Goal: Task Accomplishment & Management: Manage account settings

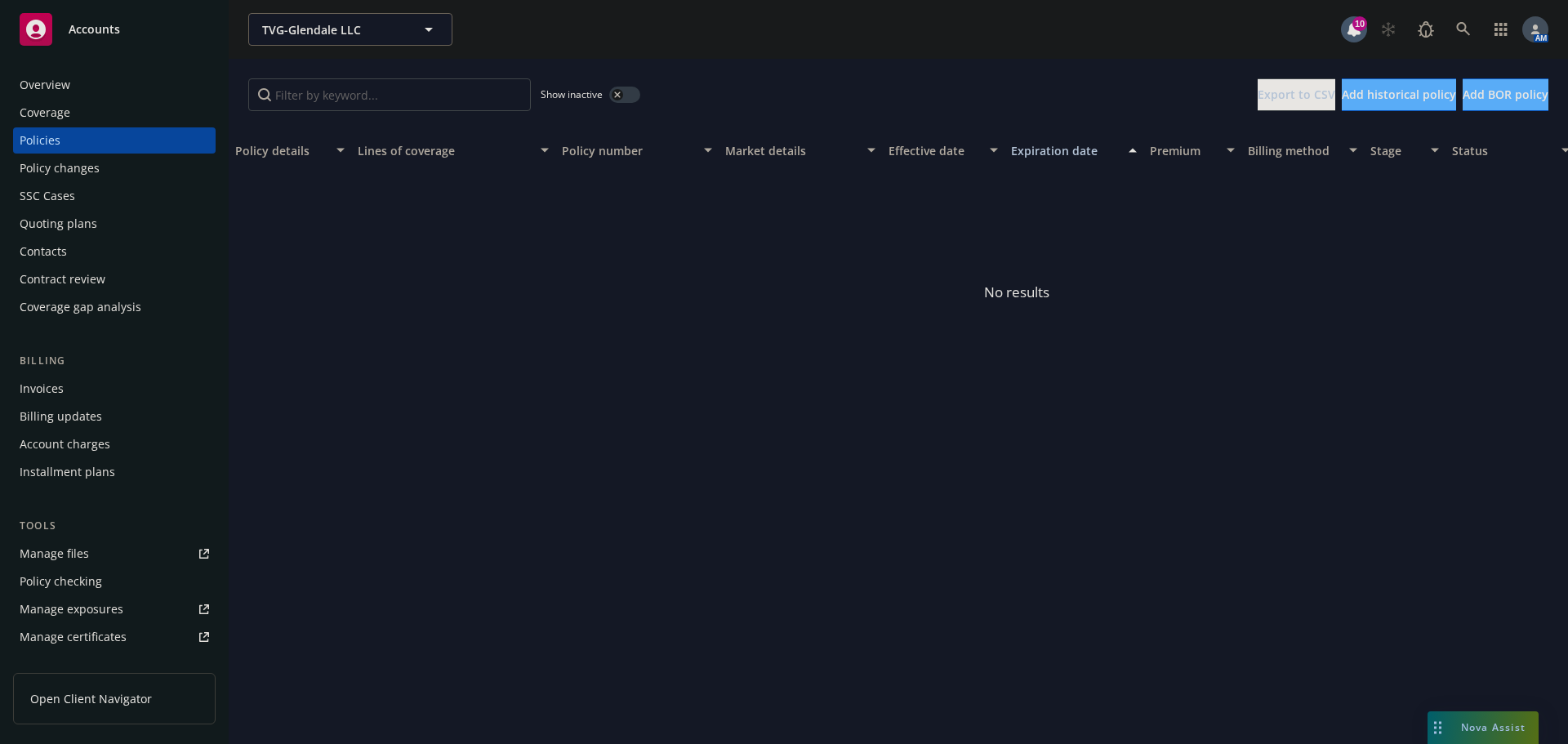
click at [627, 91] on button "button" at bounding box center [625, 95] width 31 height 17
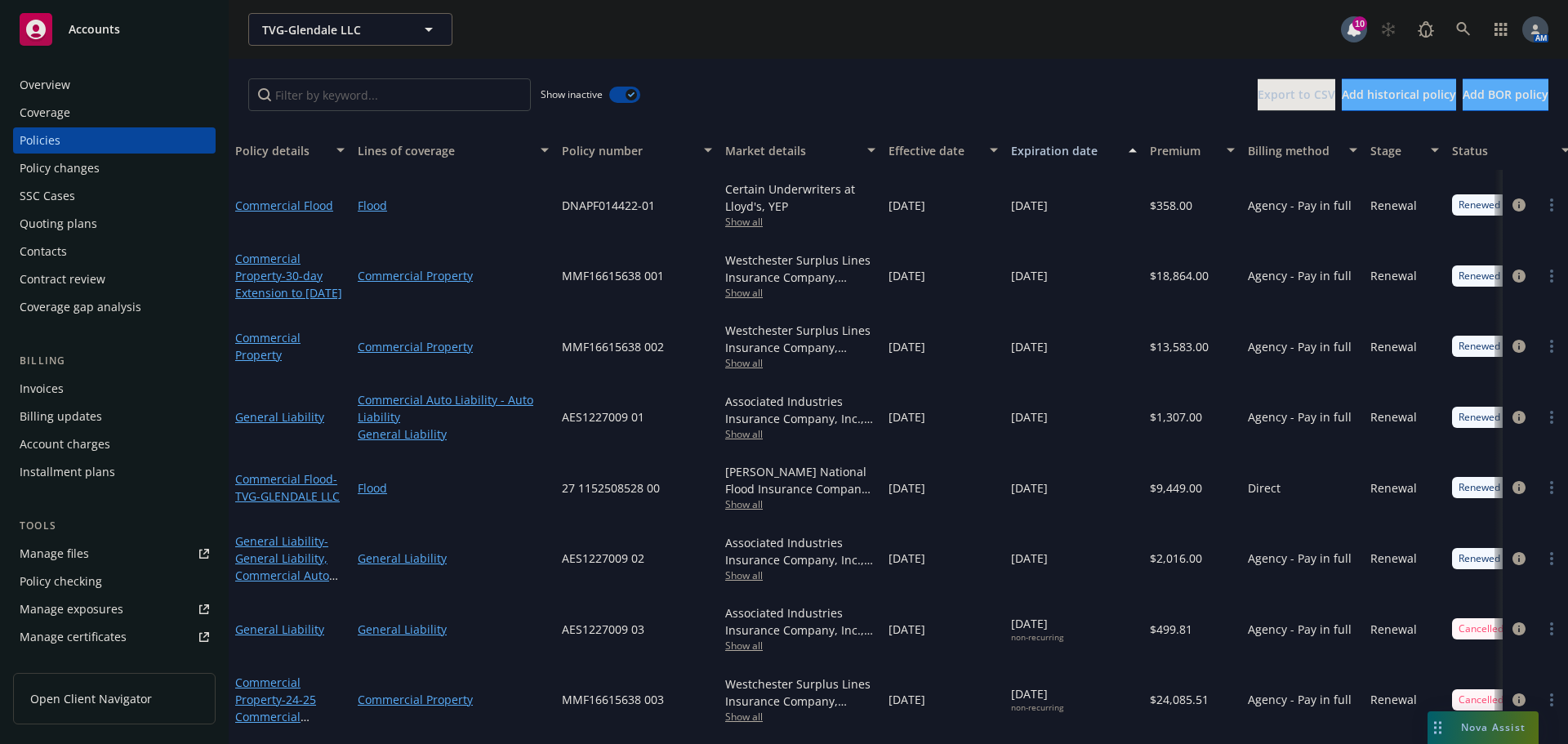
scroll to position [400, 0]
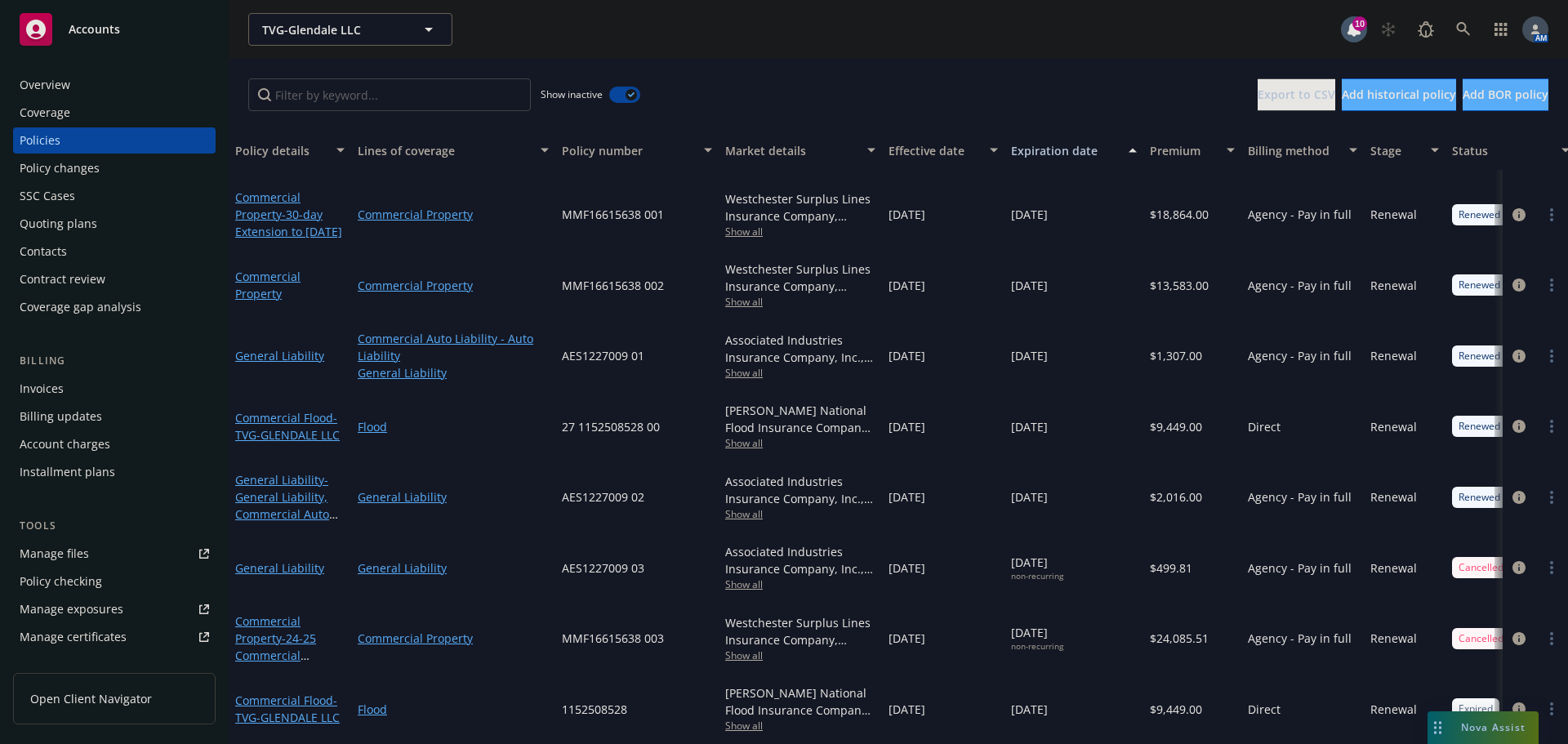
click at [588, 700] on span "1152508528" at bounding box center [594, 709] width 65 height 17
copy span "1152508528"
click at [597, 700] on span "1152508528" at bounding box center [594, 709] width 65 height 17
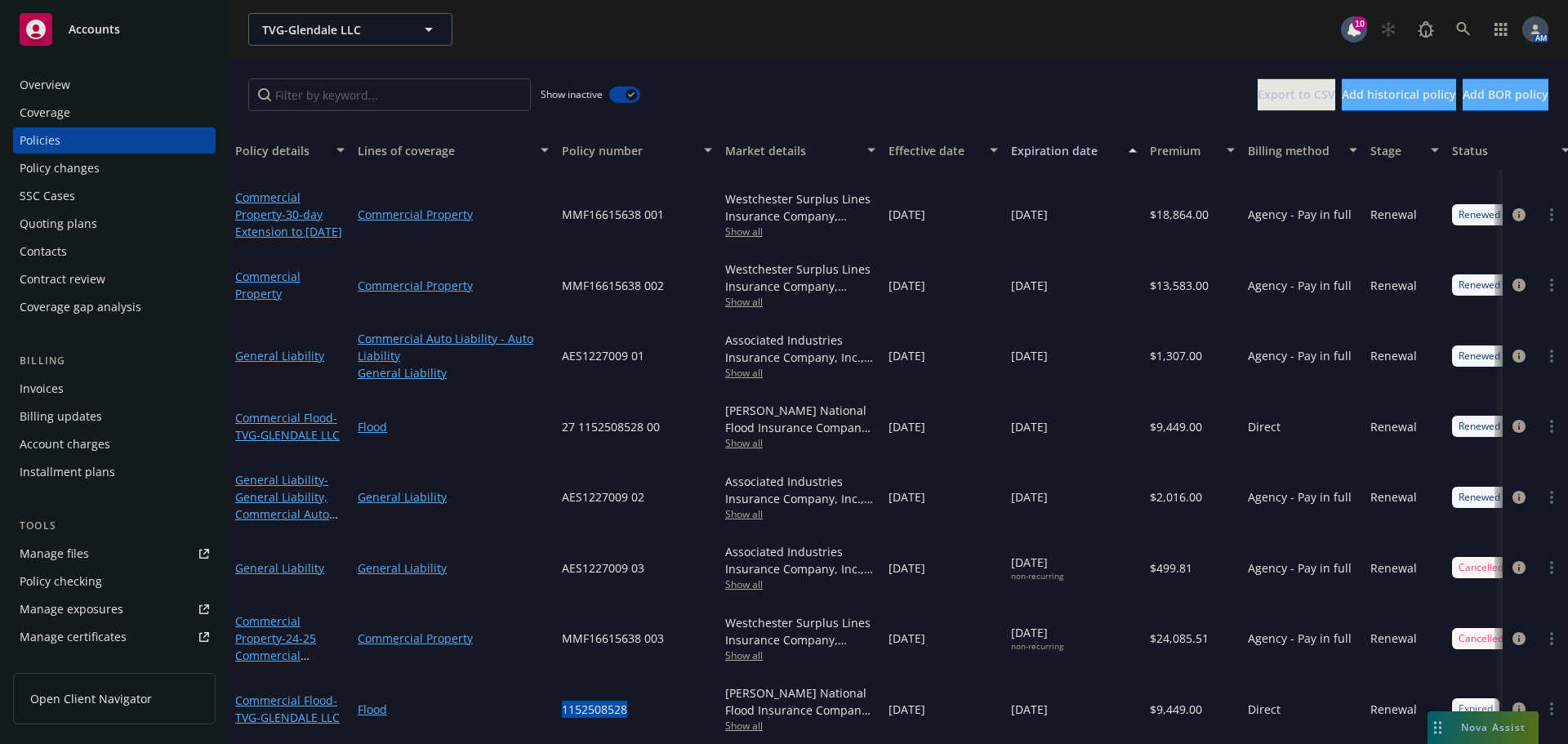
copy span "1152508528"
click at [1513, 702] on icon "circleInformation" at bounding box center [1519, 709] width 13 height 13
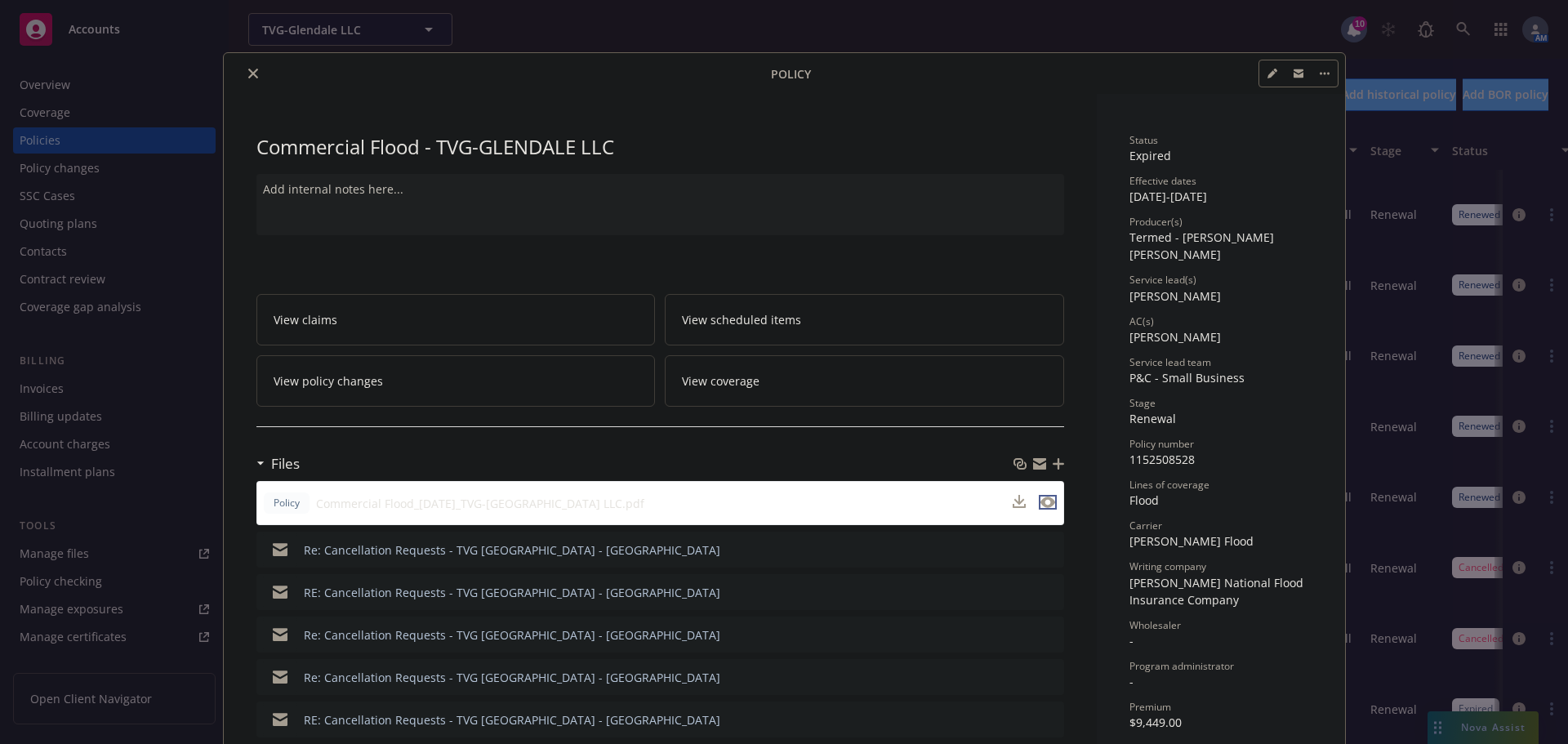
click at [1046, 503] on icon "preview file" at bounding box center [1048, 502] width 15 height 12
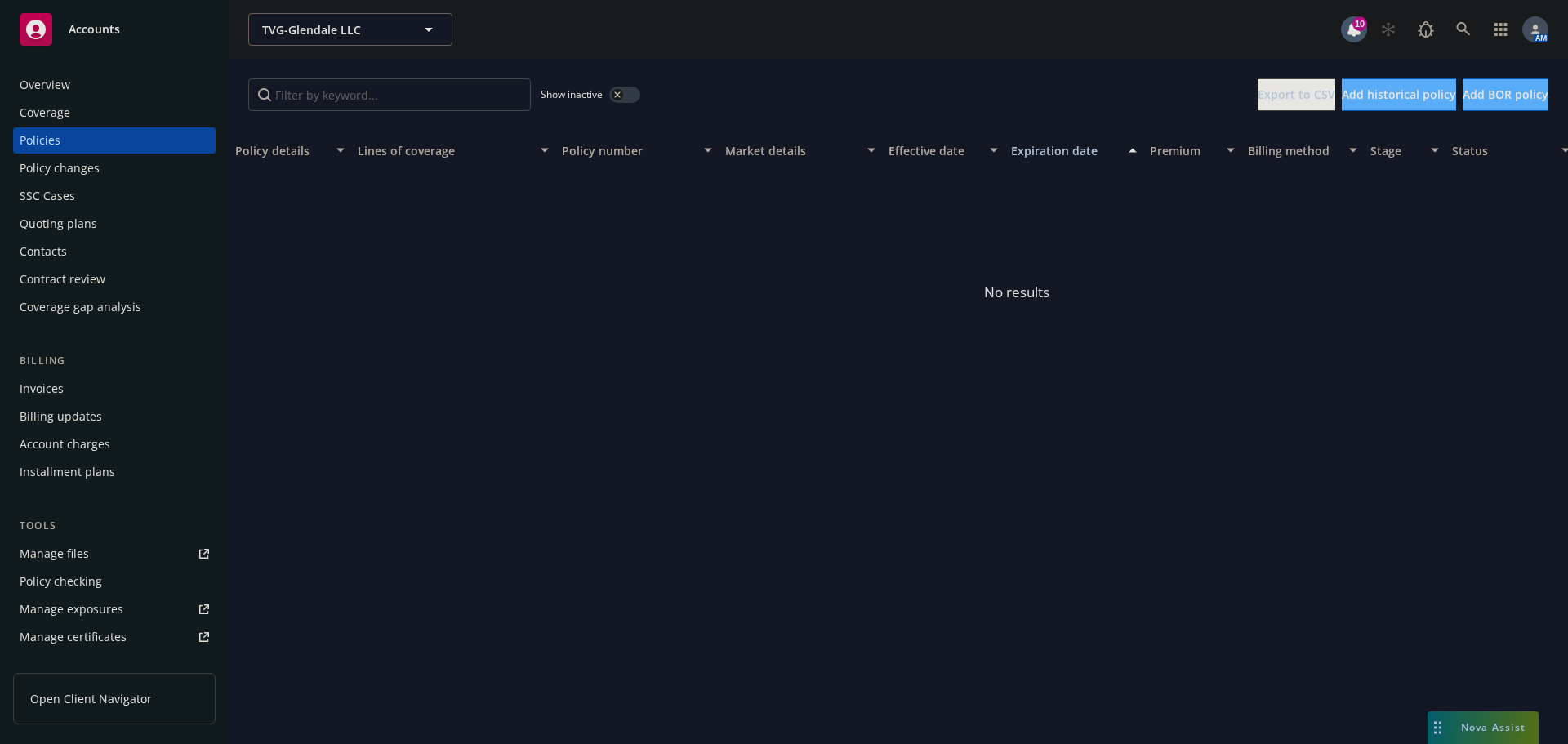
click at [634, 90] on button "button" at bounding box center [625, 95] width 31 height 17
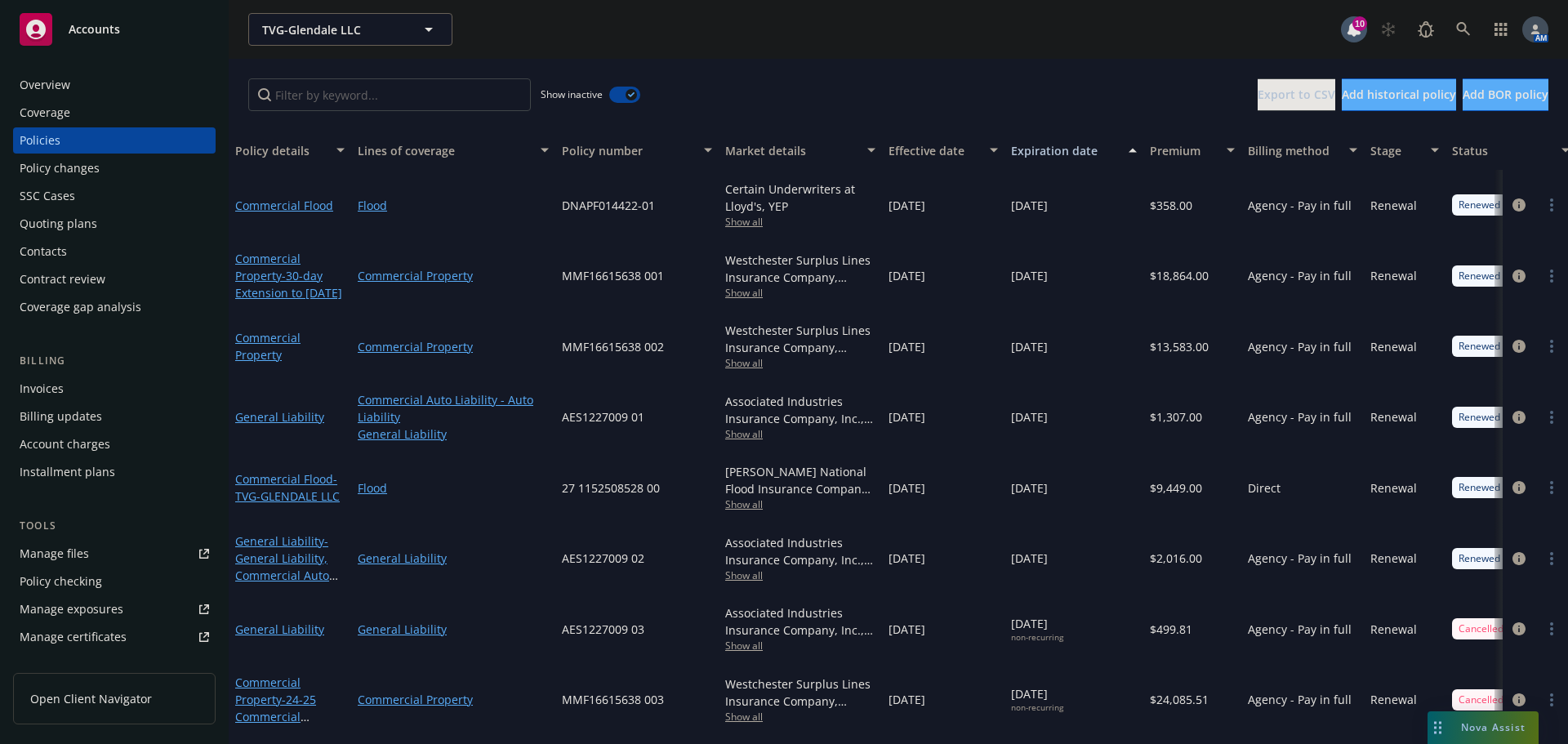
scroll to position [400, 0]
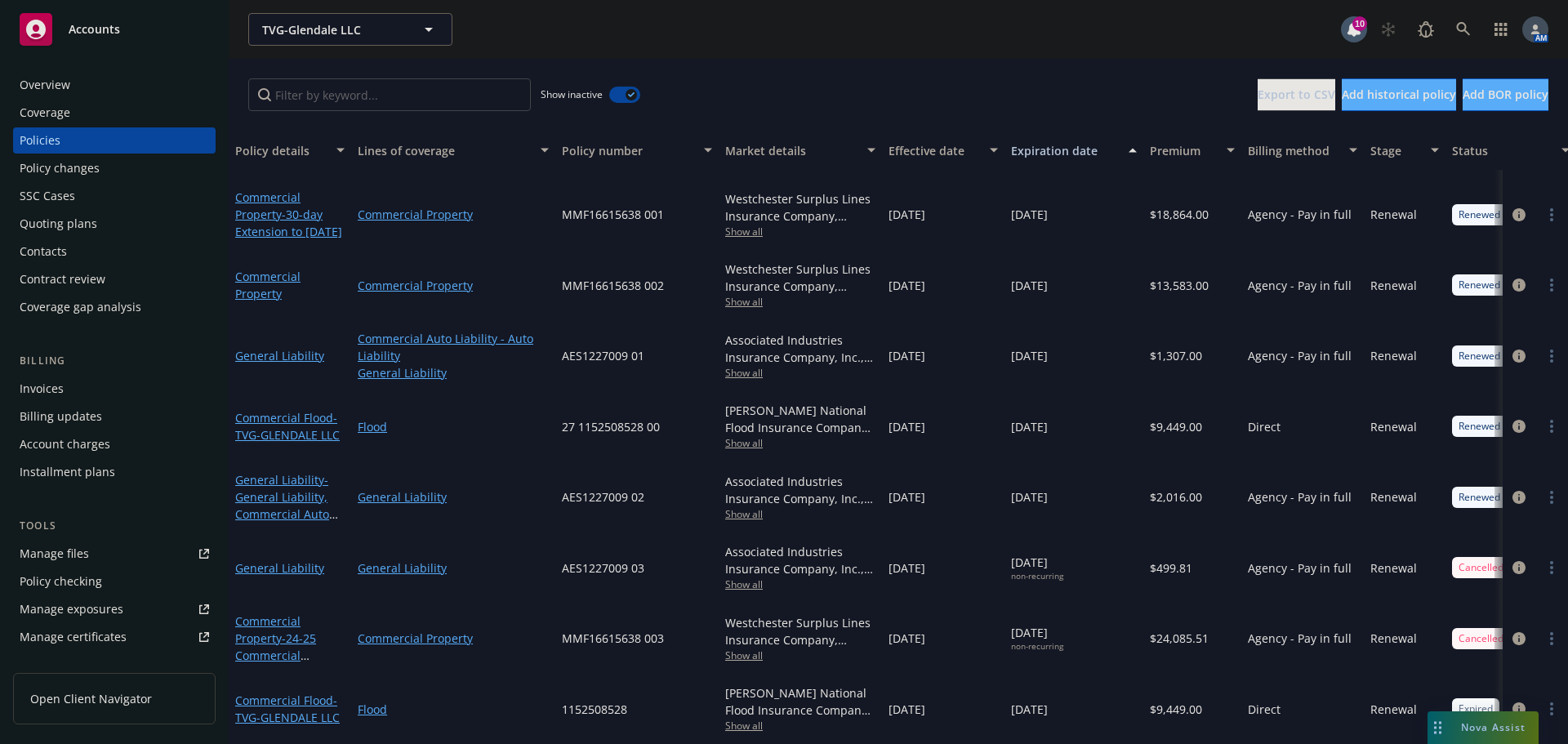
click at [625, 95] on button "button" at bounding box center [625, 95] width 31 height 17
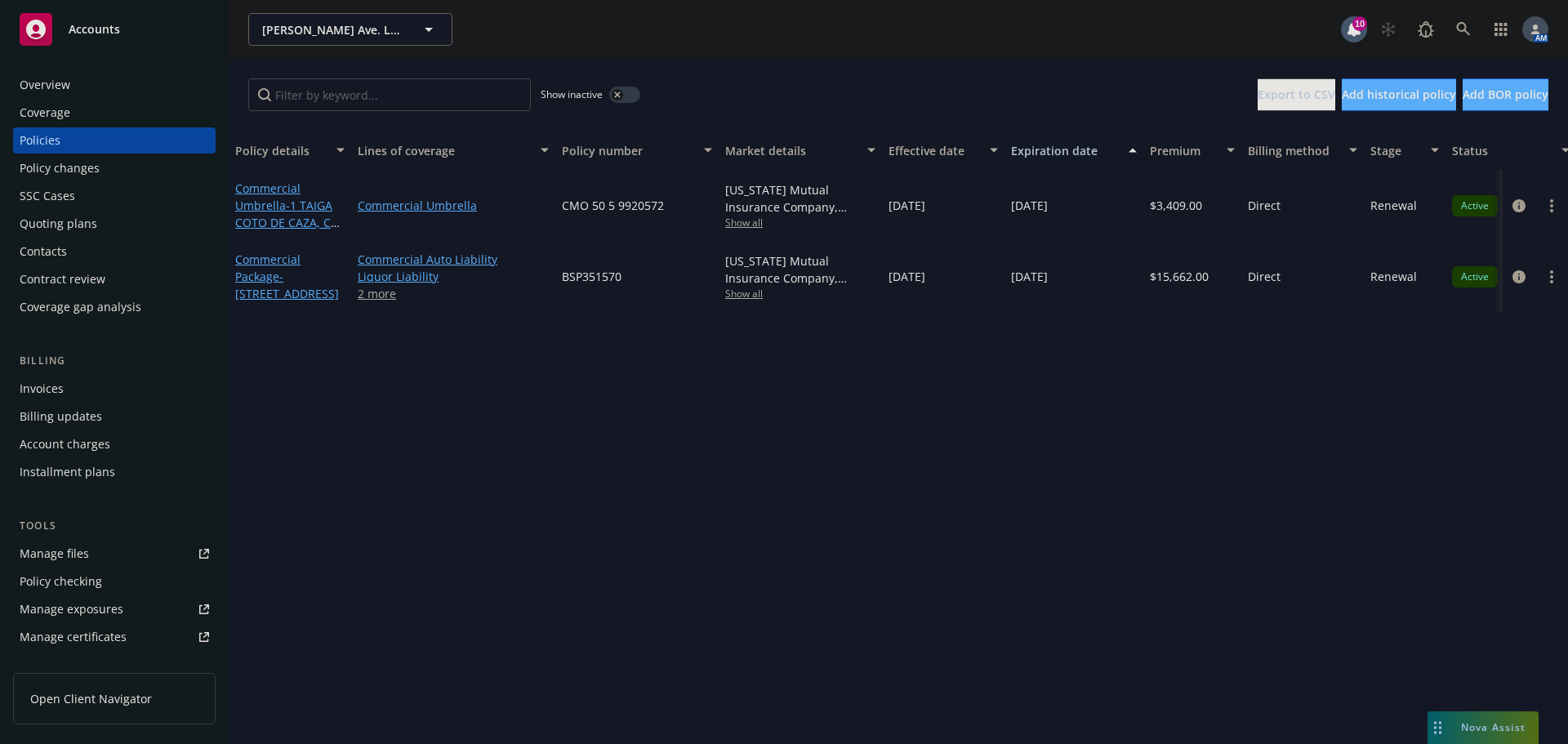
click at [382, 293] on link "2 more" at bounding box center [453, 293] width 191 height 17
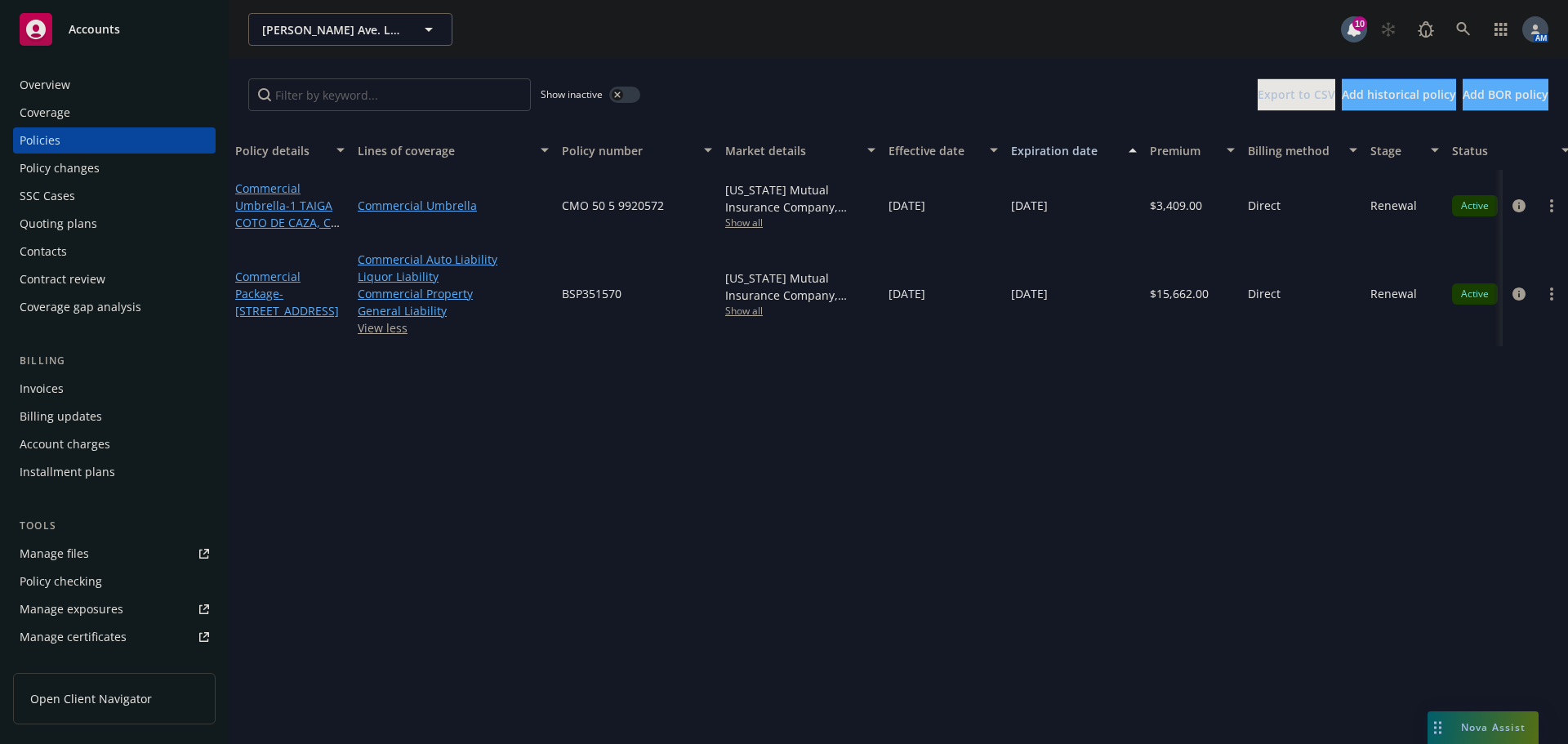
click at [1493, 725] on span "Nova Assist" at bounding box center [1493, 727] width 64 height 14
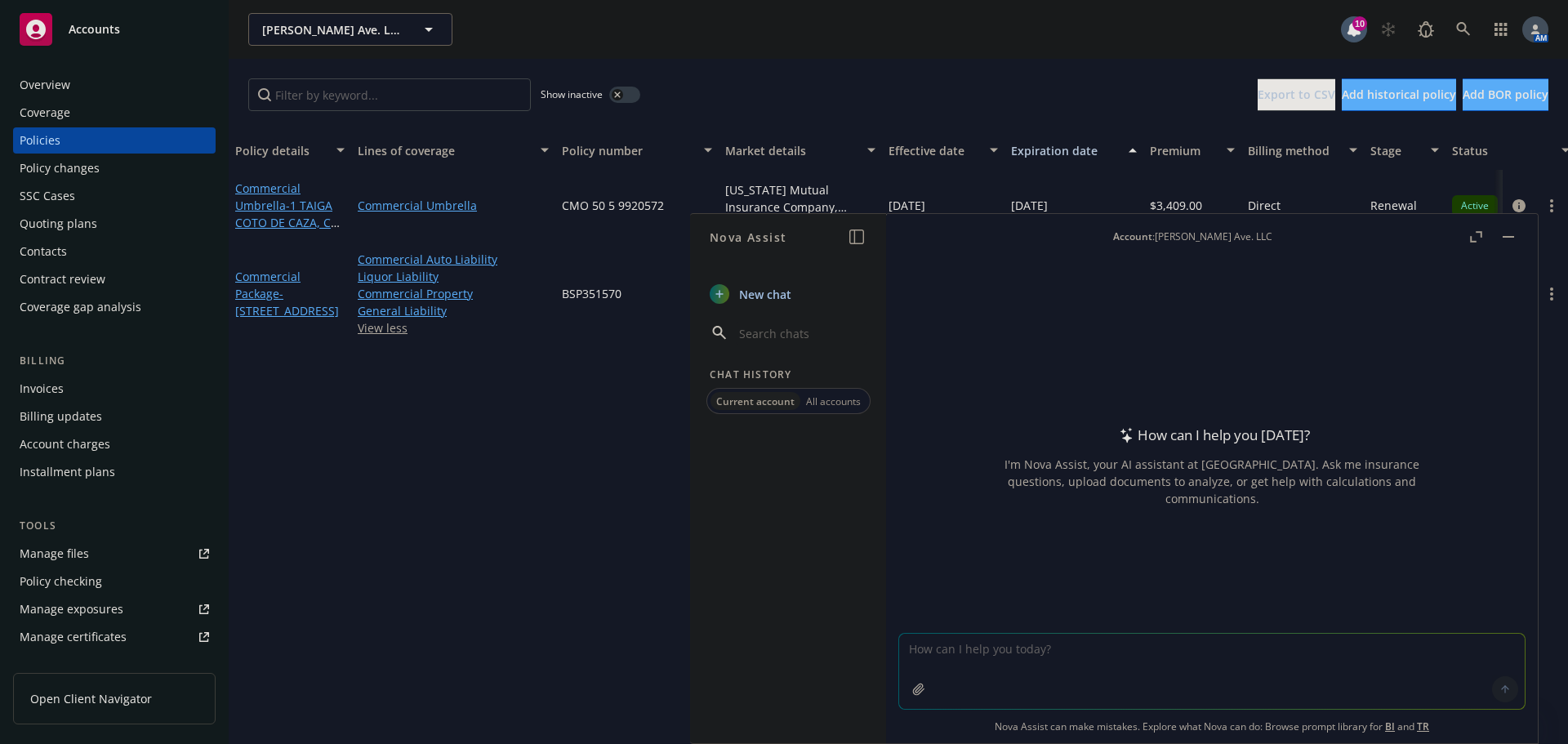
click at [1134, 663] on textarea at bounding box center [1211, 671] width 625 height 75
type textarea "Is there an Acord for Liquor Liability?"
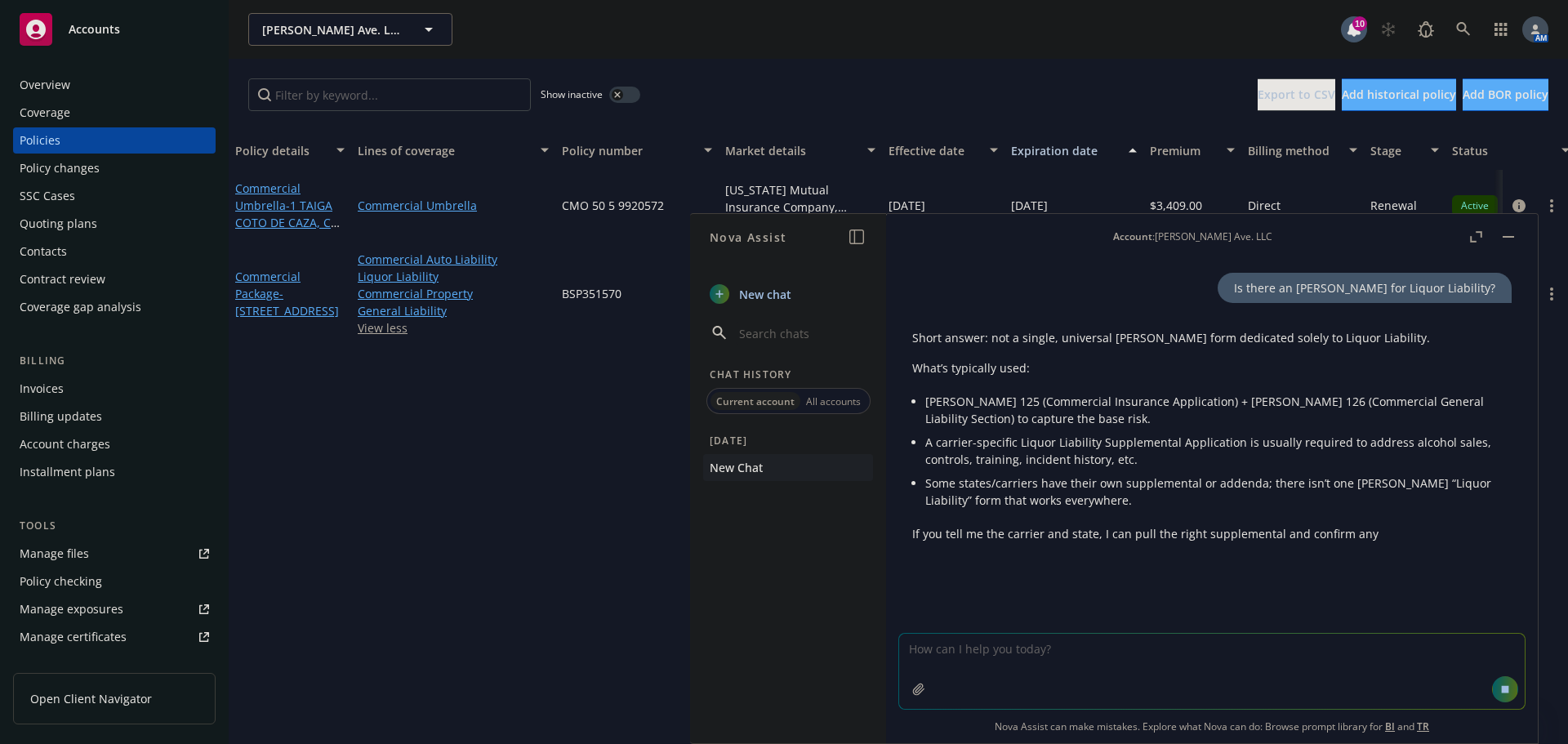
scroll to position [2, 0]
click at [1508, 238] on button "button" at bounding box center [1508, 236] width 19 height 19
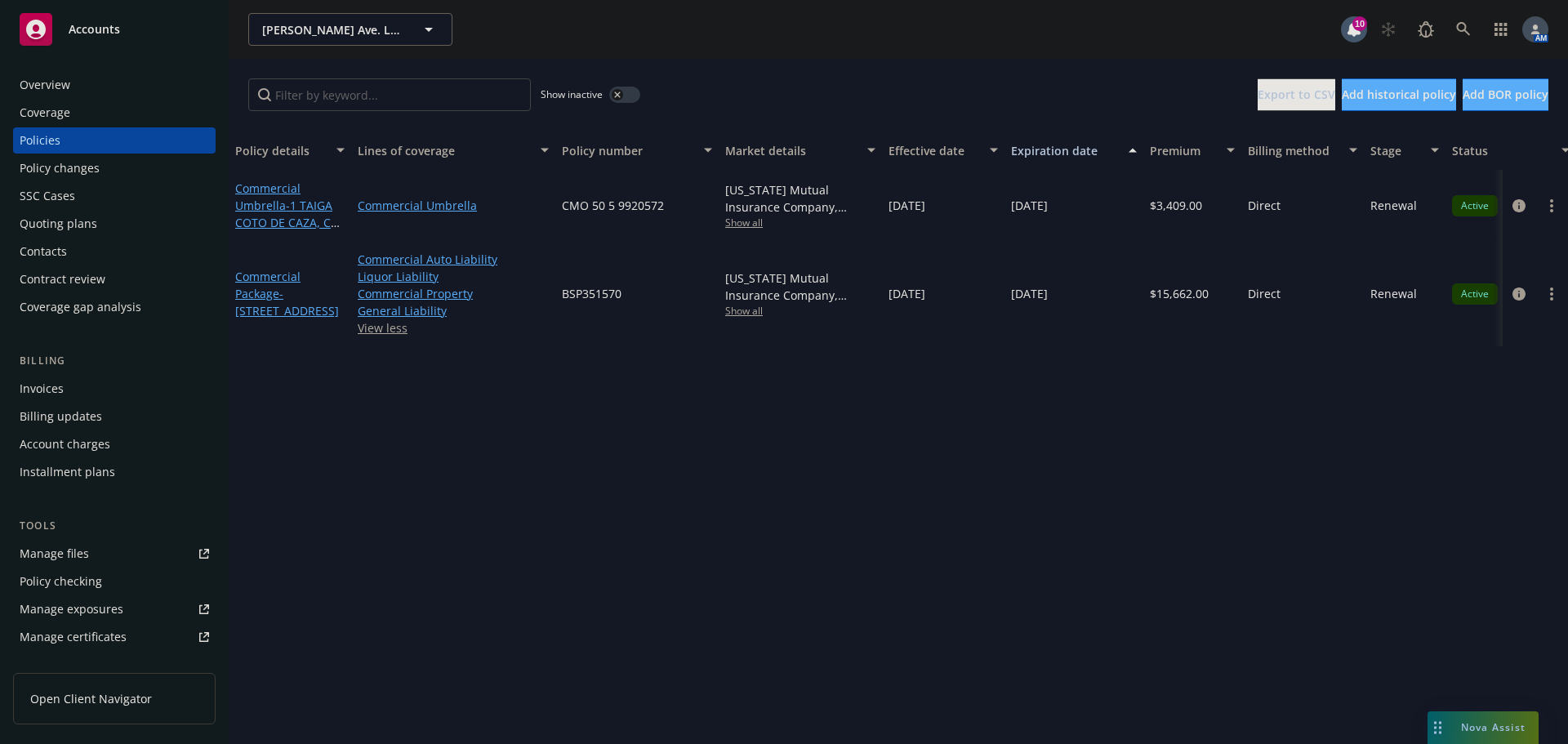
click at [1481, 724] on span "Nova Assist" at bounding box center [1493, 727] width 64 height 14
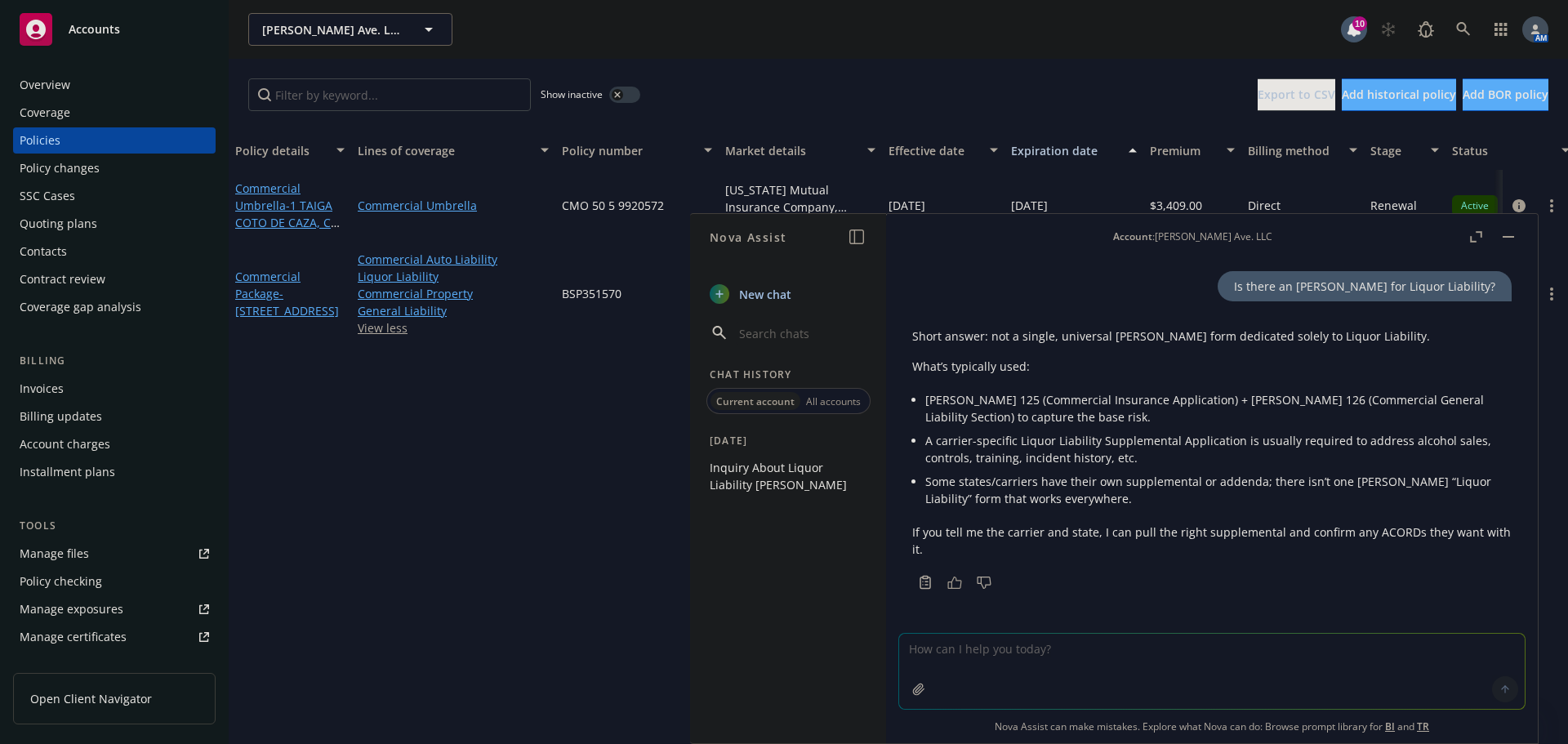
click at [1058, 644] on textarea at bounding box center [1211, 671] width 625 height 75
type textarea "What is the Auto Liability Acord?"
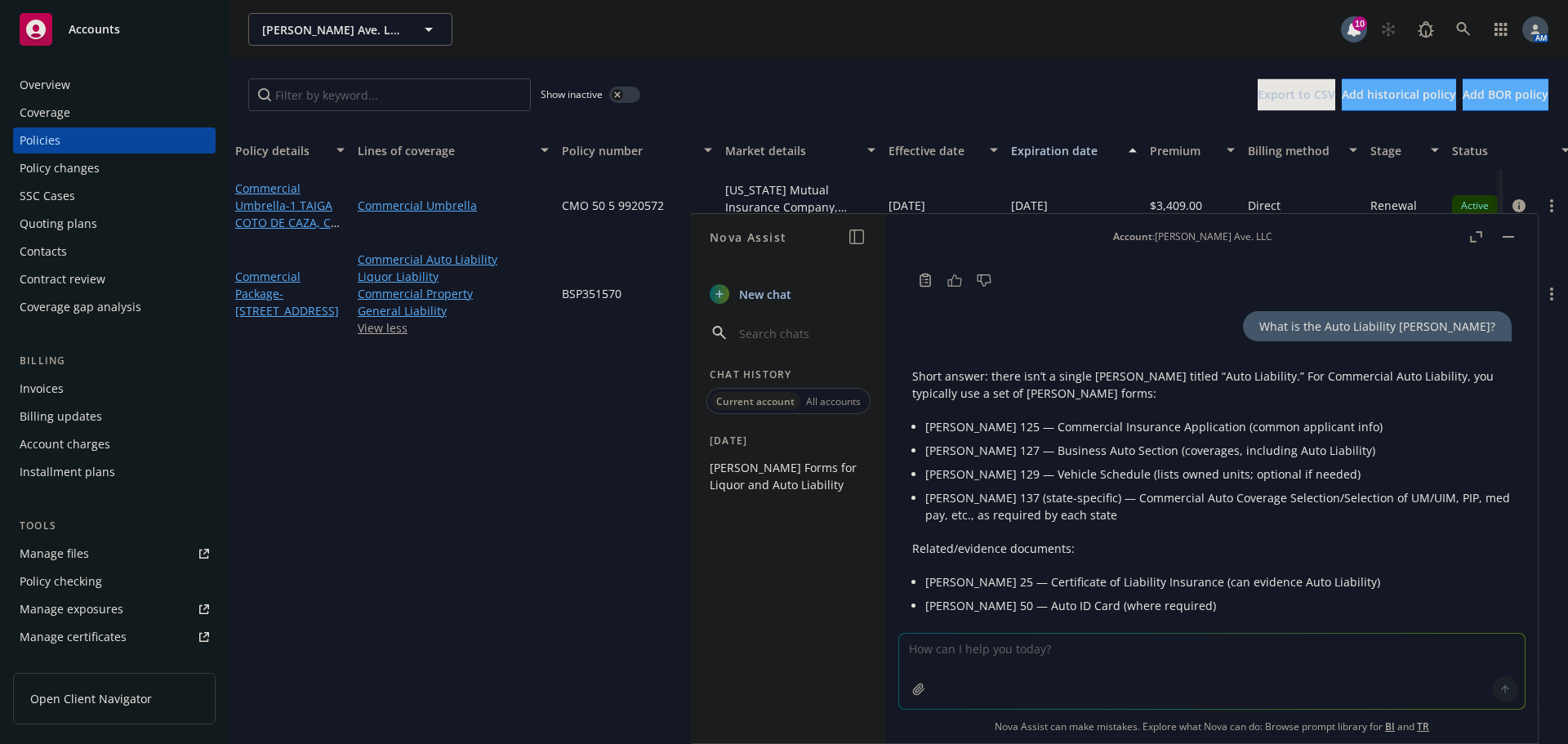
scroll to position [411, 0]
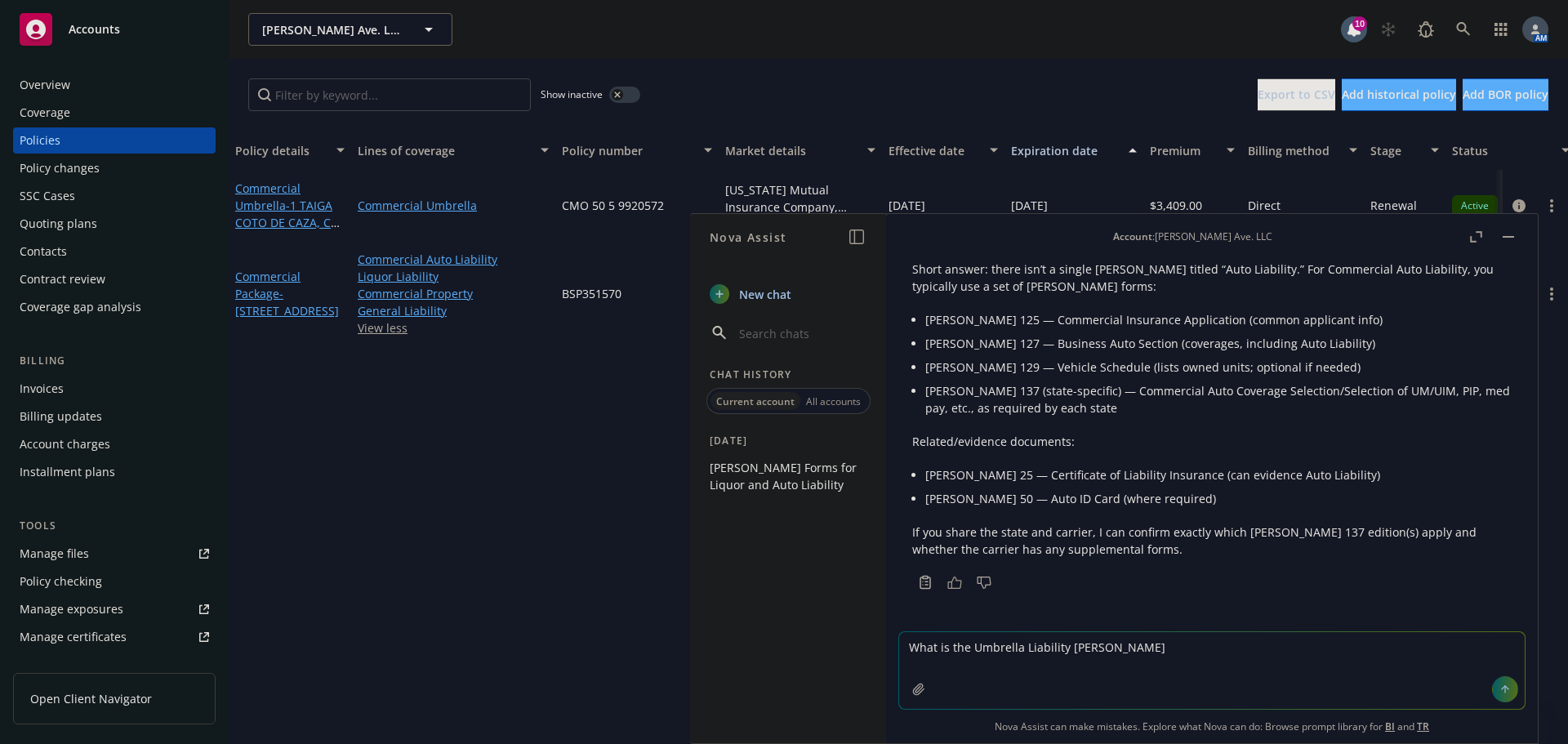
type textarea "What is the Umbrella Liability Acord?"
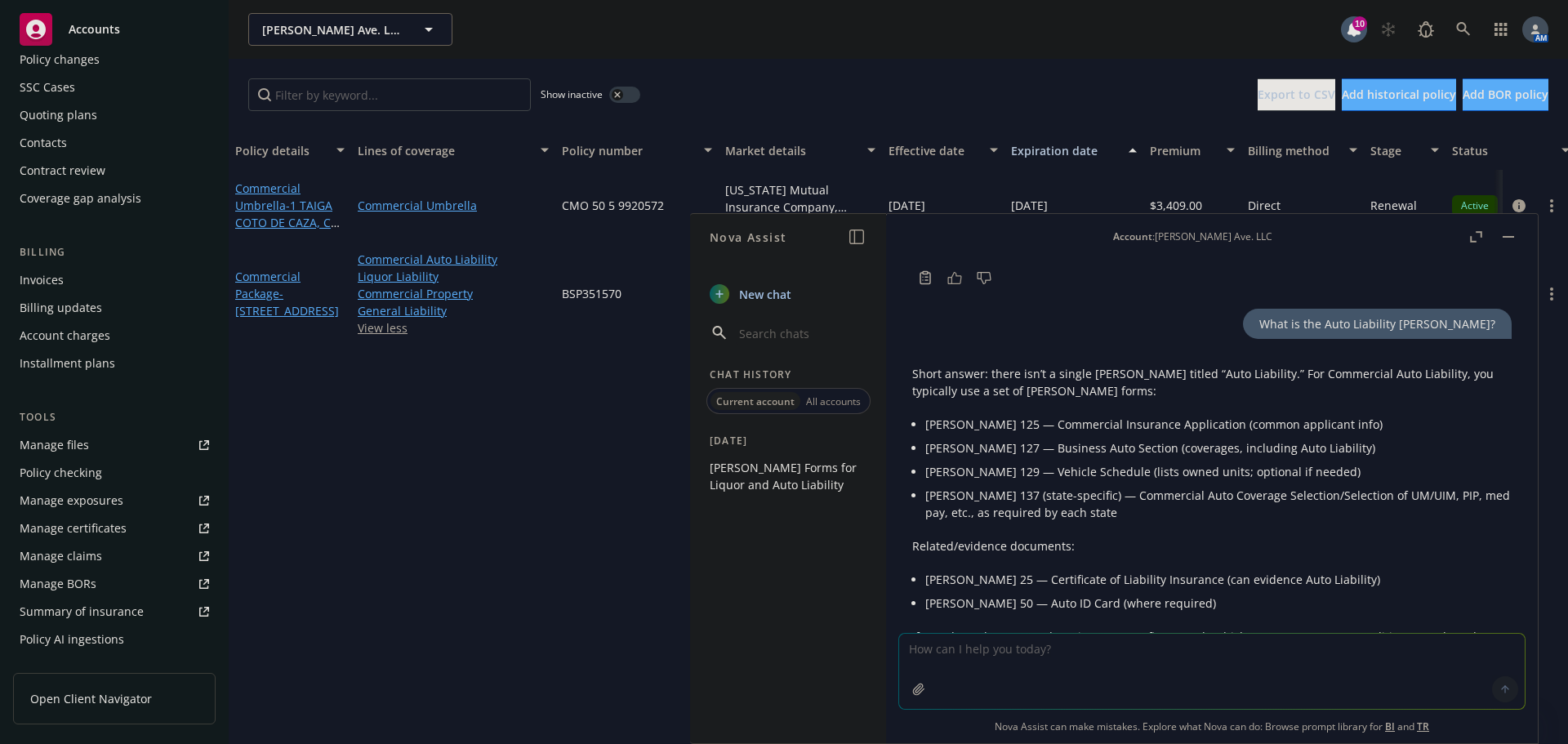
scroll to position [376, 0]
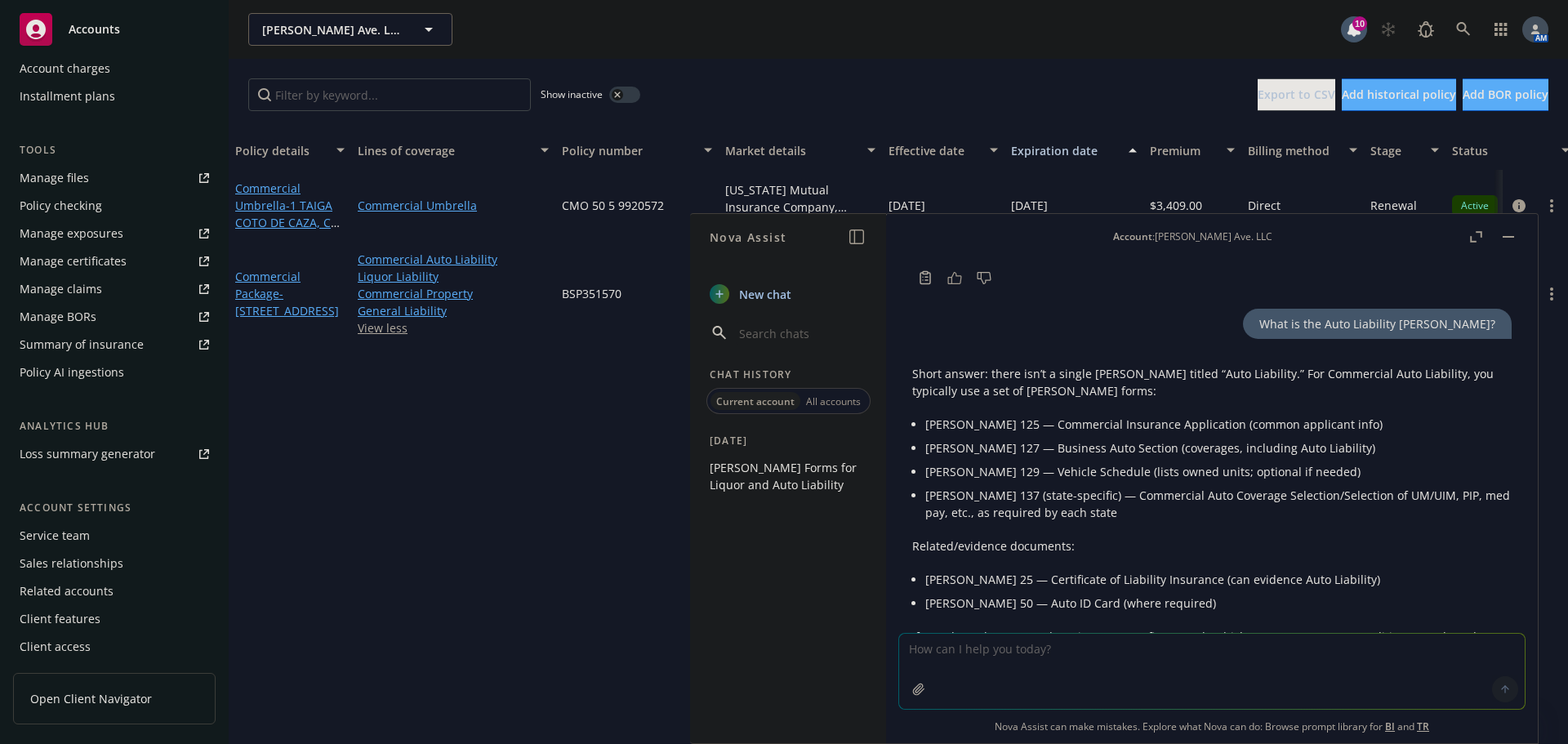
click at [63, 525] on div "Service team" at bounding box center [54, 535] width 70 height 26
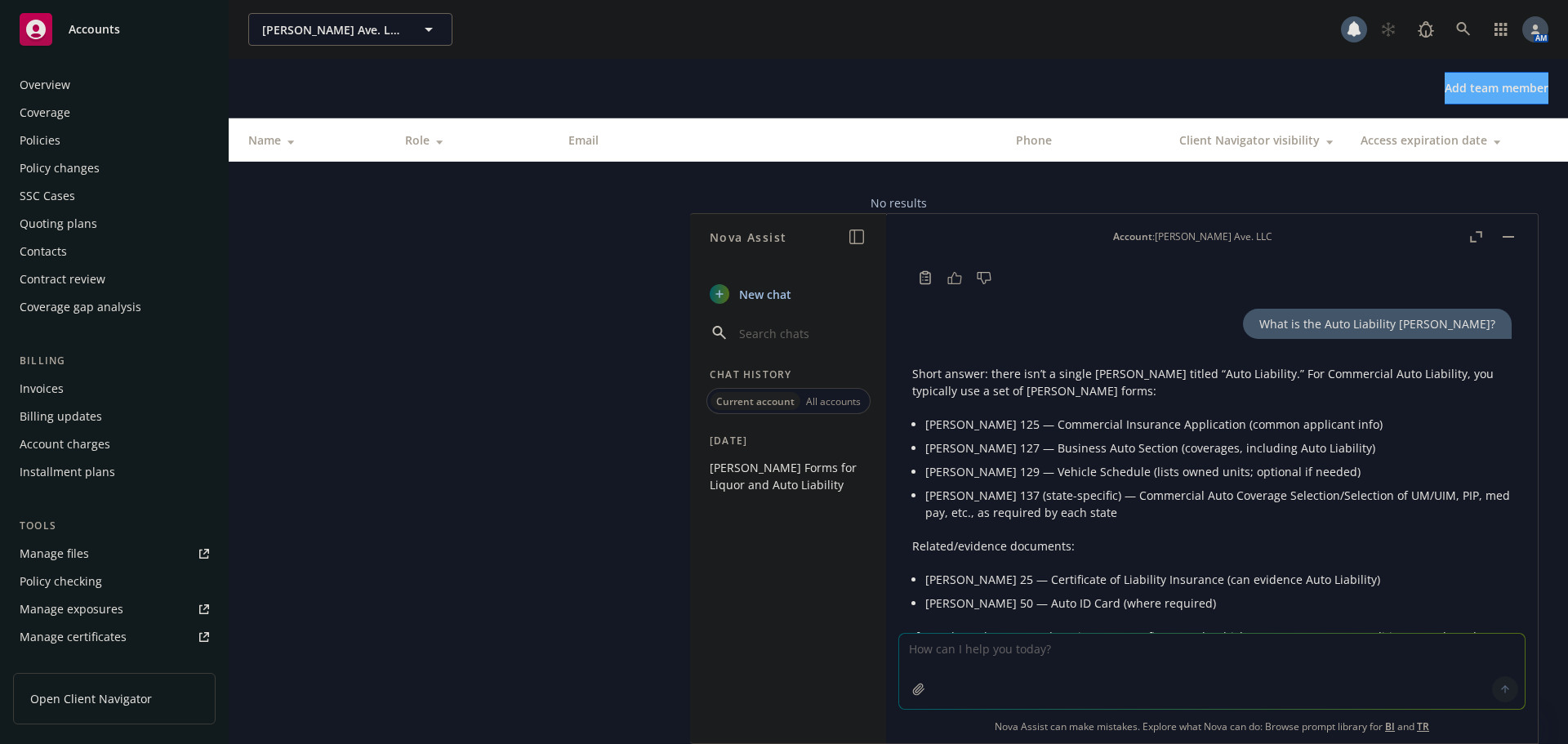
scroll to position [376, 0]
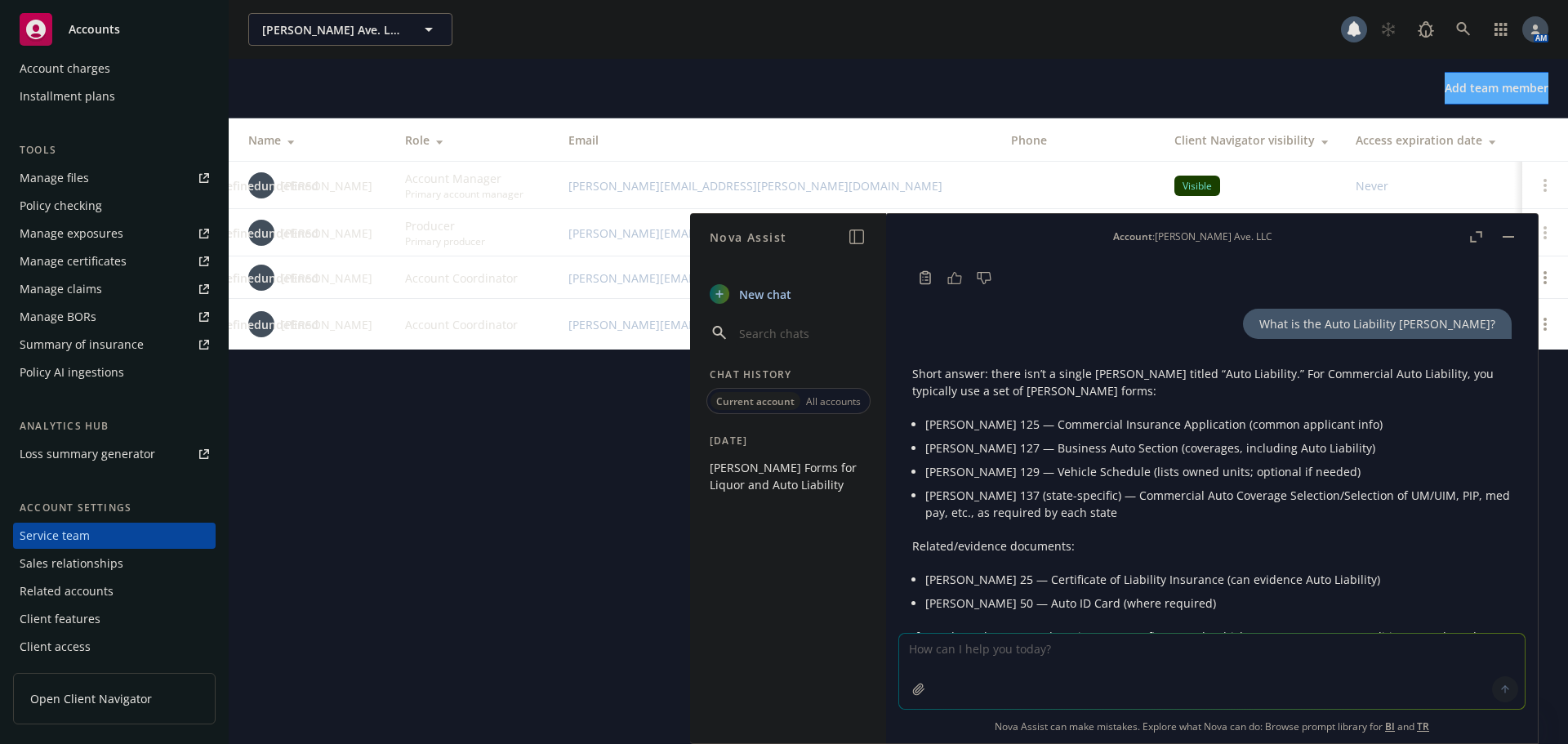
click at [1509, 233] on button "button" at bounding box center [1508, 236] width 19 height 19
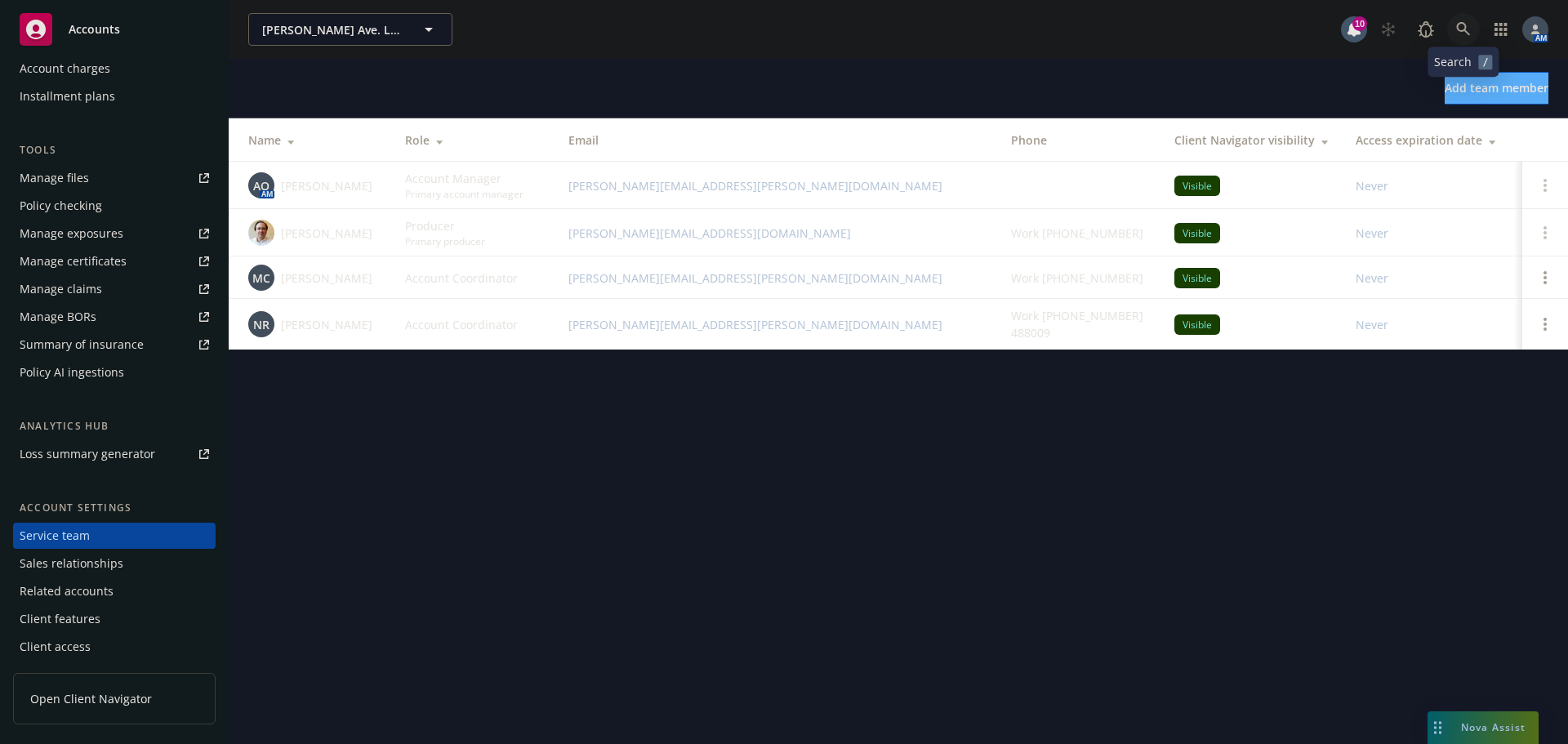
click at [1460, 28] on icon at bounding box center [1464, 29] width 15 height 15
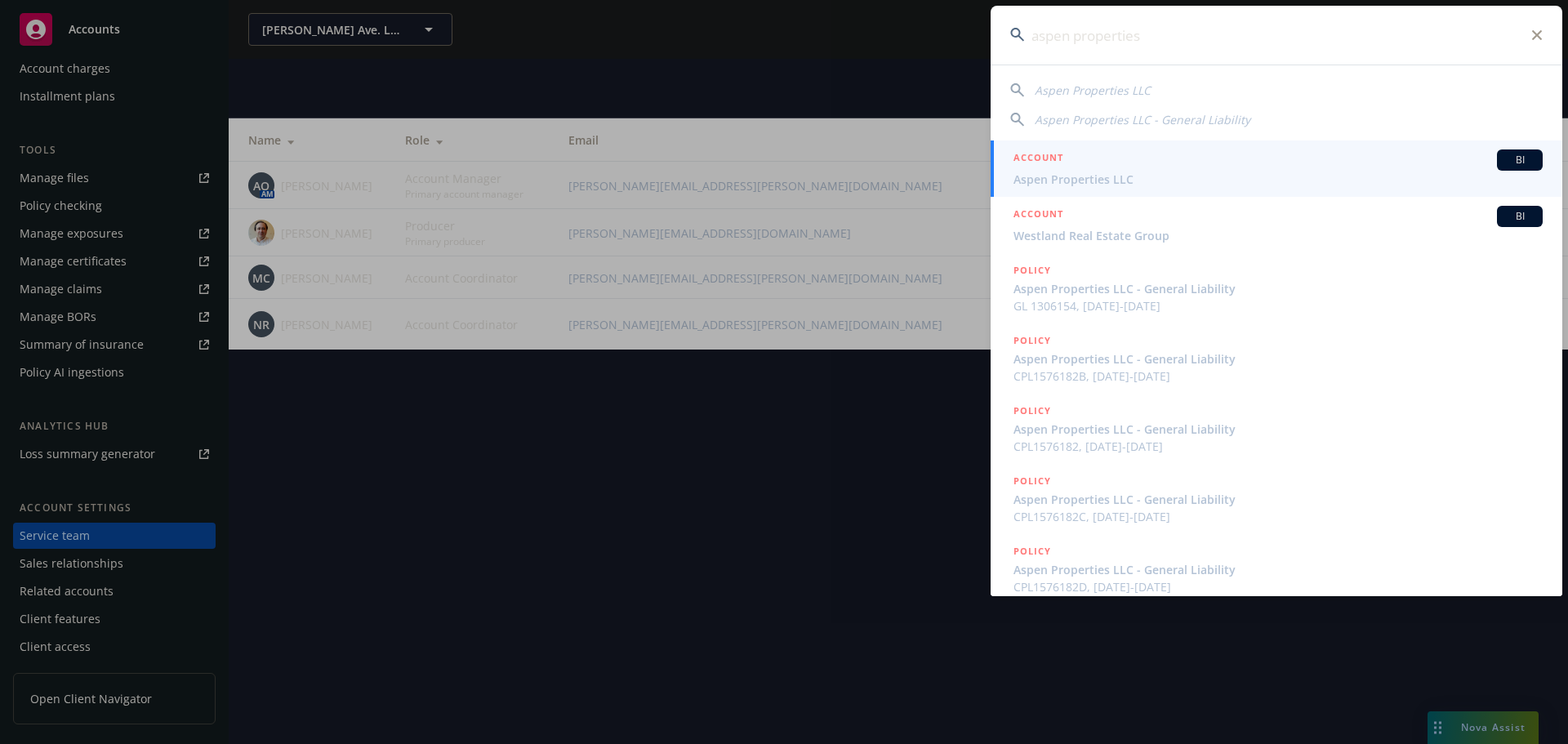
type input "aspen properties"
click at [1096, 177] on span "Aspen Properties LLC" at bounding box center [1278, 179] width 529 height 17
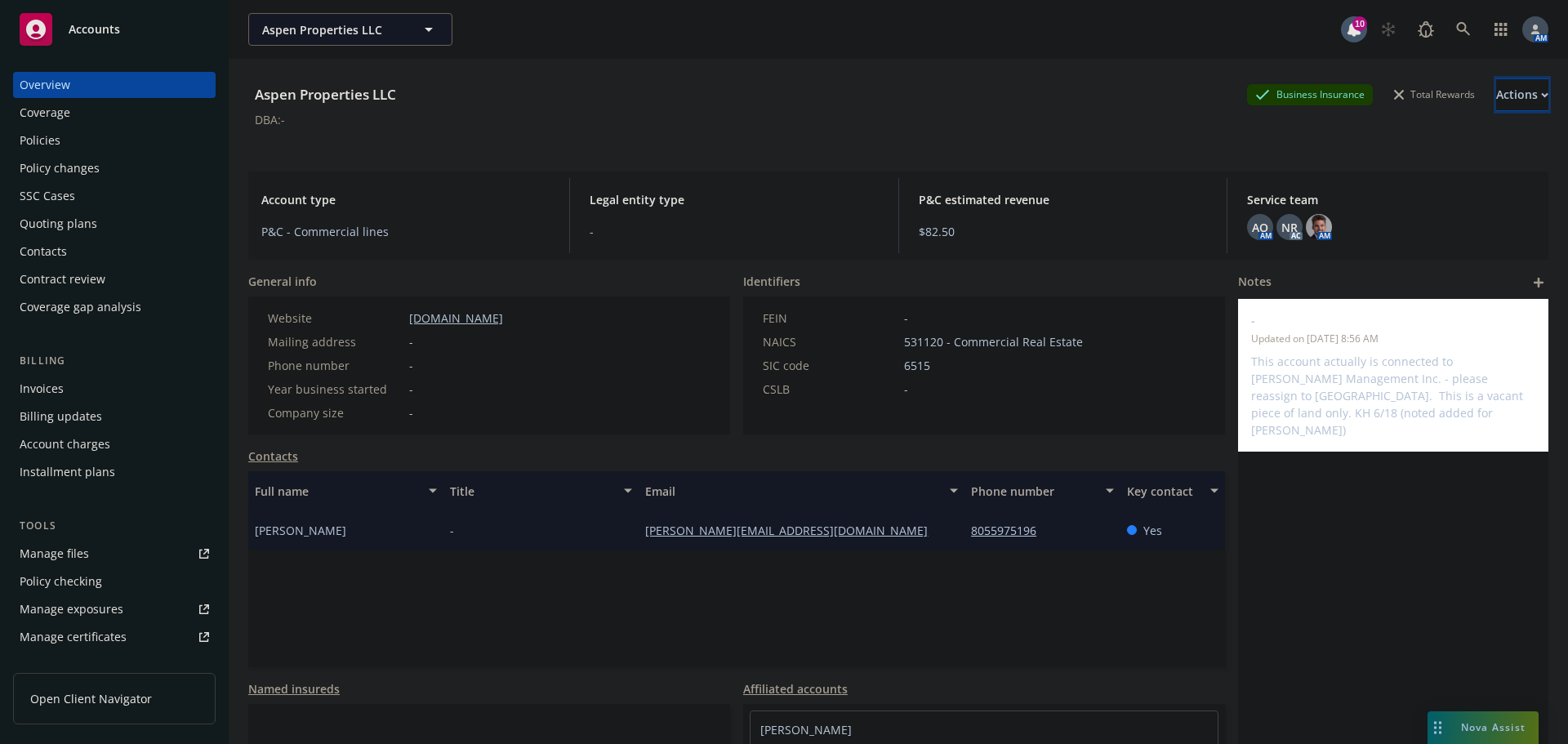
click at [1506, 100] on div "Actions" at bounding box center [1522, 95] width 52 height 31
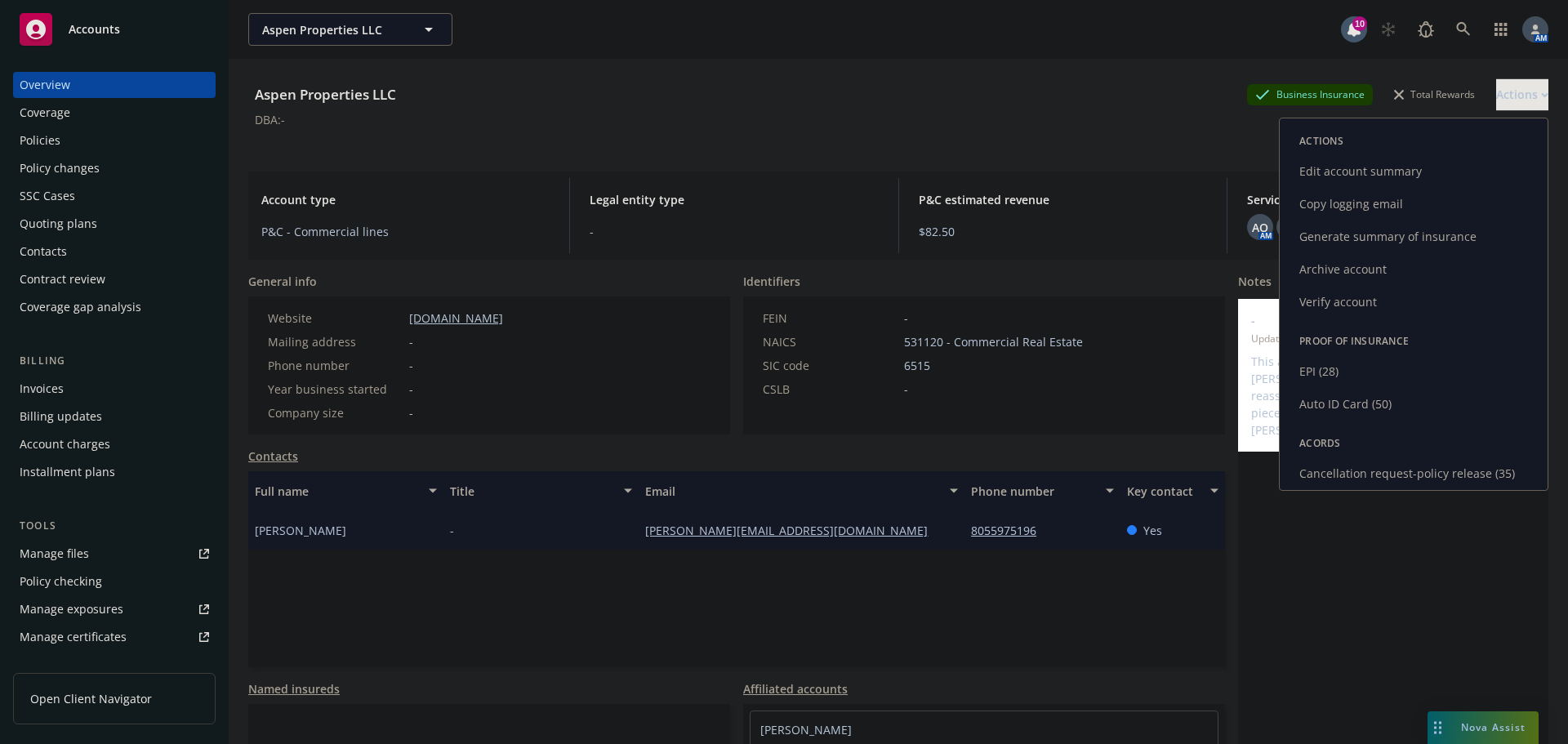
click at [1359, 474] on link "Cancellation request-policy release (35)" at bounding box center [1414, 473] width 268 height 33
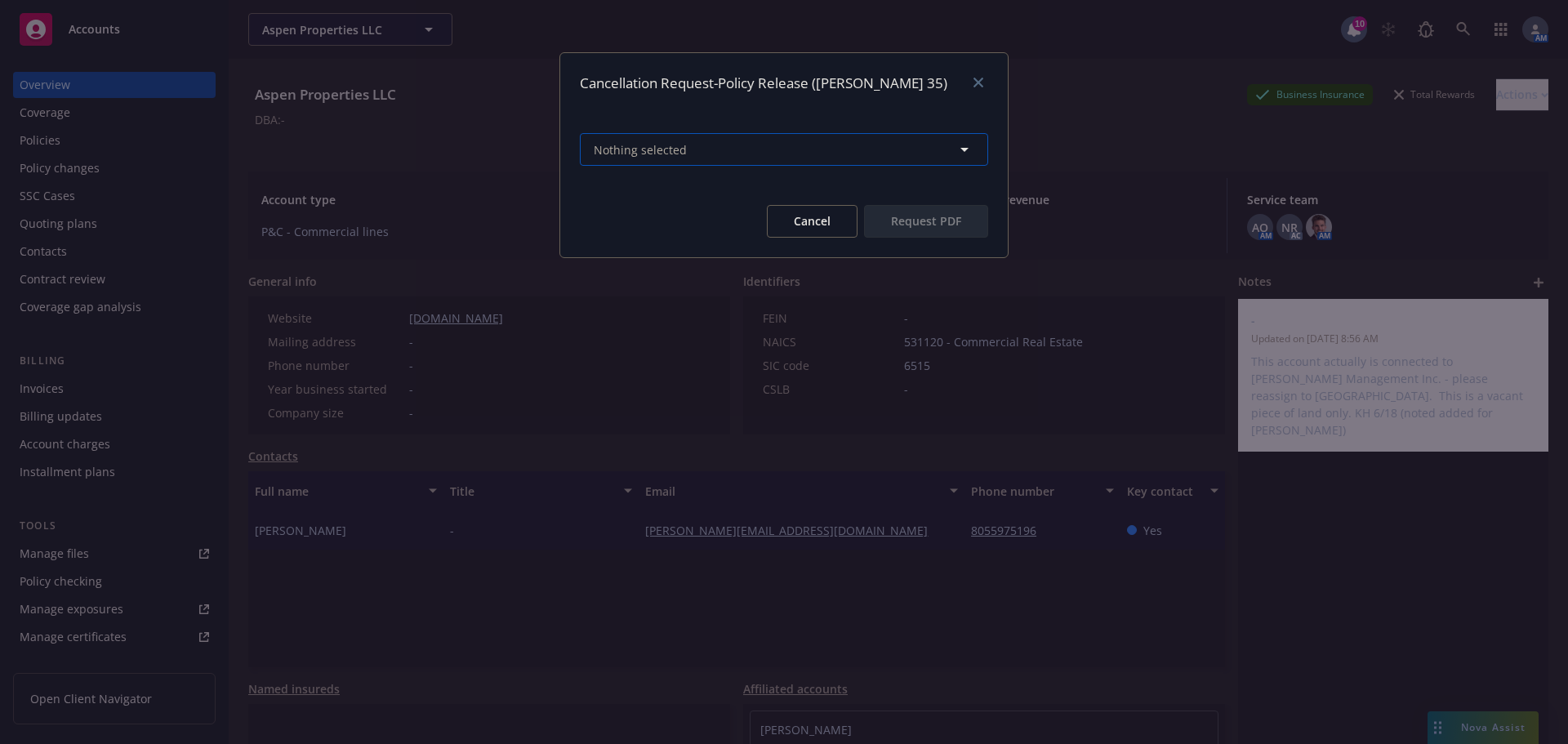
click at [753, 148] on button "Nothing selected" at bounding box center [784, 149] width 409 height 33
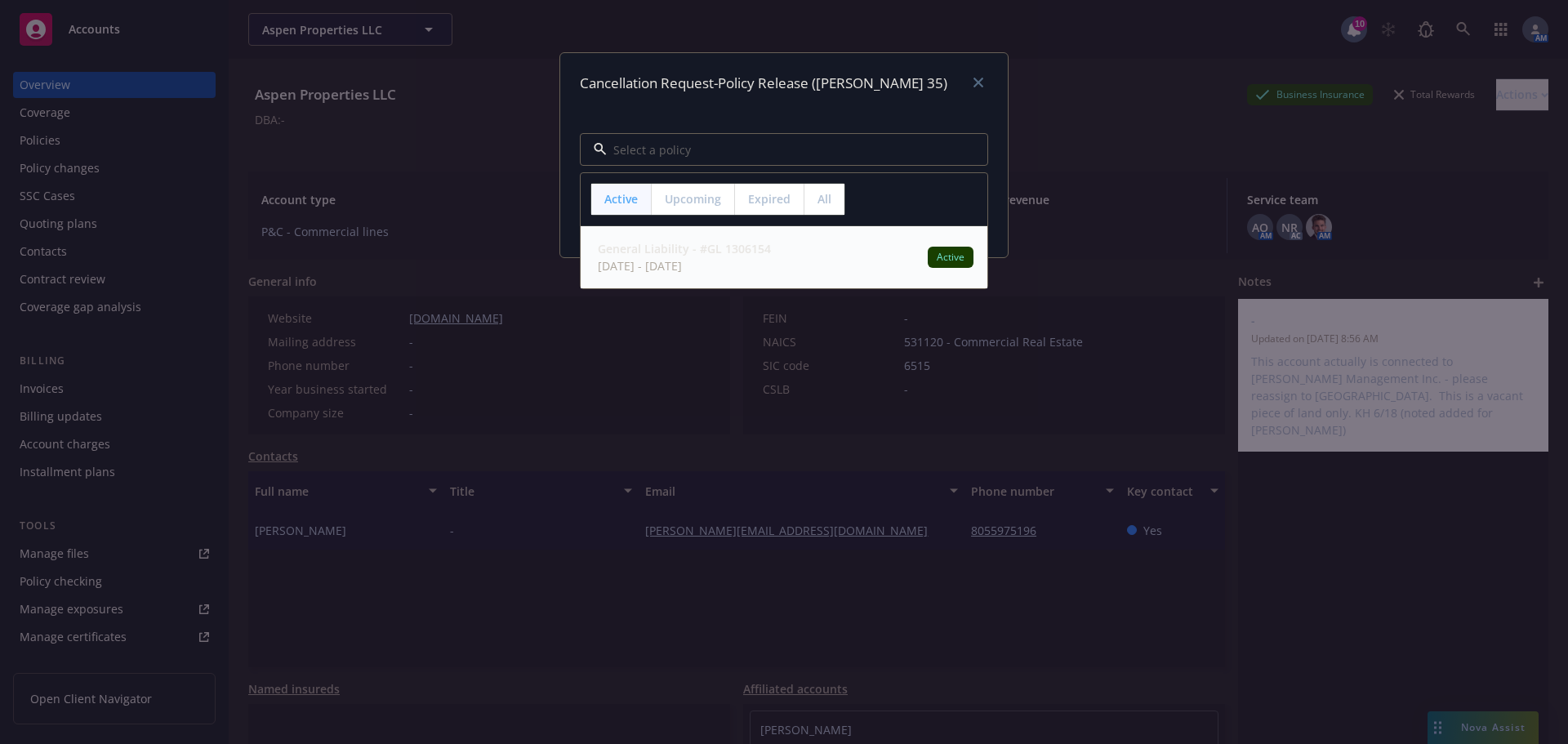
click at [721, 254] on strong "General Liability - #GL 1306154" at bounding box center [684, 249] width 173 height 16
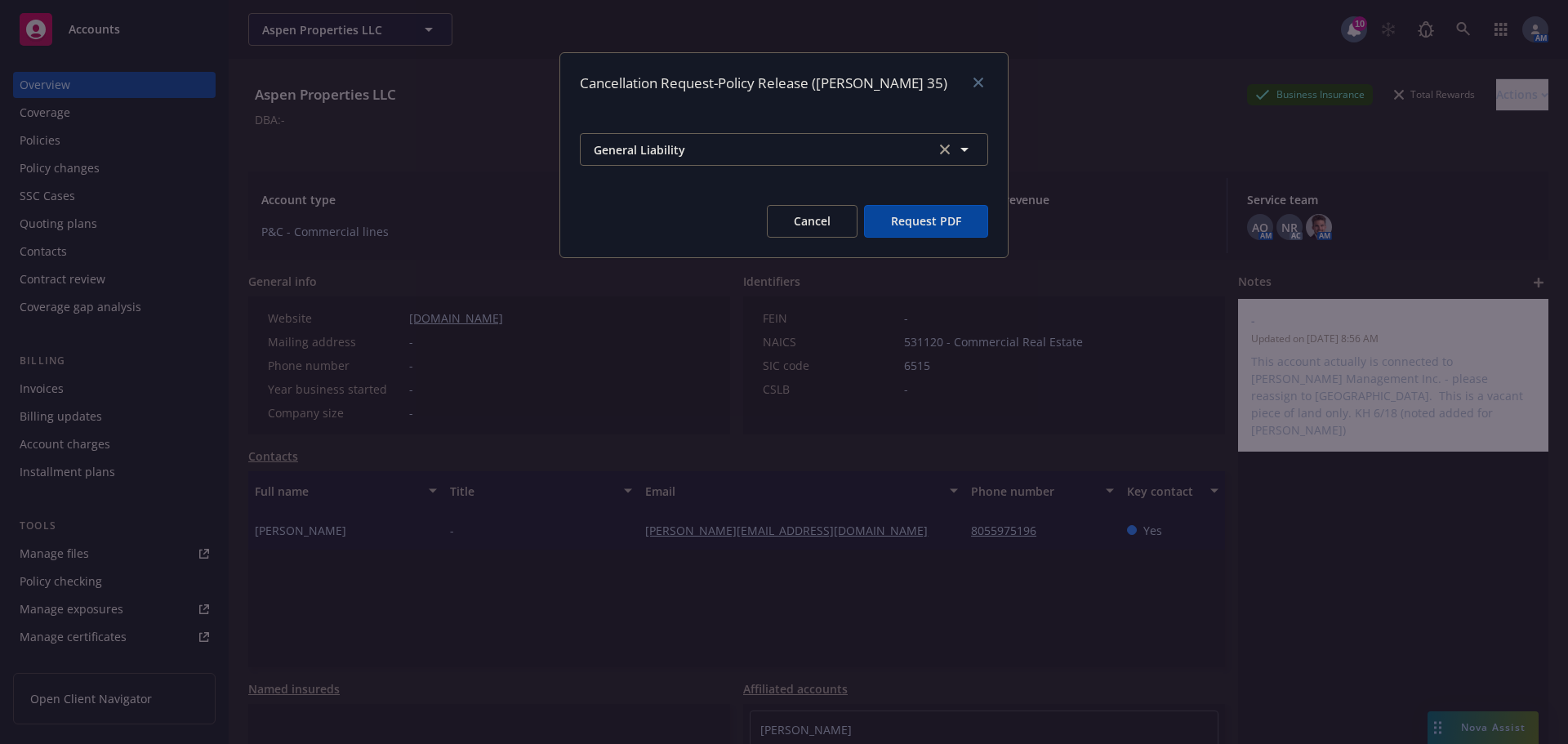
click at [936, 226] on button "Request PDF" at bounding box center [926, 221] width 124 height 33
click at [975, 83] on icon "close" at bounding box center [979, 83] width 10 height 10
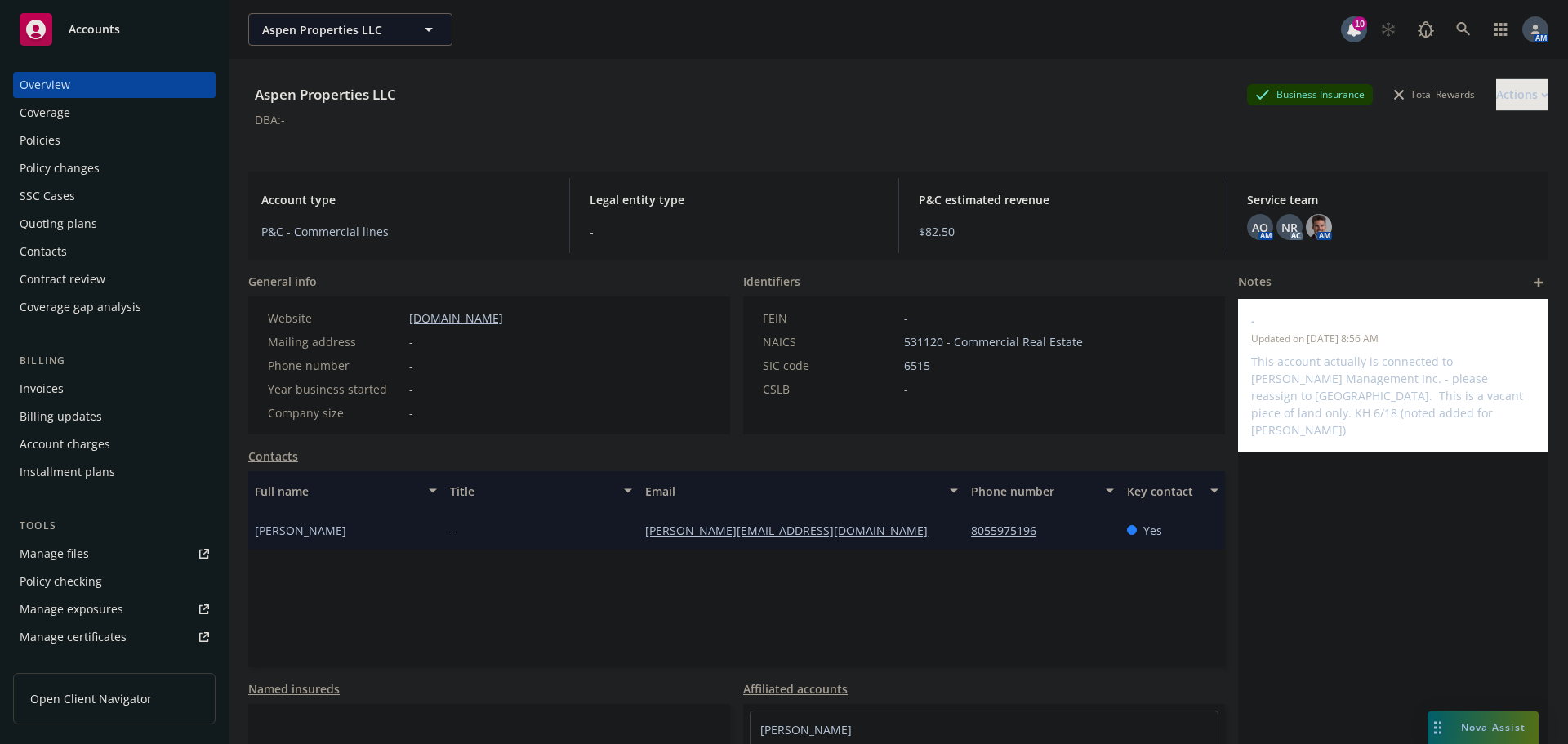
click at [64, 391] on div "Invoices" at bounding box center [114, 388] width 189 height 26
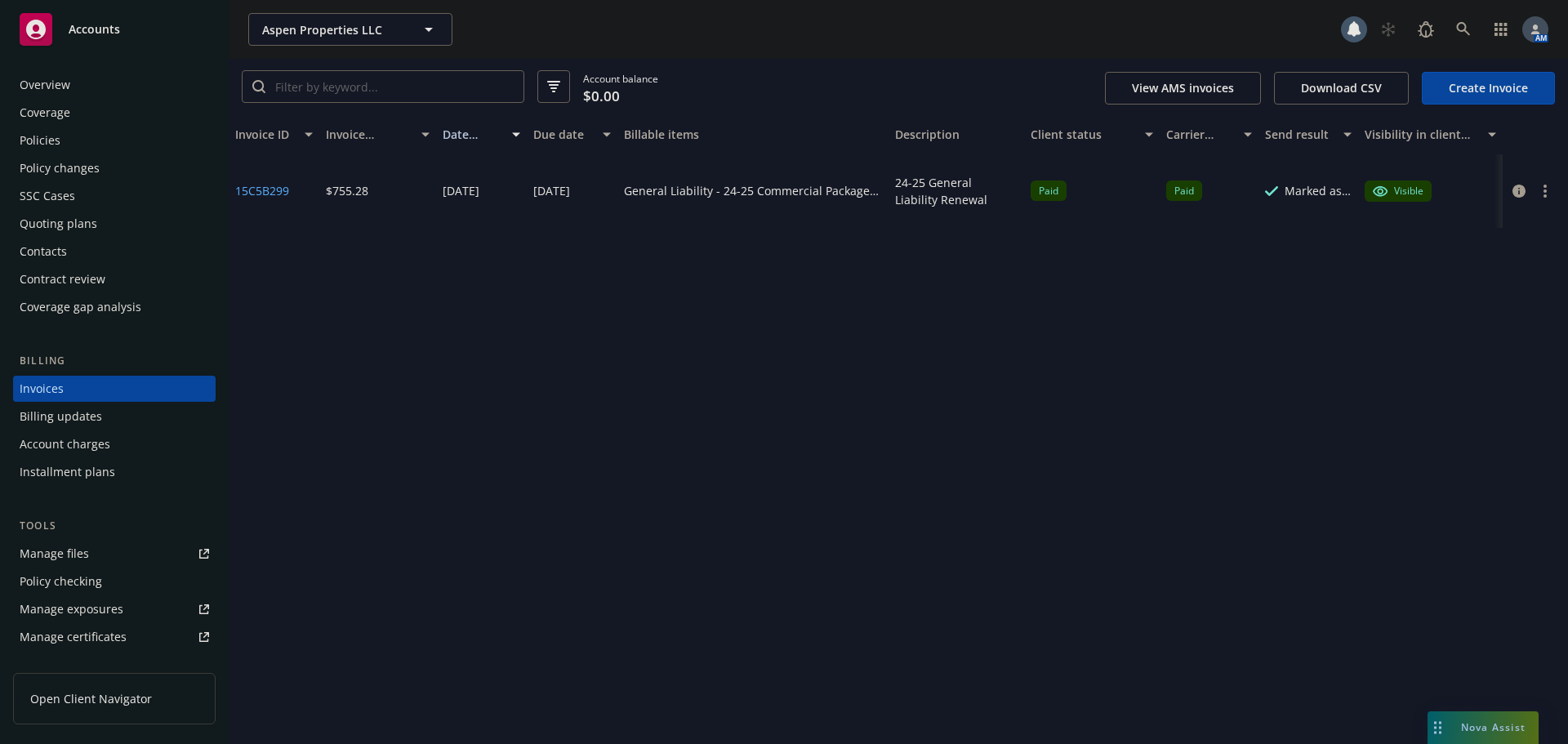
click at [110, 144] on div "Policies" at bounding box center [114, 140] width 189 height 26
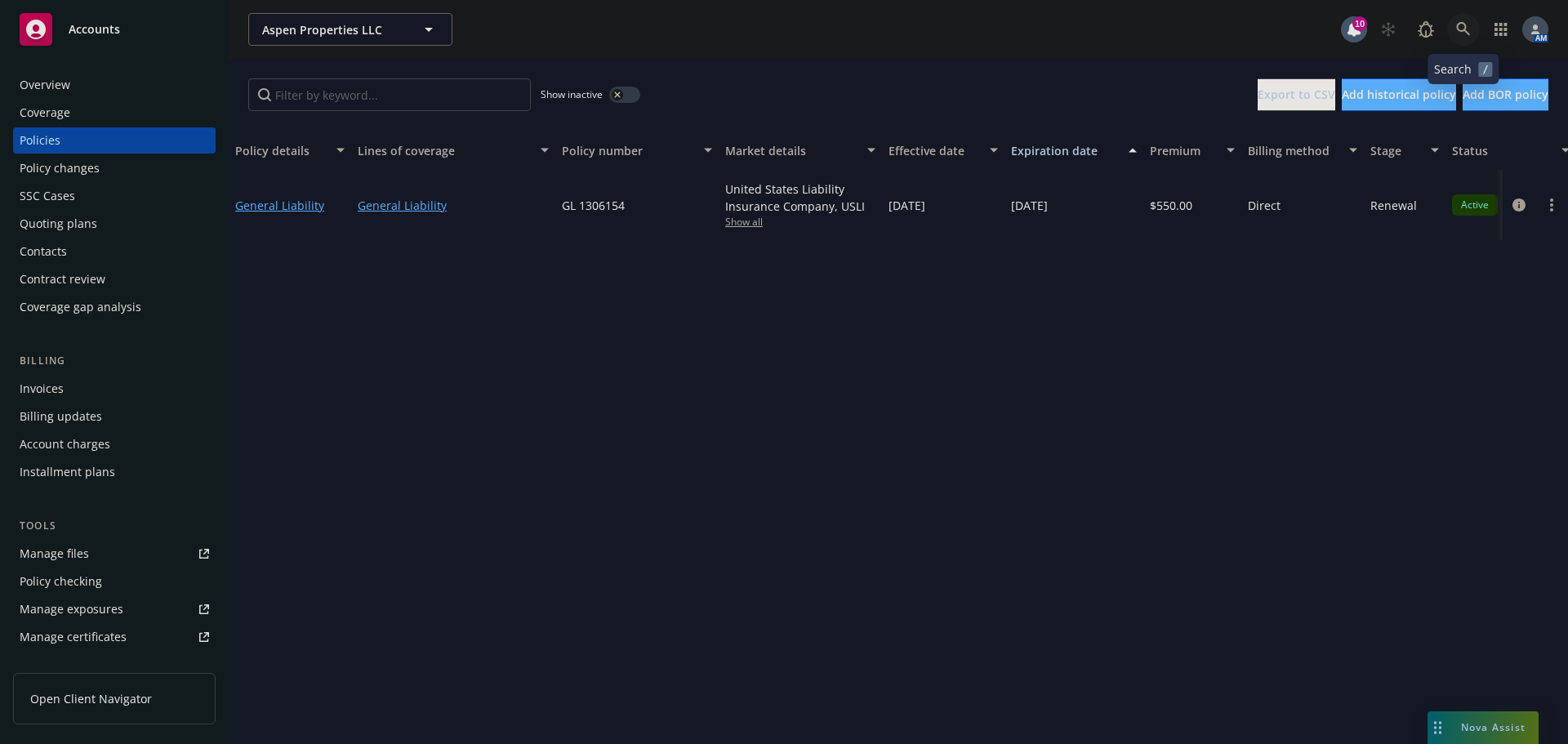
click at [1463, 23] on icon at bounding box center [1463, 28] width 14 height 14
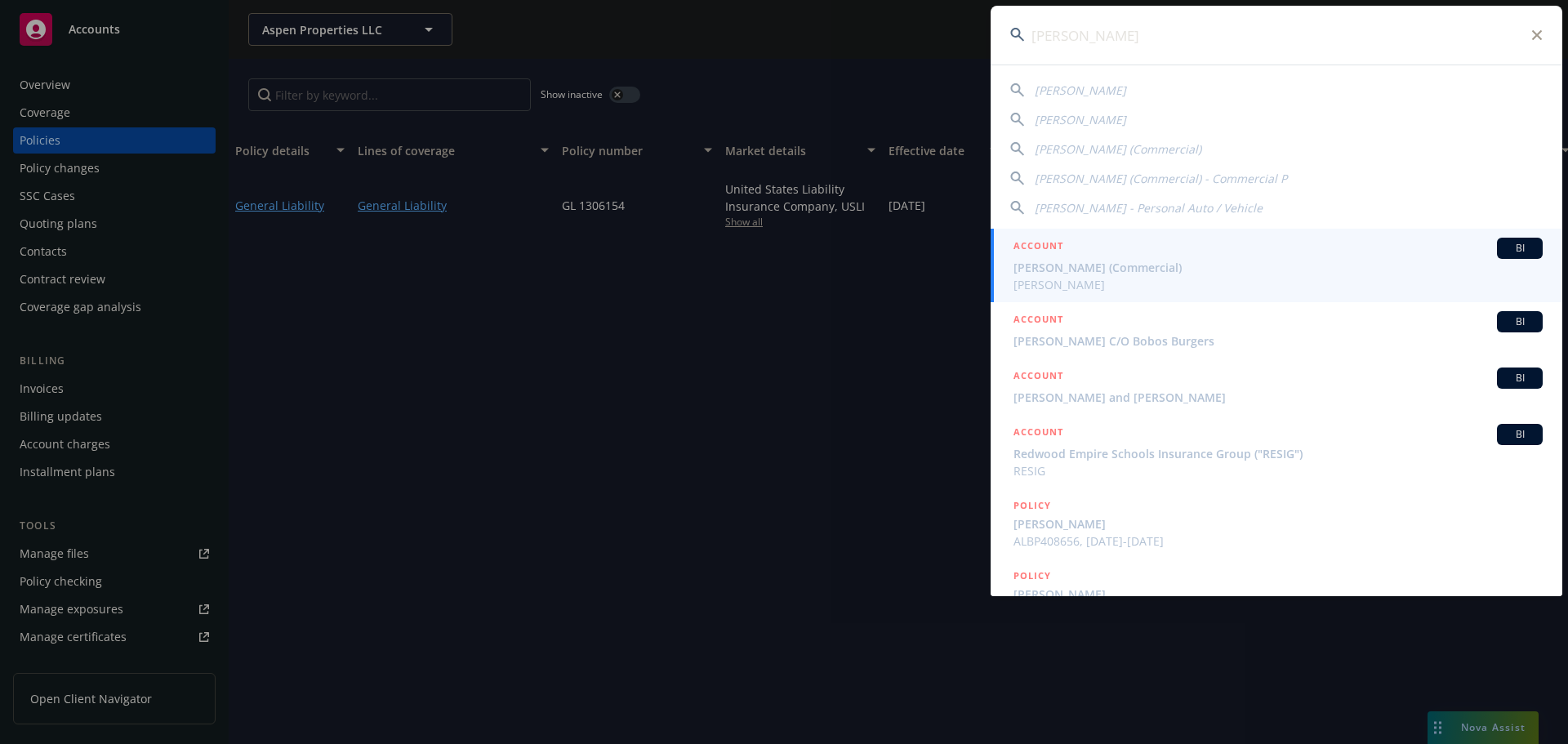
drag, startPoint x: 1140, startPoint y: 40, endPoint x: 985, endPoint y: 39, distance: 155.0
click at [985, 39] on div "alexandra sari ALEXANDRA SARIGIANIDES Alexandra Sarigianides Alexandra Sarigian…" at bounding box center [784, 372] width 1568 height 744
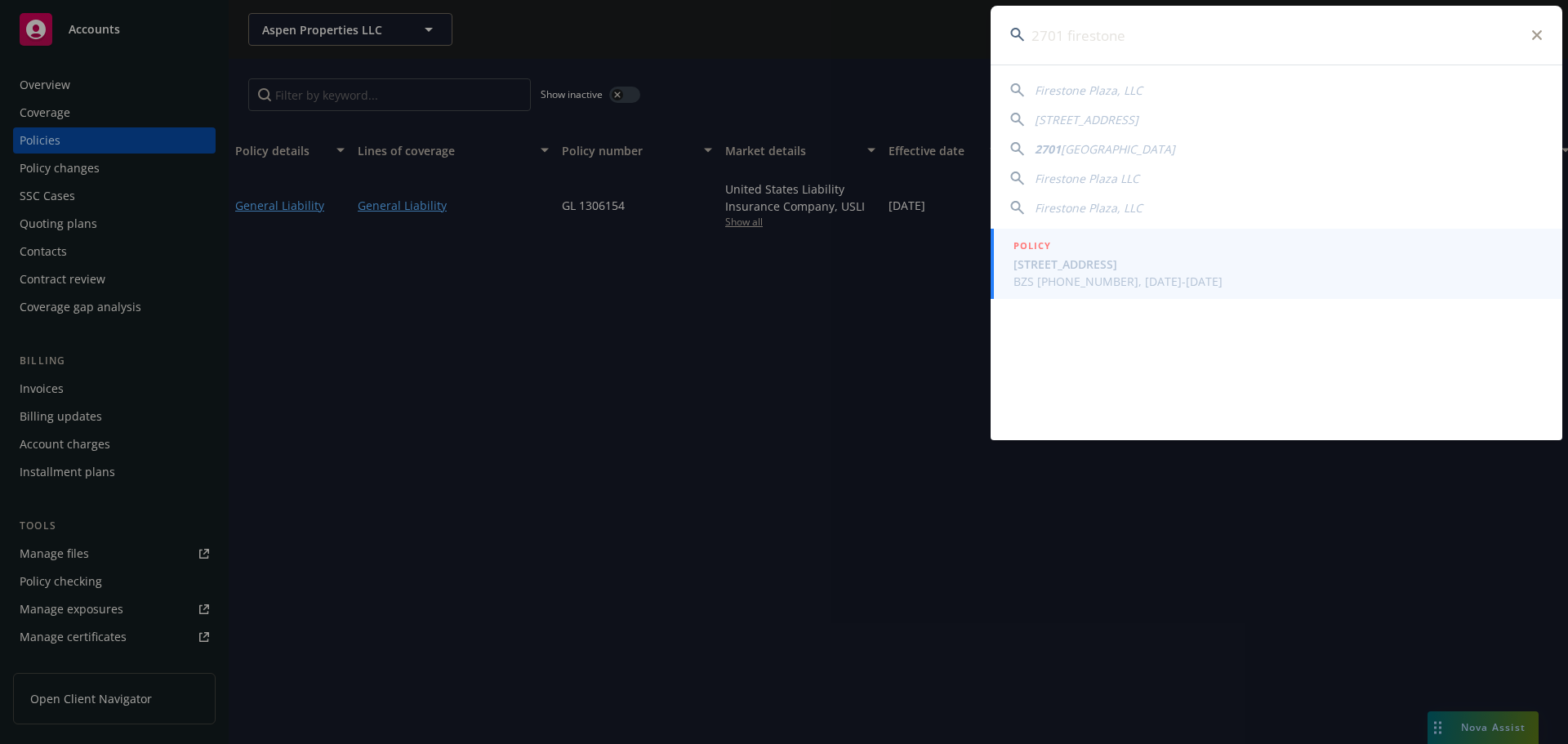
click at [1075, 91] on span "Firestone Plaza, LLC" at bounding box center [1088, 90] width 108 height 16
type input "Firestone Plaza, LLC"
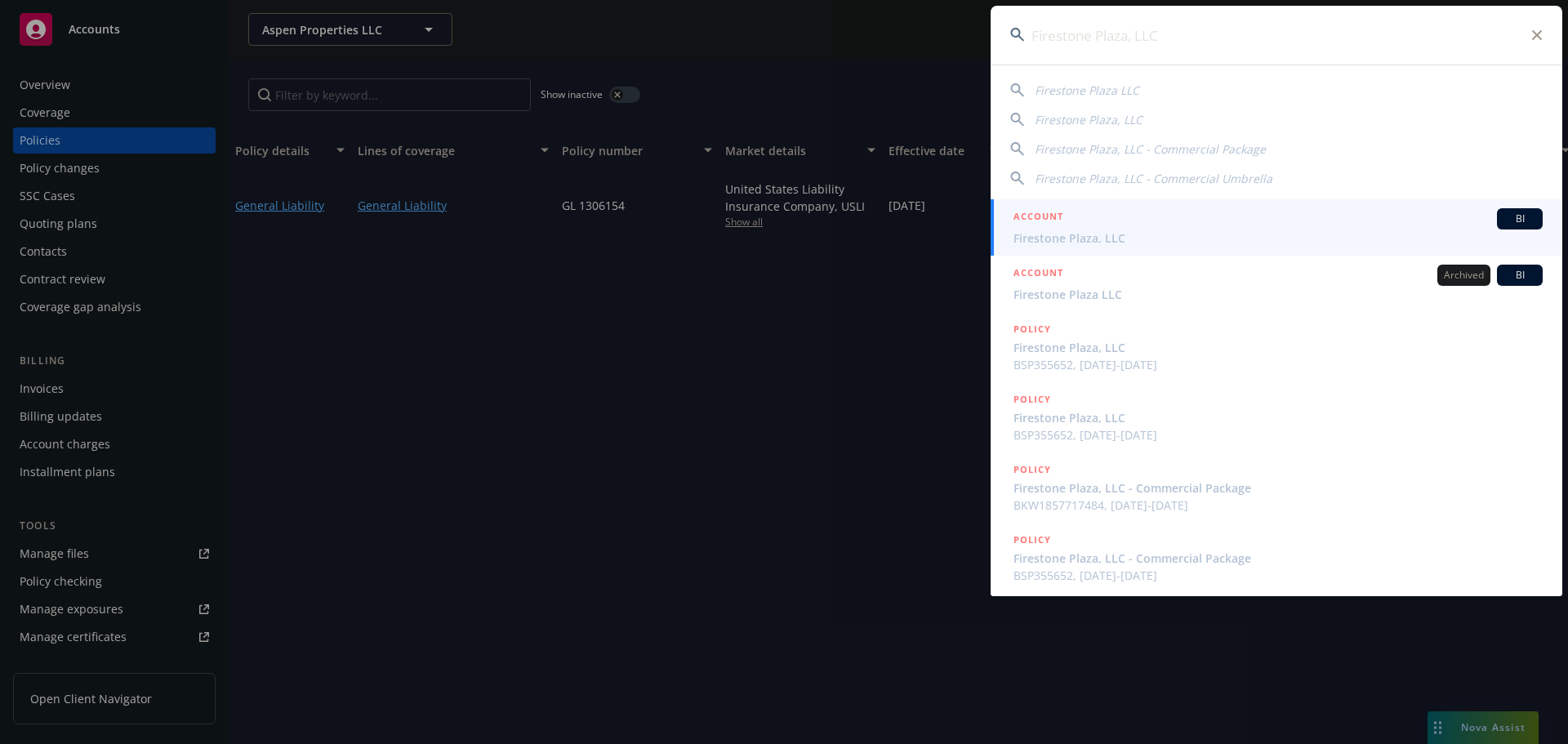
click at [1124, 233] on span "Firestone Plaza, LLC" at bounding box center [1278, 238] width 529 height 17
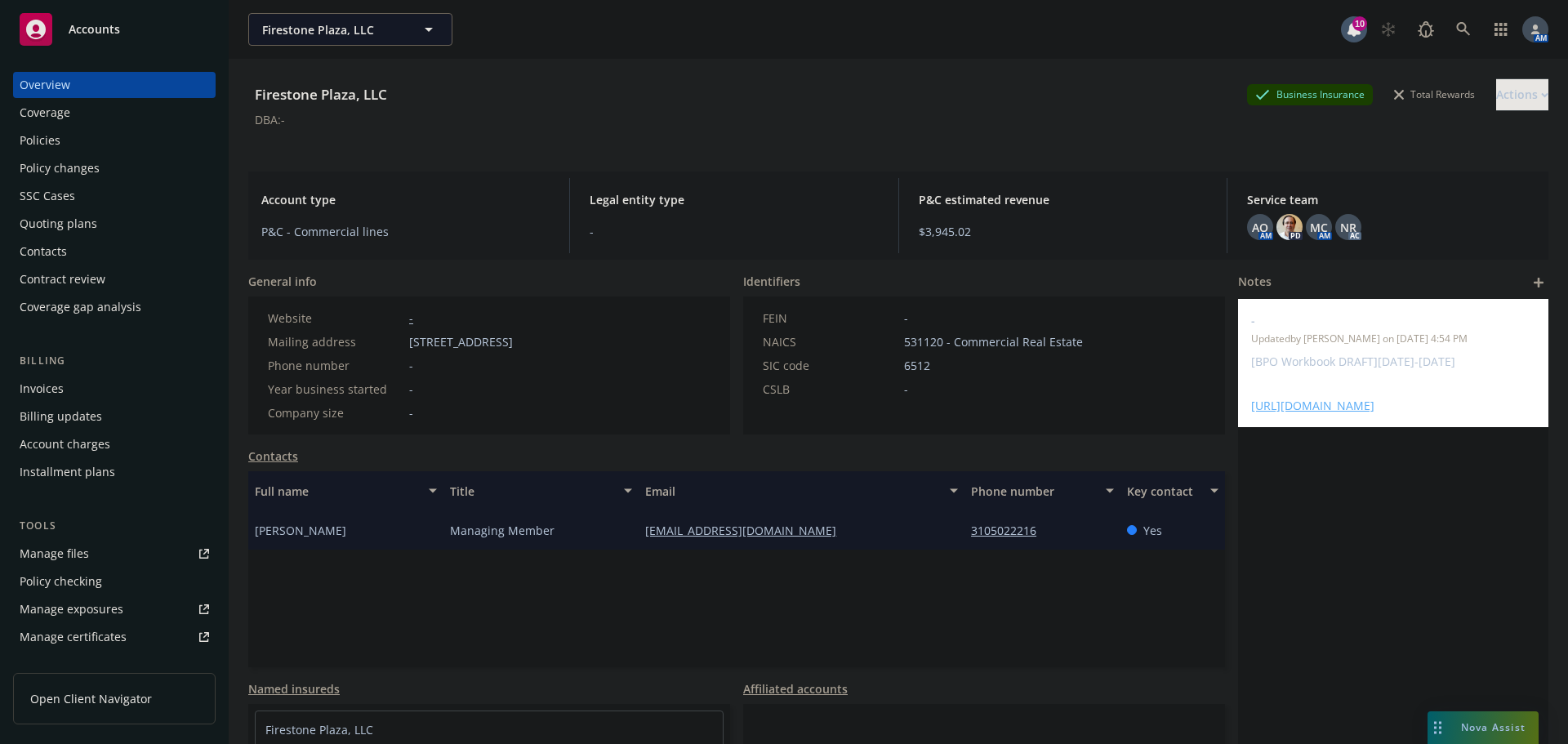
click at [114, 134] on div "Policies" at bounding box center [114, 140] width 189 height 26
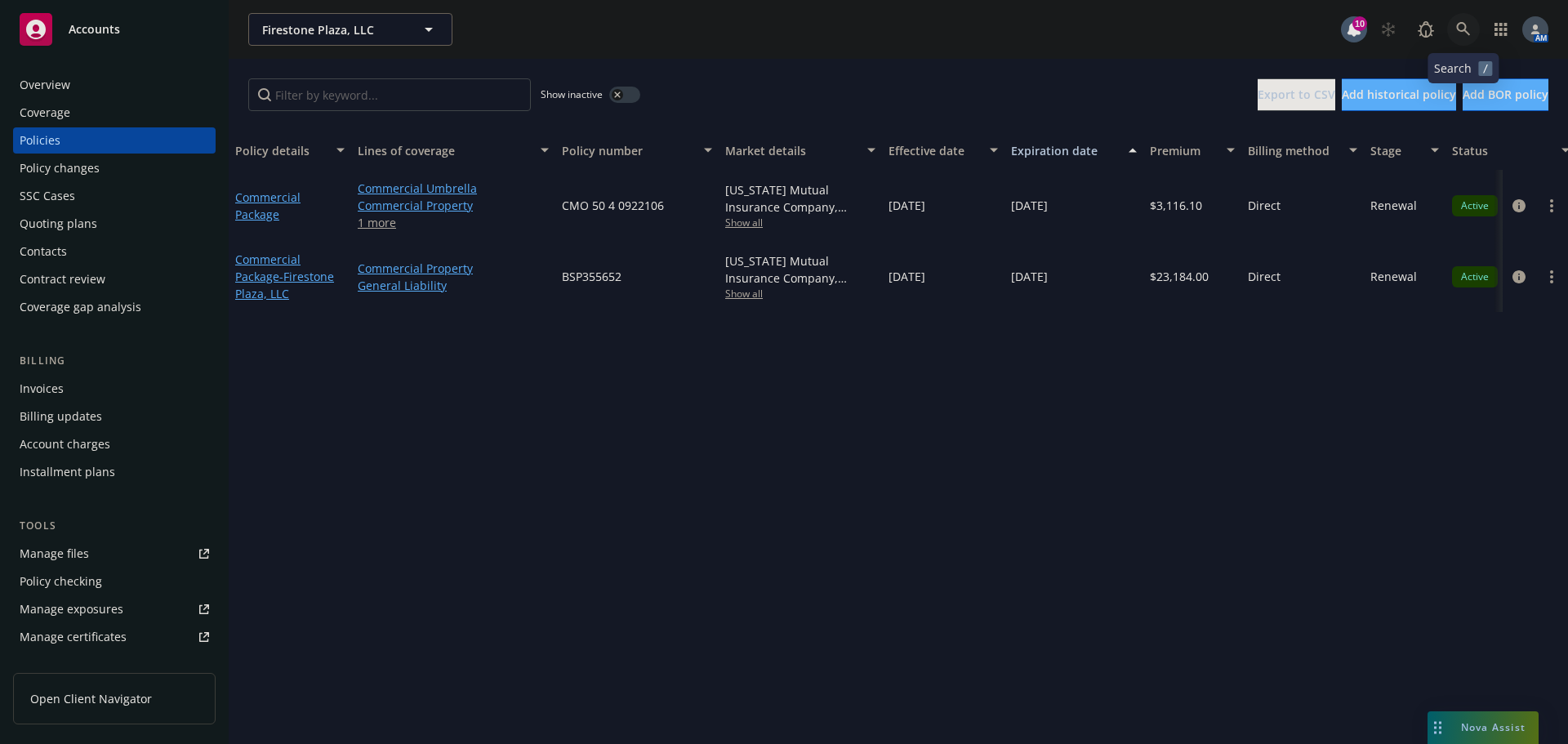
click at [1459, 35] on icon at bounding box center [1464, 29] width 15 height 15
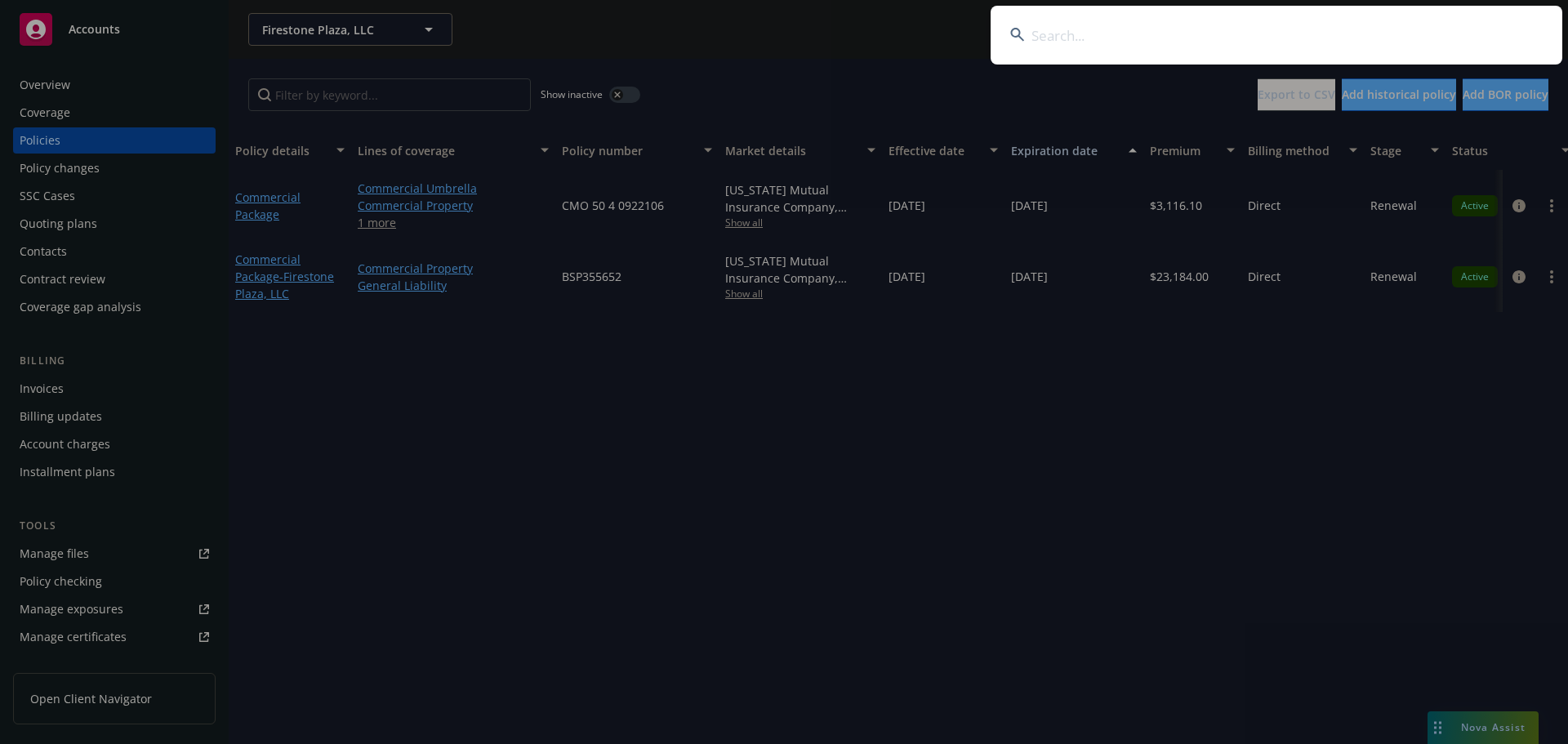
click at [1174, 37] on input at bounding box center [1276, 35] width 572 height 59
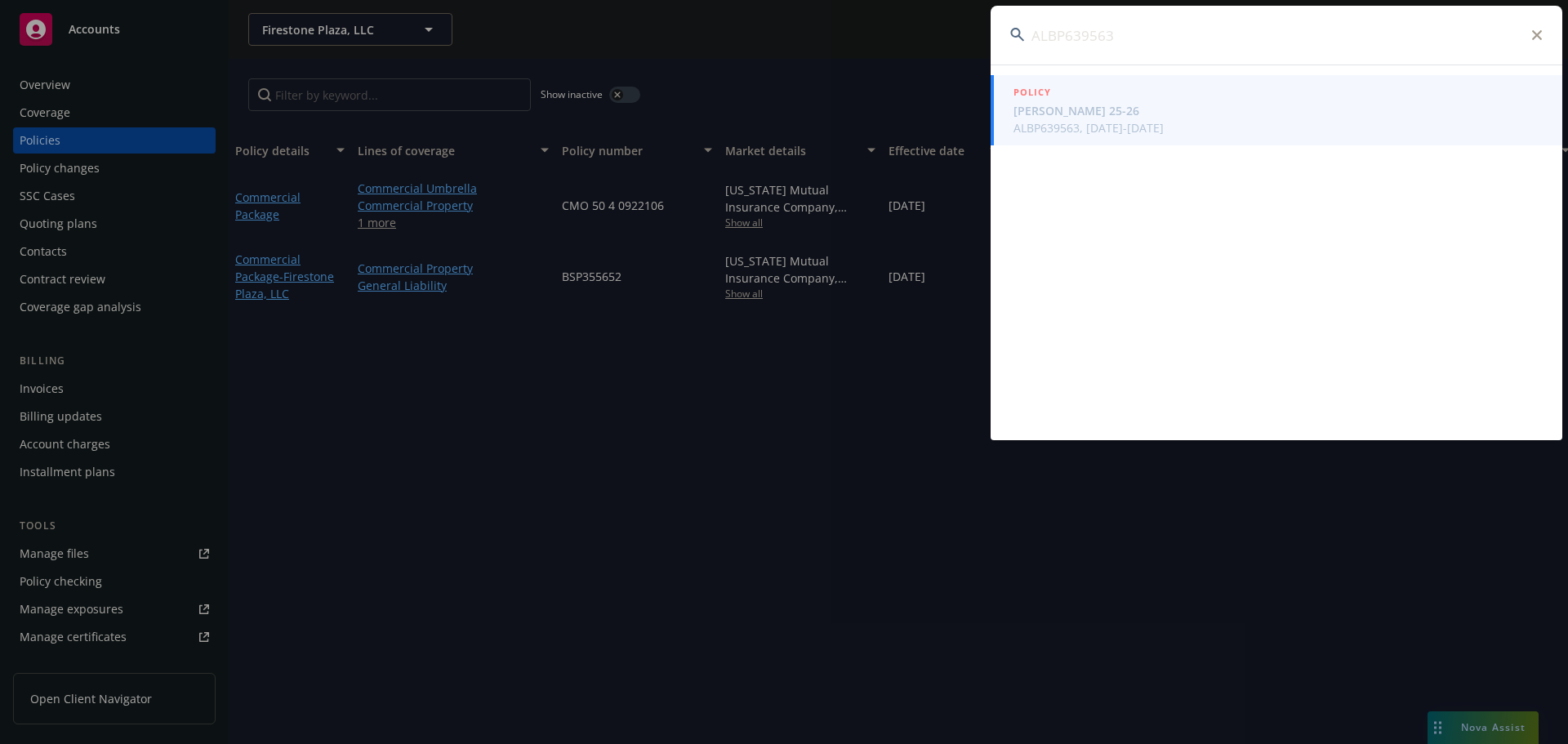
type input "ALBP639563"
click at [1095, 103] on span "Alexandra Sarigianides 25-26" at bounding box center [1278, 110] width 529 height 17
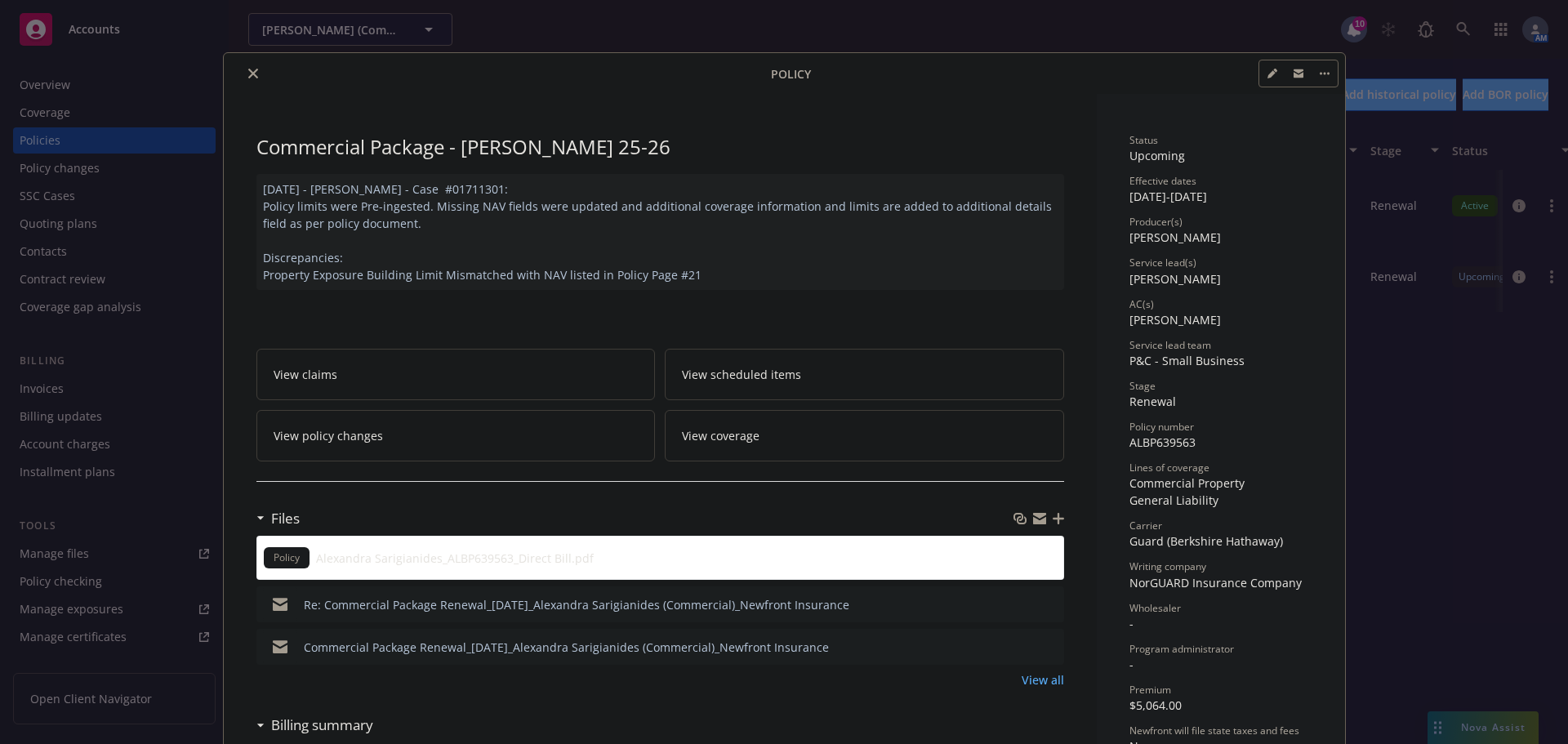
click at [249, 72] on icon "close" at bounding box center [254, 74] width 10 height 10
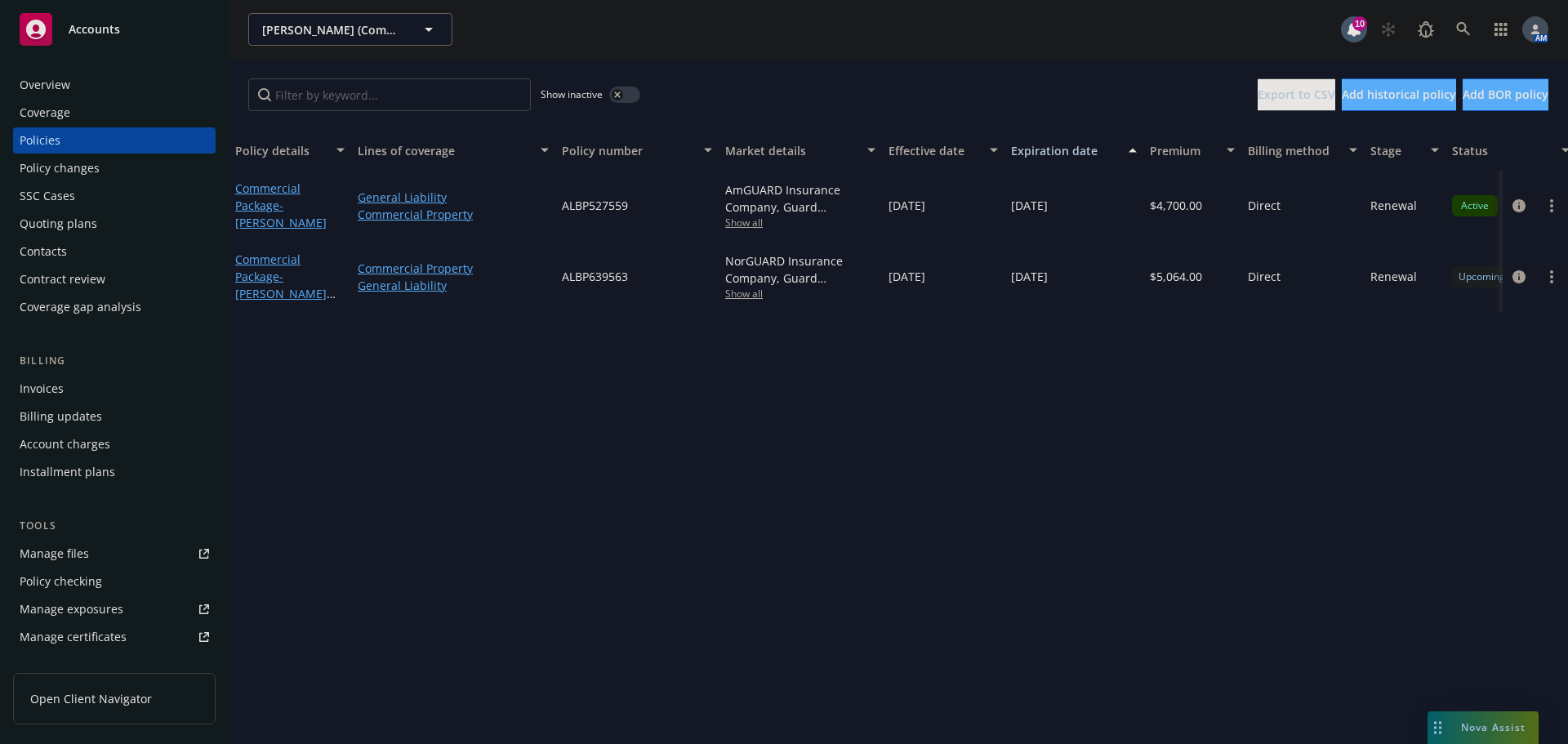
click at [114, 84] on div "Overview" at bounding box center [114, 85] width 189 height 26
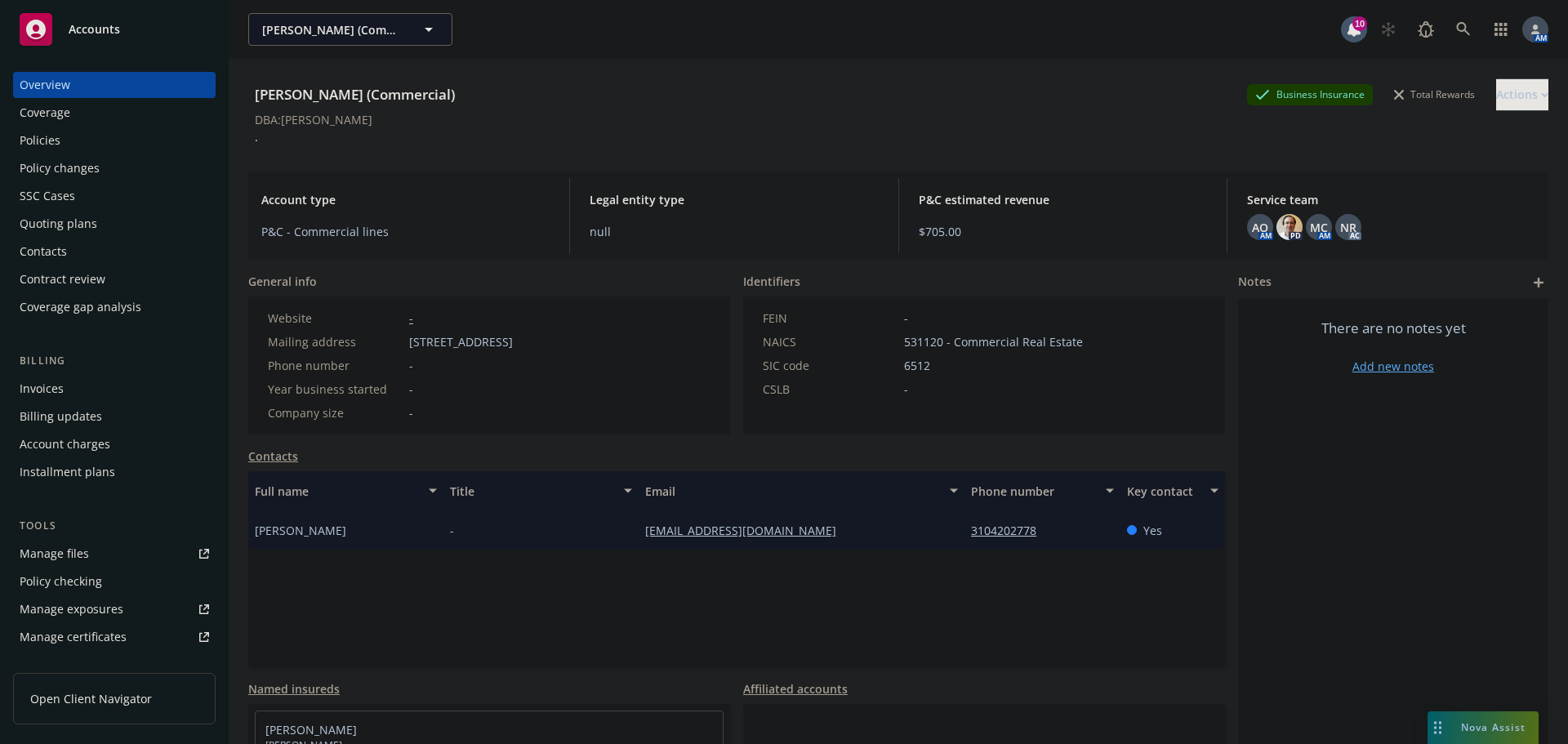
click at [59, 144] on div "Policies" at bounding box center [114, 140] width 189 height 26
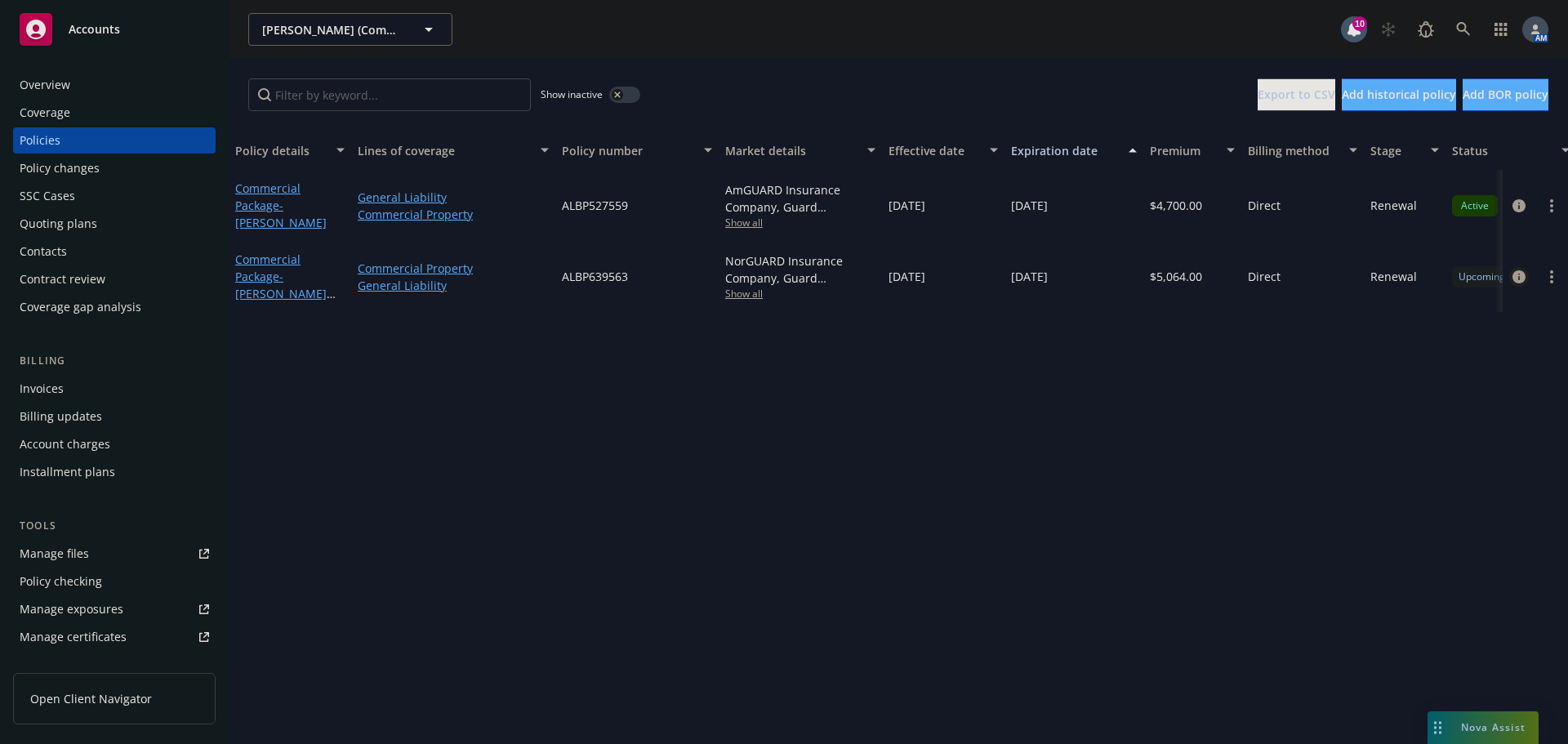
click at [1515, 275] on icon "circleInformation" at bounding box center [1519, 277] width 13 height 13
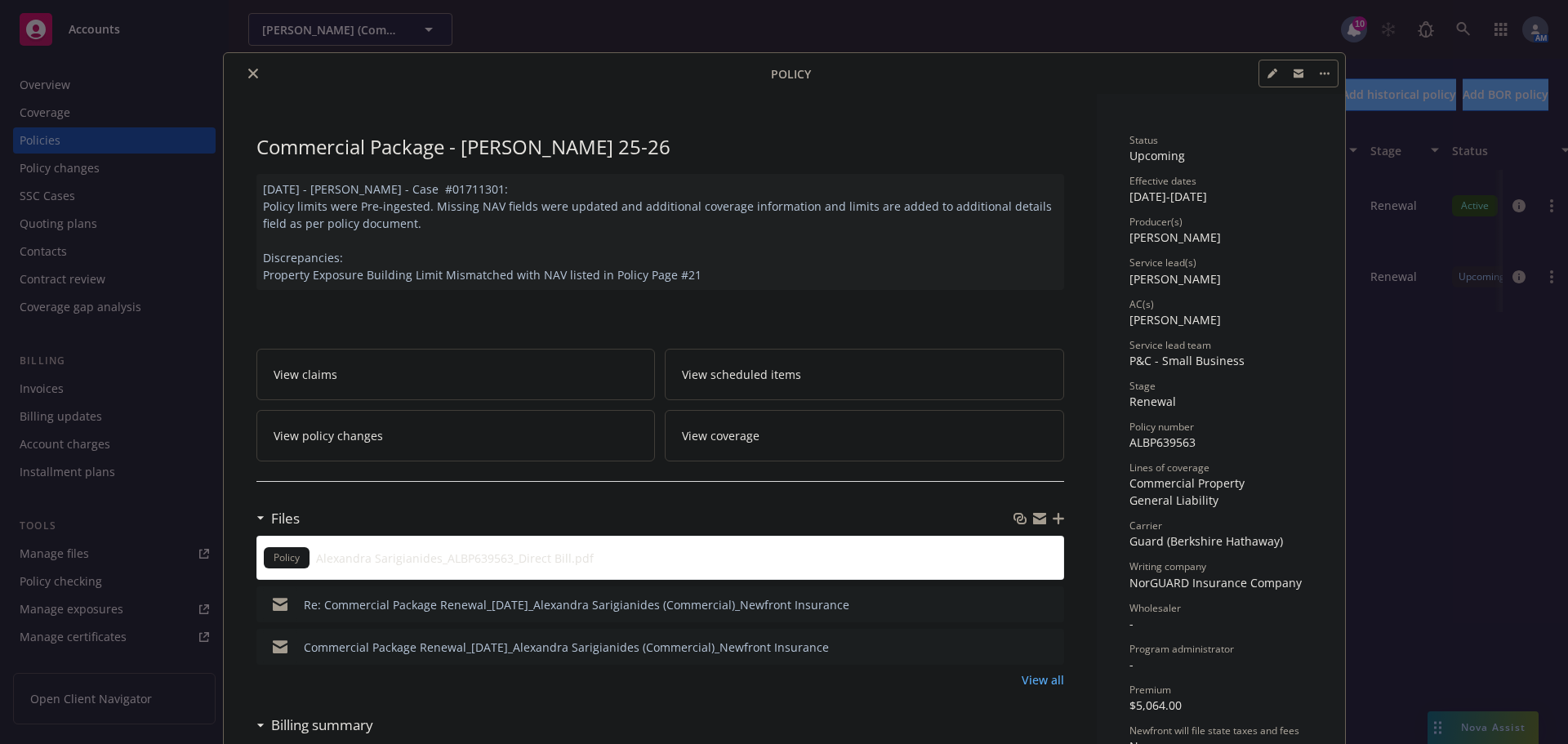
scroll to position [49, 0]
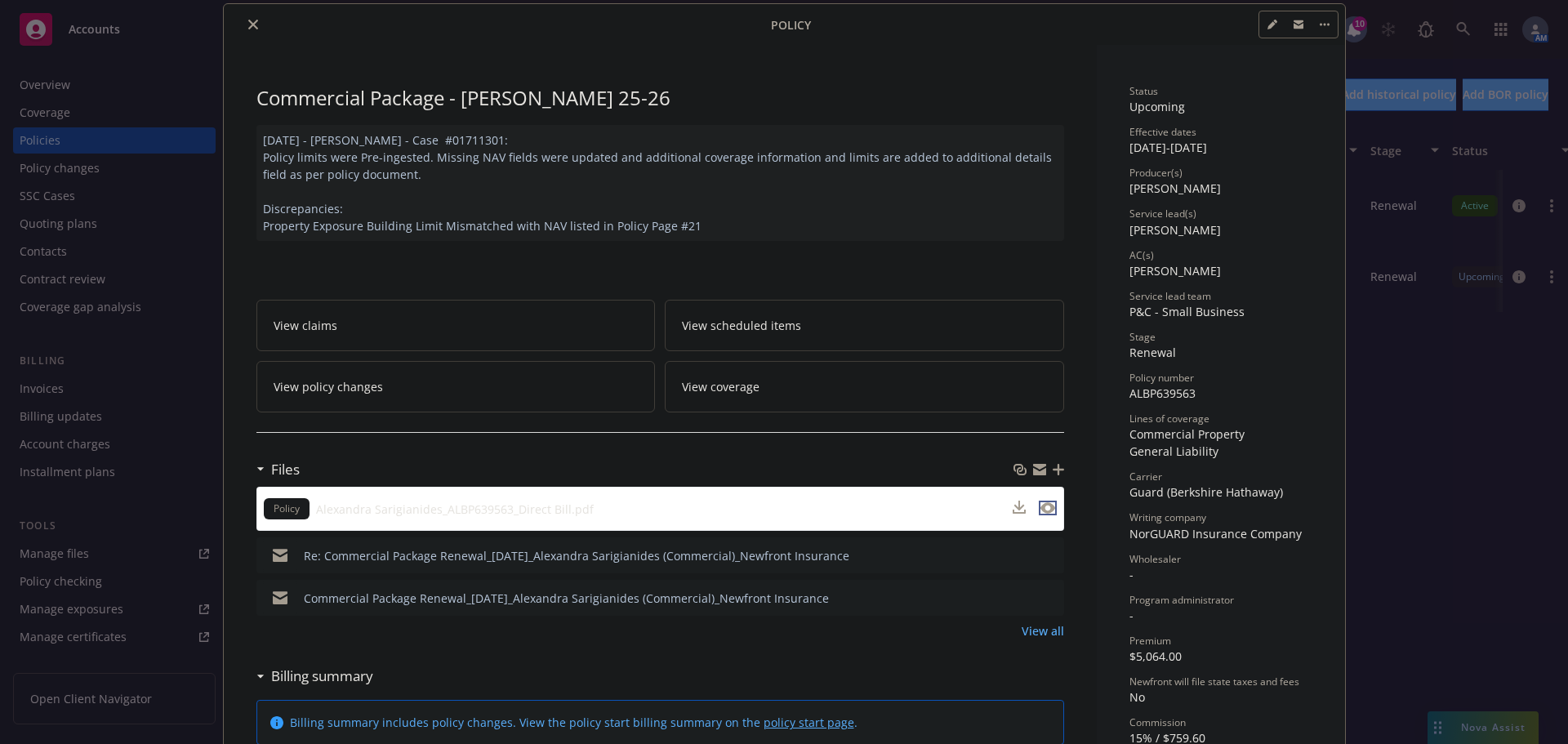
click at [1045, 509] on icon "preview file" at bounding box center [1048, 508] width 15 height 12
click at [249, 24] on icon "close" at bounding box center [254, 24] width 10 height 10
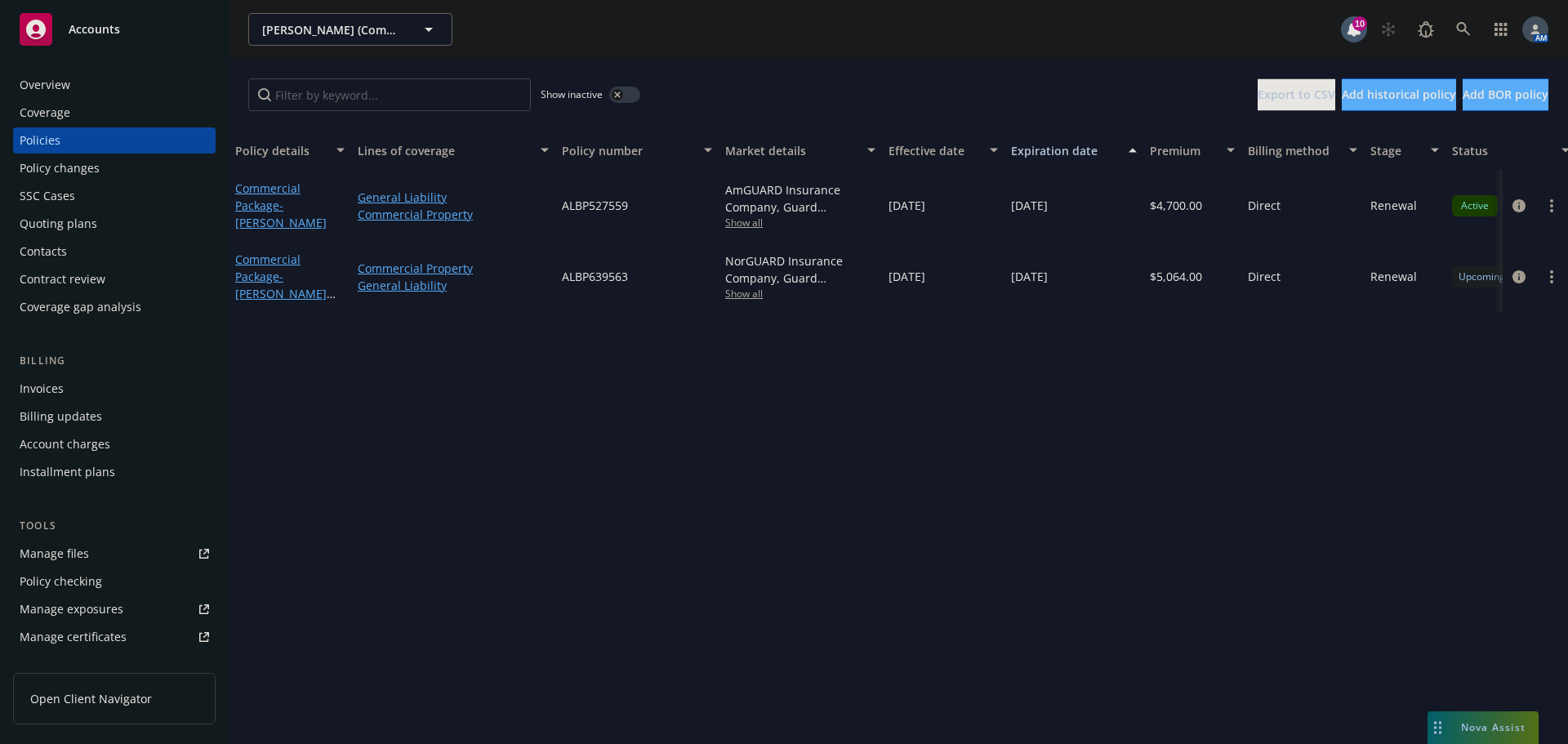
click at [84, 229] on div "Quoting plans" at bounding box center [58, 223] width 78 height 26
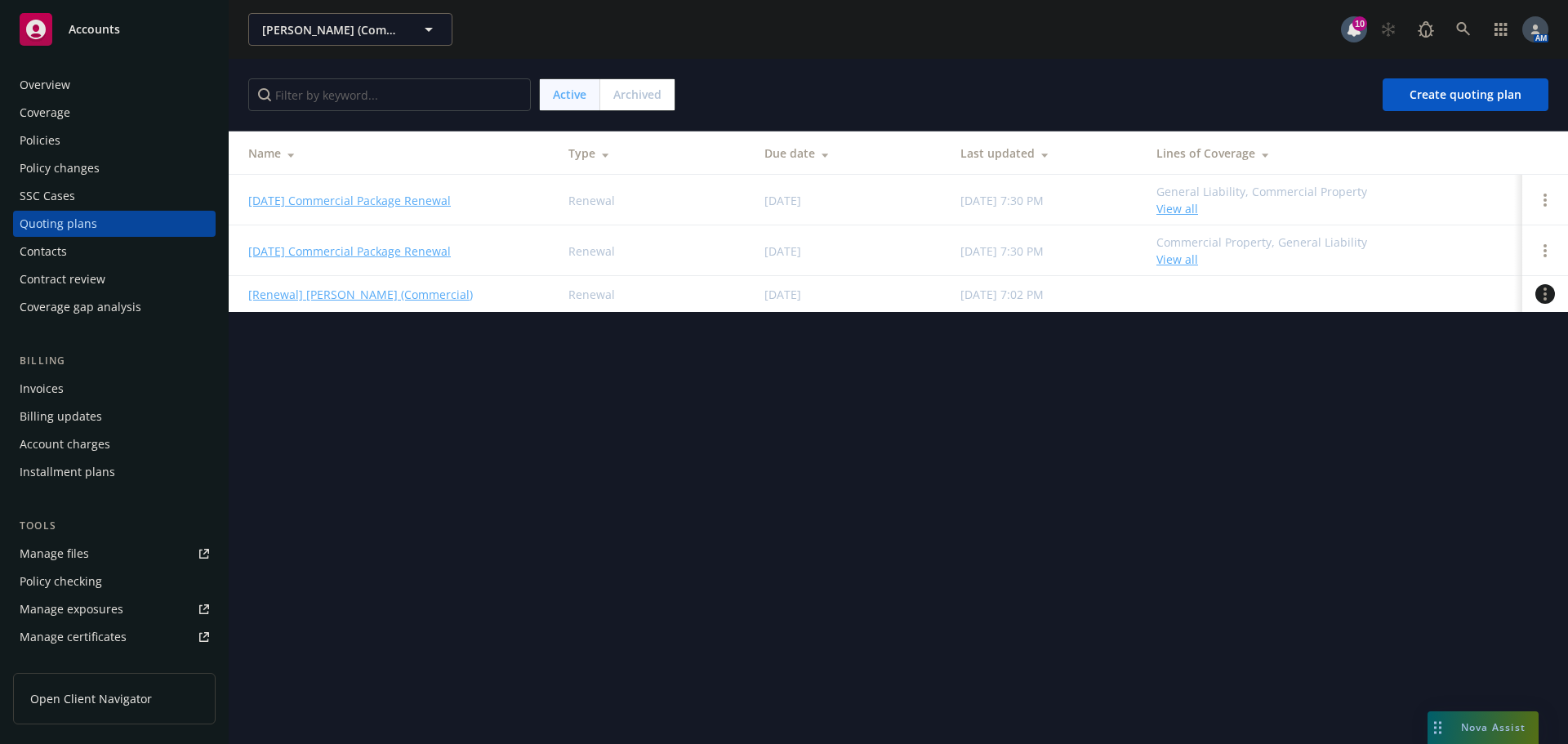
click at [1546, 294] on circle "Open options" at bounding box center [1545, 294] width 3 height 3
click at [1491, 285] on link "Archive" at bounding box center [1462, 281] width 143 height 33
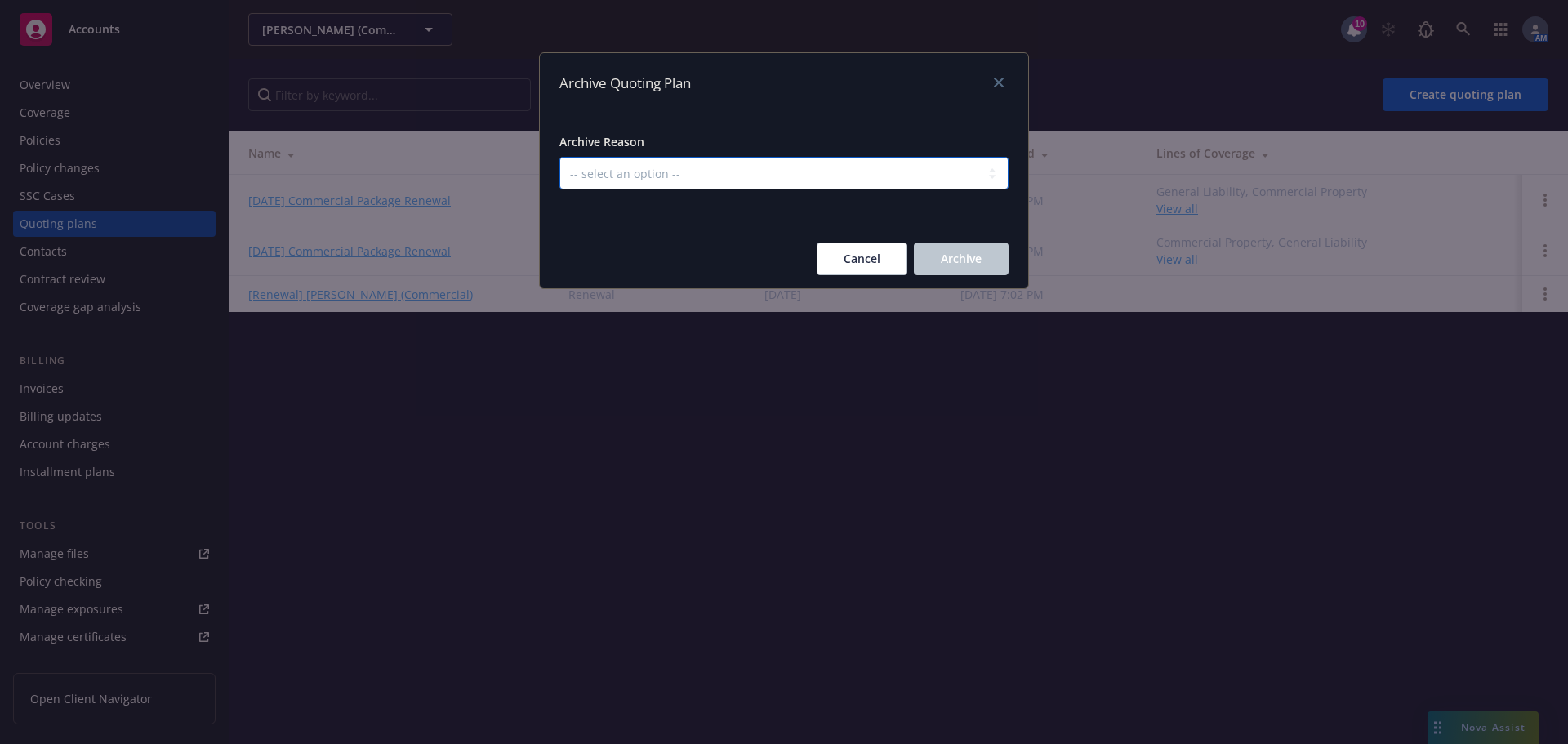
click at [757, 168] on select "-- select an option -- All policies in this renewal plan are auto-renewed Creat…" at bounding box center [784, 172] width 450 height 33
select select "ARCHIVED_RENEWAL_COMPLETED"
click at [559, 156] on select "-- select an option -- All policies in this renewal plan are auto-renewed Creat…" at bounding box center [784, 172] width 450 height 33
click at [971, 259] on span "Archive" at bounding box center [961, 259] width 41 height 16
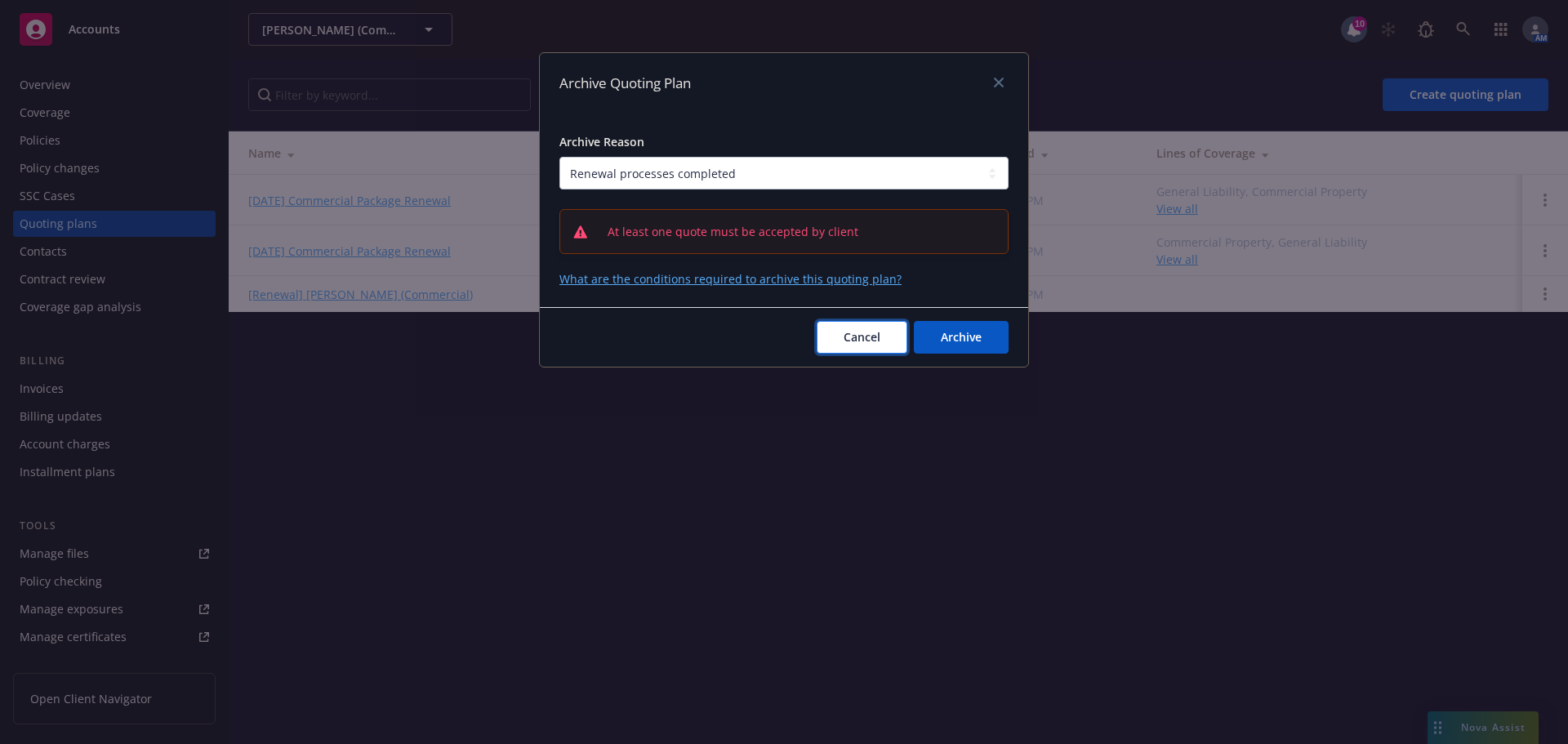
click at [861, 343] on span "Cancel" at bounding box center [862, 336] width 37 height 16
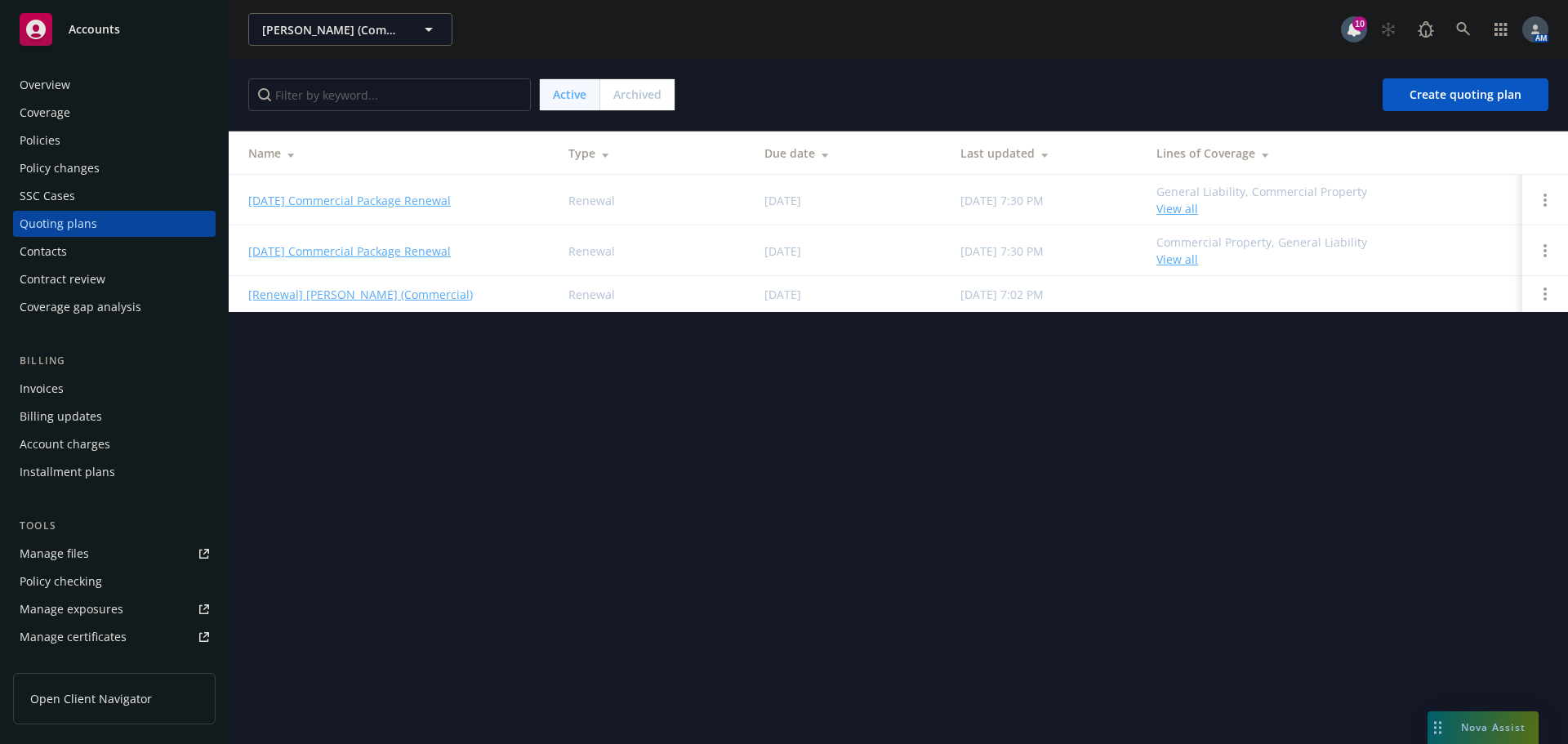
click at [419, 249] on link "10/04/24 Commercial Package Renewal" at bounding box center [350, 251] width 203 height 17
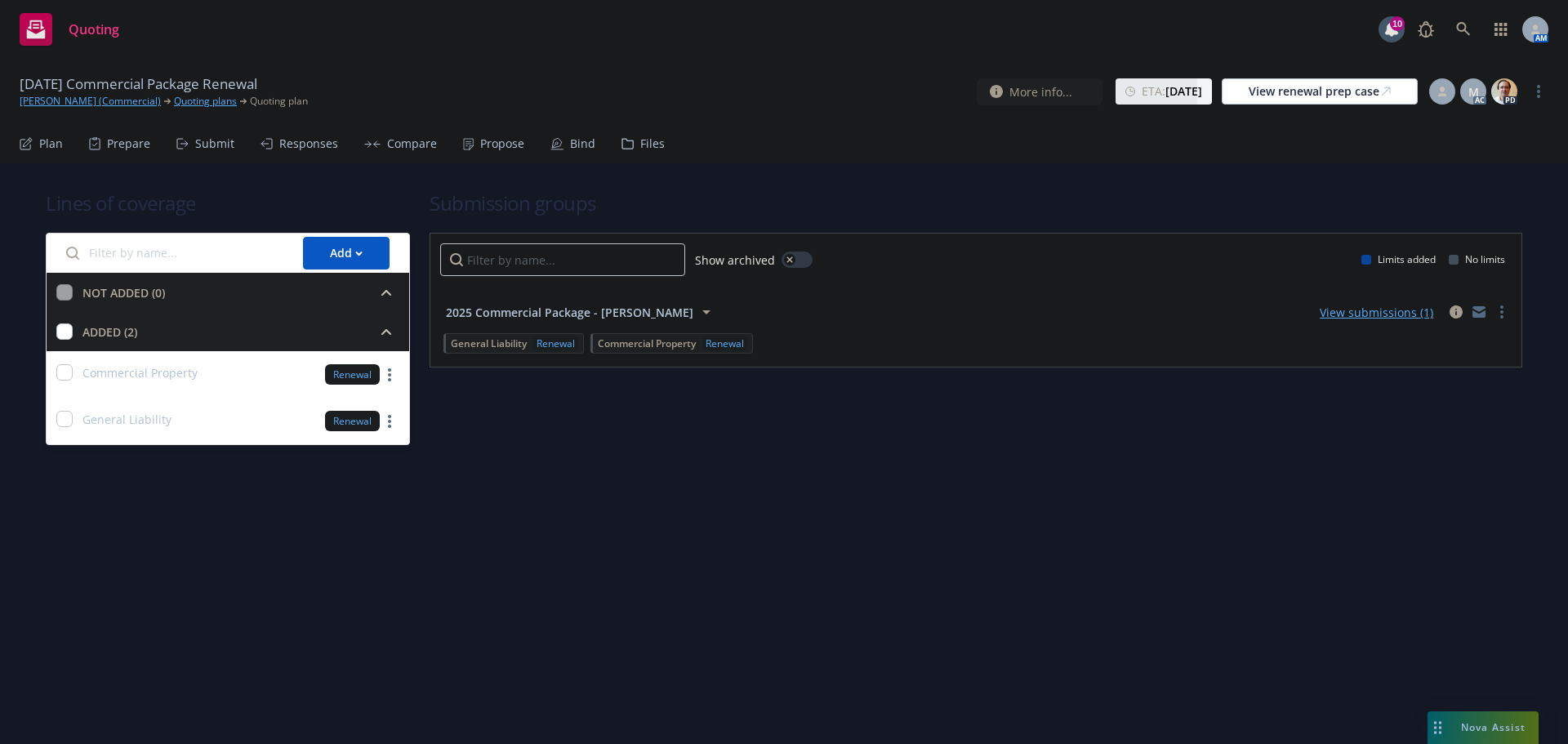
click at [484, 142] on div "Propose" at bounding box center [502, 144] width 44 height 13
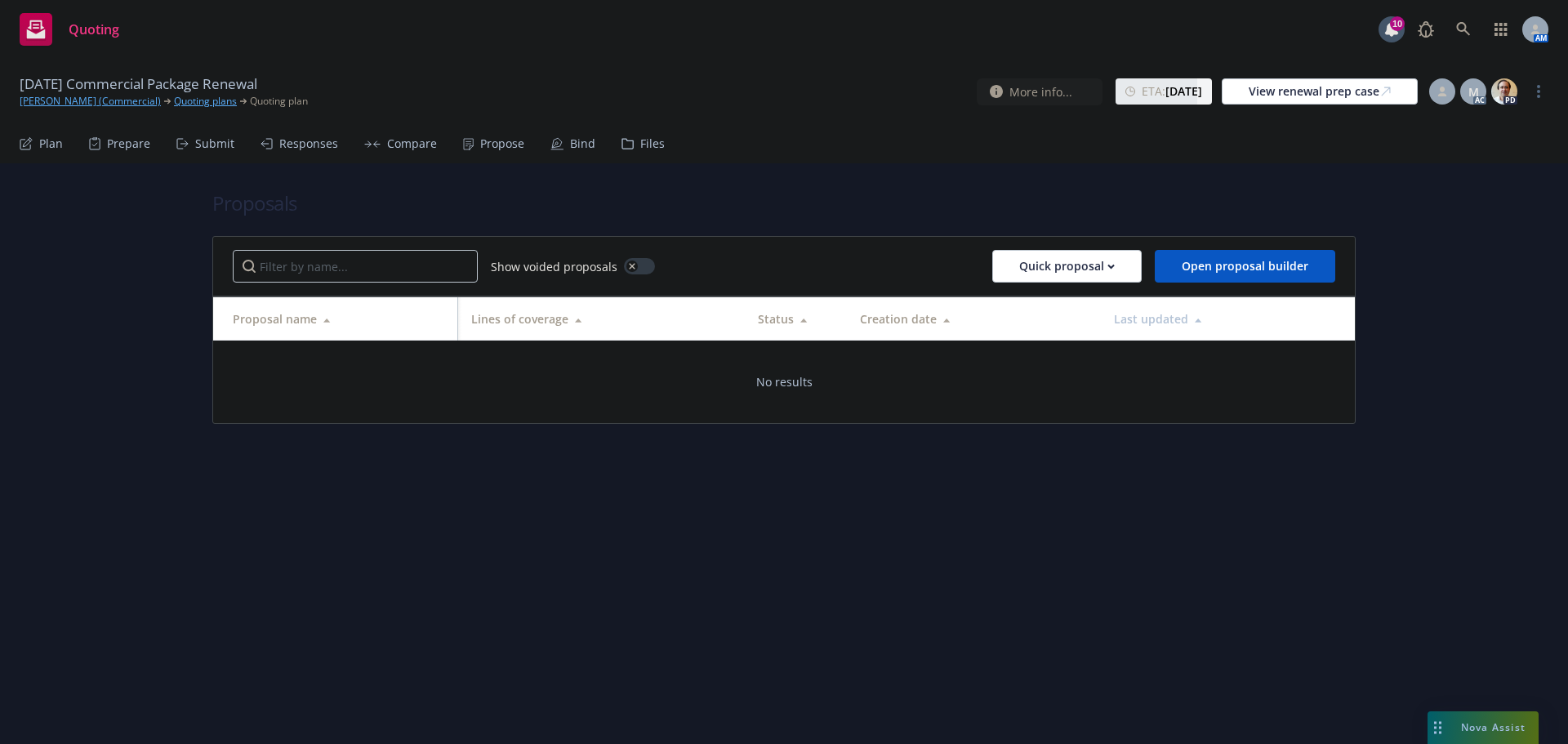
click at [213, 147] on div "Submit" at bounding box center [214, 144] width 39 height 13
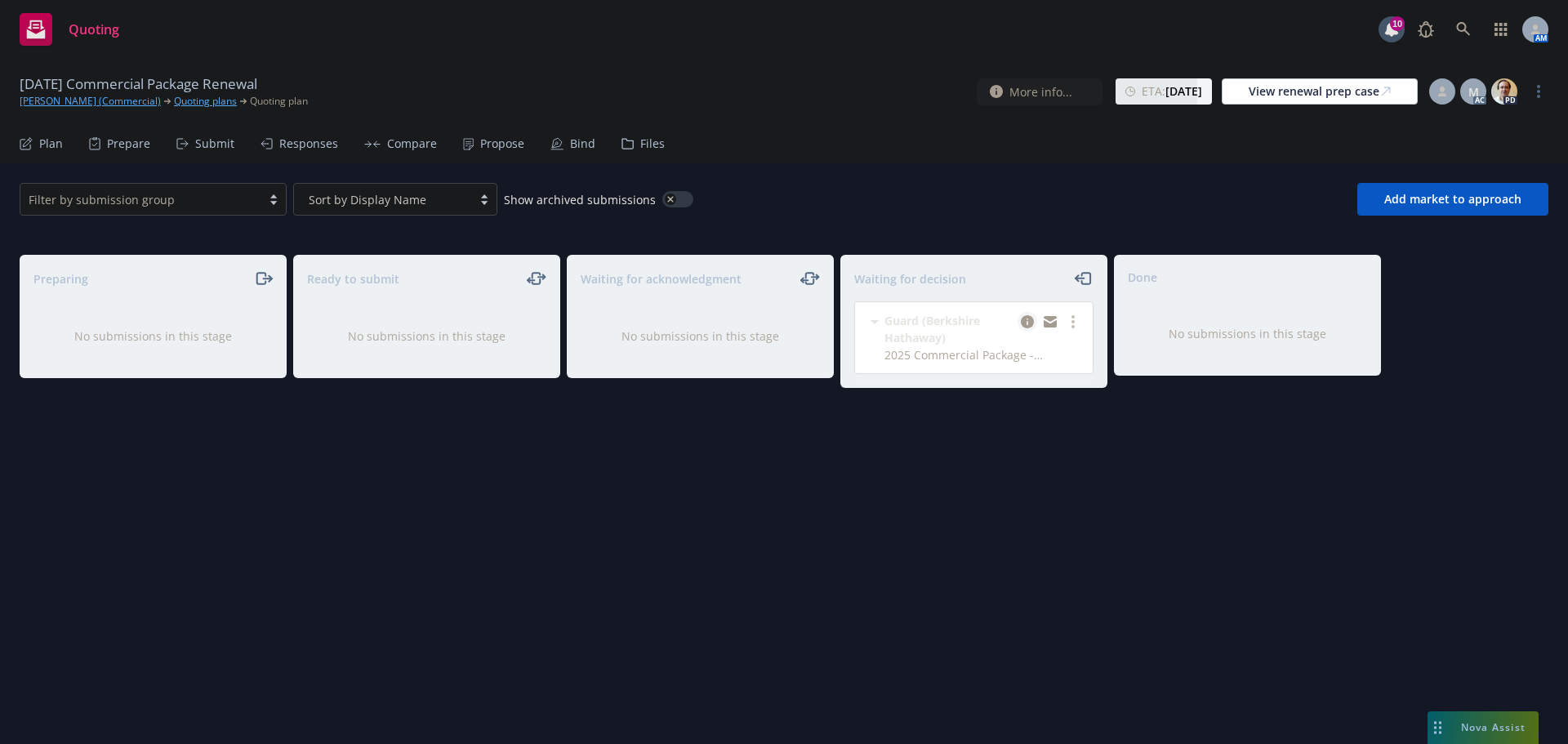
click at [1022, 319] on icon "copy logging email" at bounding box center [1028, 322] width 13 height 13
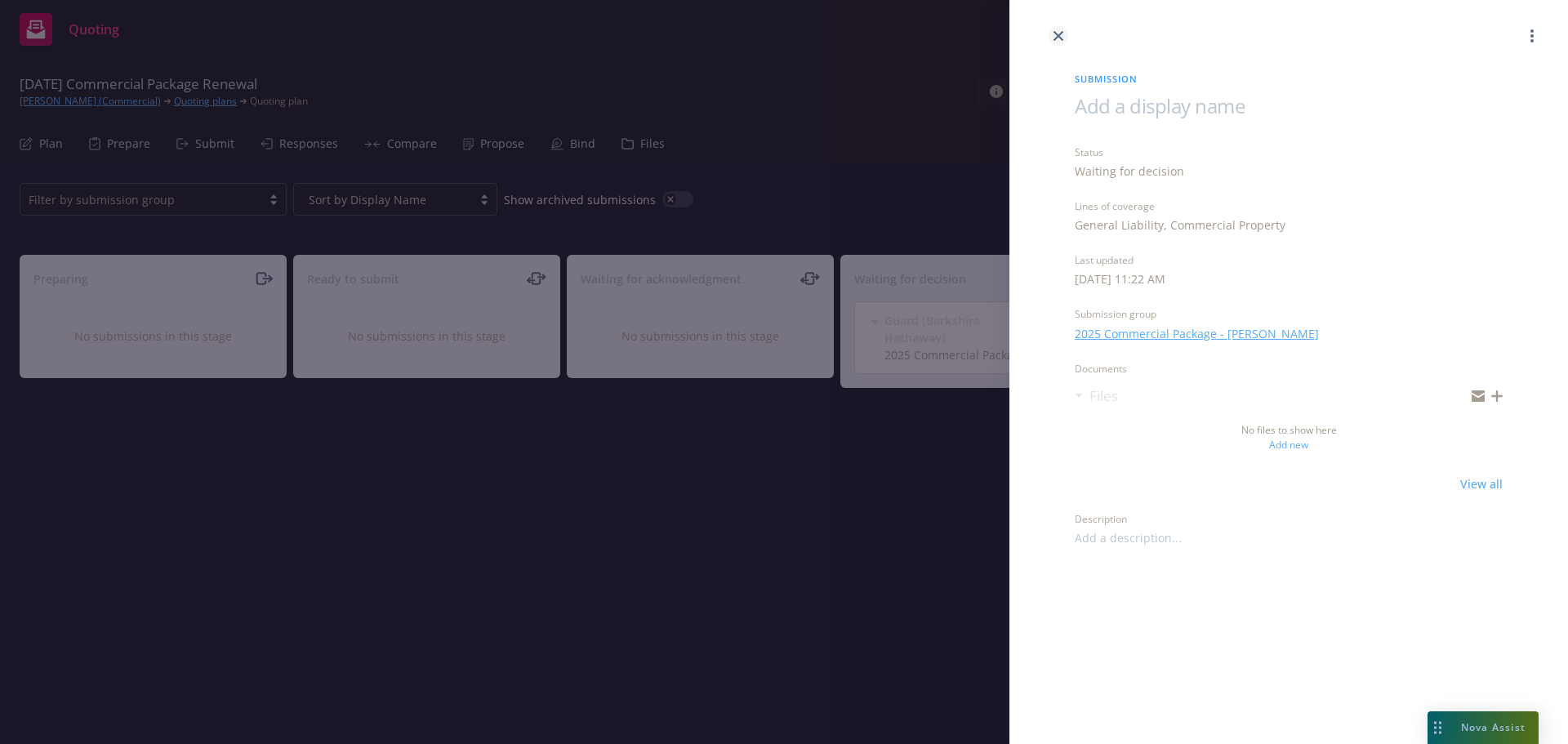
click at [1056, 35] on icon "close" at bounding box center [1059, 36] width 10 height 10
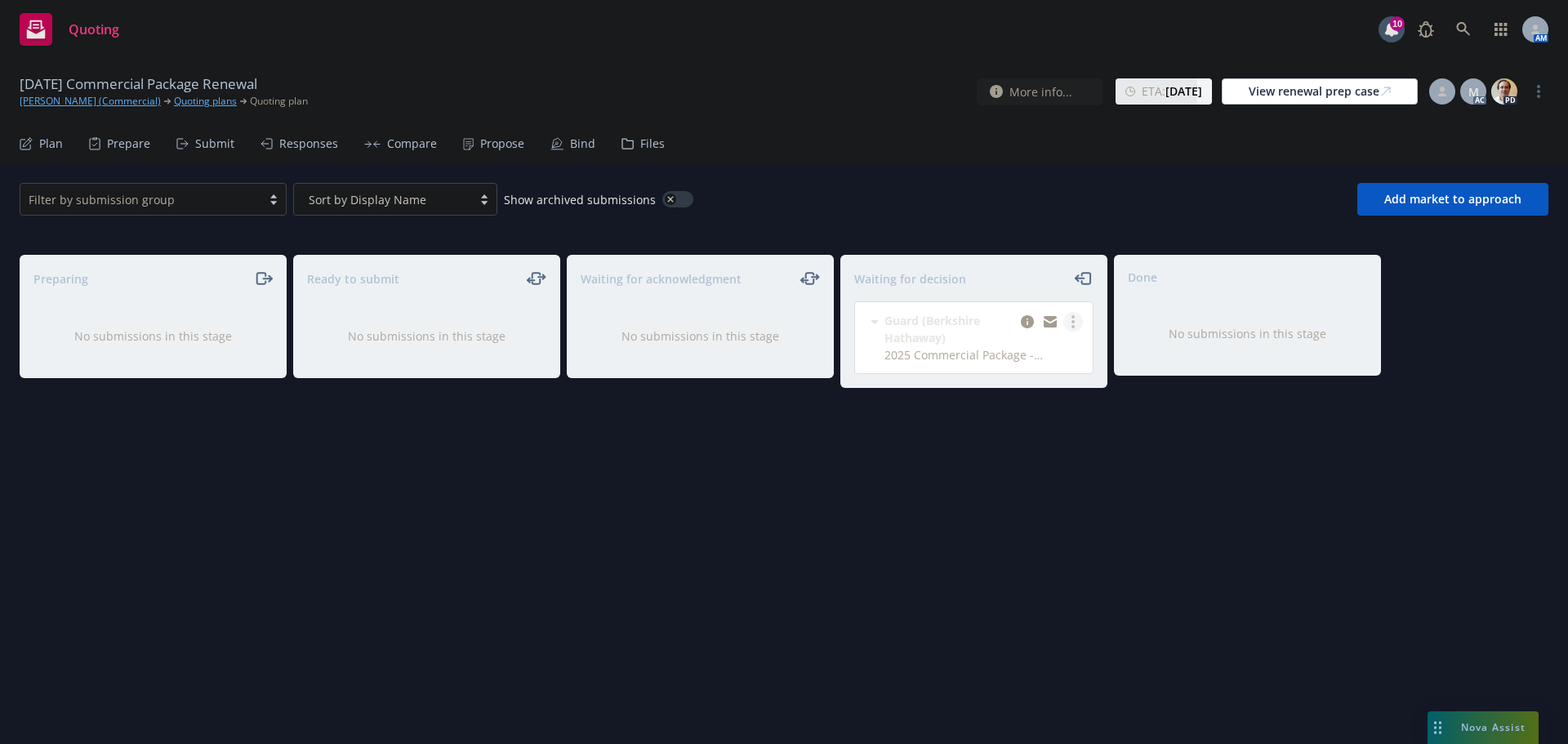
click at [1077, 321] on link "more" at bounding box center [1072, 321] width 19 height 19
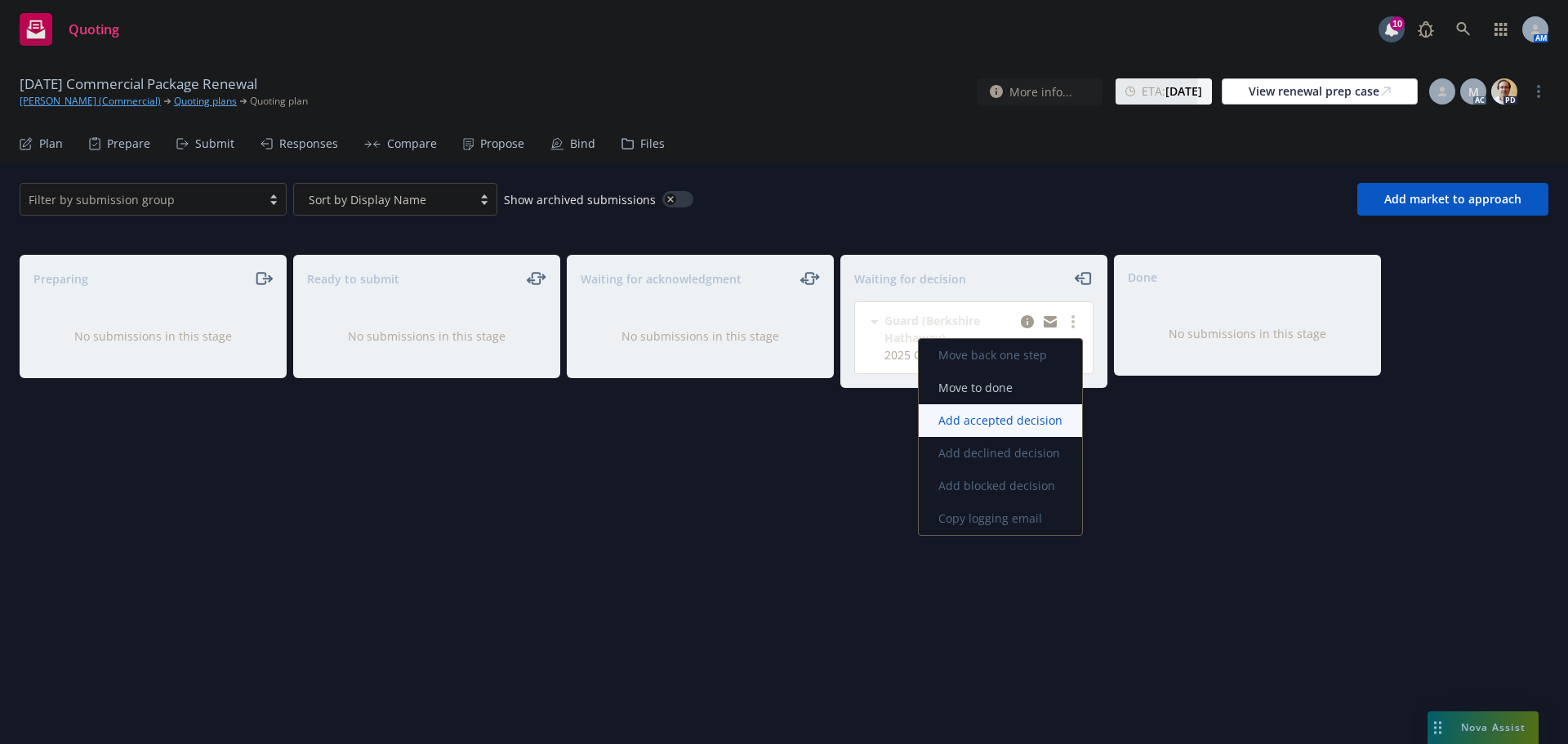
click at [1024, 418] on span "Add accepted decision" at bounding box center [1000, 420] width 163 height 16
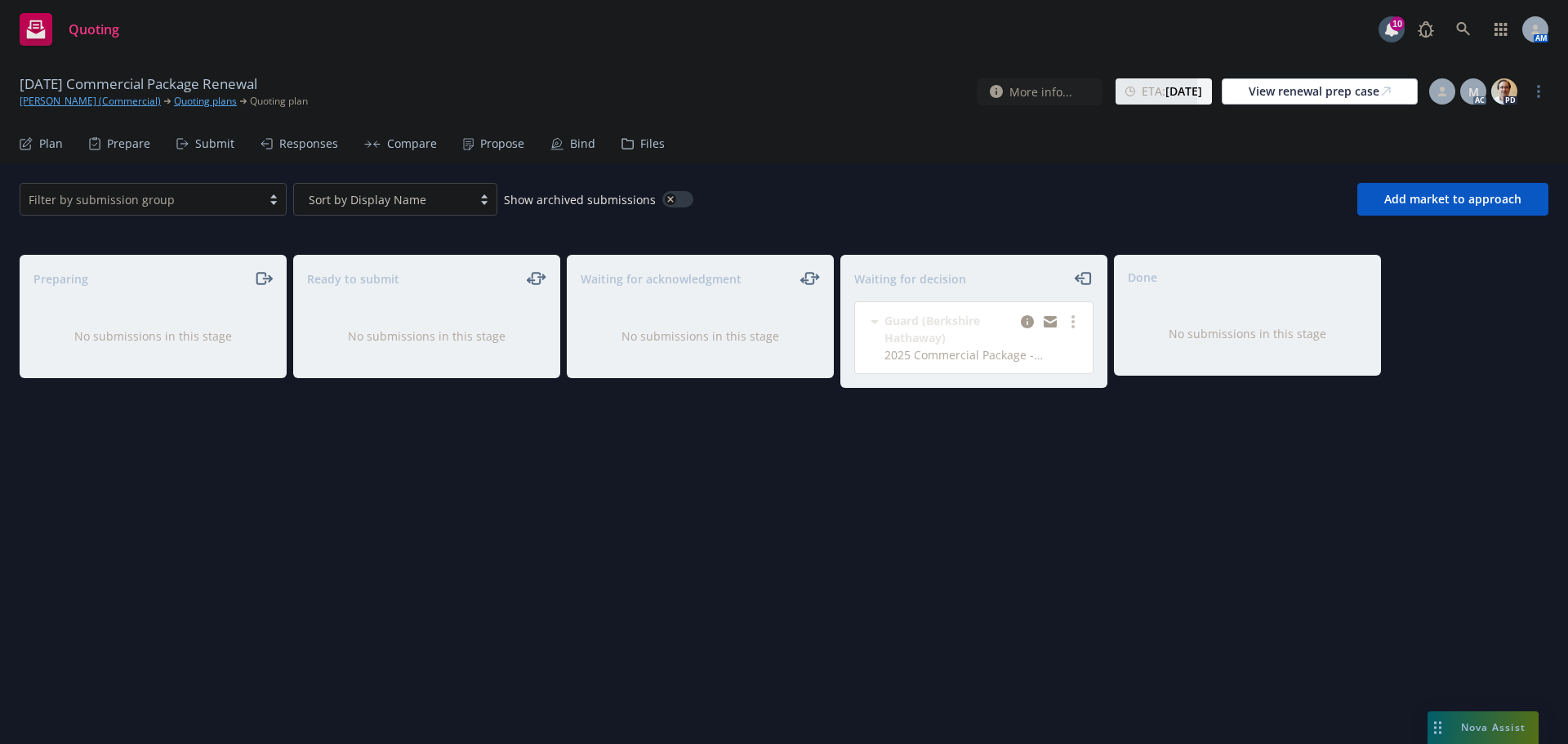
select select "12"
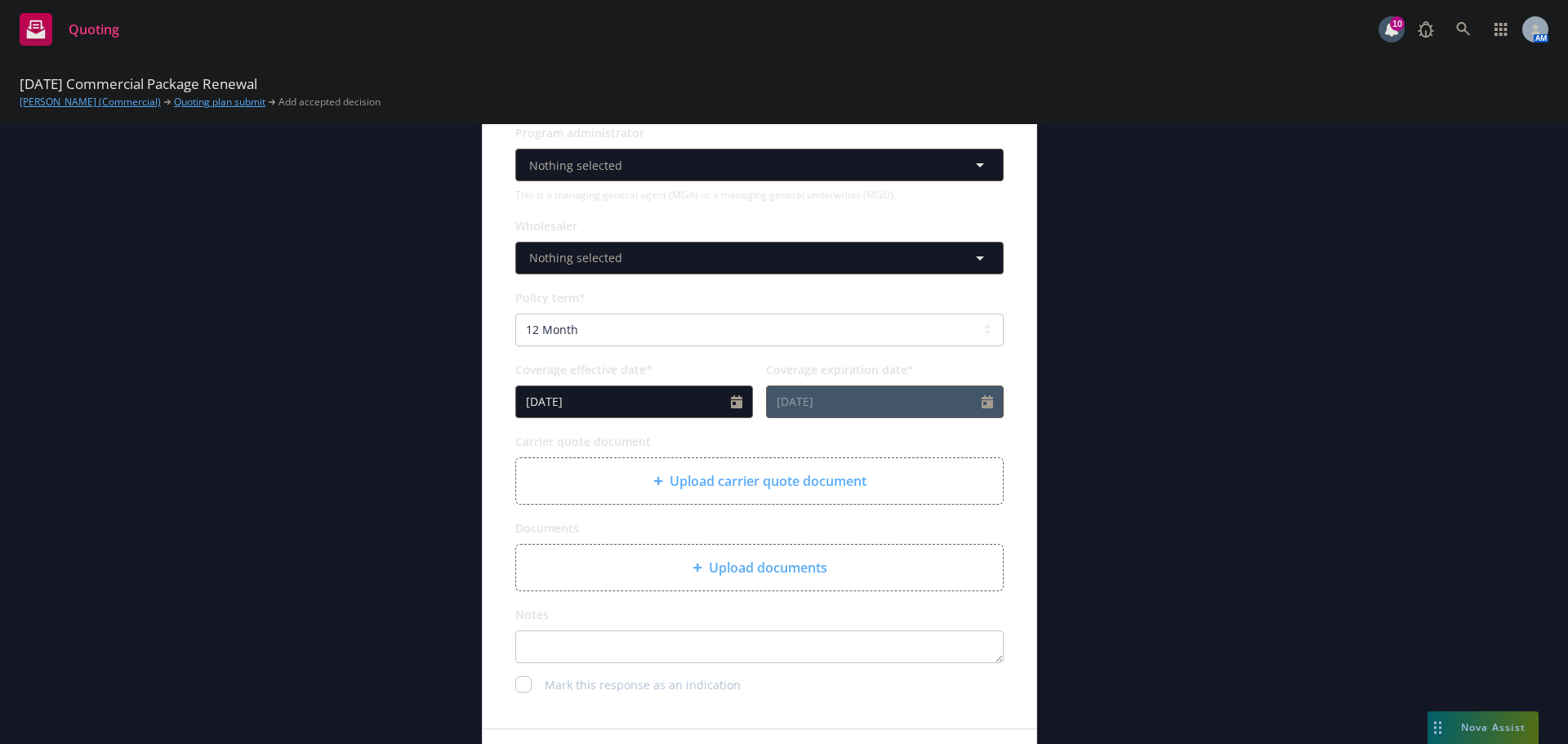
scroll to position [490, 0]
click at [815, 488] on span "Upload carrier quote document" at bounding box center [768, 480] width 197 height 19
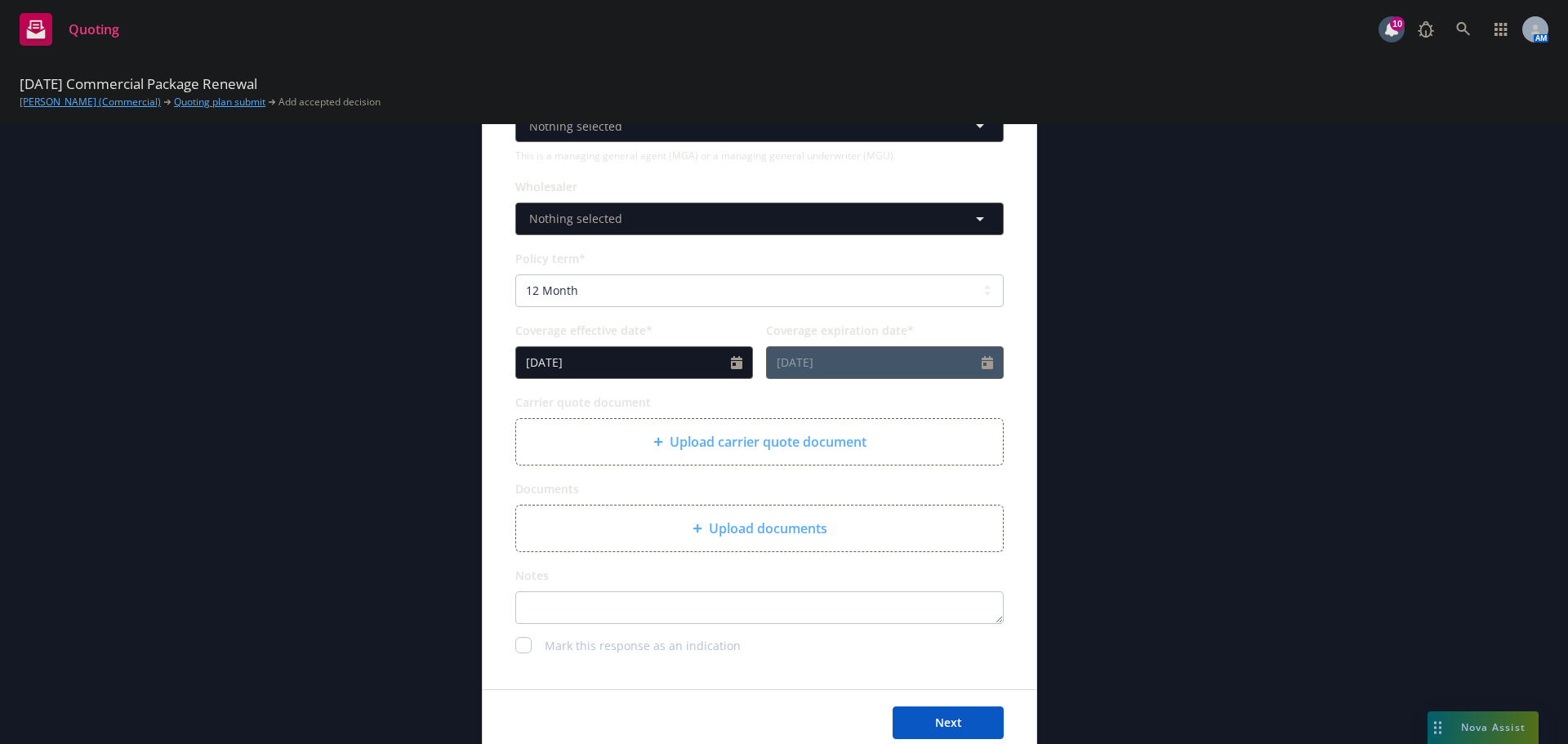
scroll to position [572, 0]
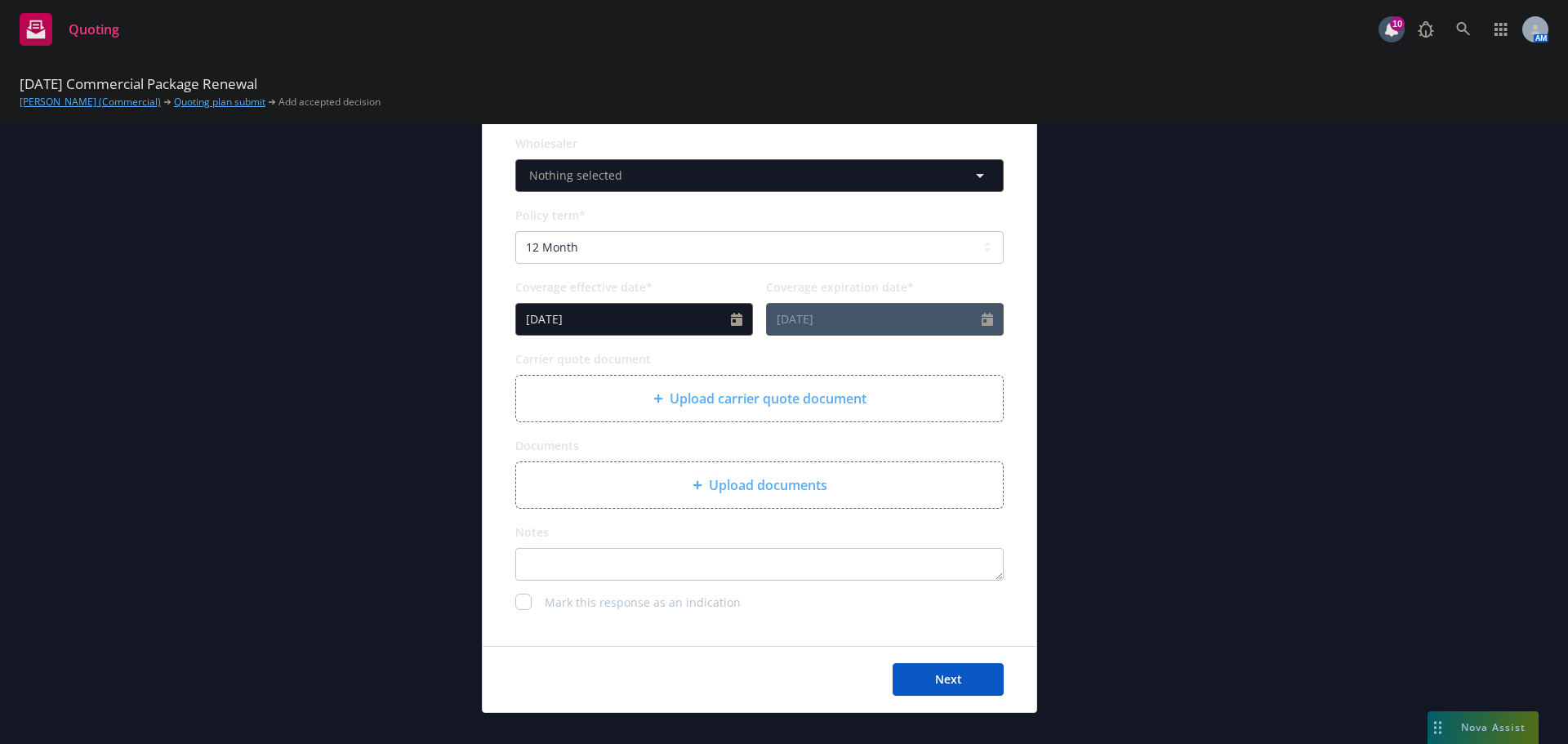
click at [701, 395] on span "Upload carrier quote document" at bounding box center [768, 398] width 197 height 19
click at [710, 403] on span "Upload carrier quote document" at bounding box center [768, 398] width 197 height 19
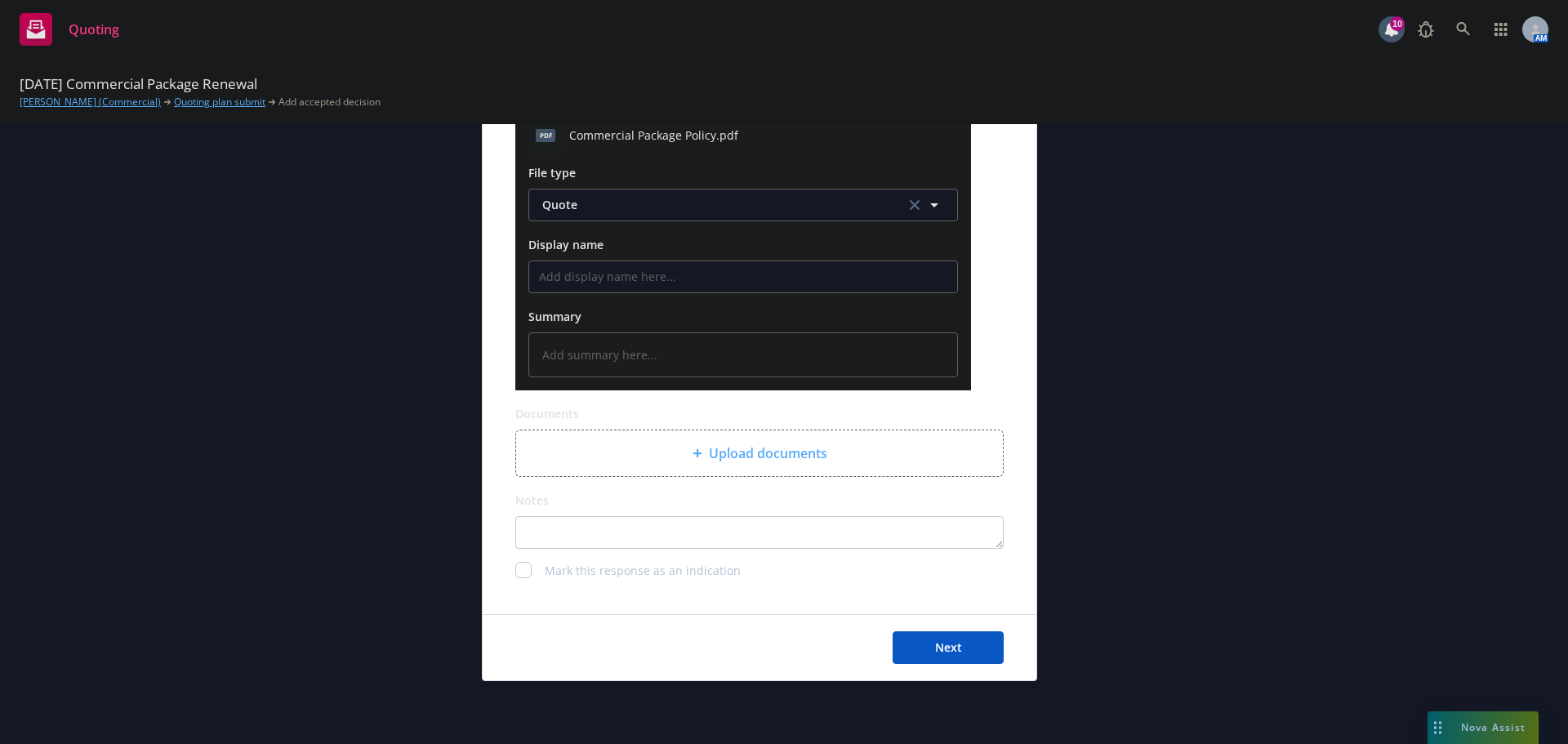
scroll to position [844, 0]
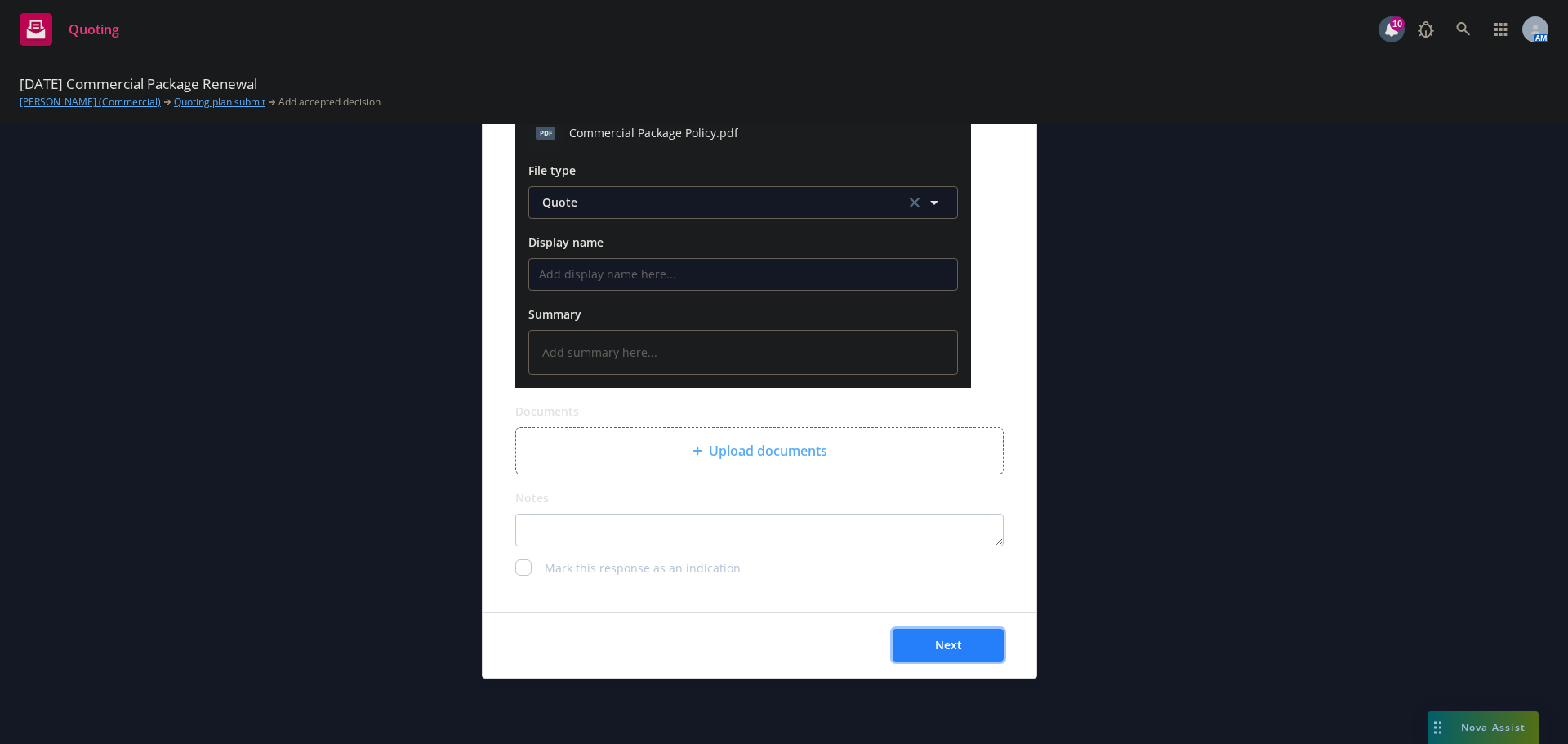
click at [977, 646] on button "Next" at bounding box center [948, 644] width 111 height 33
type textarea "x"
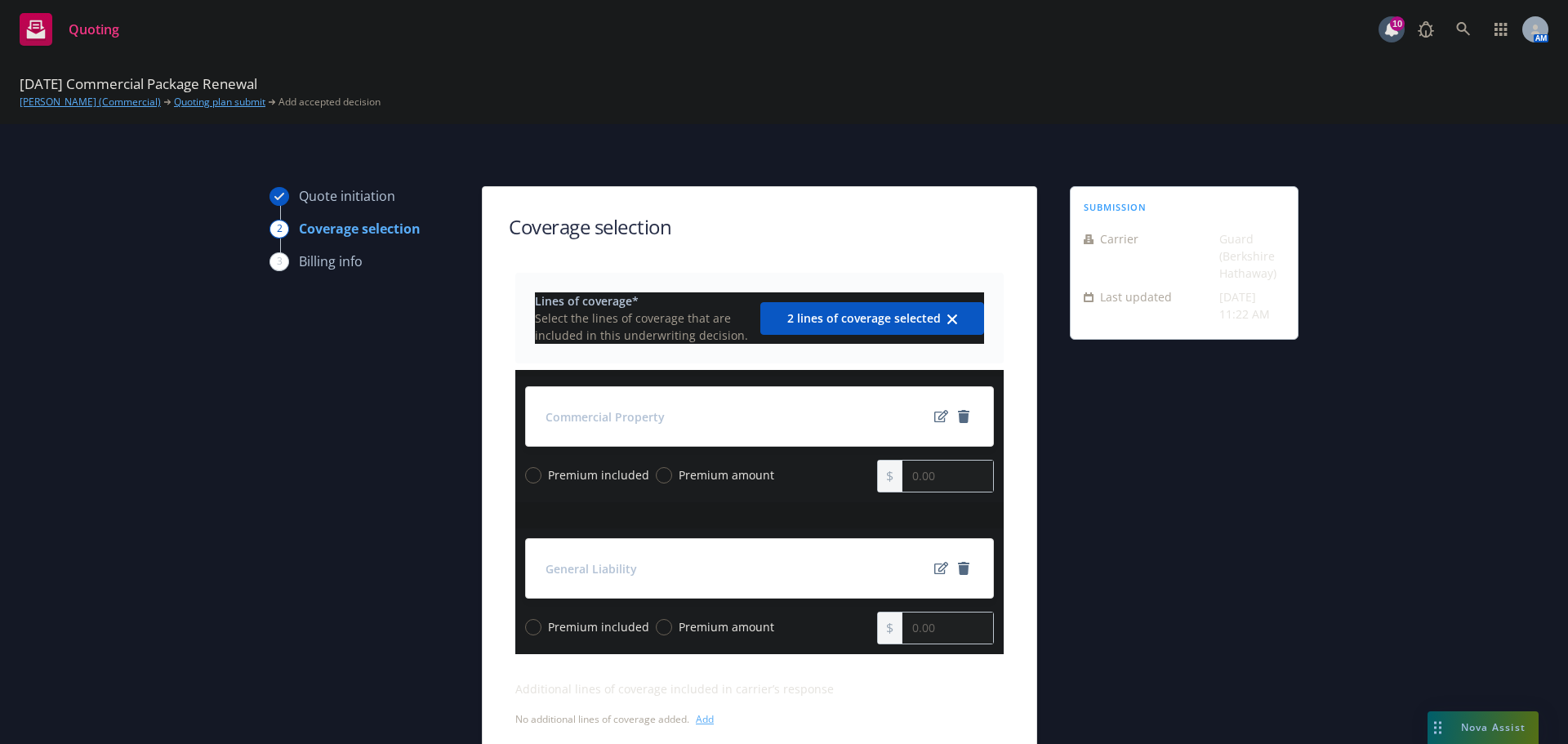
scroll to position [0, 0]
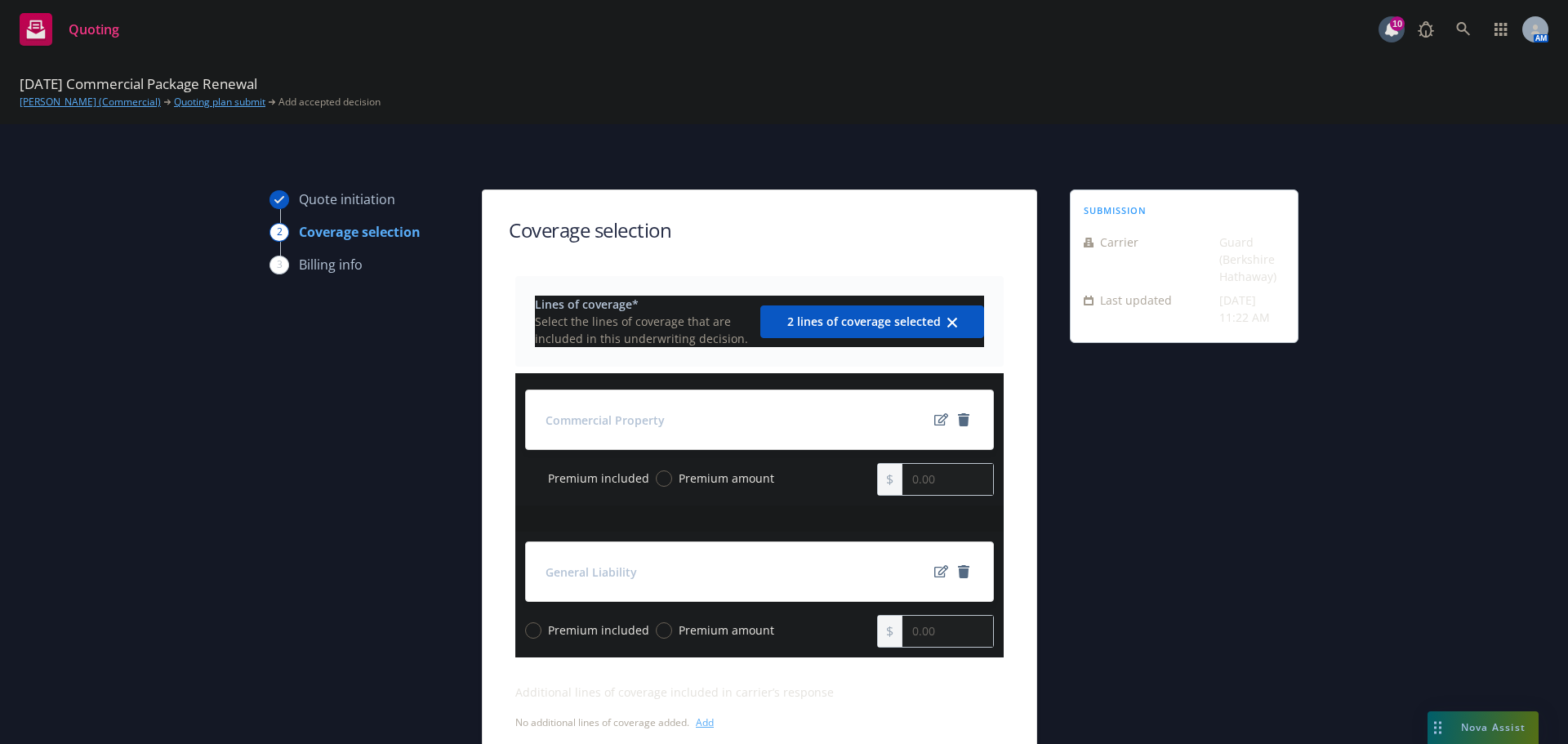
click at [529, 476] on input "Premium included" at bounding box center [533, 479] width 17 height 17
radio input "true"
click at [528, 625] on input "Premium included" at bounding box center [533, 630] width 17 height 17
radio input "true"
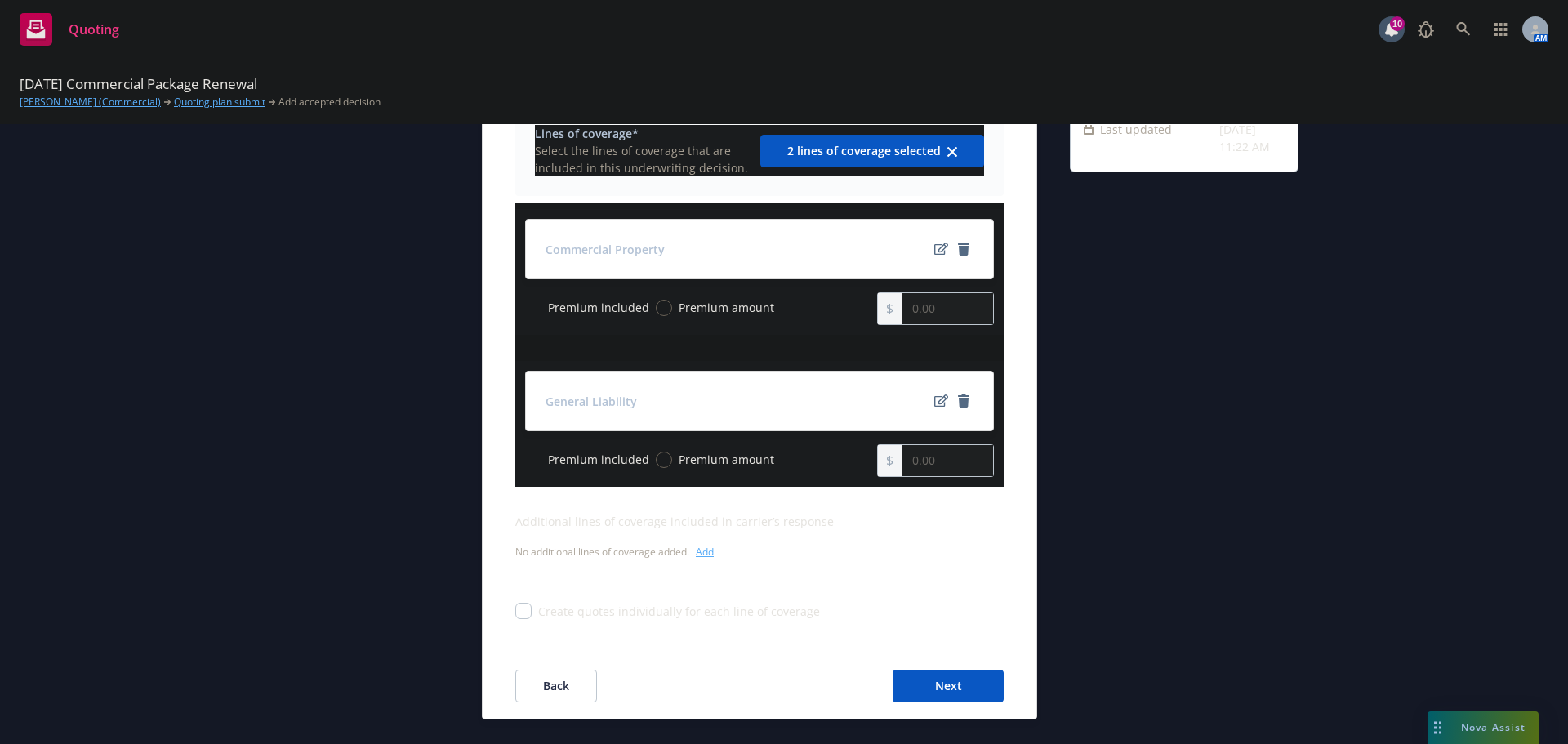
scroll to position [212, 0]
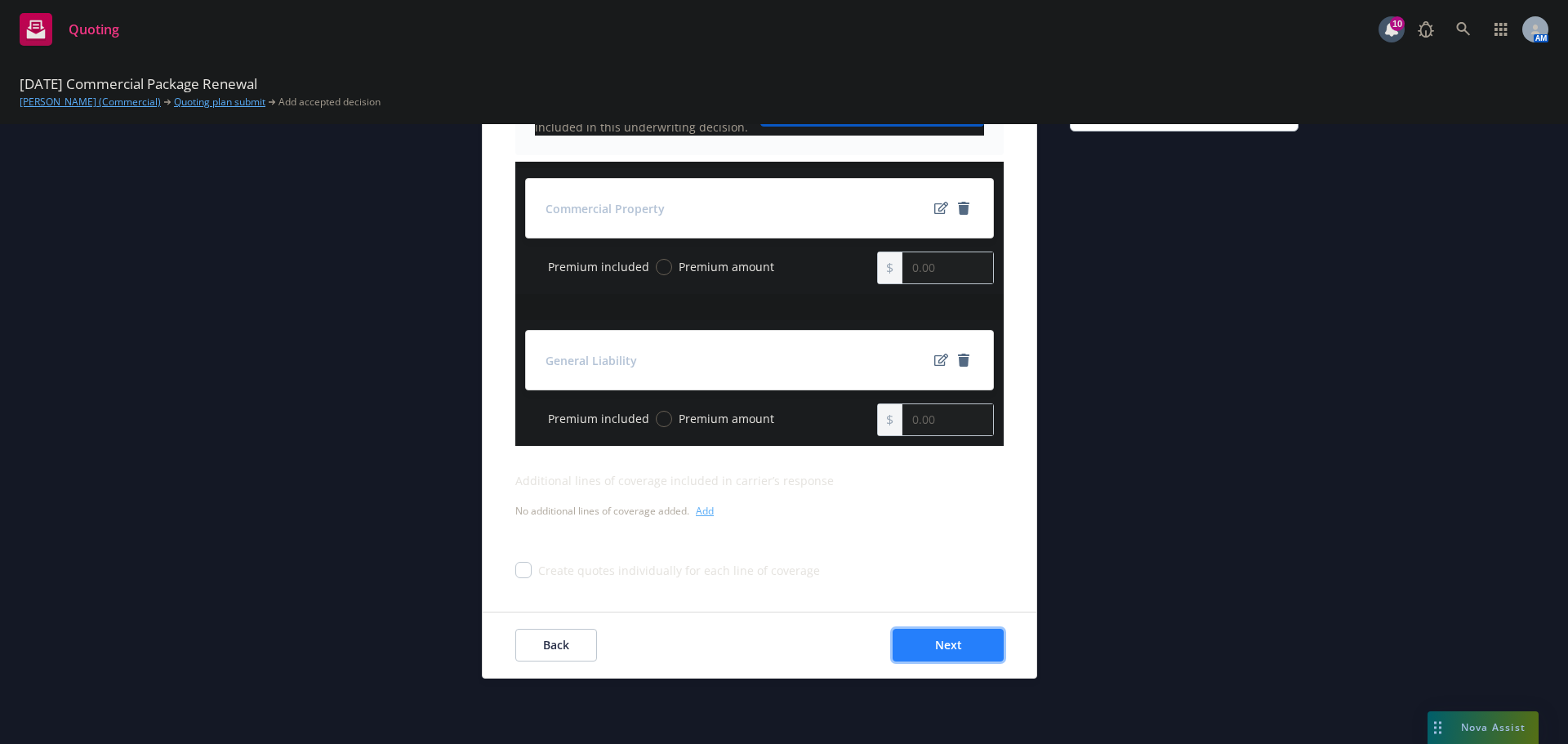
click at [980, 639] on button "Next" at bounding box center [948, 644] width 111 height 33
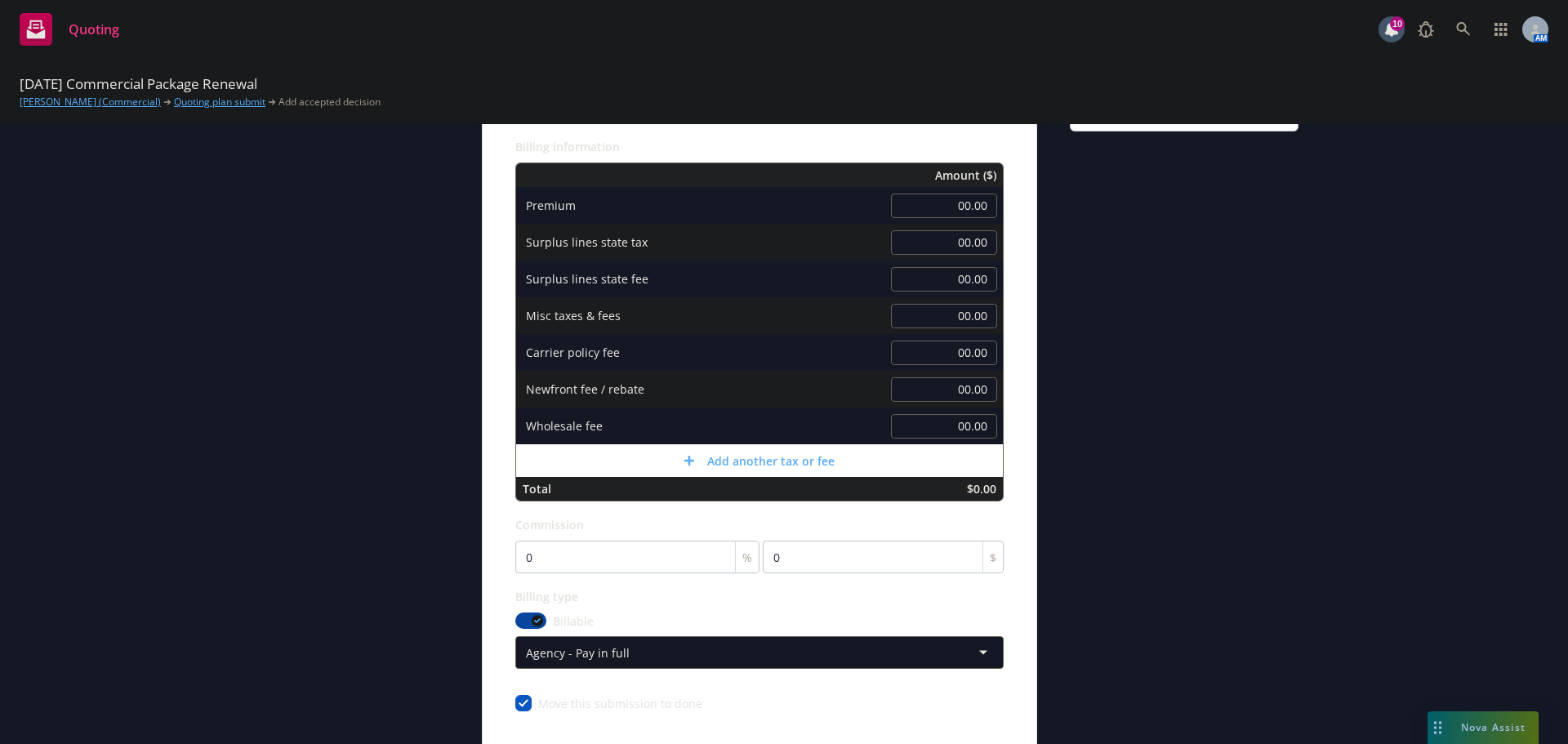
scroll to position [49, 0]
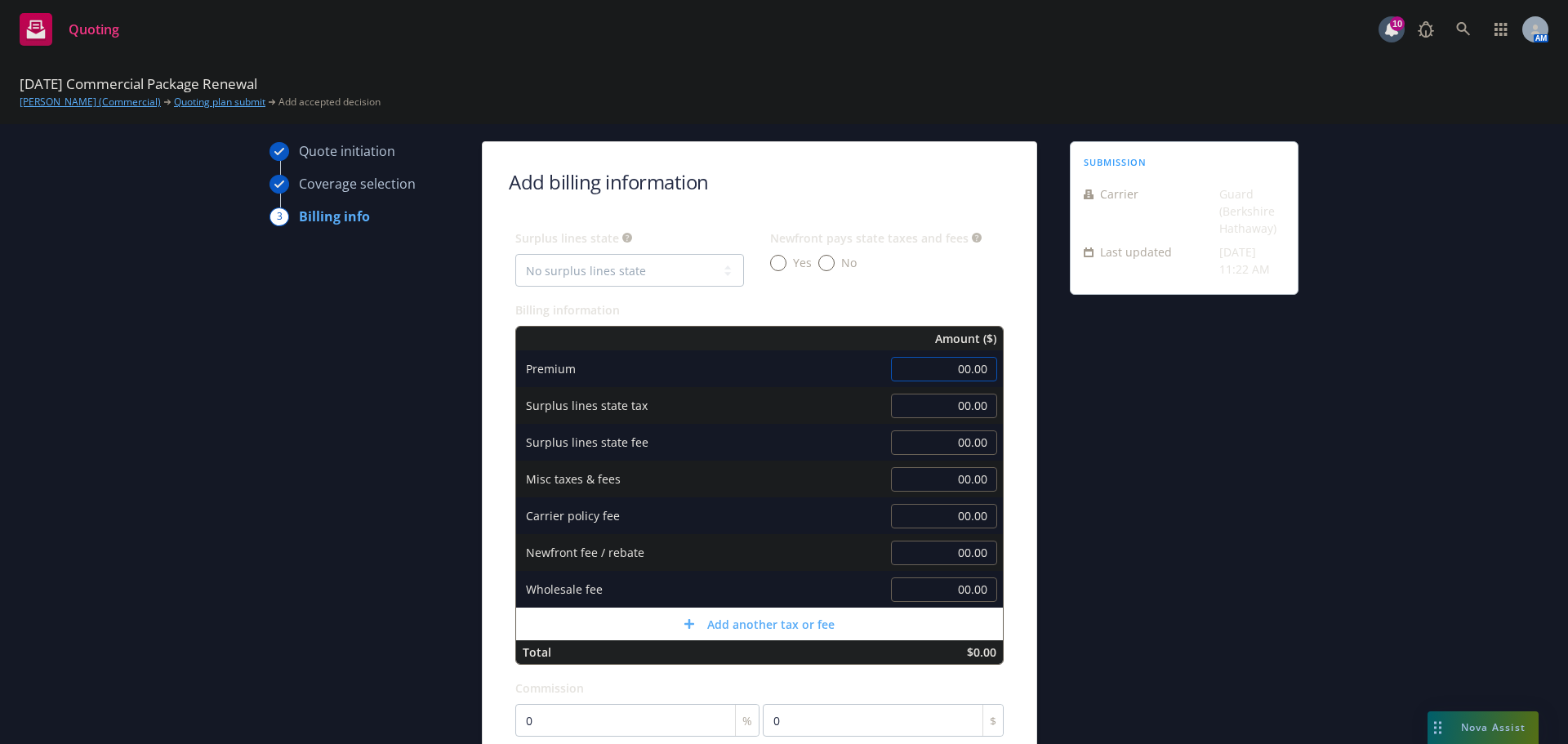
click at [955, 364] on input "00.00" at bounding box center [943, 368] width 106 height 24
type input "5,064.00"
click at [1115, 427] on div "submission Carrier Guard (Berkshire Hathaway) Last updated 9/24, 11:22 AM" at bounding box center [1184, 558] width 229 height 834
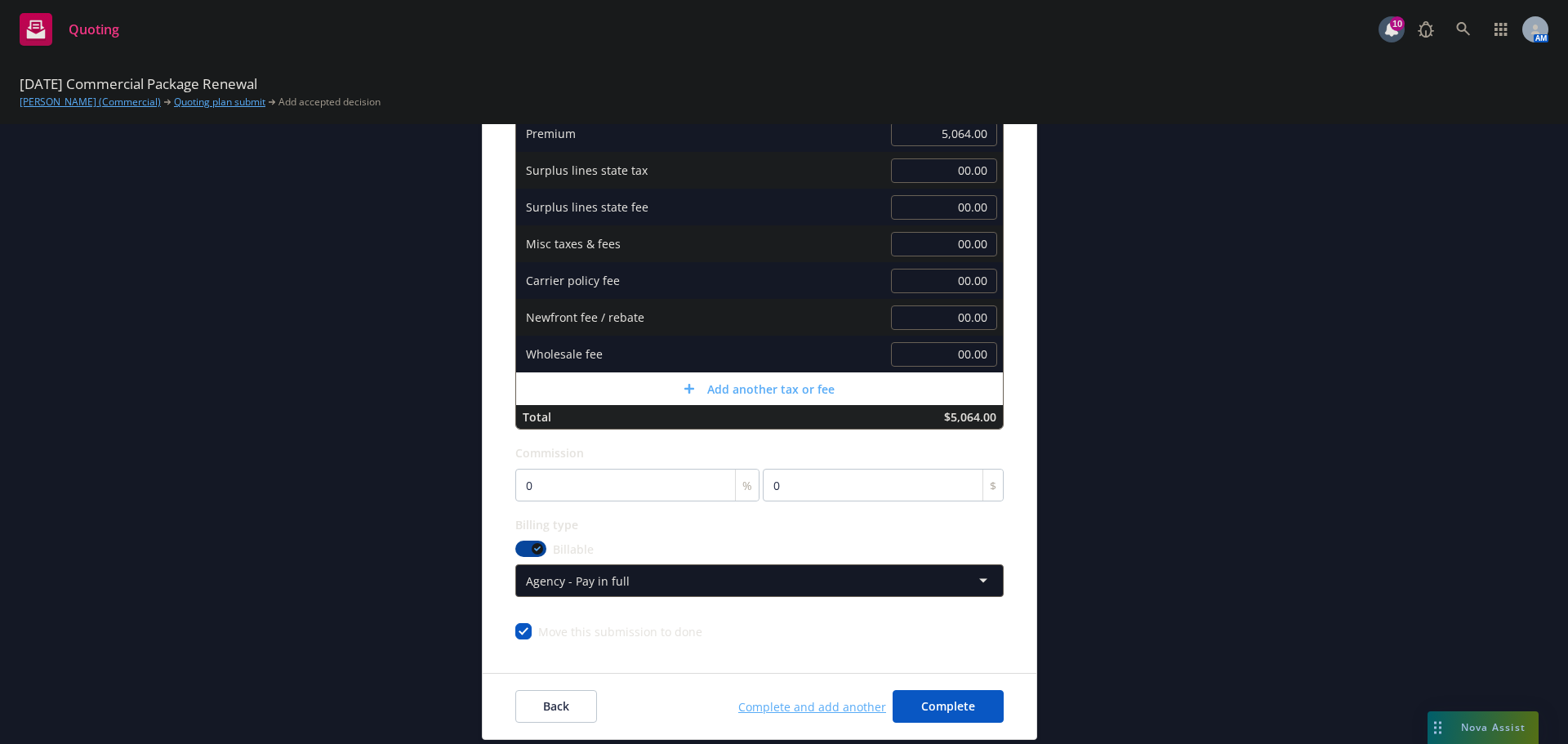
scroll to position [293, 0]
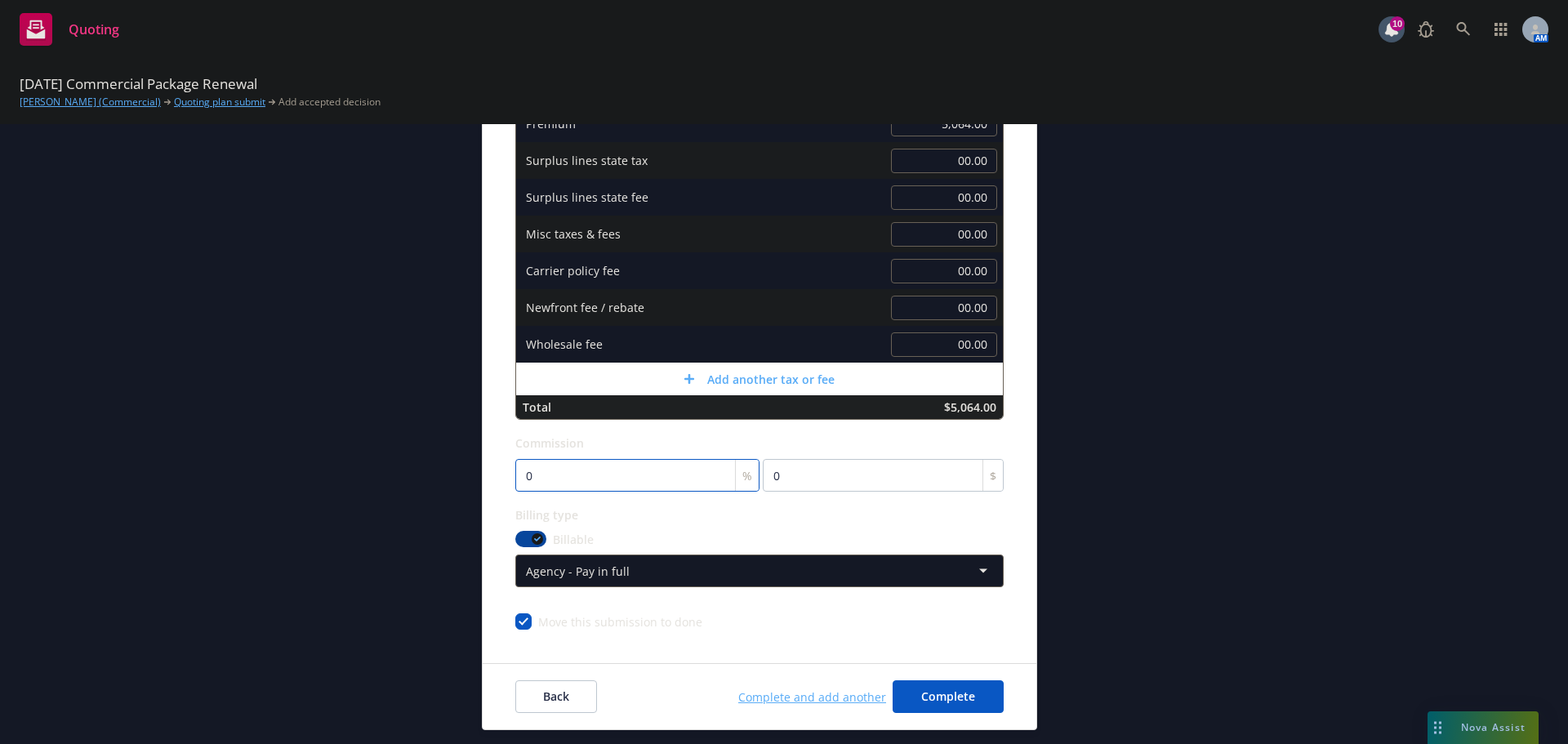
click at [542, 476] on input "0" at bounding box center [638, 475] width 244 height 33
type input "1"
type input "50.64"
type input "15"
type input "759.6"
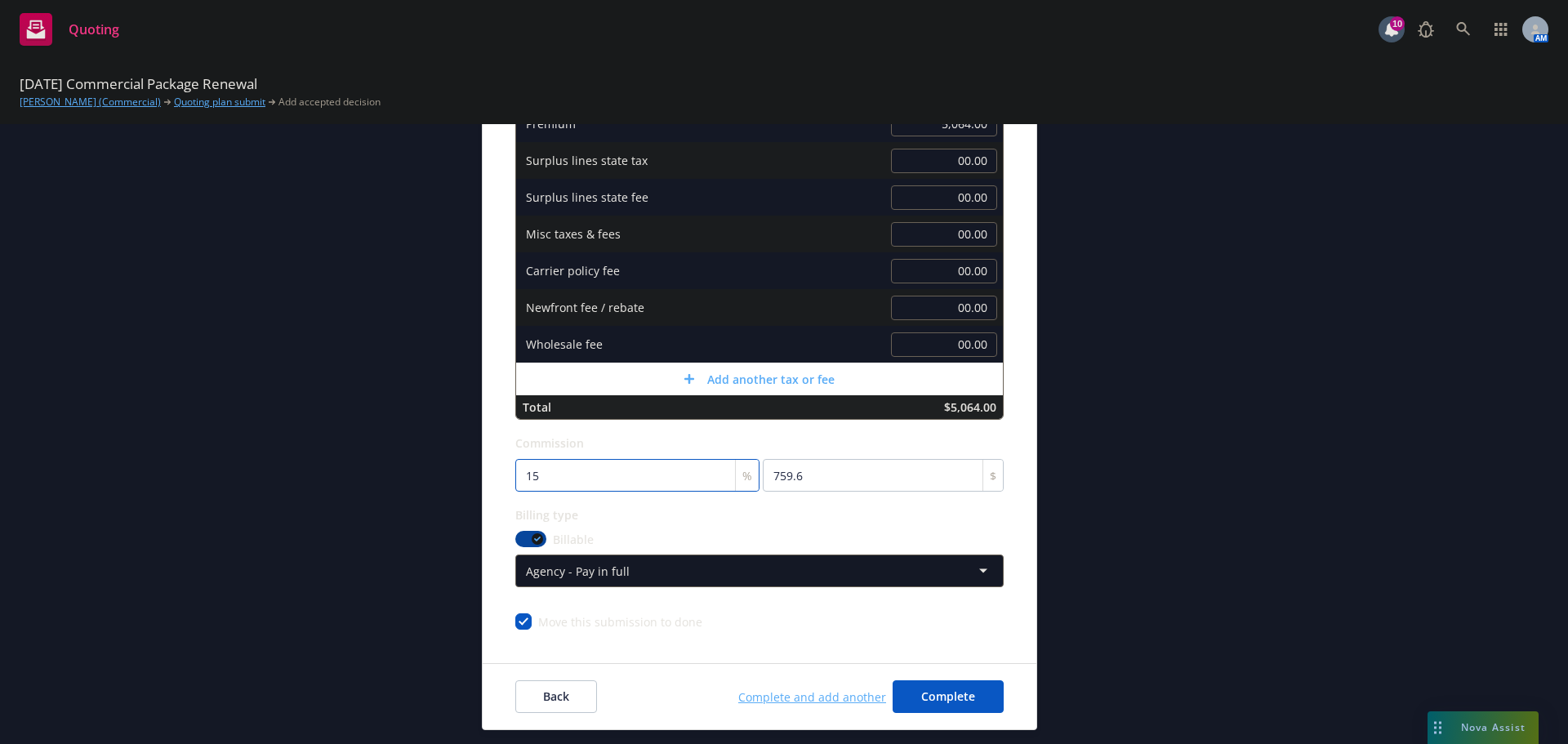
type input "15"
click at [745, 529] on div "Billing type Billable Agency - Pay in full Agency - Financed Agency - Installme…" at bounding box center [759, 546] width 488 height 83
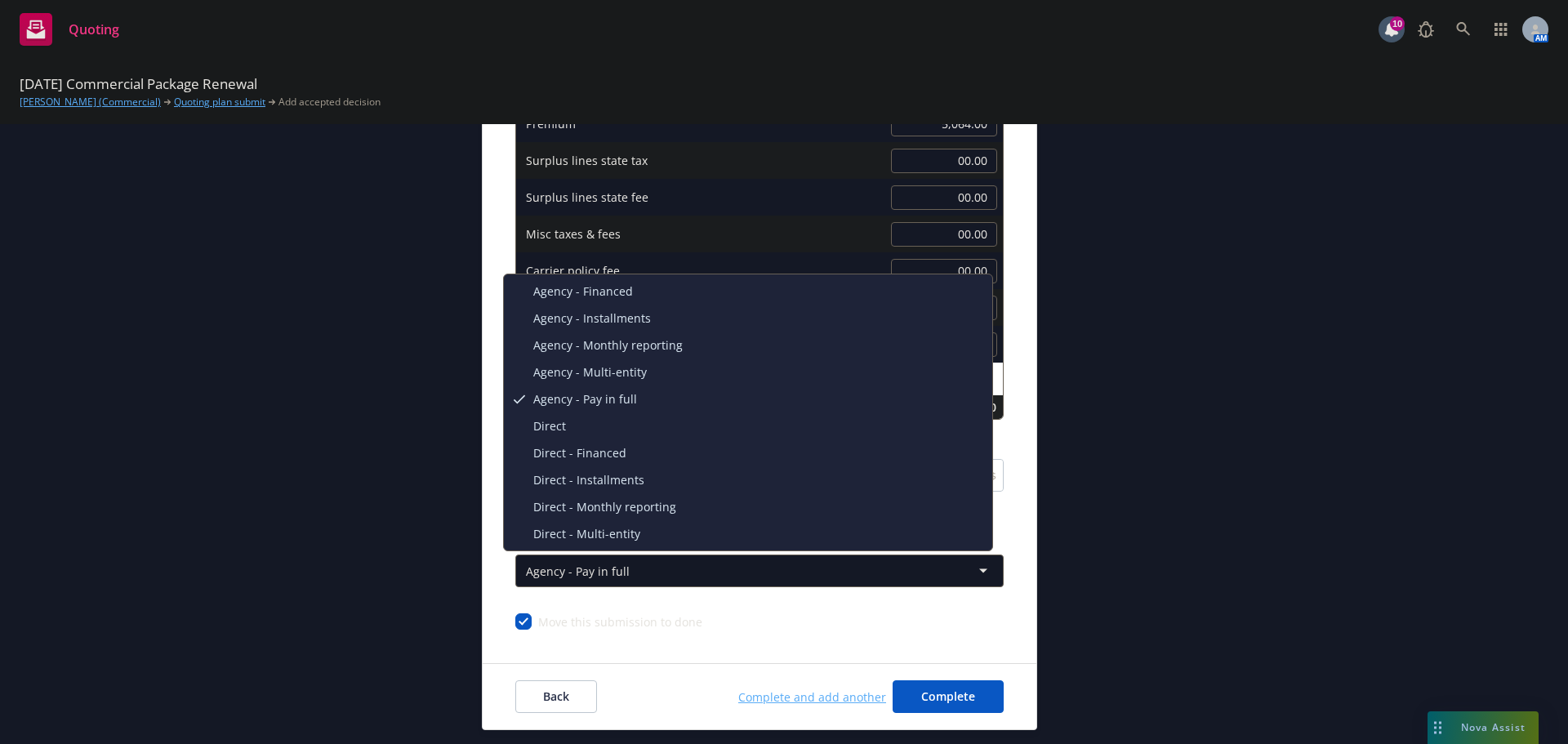
click at [722, 575] on html "Quoting 10 AM 10/04/25 Commercial Package Renewal Alexandra Sarigianides (Comme…" at bounding box center [784, 372] width 1568 height 744
select select "DIRECT"
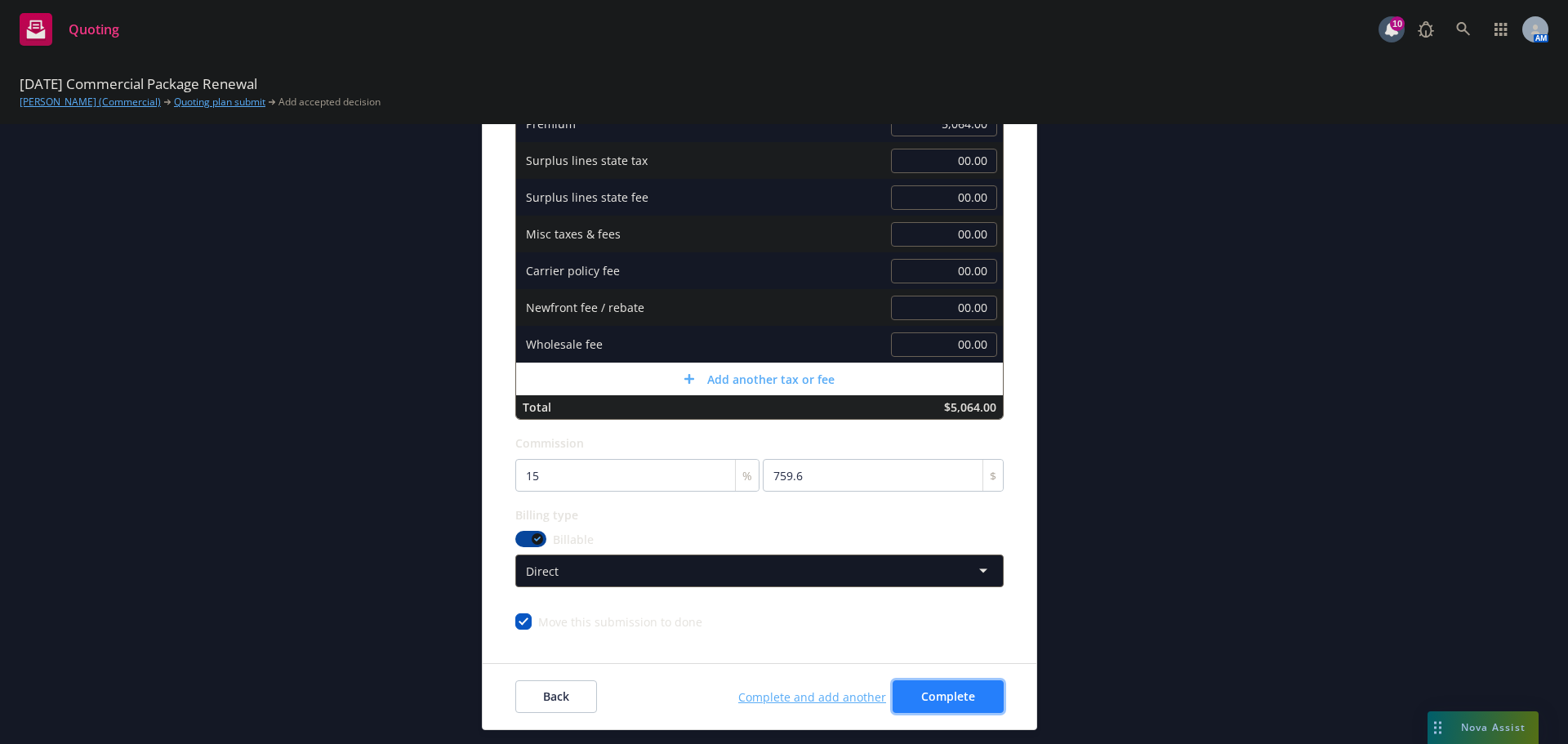
click at [952, 694] on span "Complete" at bounding box center [949, 695] width 54 height 16
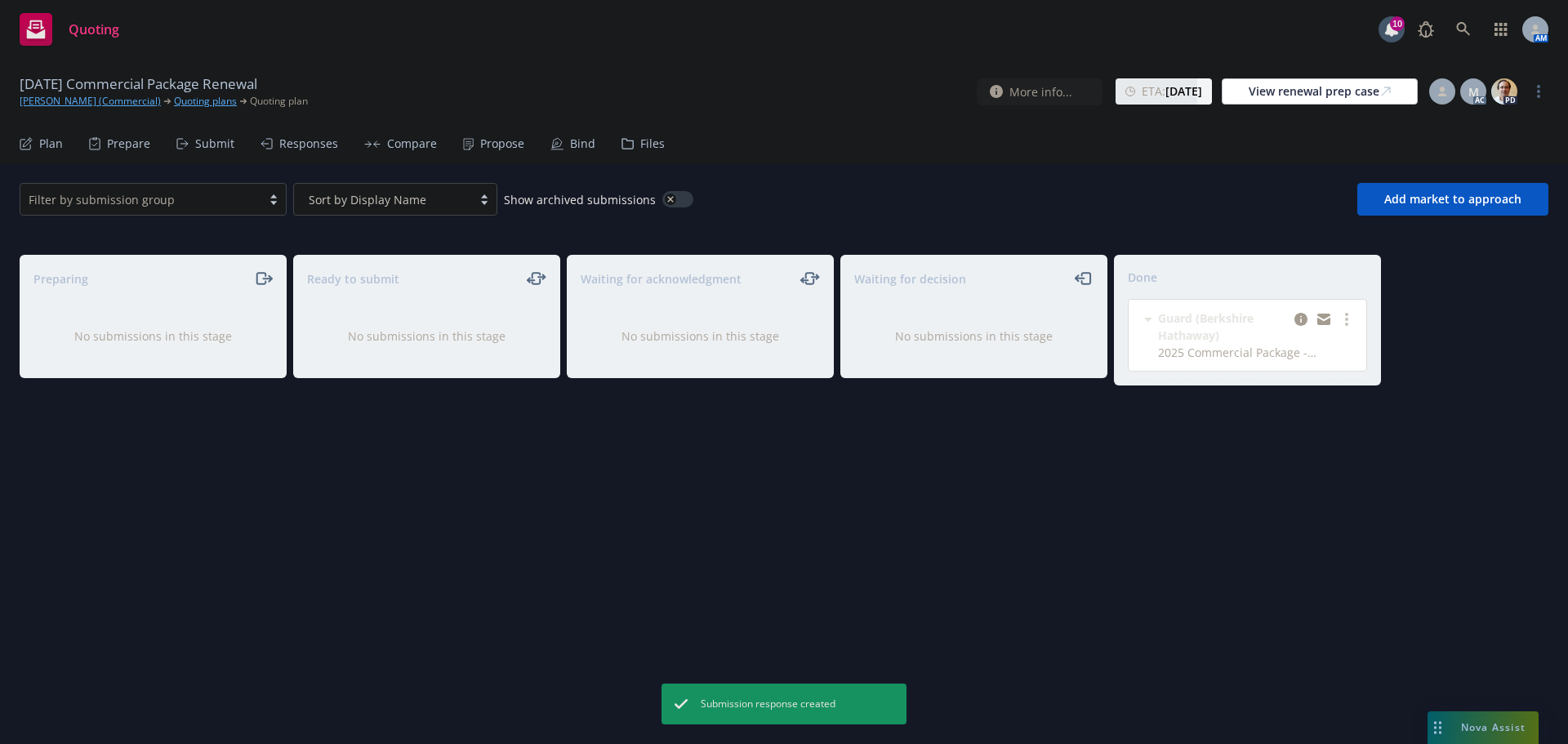
click at [497, 146] on div "Propose" at bounding box center [502, 144] width 44 height 13
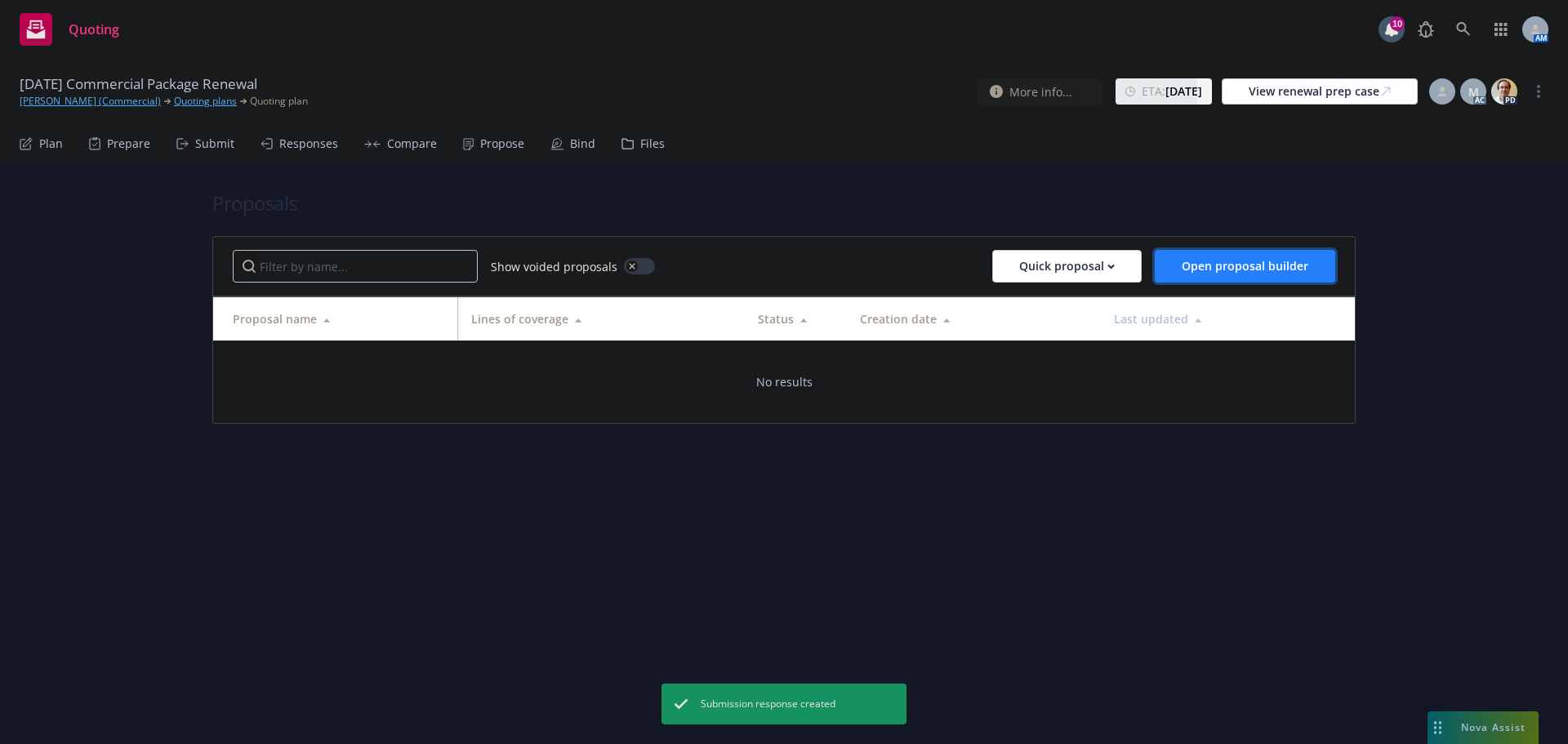
click at [1229, 275] on button "Open proposal builder" at bounding box center [1246, 266] width 181 height 33
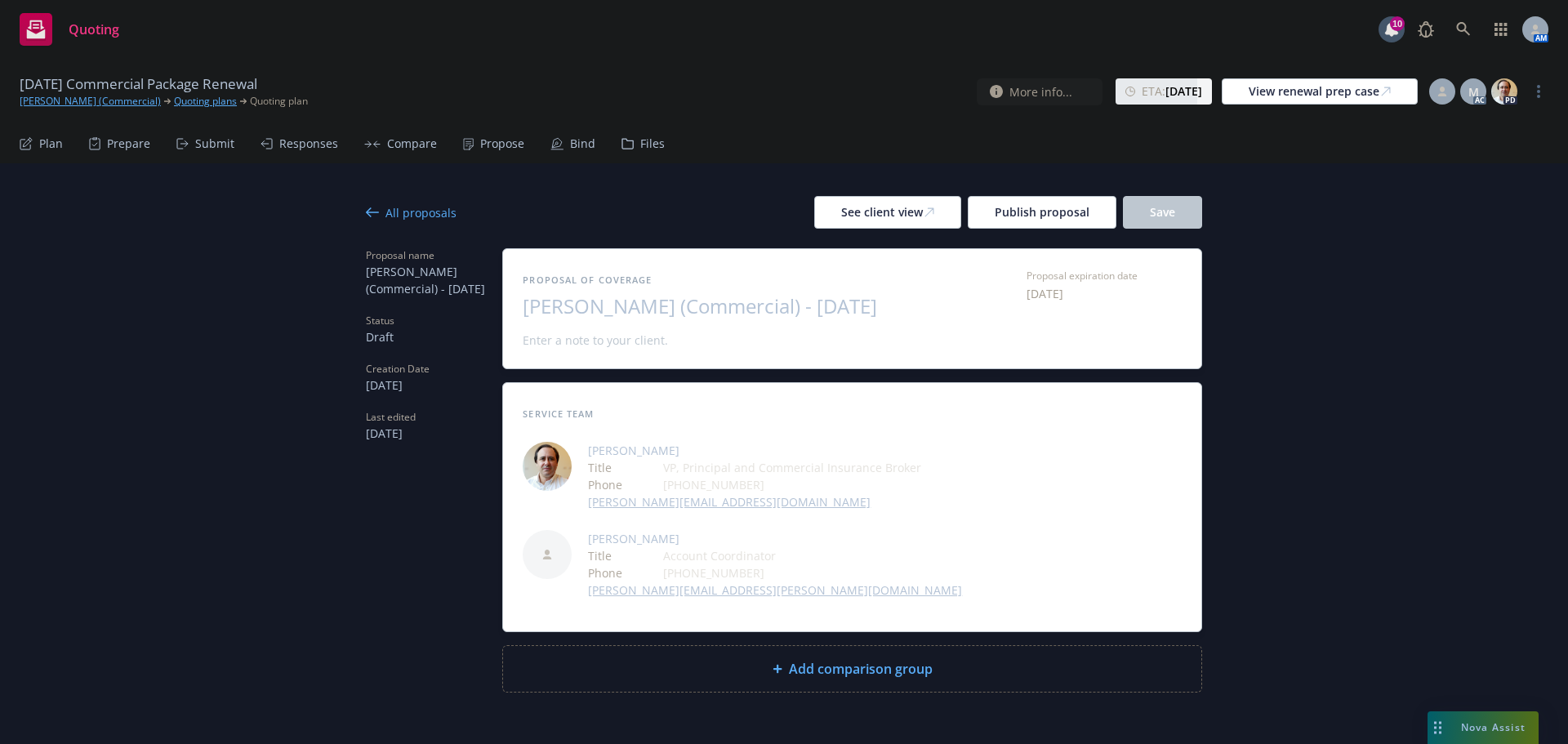
click at [684, 318] on span "Alexandra Sarigianides (Commercial) - September 2025" at bounding box center [722, 306] width 400 height 23
drag, startPoint x: 851, startPoint y: 311, endPoint x: 730, endPoint y: 311, distance: 121.0
click at [730, 311] on span "Alexandra Sarigianides (Commercial) - September 2025" at bounding box center [722, 306] width 400 height 23
drag, startPoint x: 851, startPoint y: 300, endPoint x: 747, endPoint y: 310, distance: 104.5
click at [747, 310] on span "Alexandra Sarigianides - September 2025" at bounding box center [722, 306] width 400 height 23
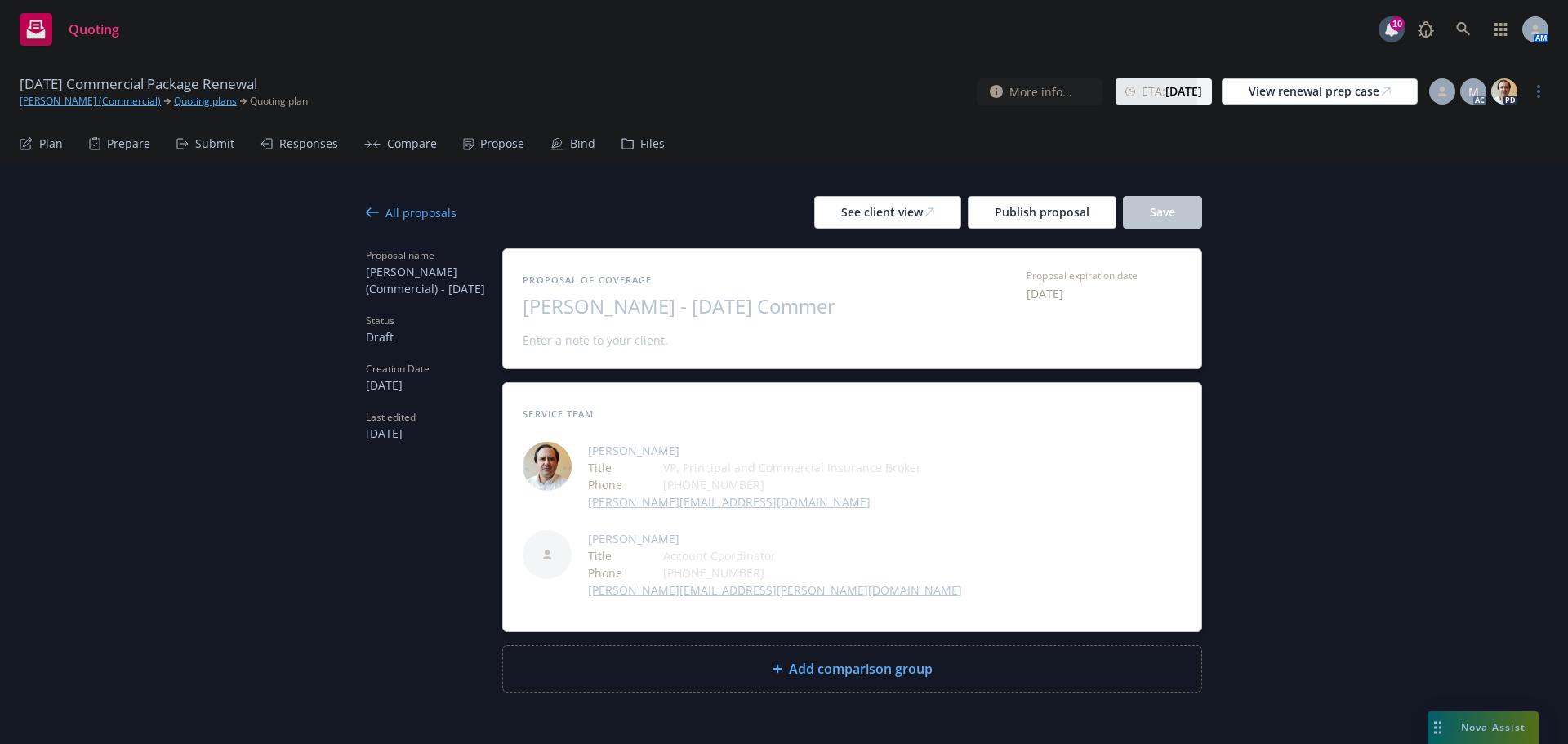
scroll to position [1, 0]
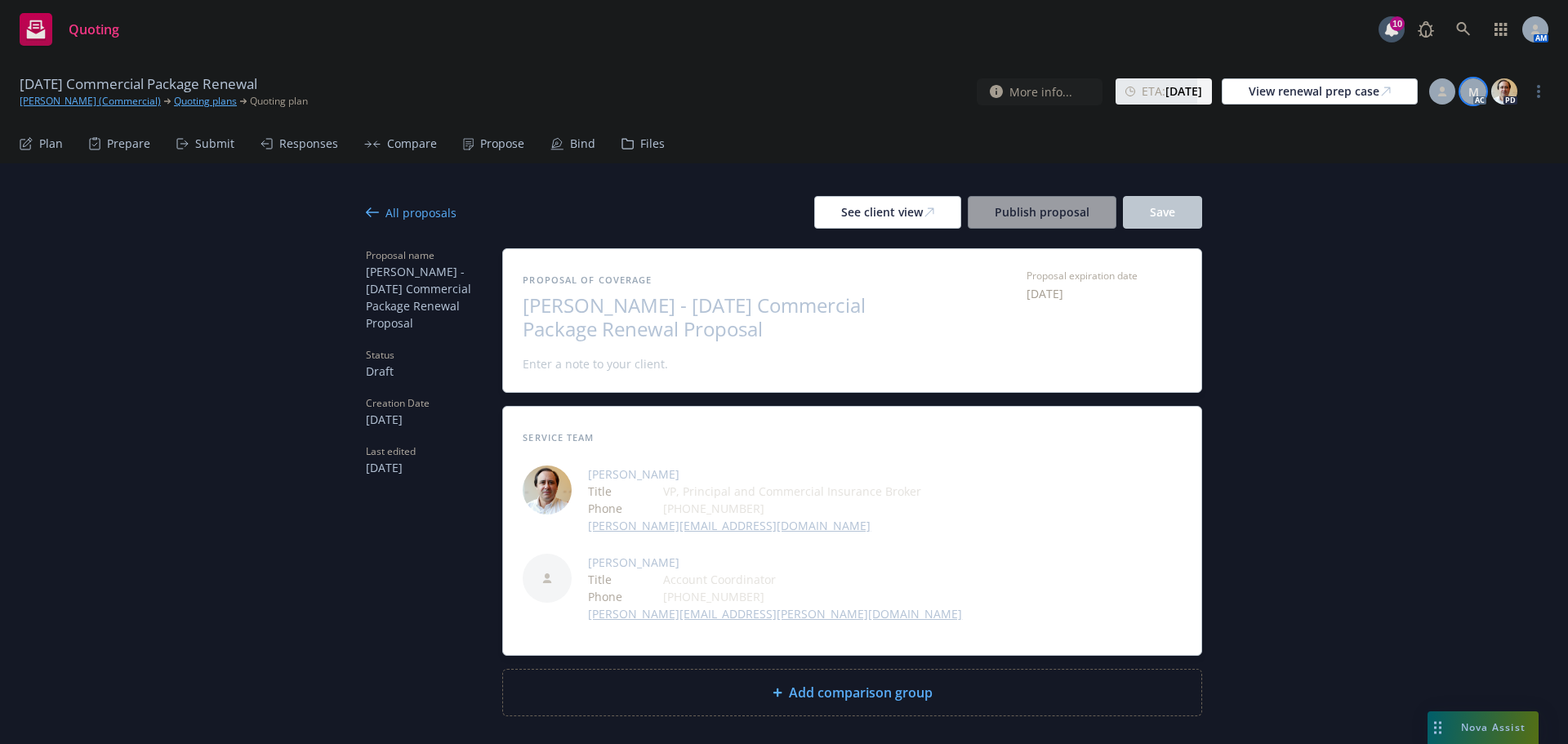
click at [1469, 91] on span "M" at bounding box center [1473, 92] width 11 height 17
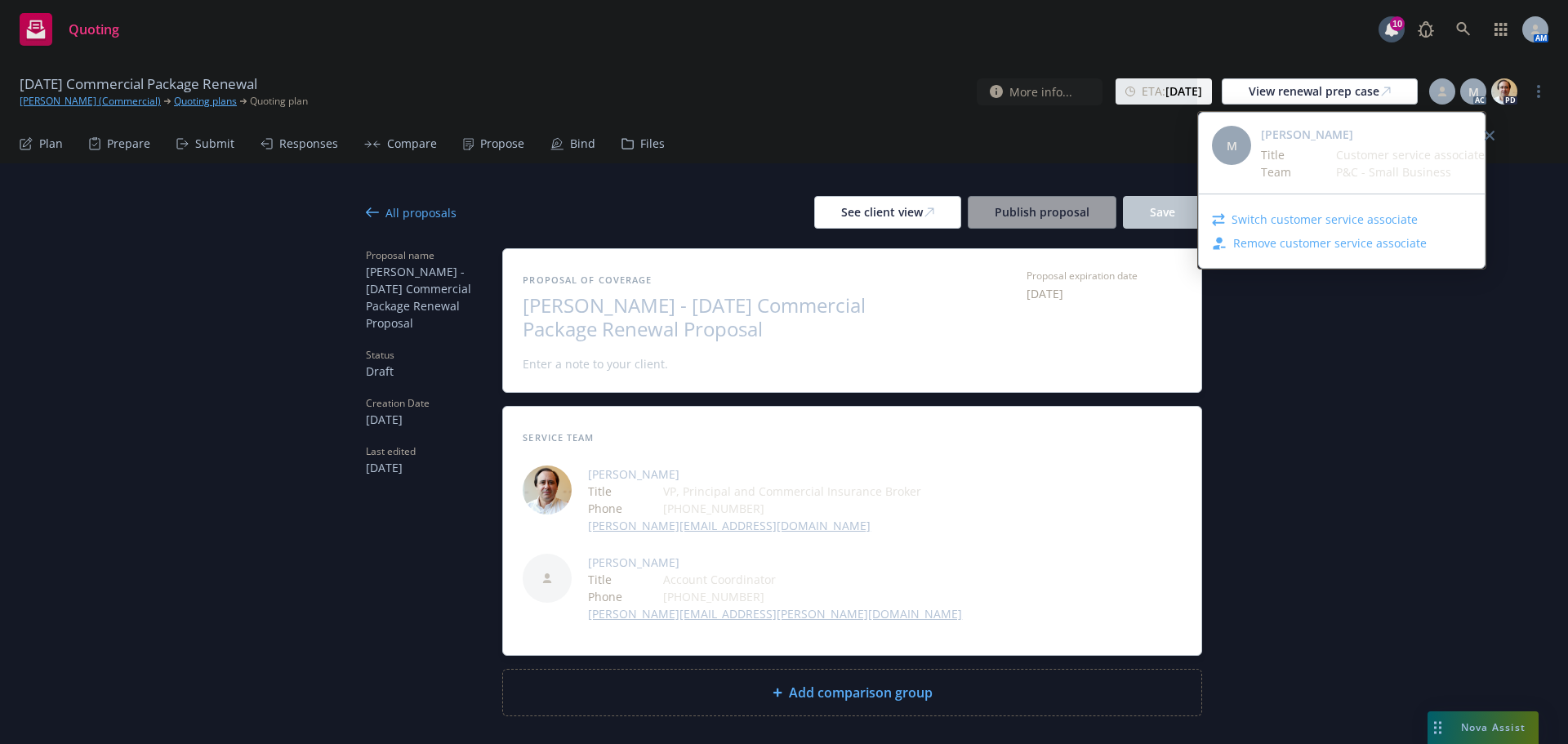
click at [1310, 218] on link "Switch customer service associate" at bounding box center [1324, 219] width 186 height 17
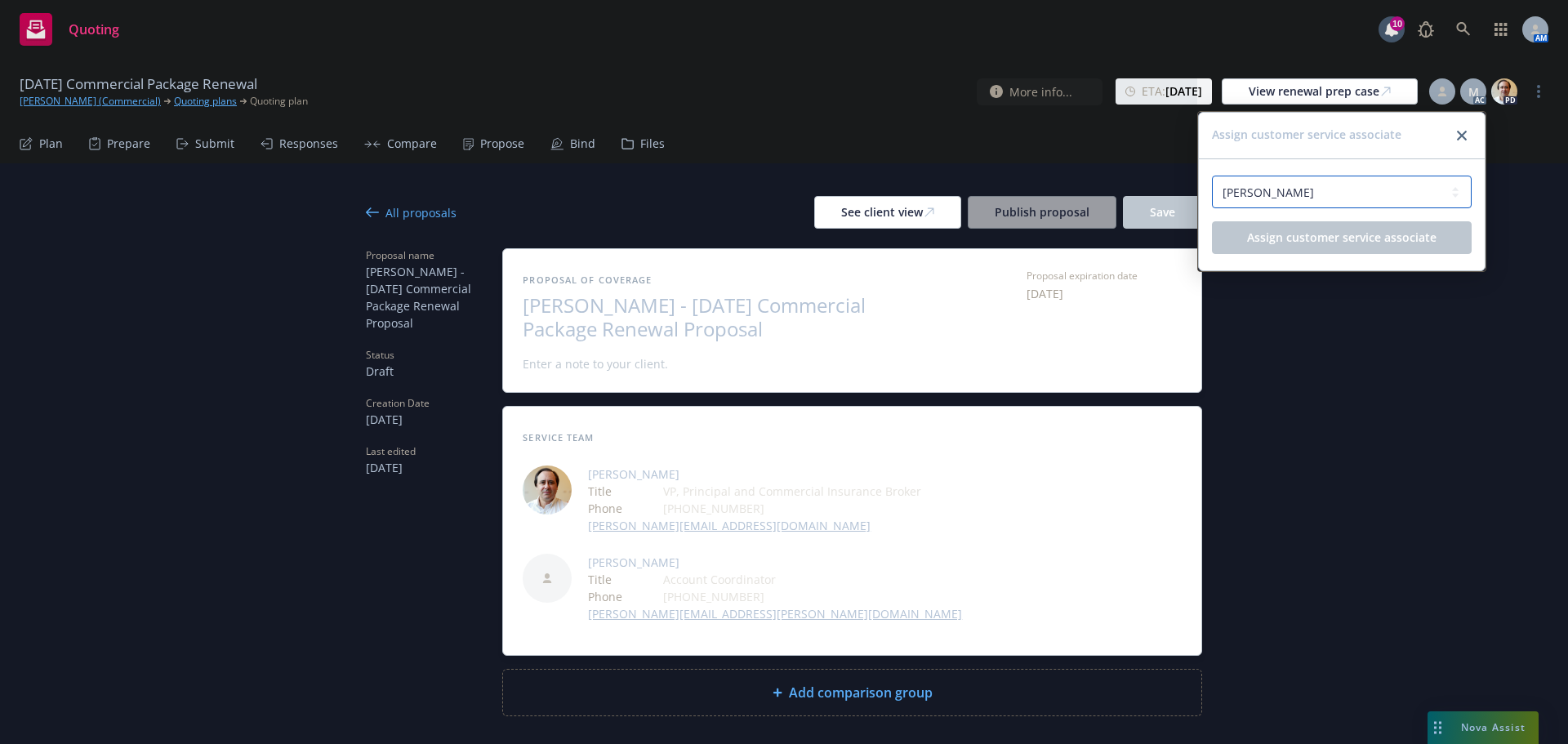
click at [1314, 197] on select "Select a customer service associate... Michael Chapman Nolan Ross" at bounding box center [1342, 192] width 260 height 33
select select "5ab5b449-ab40-4581-b005-0f42b3745322"
click at [1212, 176] on select "Select a customer service associate... Michael Chapman Nolan Ross" at bounding box center [1342, 192] width 260 height 33
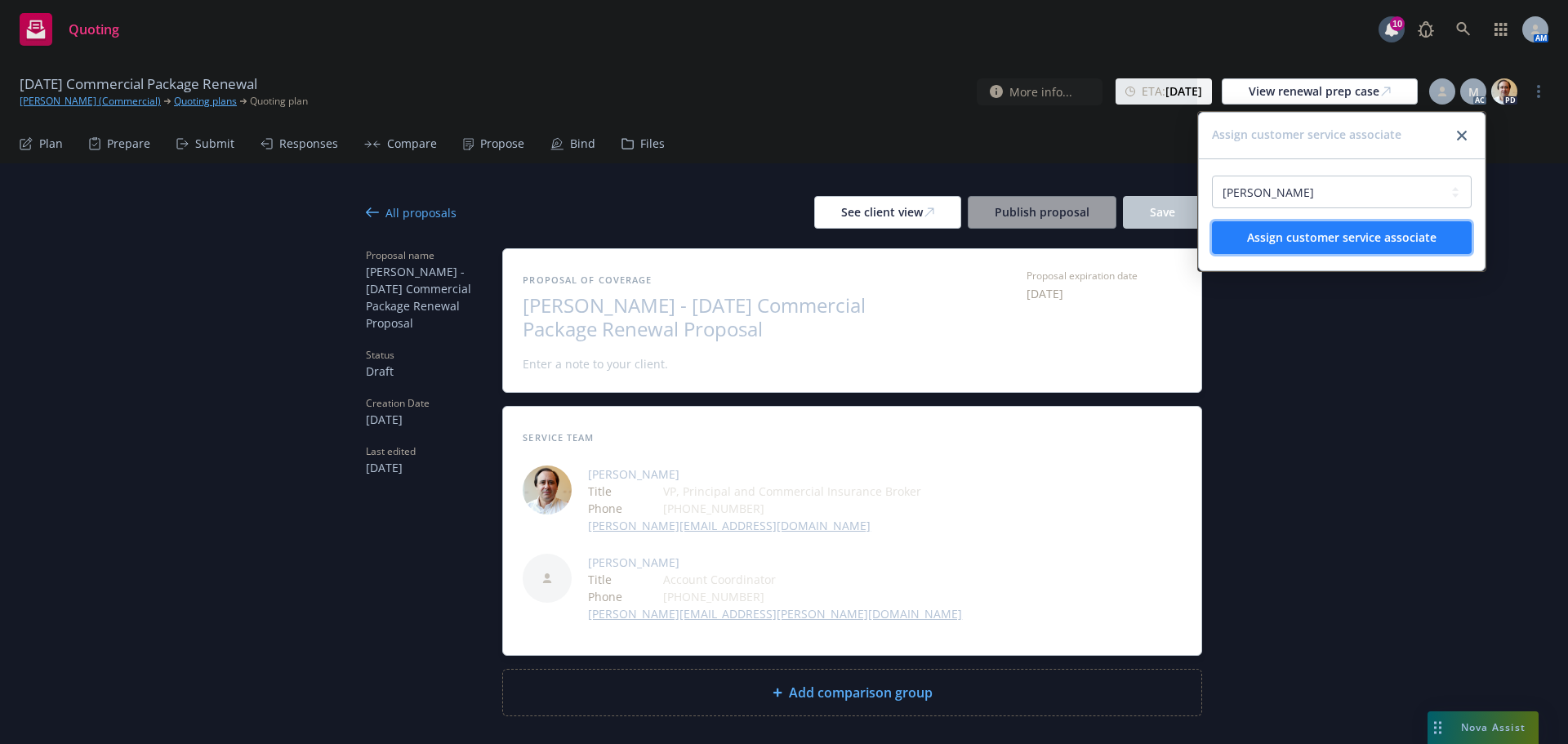
click at [1303, 248] on button "Assign customer service associate" at bounding box center [1342, 237] width 260 height 33
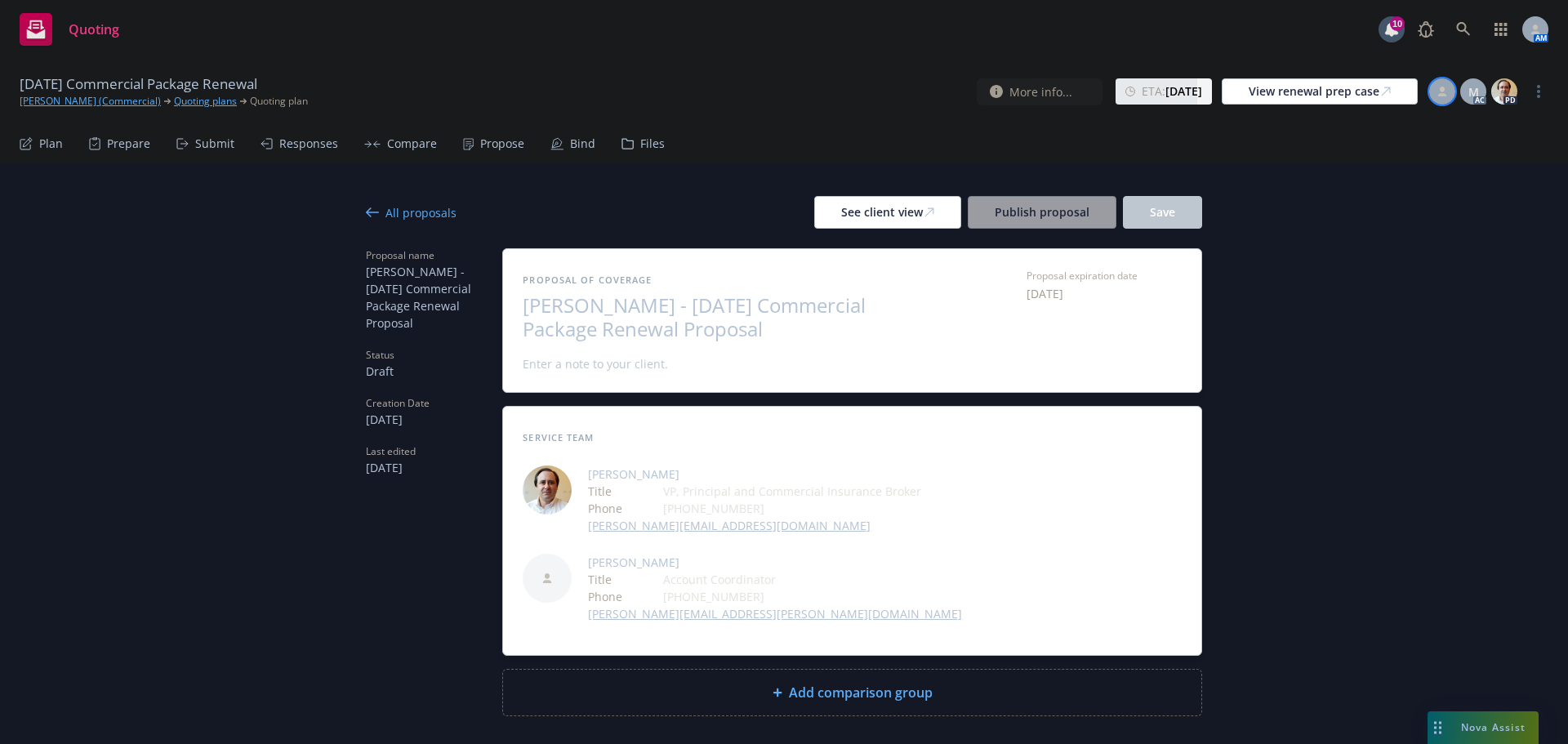
click at [1442, 93] on icon at bounding box center [1442, 91] width 10 height 10
click at [1303, 196] on select "Select an account manager... Adessa Owens" at bounding box center [1311, 198] width 260 height 33
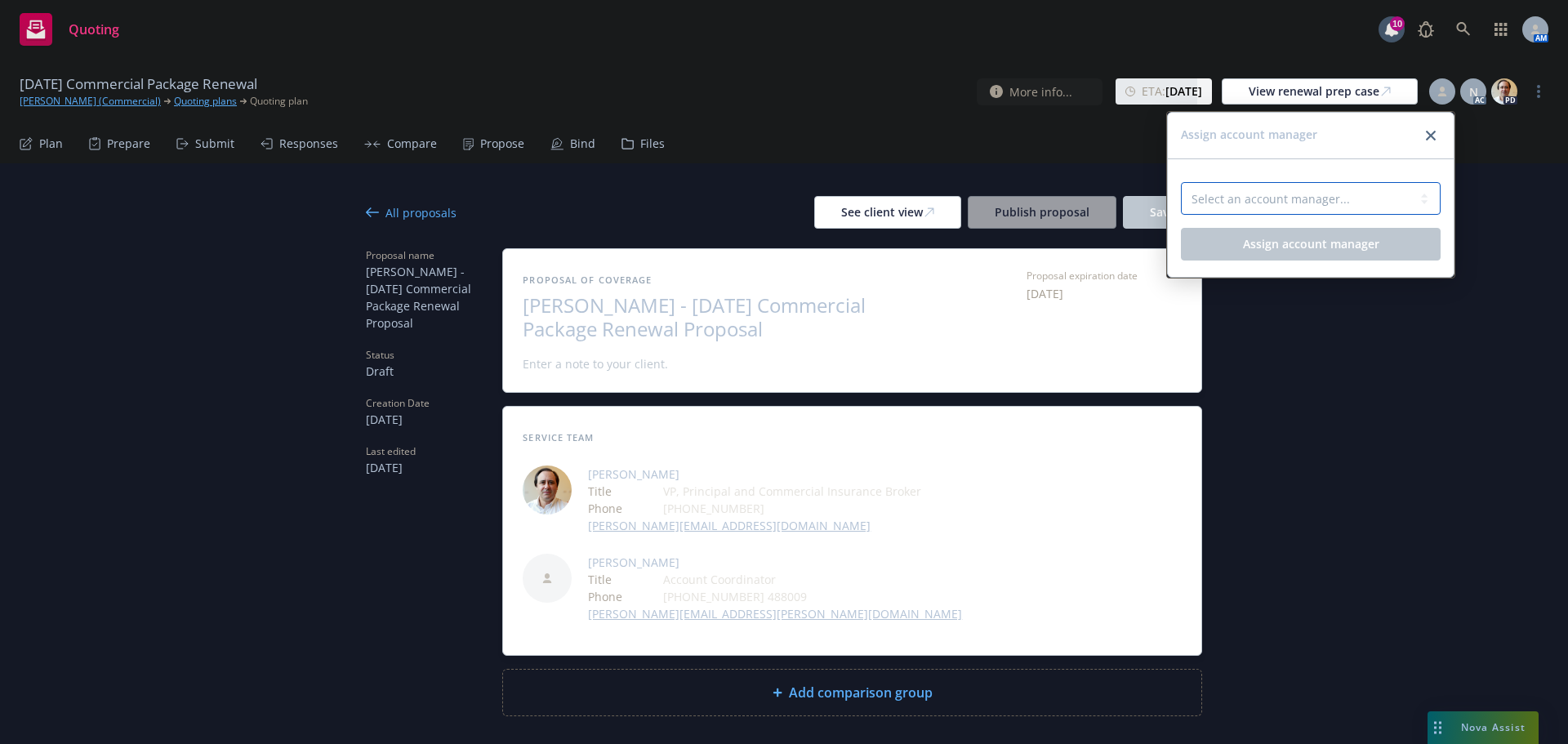
select select "4d29bf10-44c3-4f96-a28d-f4d3b6619ba7"
click at [1181, 182] on select "Select an account manager... Adessa Owens" at bounding box center [1311, 198] width 260 height 33
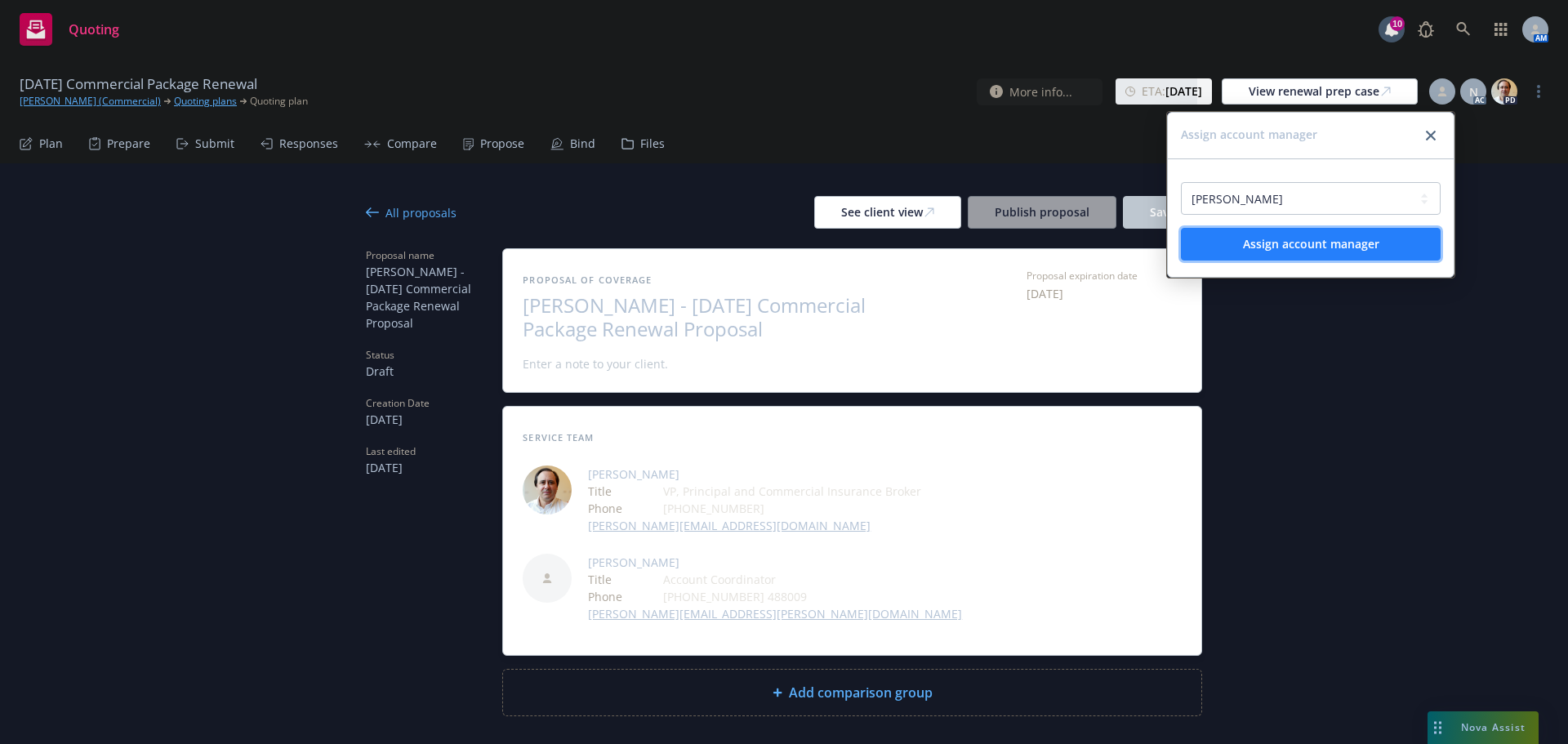
click at [1325, 237] on span "Assign account manager" at bounding box center [1311, 244] width 136 height 16
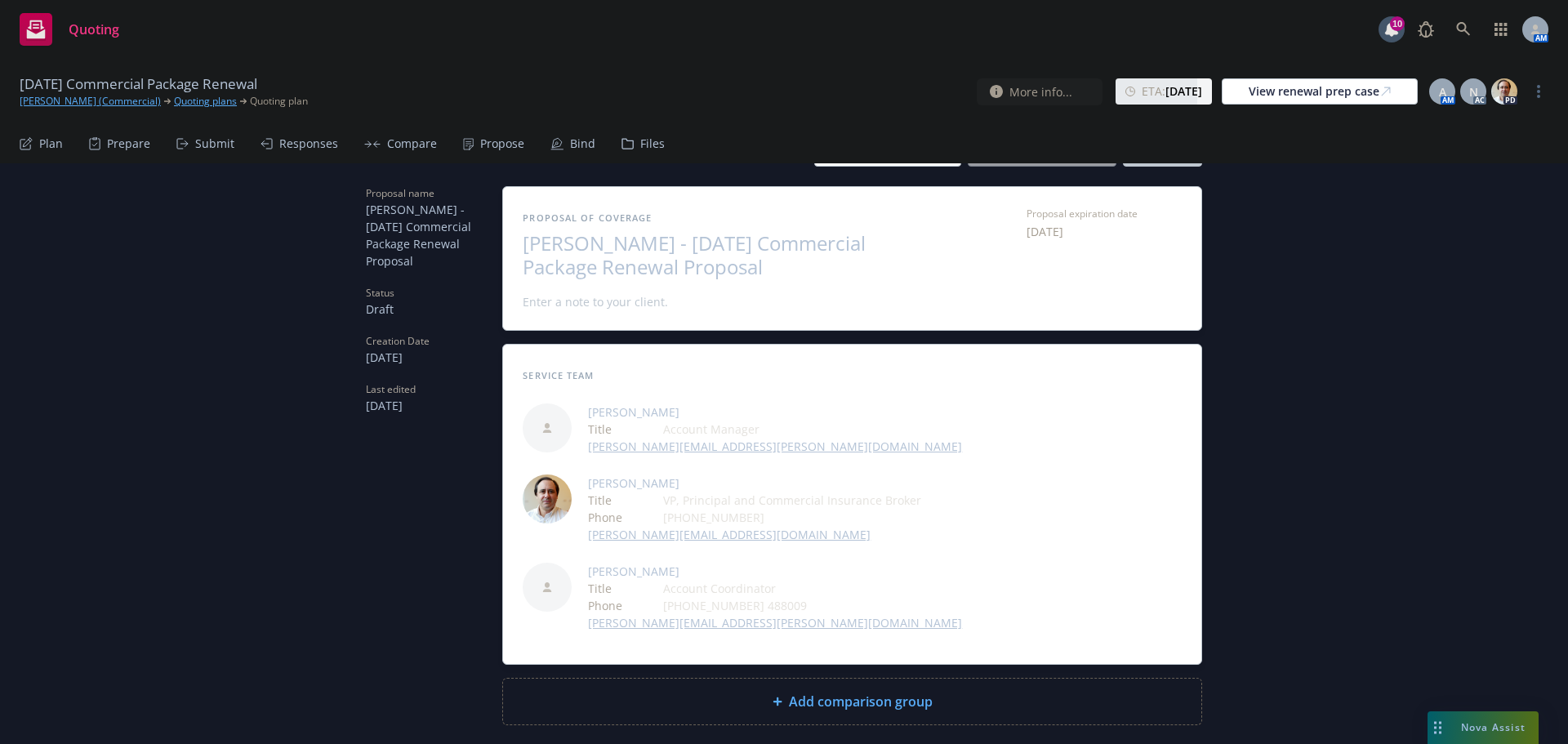
scroll to position [141, 0]
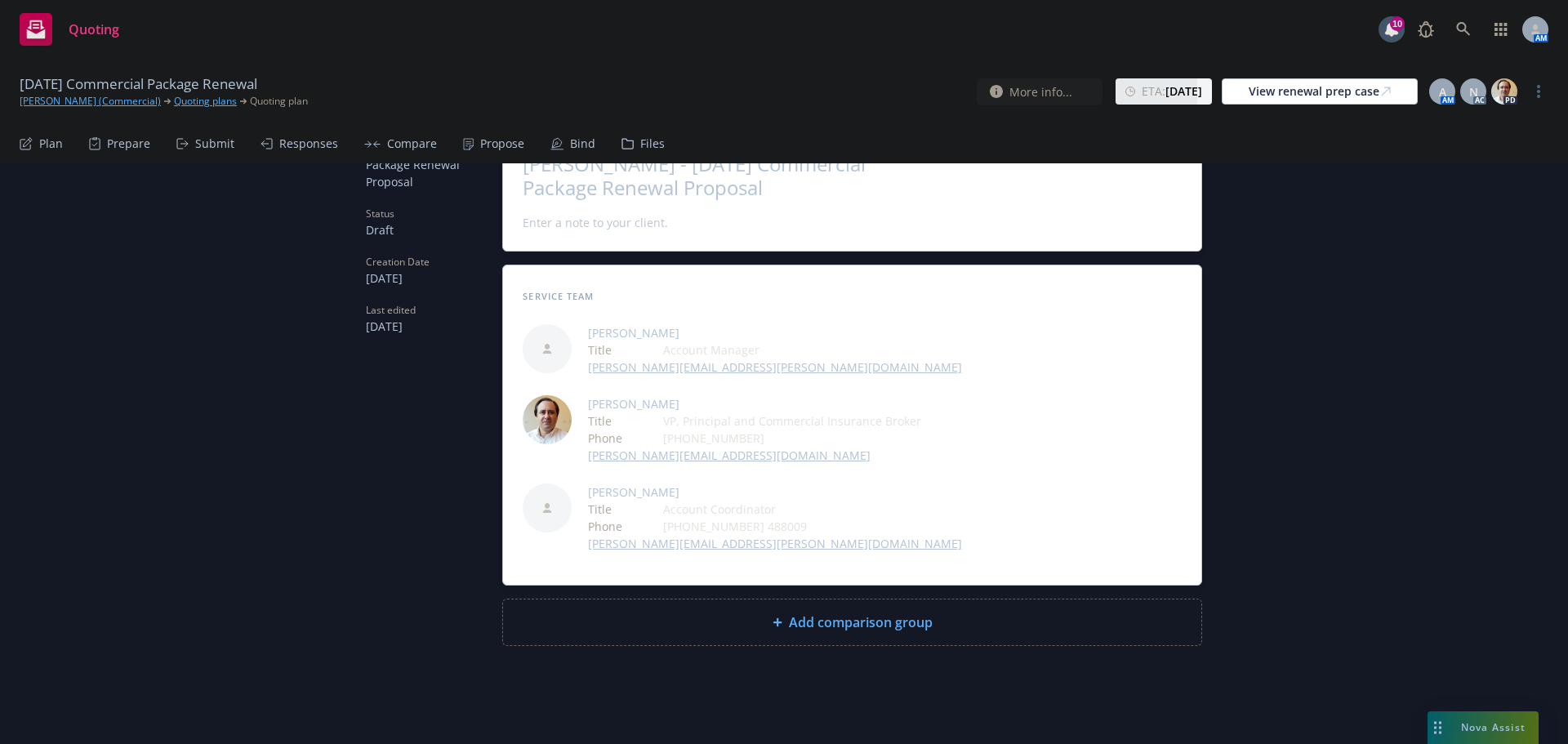
click at [794, 620] on span "Add comparison group" at bounding box center [861, 622] width 144 height 19
type textarea "x"
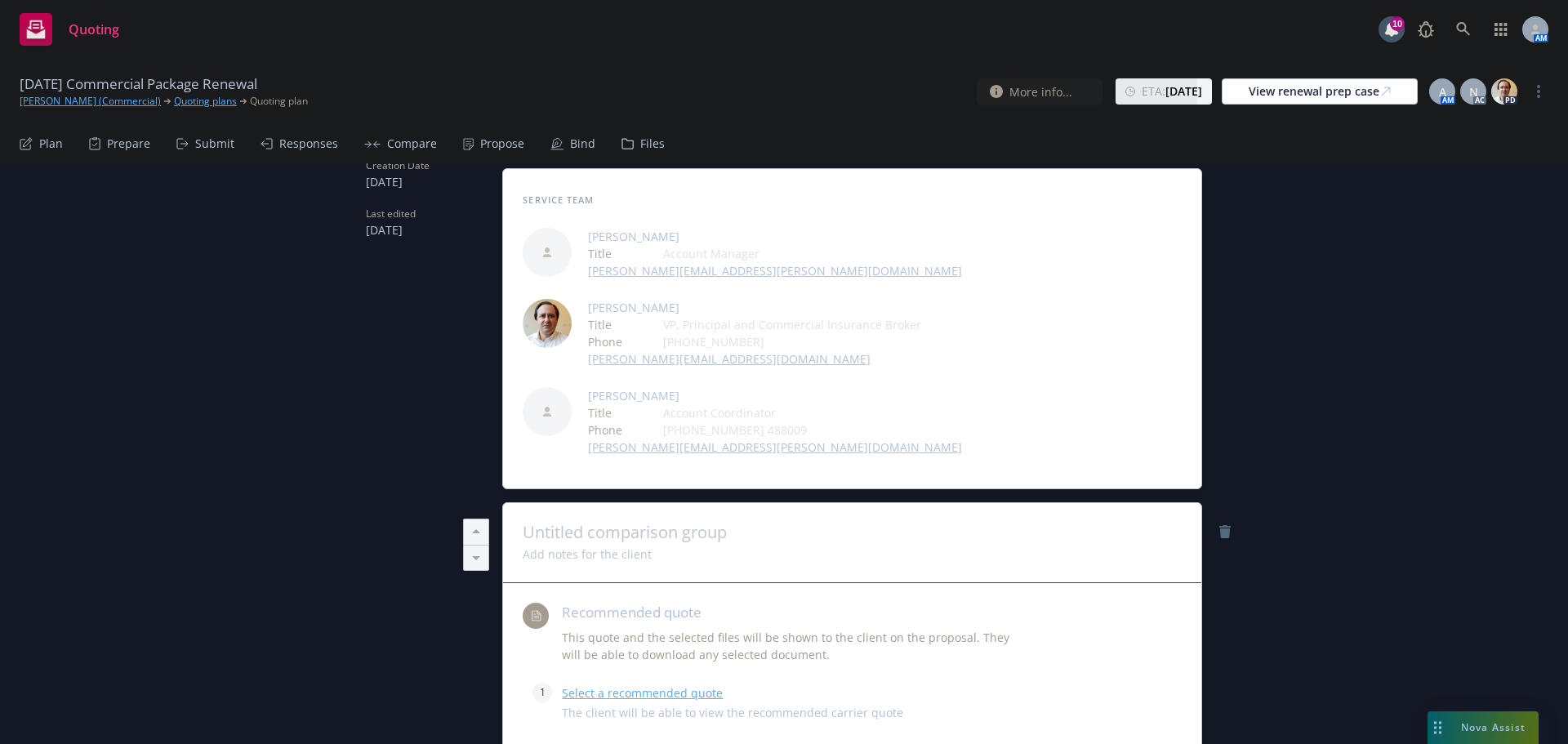
scroll to position [468, 0]
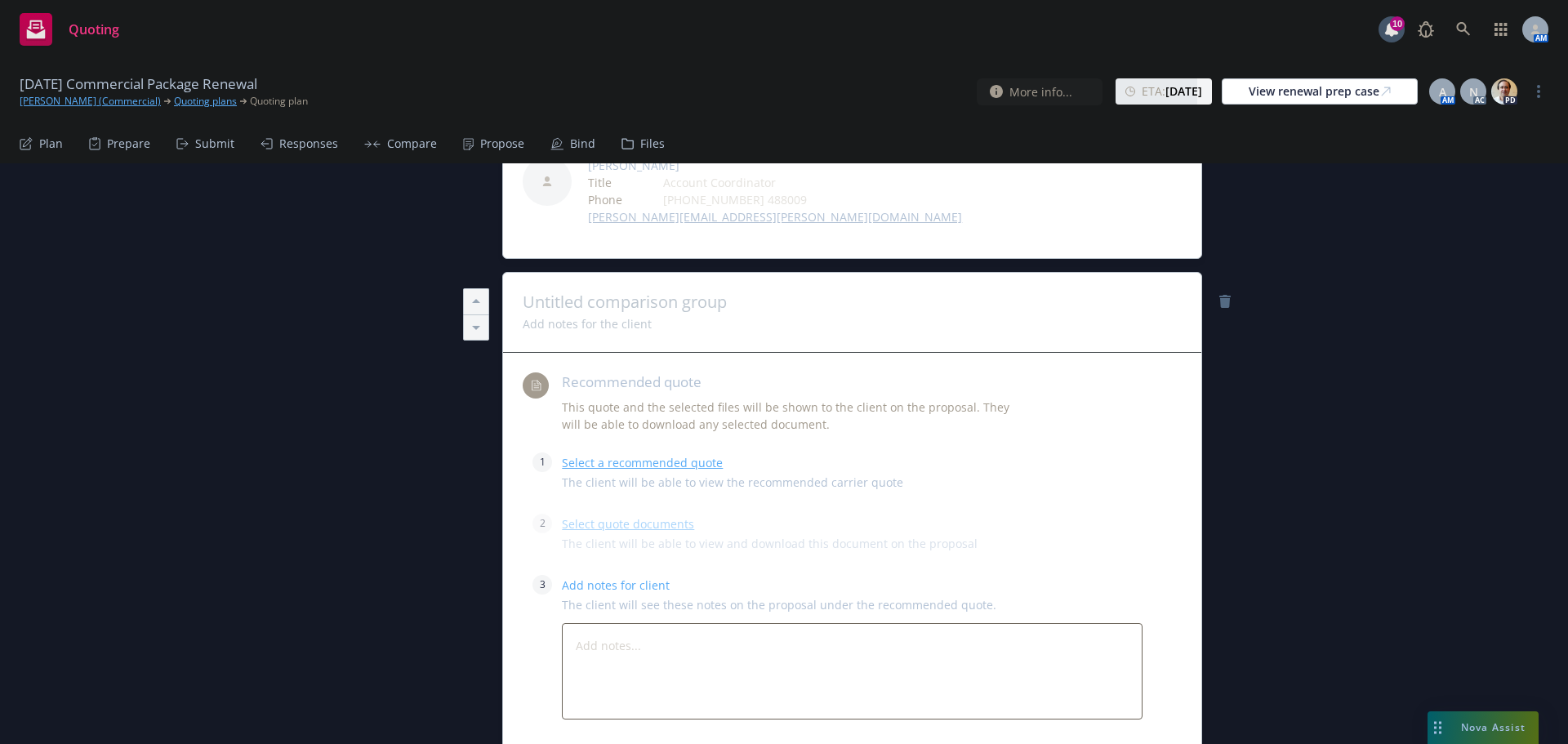
click at [673, 297] on span at bounding box center [851, 301] width 659 height 19
click at [640, 467] on link "Select a recommended quote" at bounding box center [642, 462] width 161 height 16
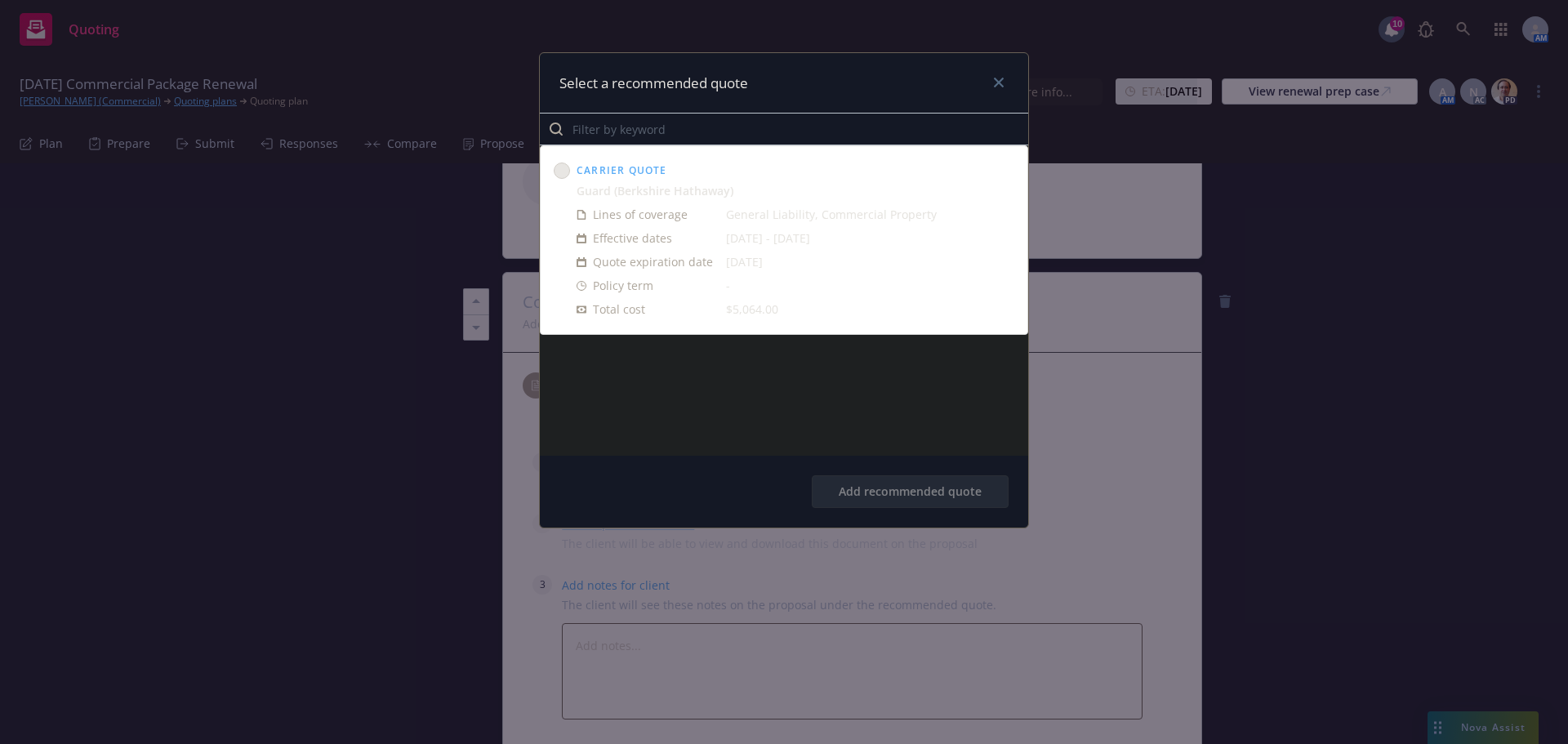
click at [558, 172] on circle at bounding box center [562, 171] width 16 height 16
click at [905, 486] on button "Add recommended quote" at bounding box center [910, 491] width 197 height 33
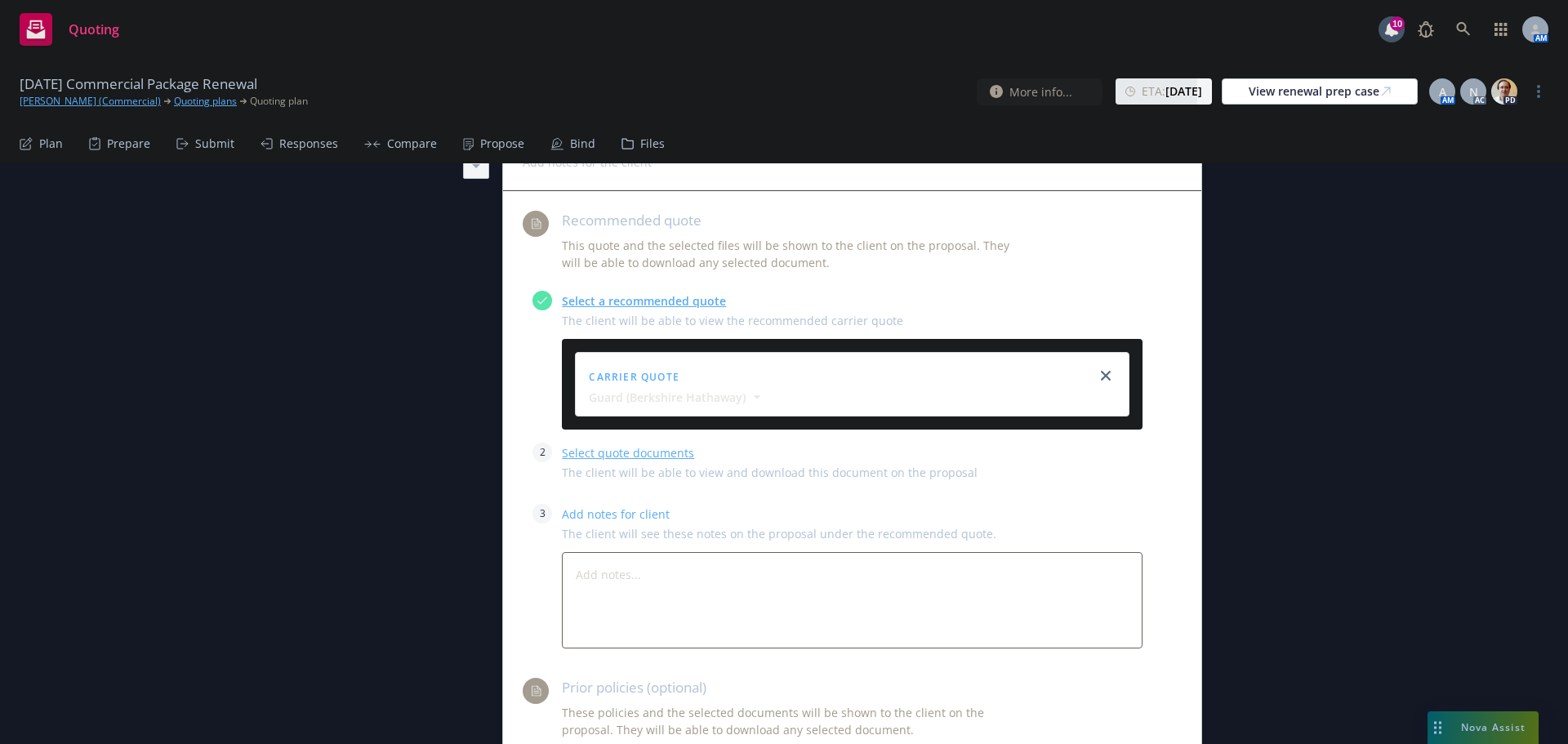
scroll to position [631, 0]
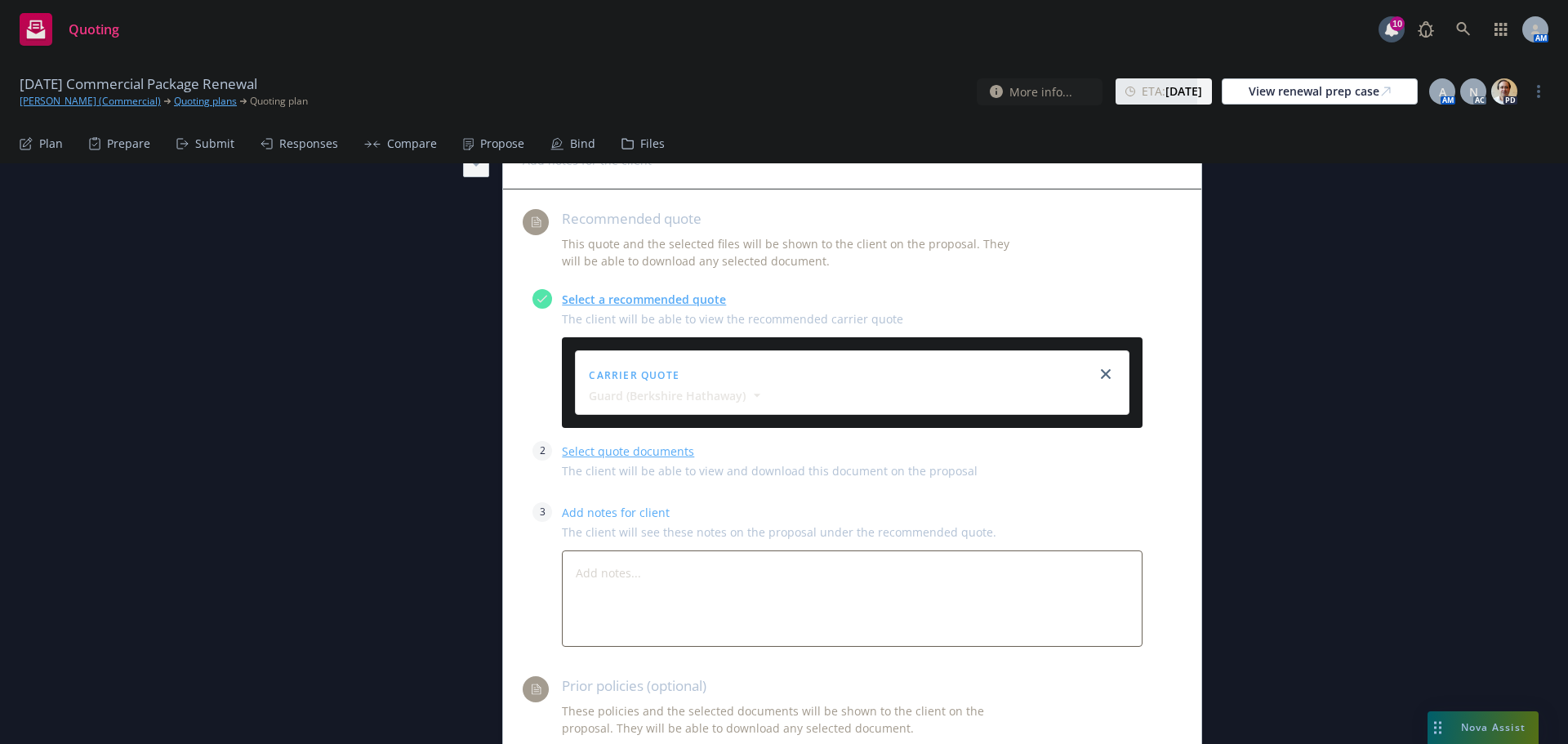
click at [590, 449] on link "Select quote documents" at bounding box center [628, 451] width 132 height 16
type textarea "x"
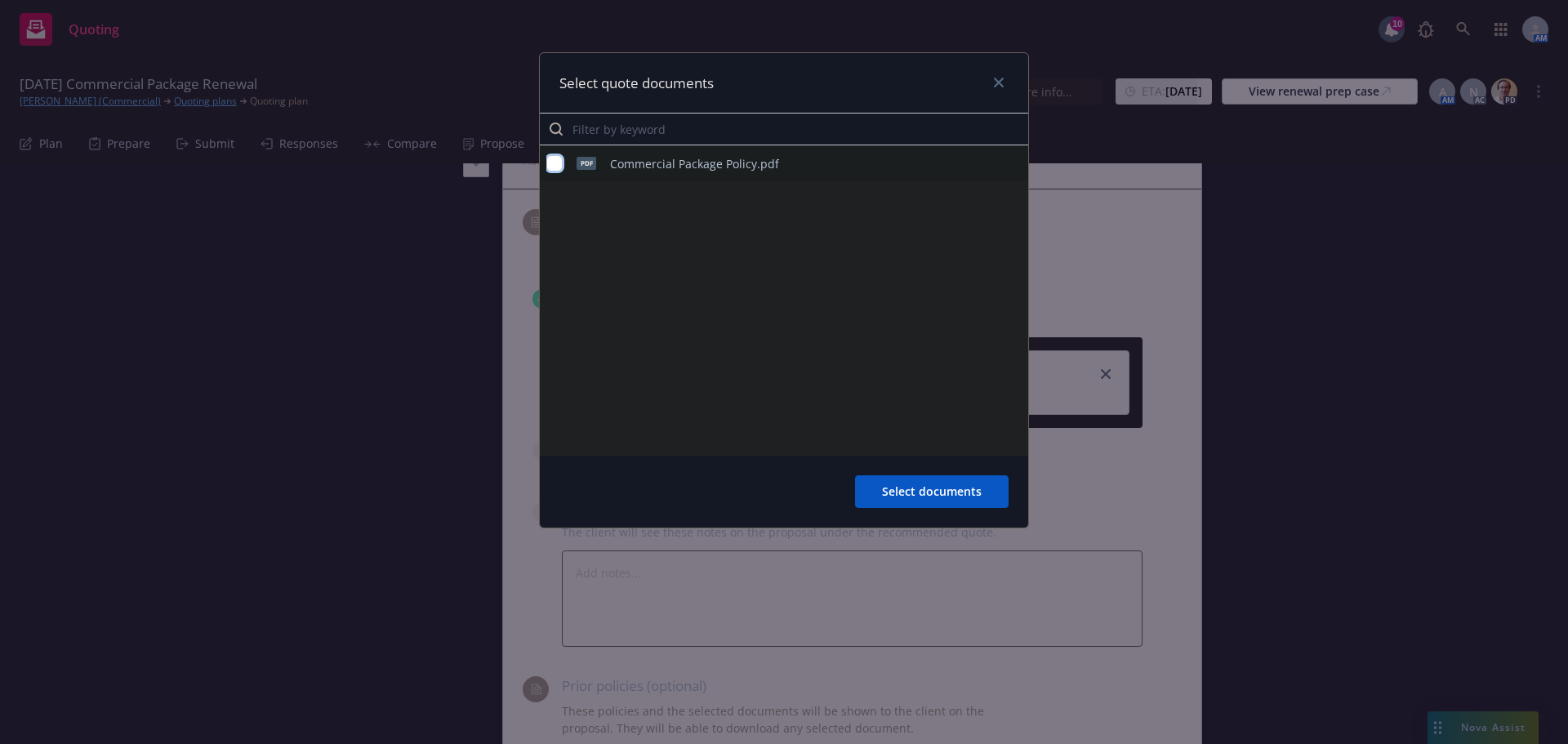
click at [555, 162] on input "checkbox" at bounding box center [555, 163] width 17 height 17
checkbox input "true"
click at [896, 485] on span "Select documents" at bounding box center [932, 491] width 100 height 16
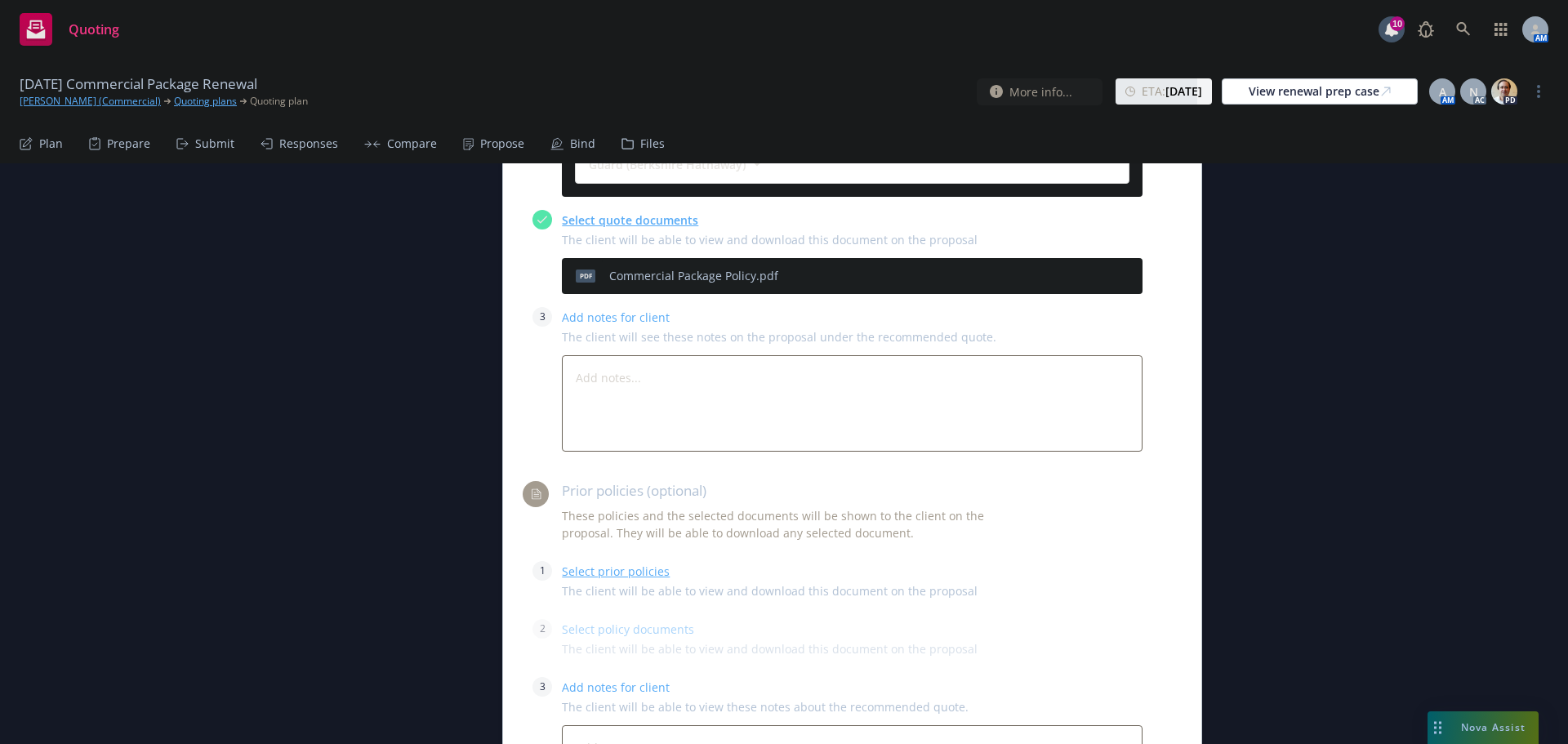
scroll to position [957, 0]
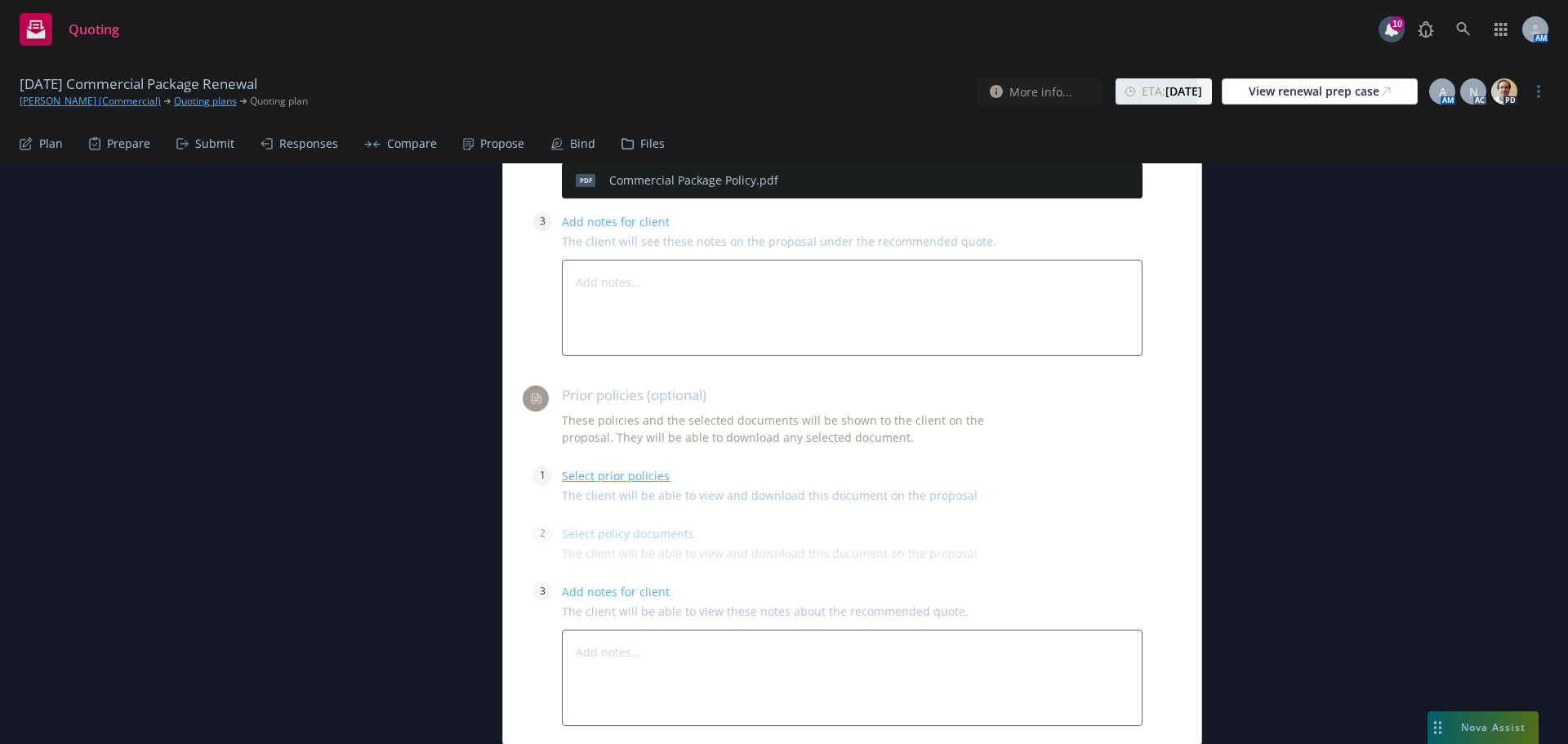
click at [601, 477] on link "Select prior policies" at bounding box center [615, 475] width 108 height 16
type textarea "x"
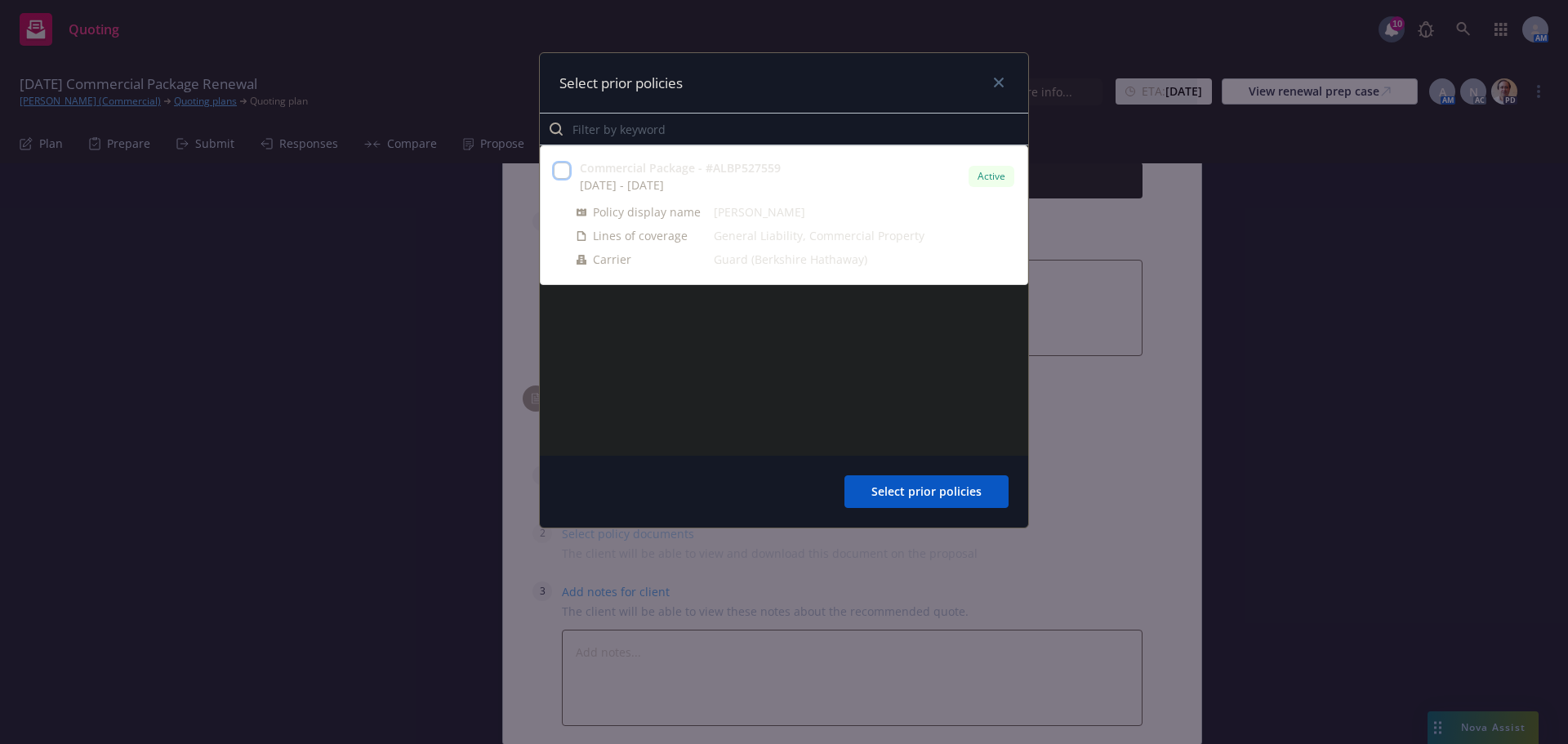
click at [564, 172] on input "checkbox" at bounding box center [562, 171] width 17 height 17
checkbox input "true"
click at [896, 490] on span "Select prior policies" at bounding box center [927, 491] width 111 height 16
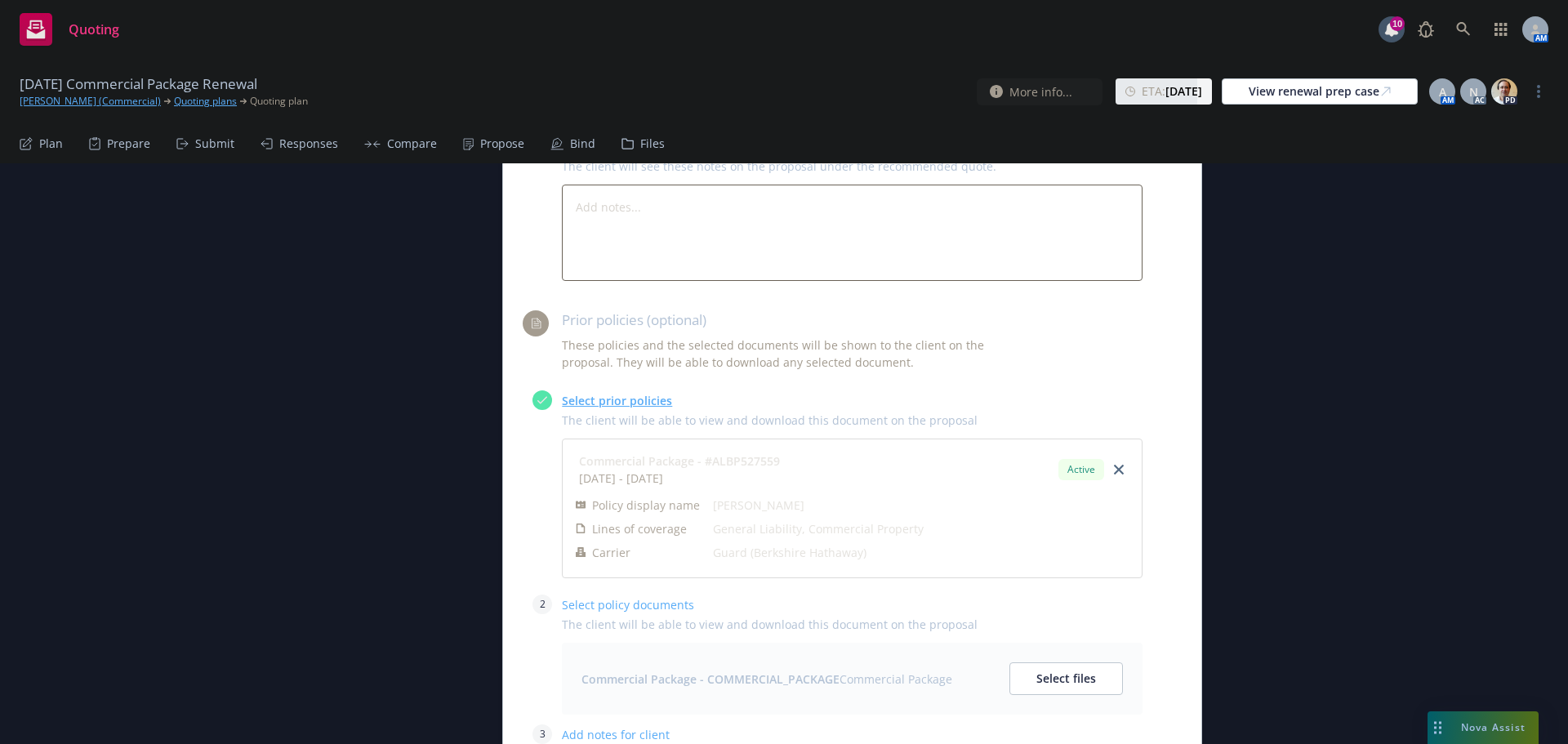
scroll to position [1121, 0]
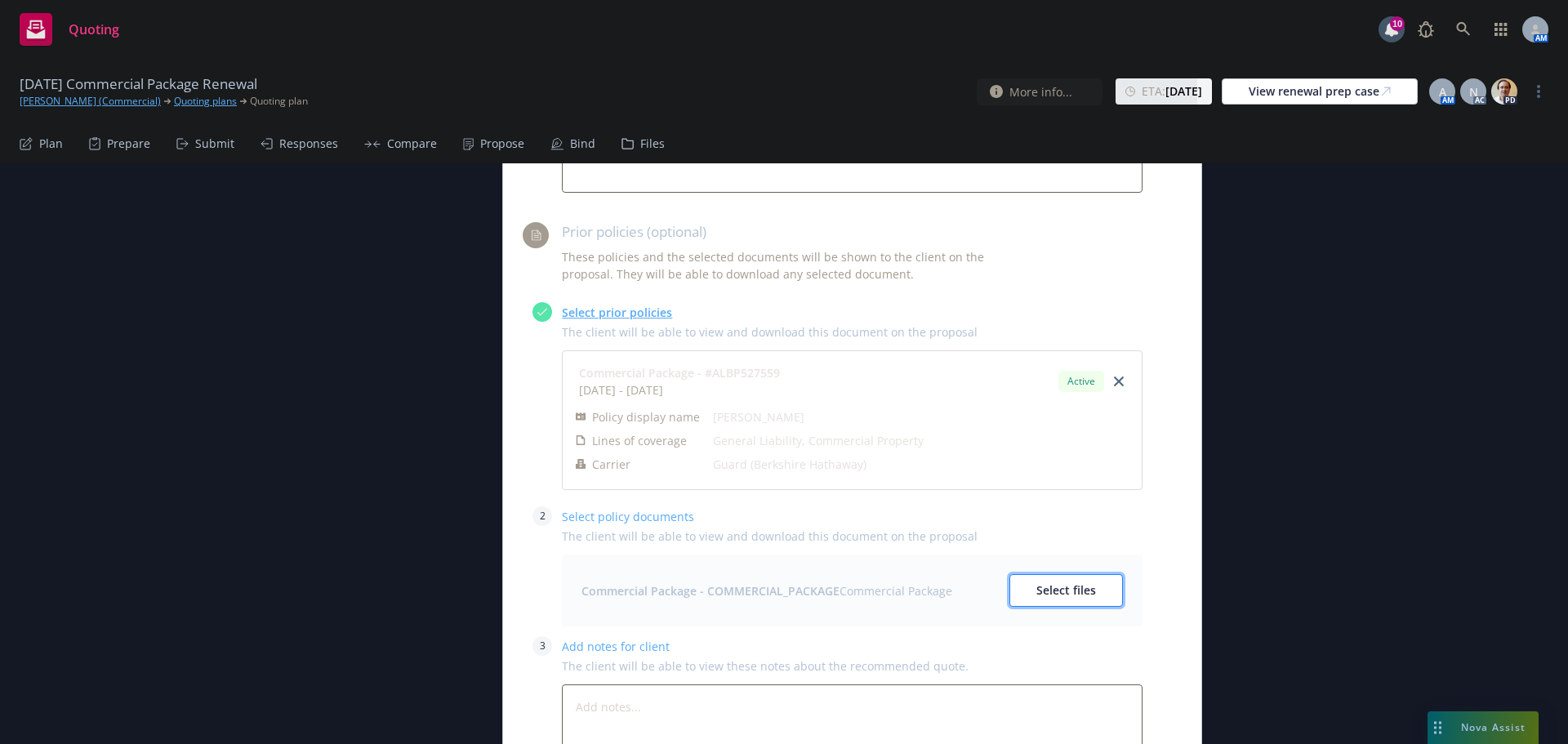
click at [1047, 582] on span "Select files" at bounding box center [1066, 590] width 59 height 16
type textarea "x"
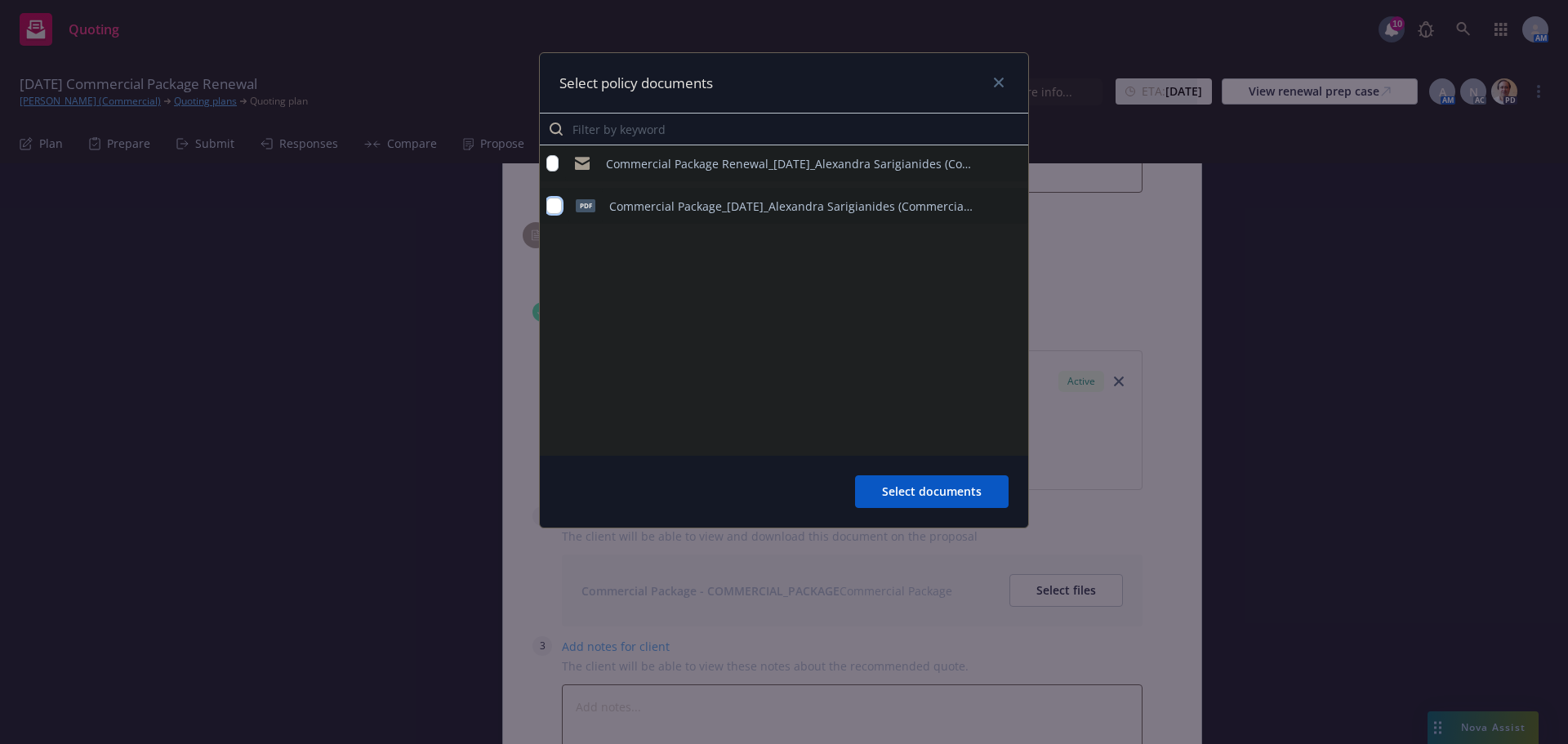
click at [553, 208] on input "checkbox" at bounding box center [554, 206] width 16 height 17
checkbox input "true"
click at [920, 490] on span "Select documents" at bounding box center [932, 491] width 100 height 16
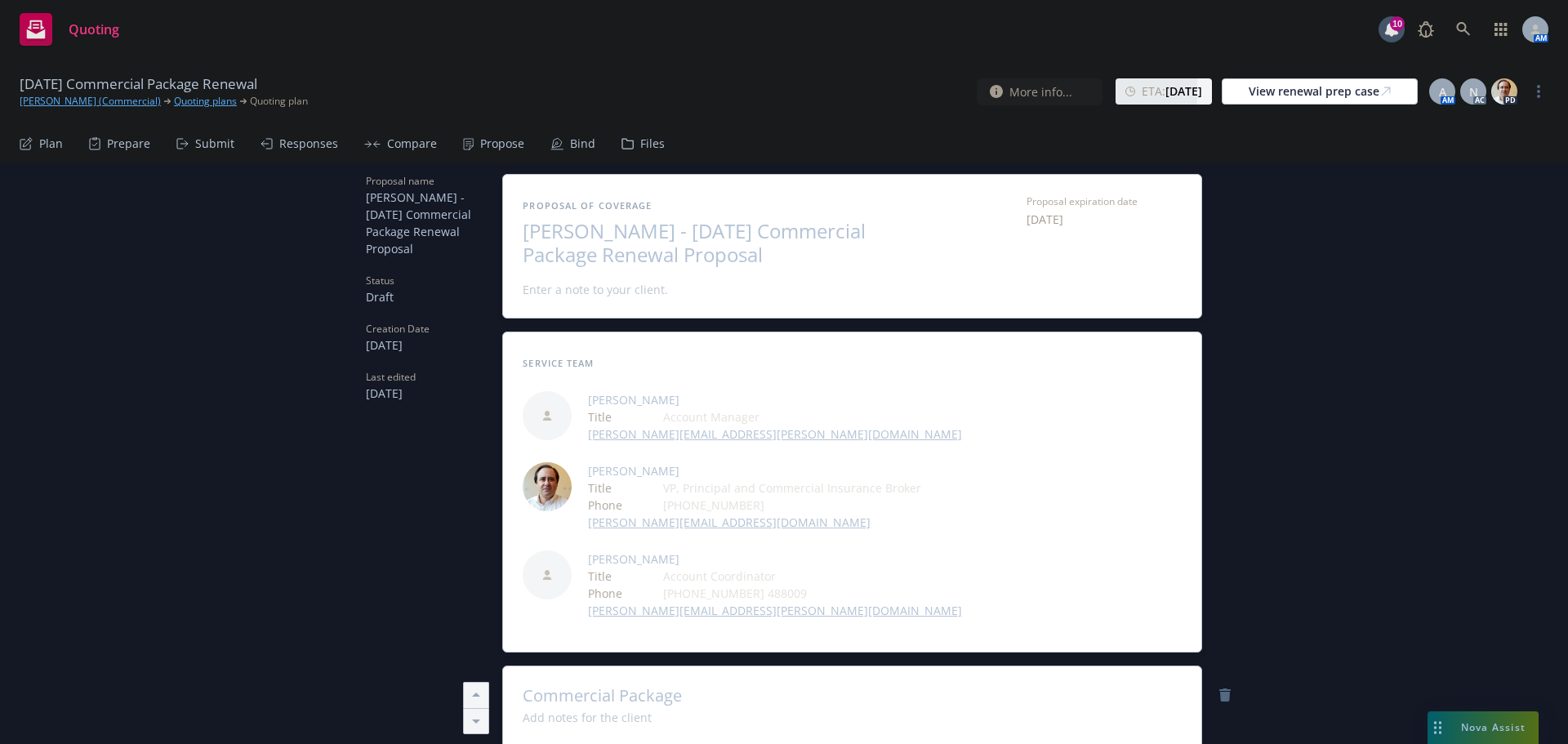
scroll to position [0, 0]
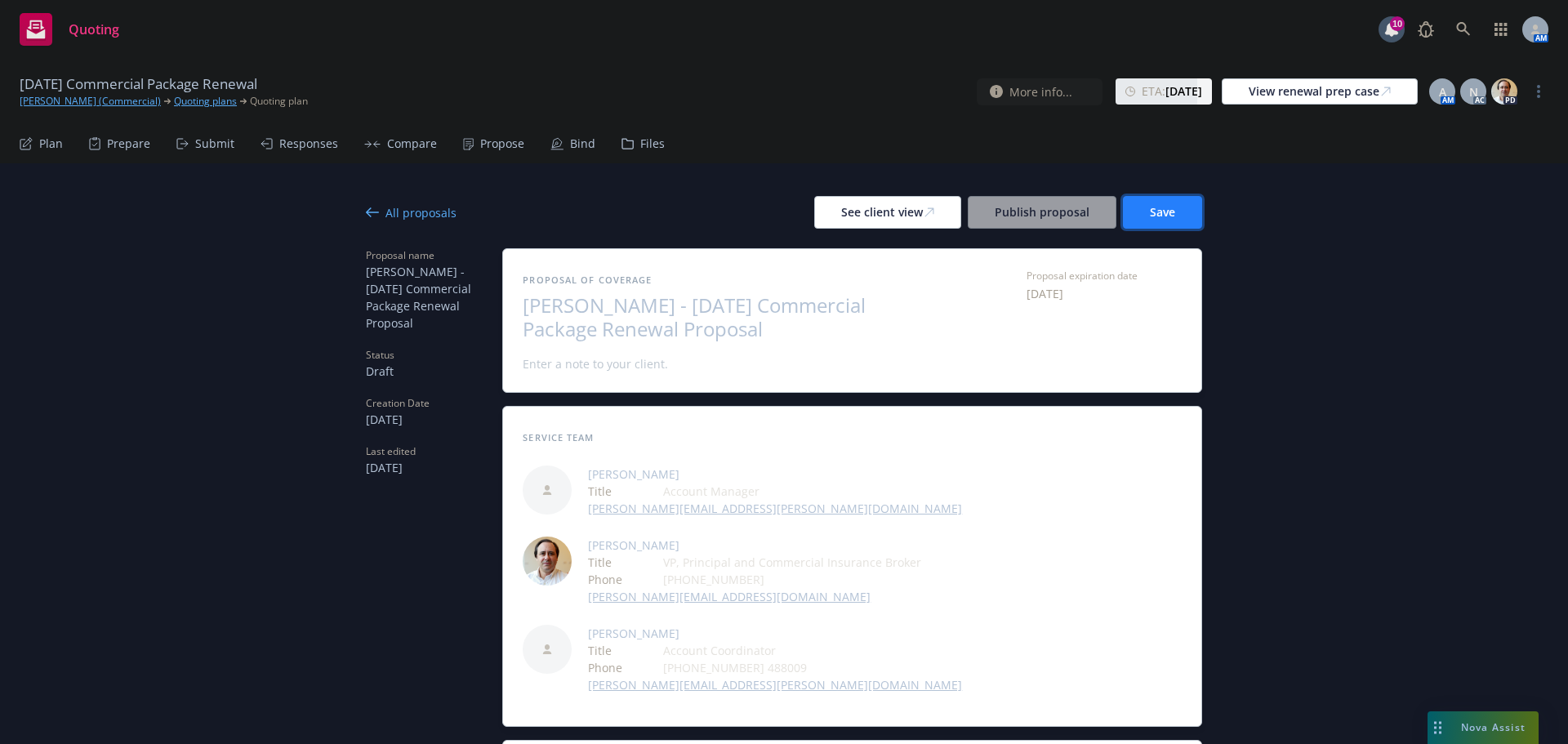
click at [1182, 210] on button "Save" at bounding box center [1162, 212] width 80 height 33
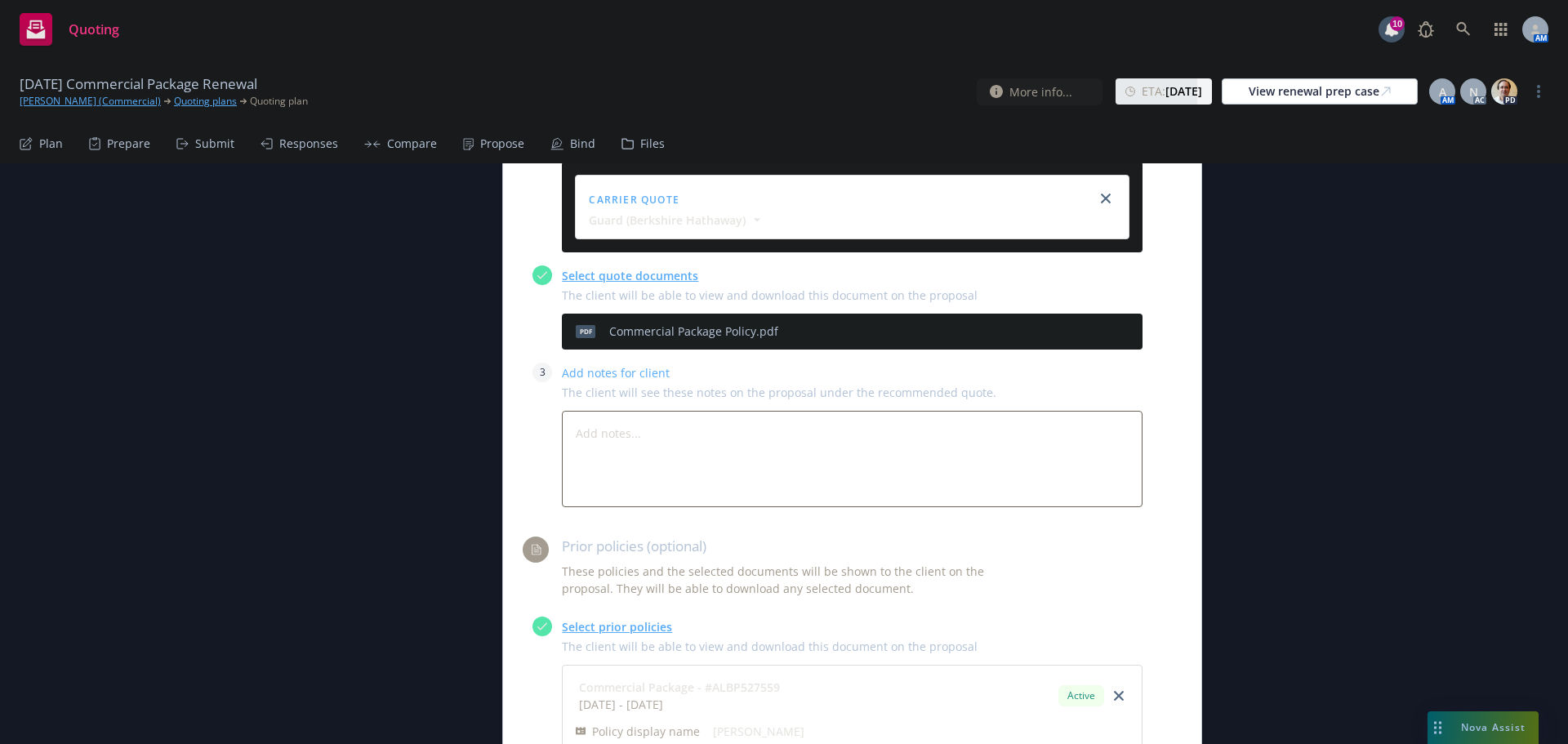
scroll to position [817, 0]
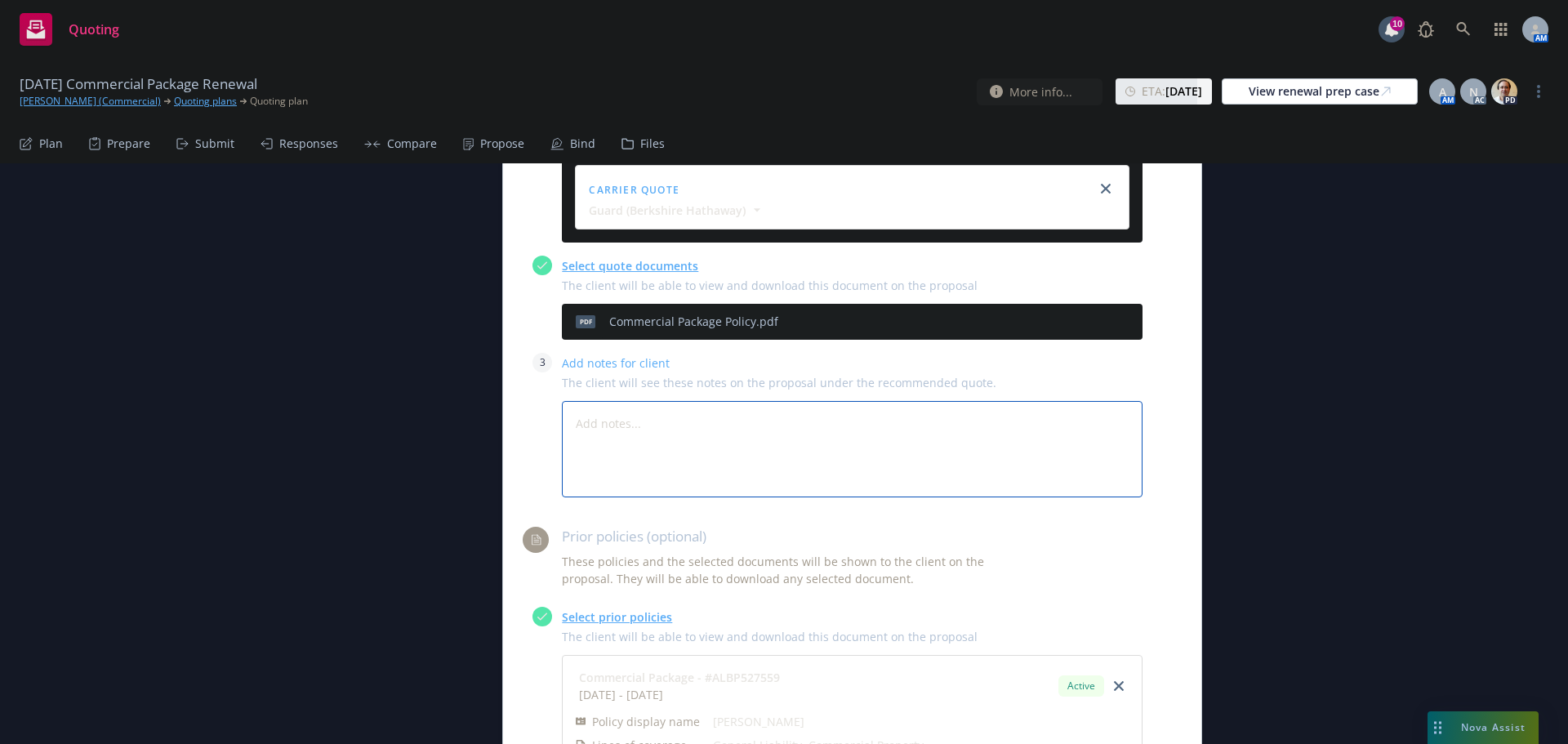
click at [820, 443] on textarea at bounding box center [852, 449] width 581 height 96
click at [654, 425] on textarea at bounding box center [852, 449] width 581 height 96
paste textarea "Quote Summary: see quote PDF for full details"
type textarea "x"
type textarea "Quote Summary: see quote PDF for full details"
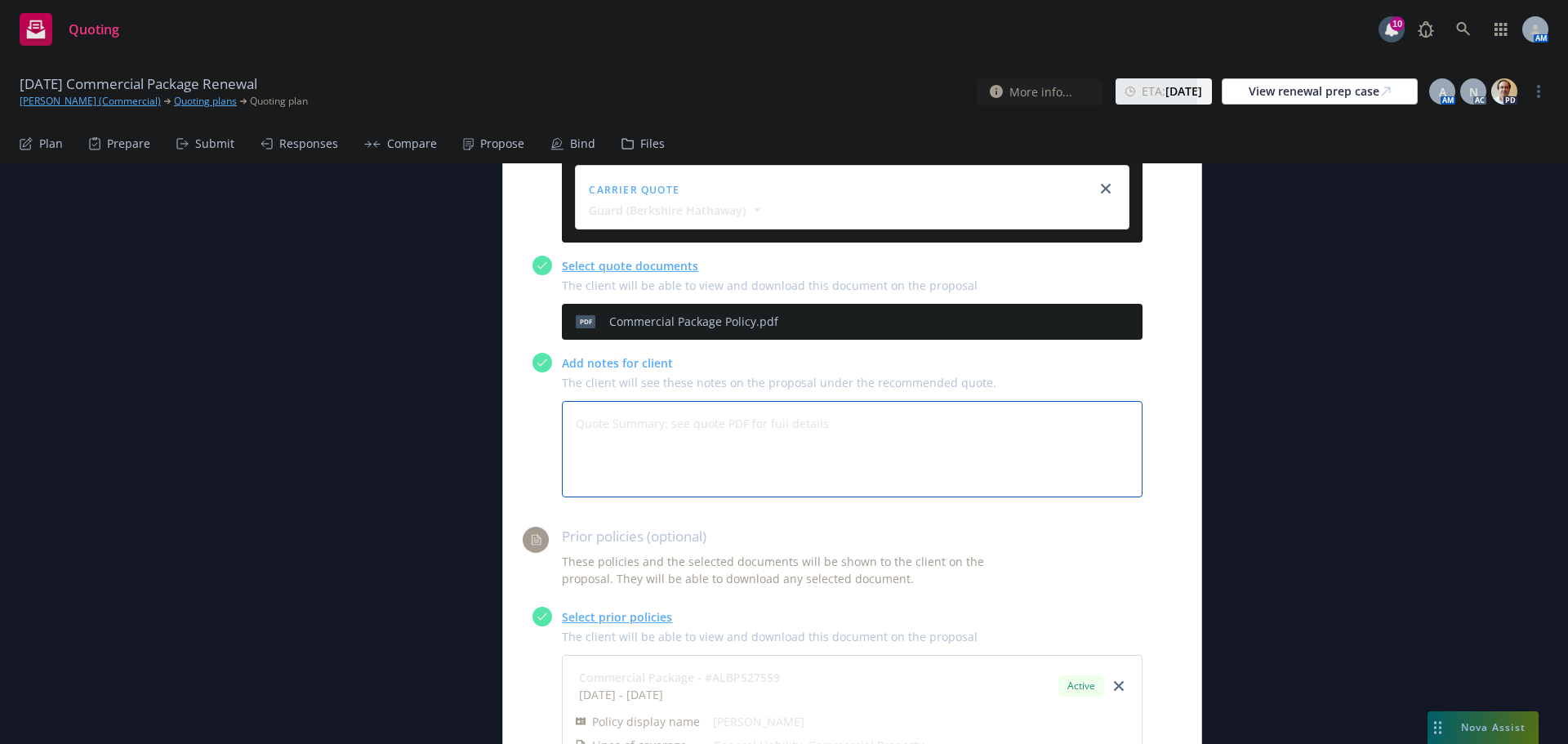
type textarea "x"
type textarea "Quote Summary: see quote PDF for full details"
type textarea "x"
type textarea "Quote Summary: see quote PDF for full details"
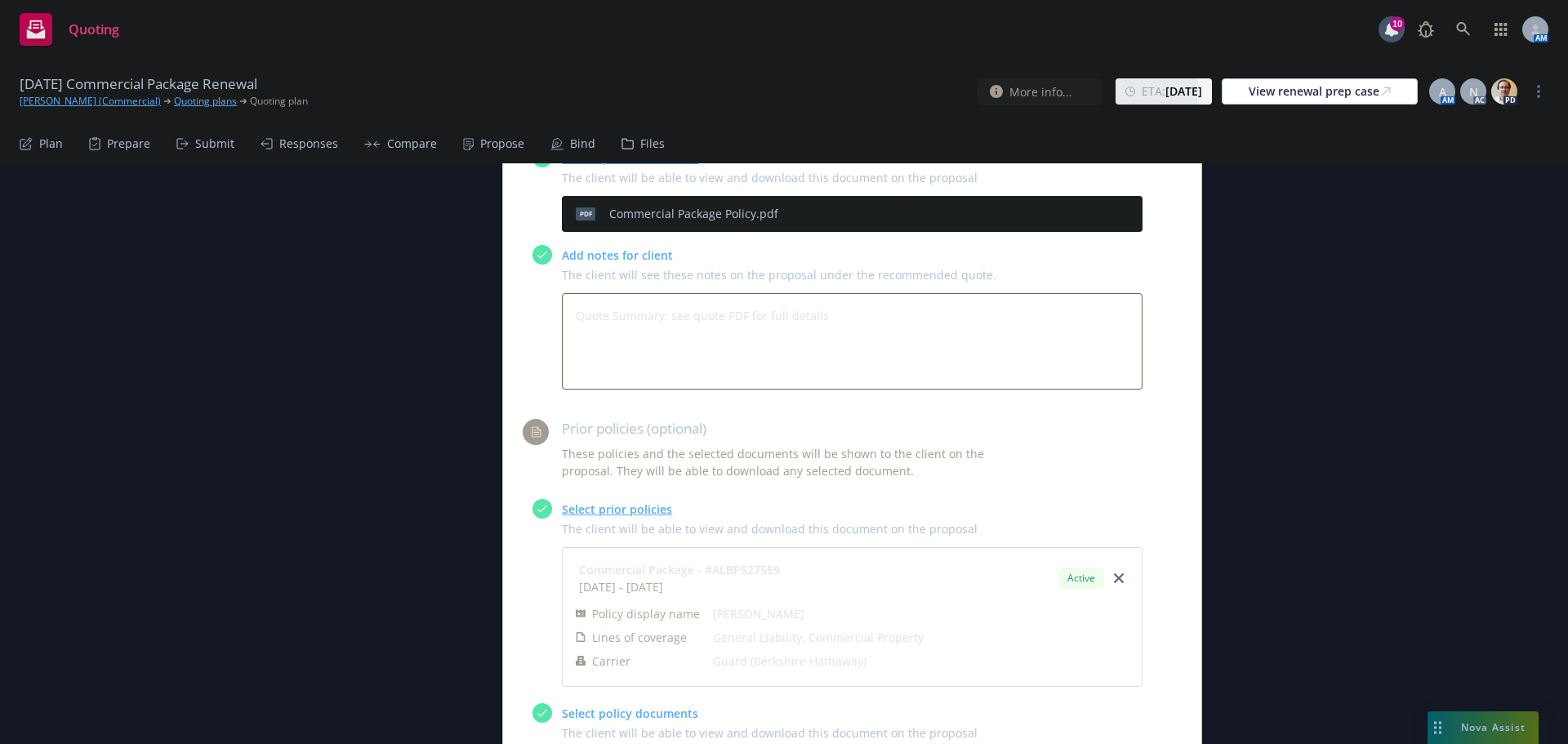
scroll to position [980, 0]
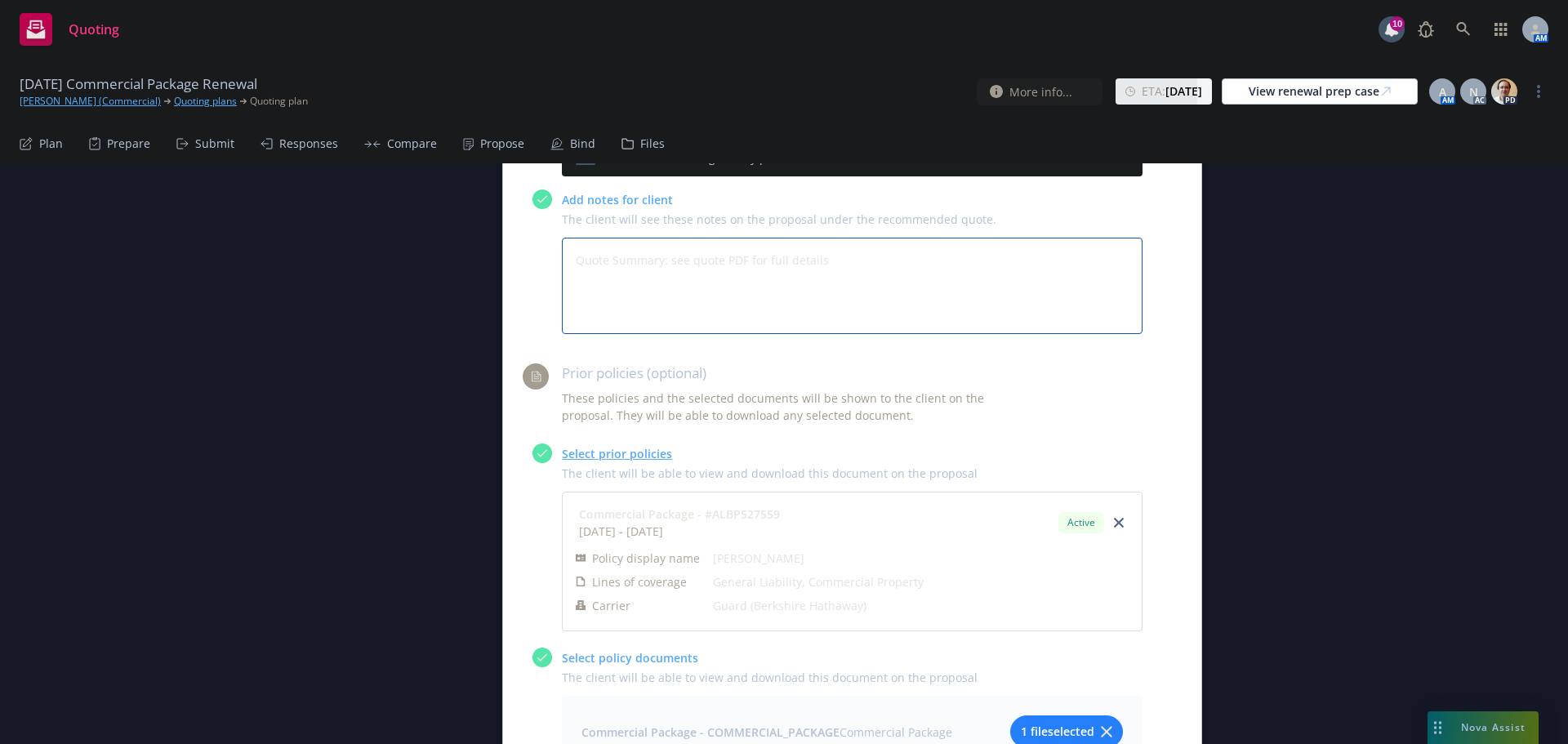
type textarea "x"
type textarea "Quote Summary: see quote PDF for full details G"
type textarea "x"
type textarea "Quote Summary: see quote PDF for full details Ge"
type textarea "x"
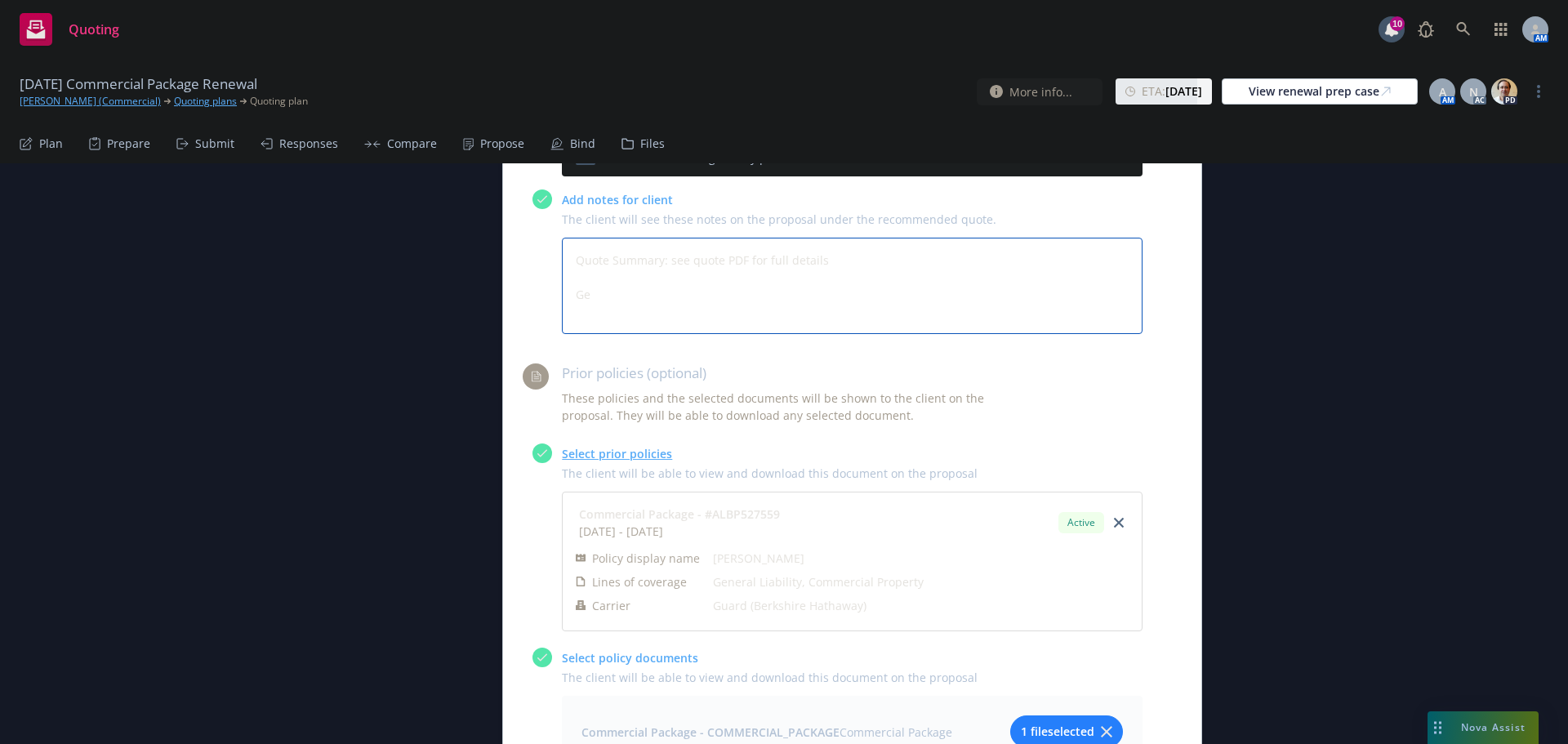
type textarea "Quote Summary: see quote PDF for full details Gen"
type textarea "x"
type textarea "Quote Summary: see quote PDF for full details Gene"
type textarea "x"
type textarea "Quote Summary: see quote PDF for full details Gener"
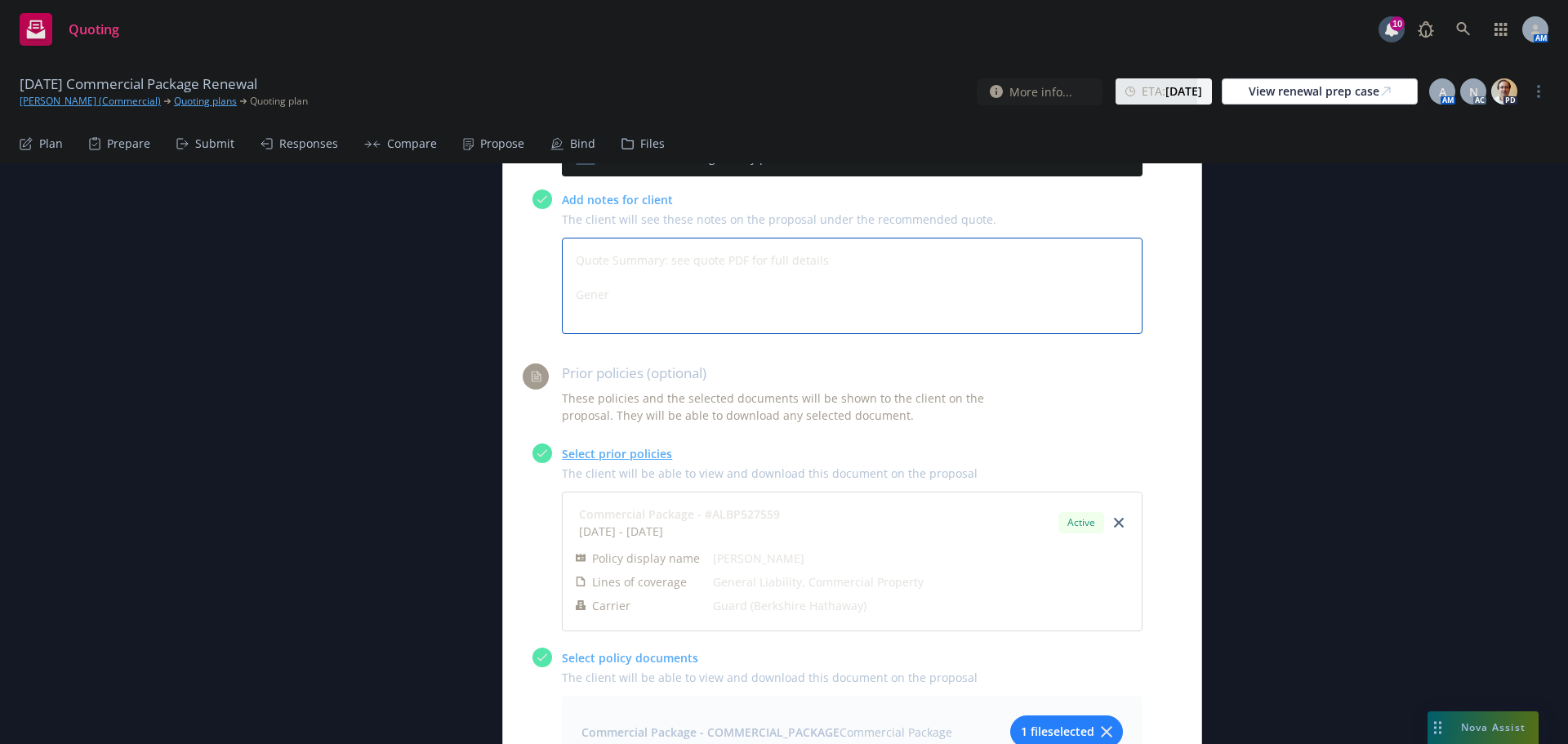
type textarea "x"
type textarea "Quote Summary: see quote PDF for full details Genera"
type textarea "x"
type textarea "Quote Summary: see quote PDF for full details General"
type textarea "x"
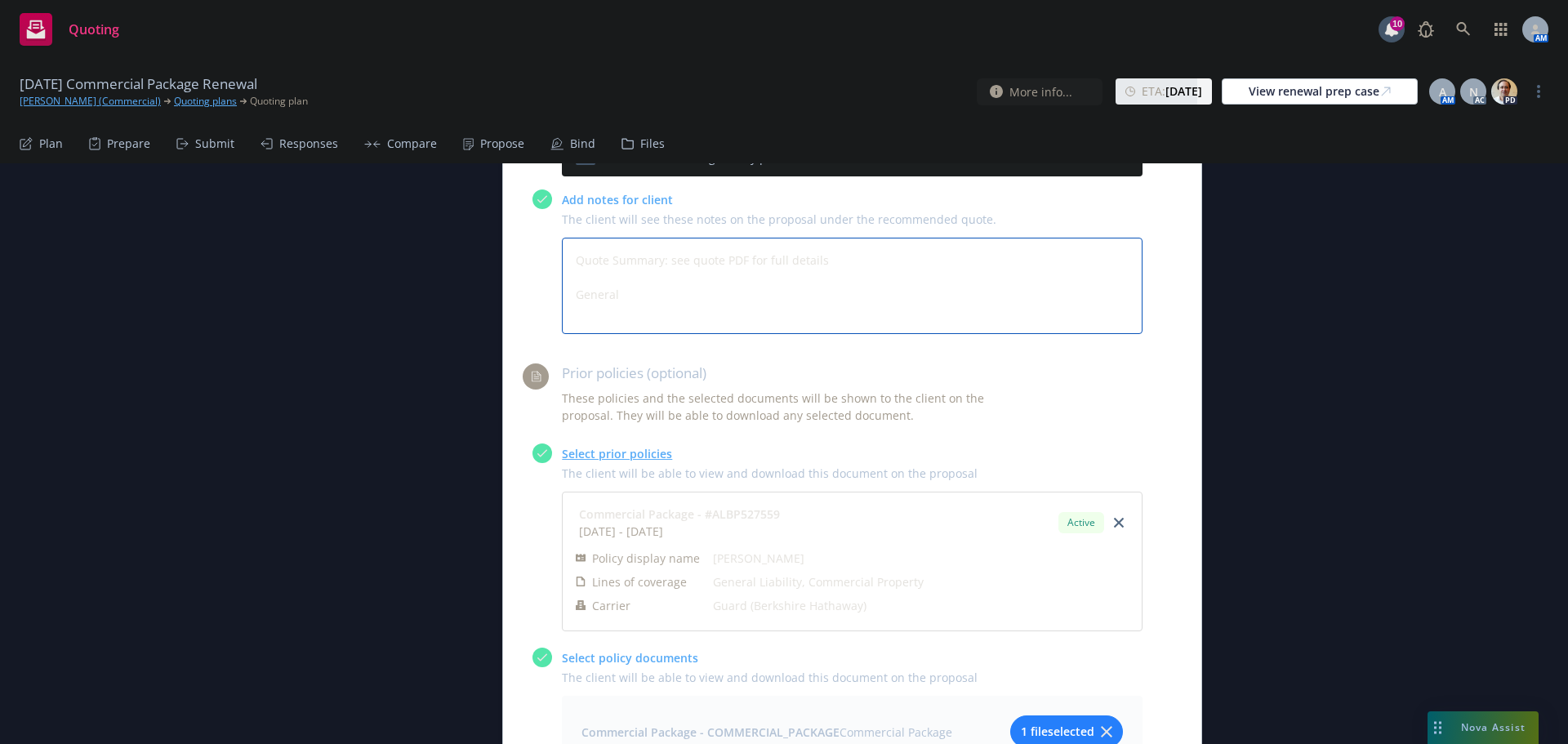
type textarea "Quote Summary: see quote PDF for full details General"
type textarea "x"
type textarea "Quote Summary: see quote PDF for full details General L"
type textarea "x"
type textarea "Quote Summary: see quote PDF for full details General Li"
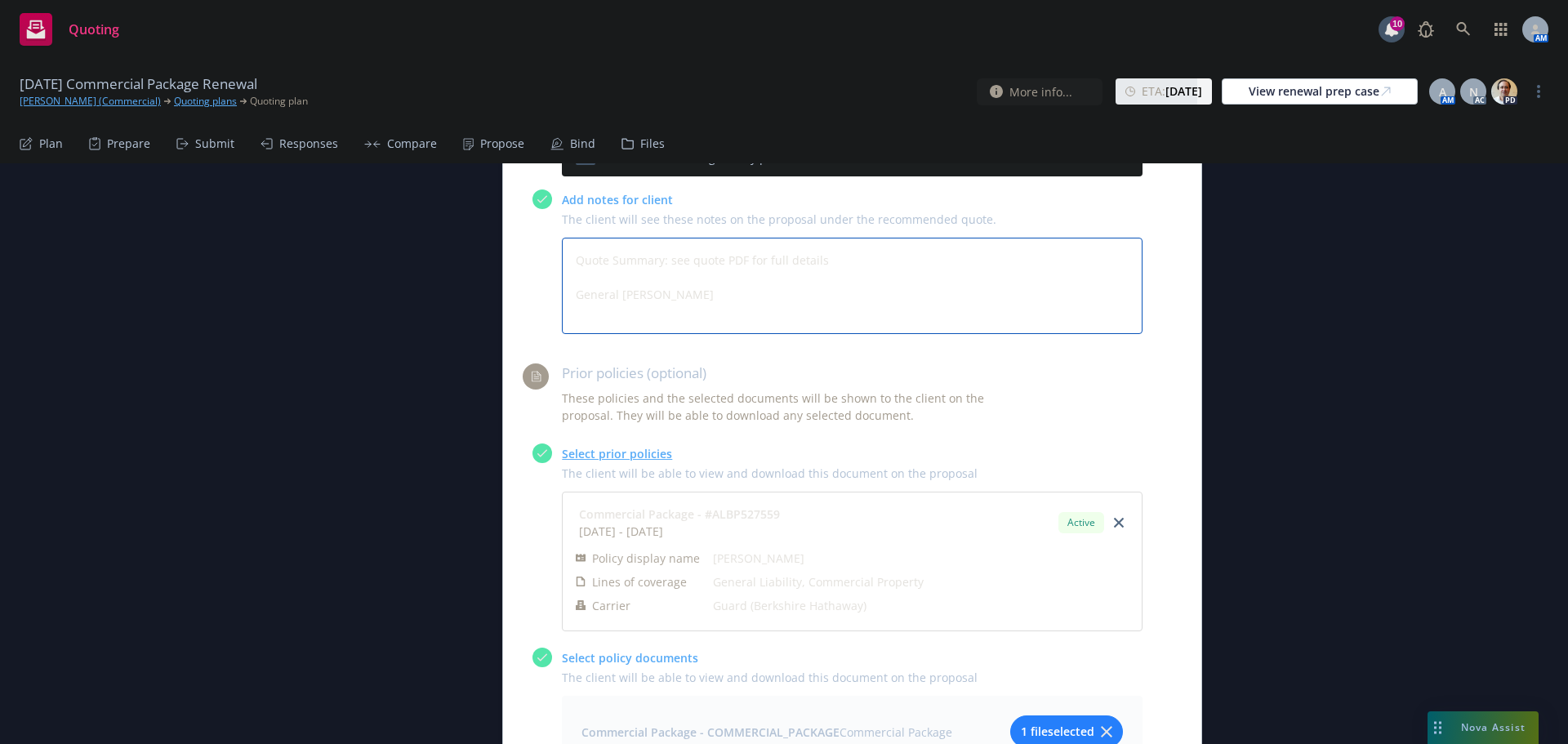
type textarea "x"
type textarea "Quote Summary: see quote PDF for full details General Lia"
type textarea "x"
type textarea "Quote Summary: see quote PDF for full details General Liab"
type textarea "x"
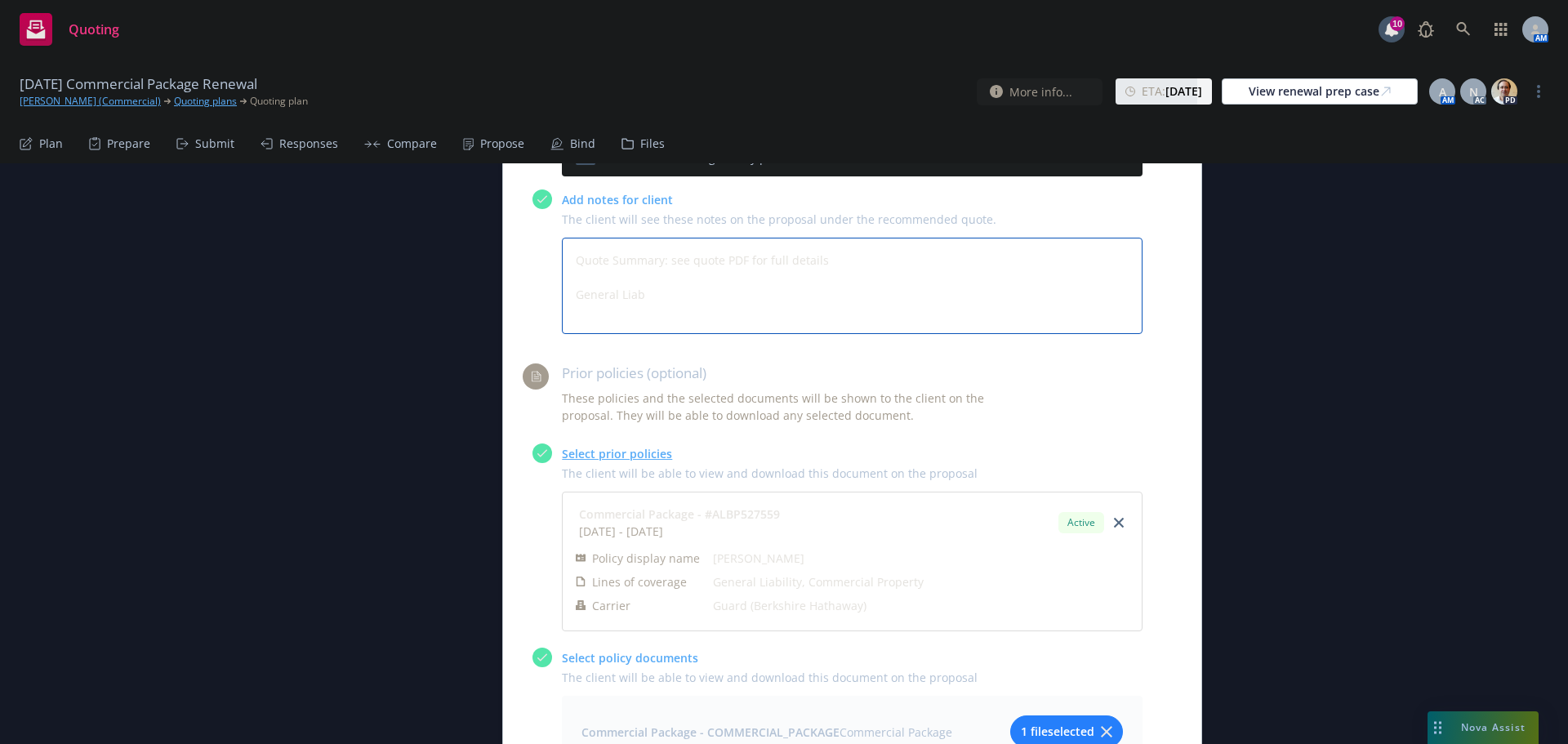
type textarea "Quote Summary: see quote PDF for full details General Liabi"
type textarea "x"
type textarea "Quote Summary: see quote PDF for full details General Liabil"
type textarea "x"
type textarea "Quote Summary: see quote PDF for full details General Liabili"
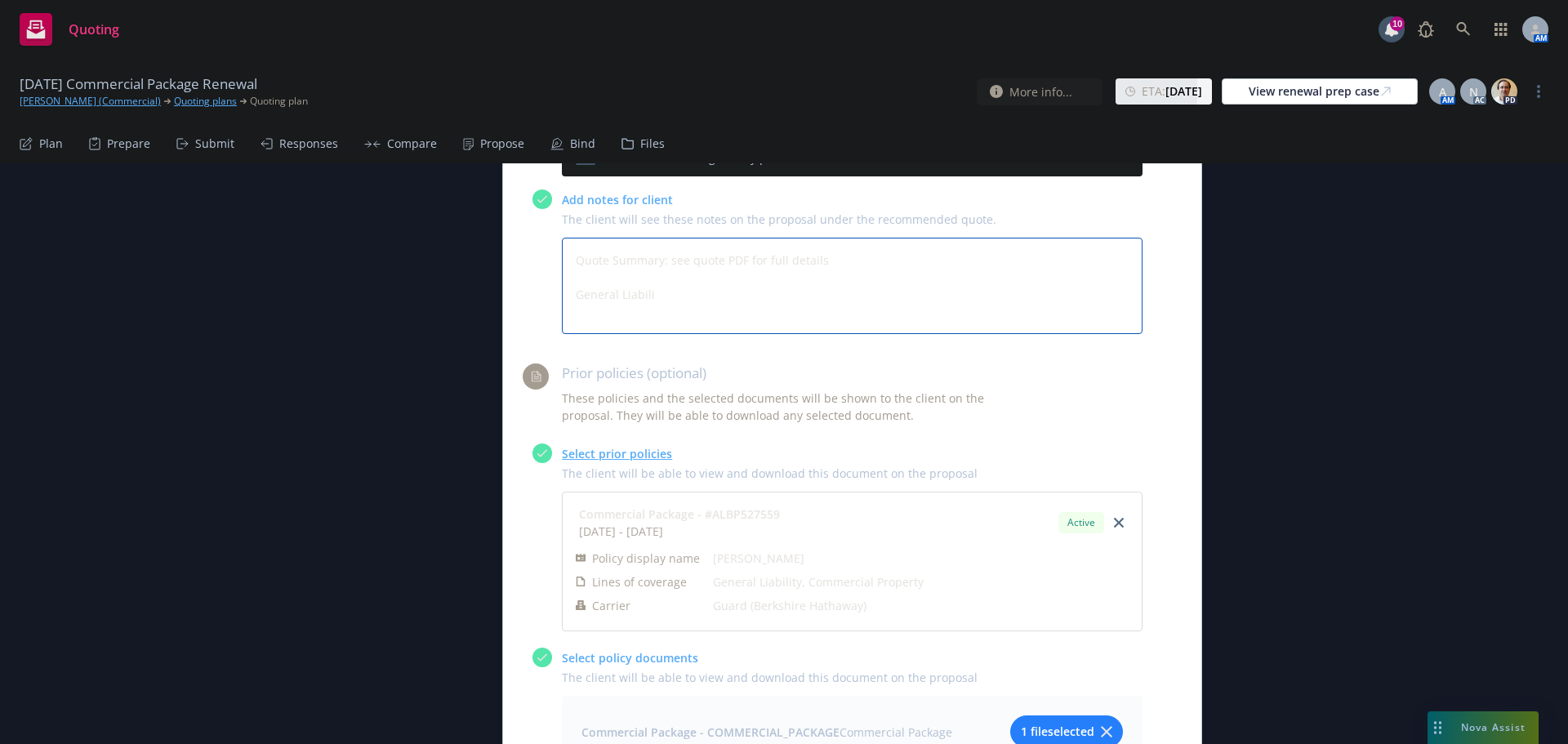
type textarea "x"
type textarea "Quote Summary: see quote PDF for full details General Liabilit"
type textarea "x"
type textarea "Quote Summary: see quote PDF for full details General Liability"
type textarea "x"
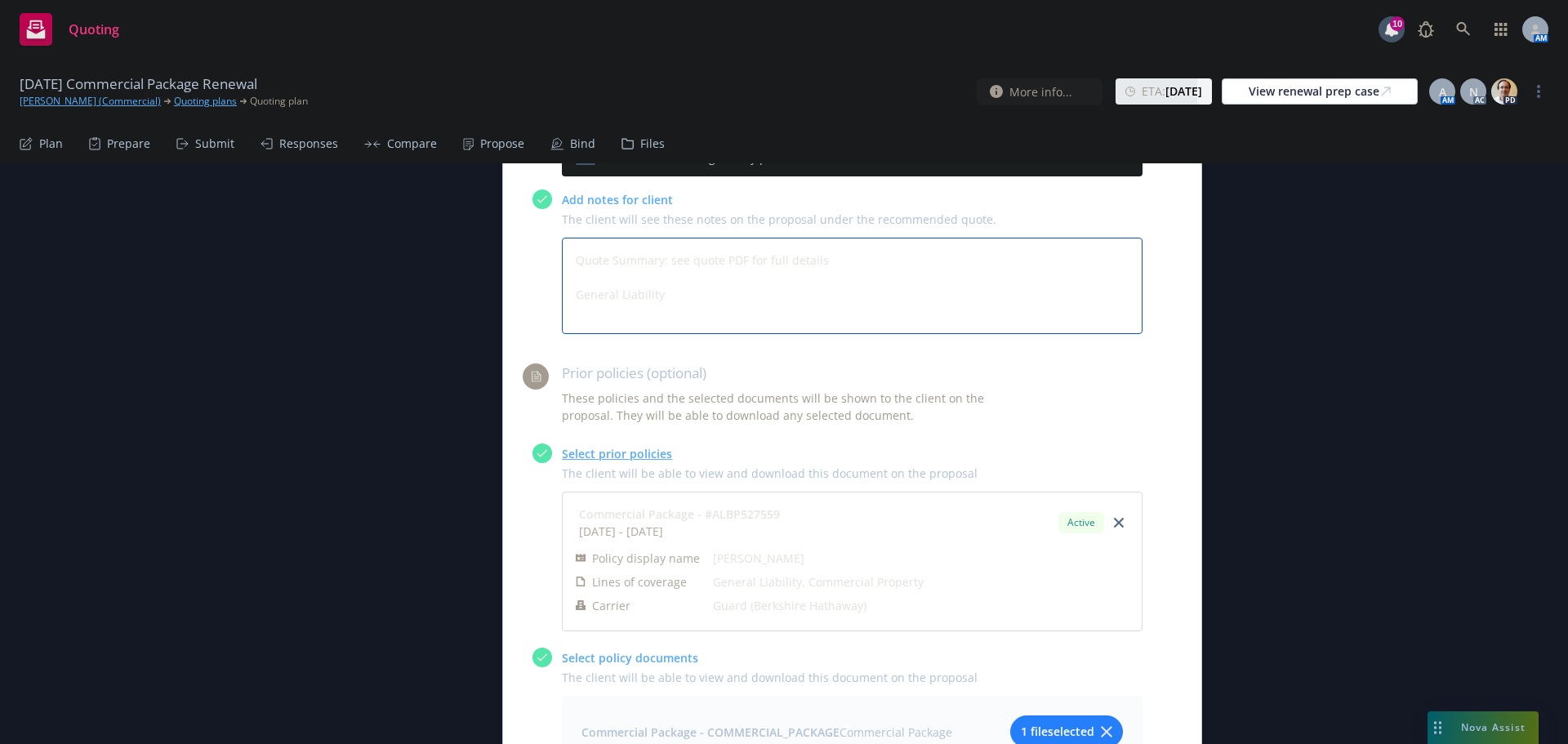
type textarea "Quote Summary: see quote PDF for full details General Liability"
type textarea "x"
type textarea "Quote Summary: see quote PDF for full details General Liability L"
type textarea "x"
type textarea "Quote Summary: see quote PDF for full details General Liability Li"
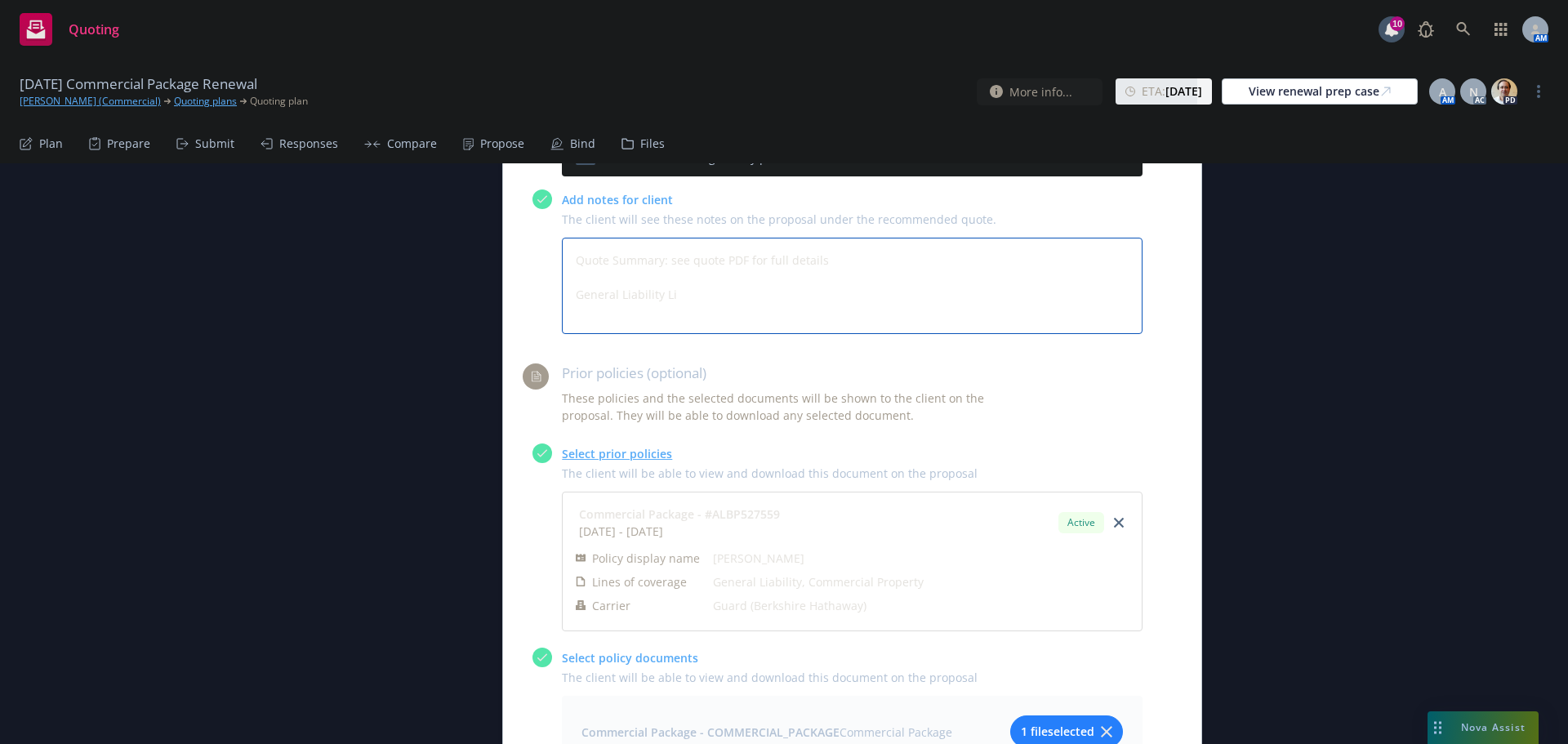
type textarea "x"
type textarea "Quote Summary: see quote PDF for full details General Liability Lim"
type textarea "x"
type textarea "Quote Summary: see quote PDF for full details General Liability Limi"
type textarea "x"
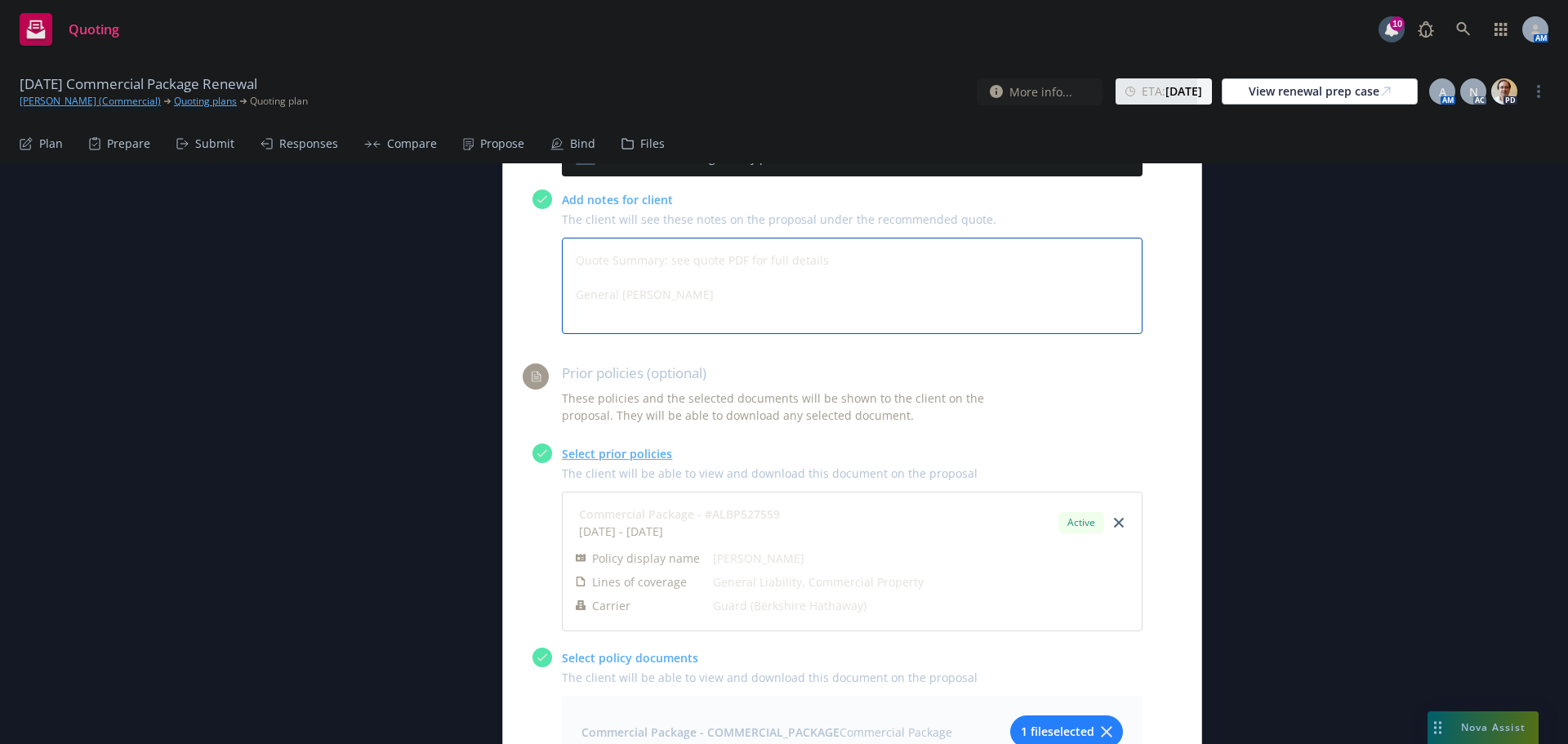
type textarea "Quote Summary: see quote PDF for full details General Liability Limit"
type textarea "x"
type textarea "Quote Summary: see quote PDF for full details General Liability Limits"
type textarea "x"
type textarea "Quote Summary: see quote PDF for full details General Liability Limits:"
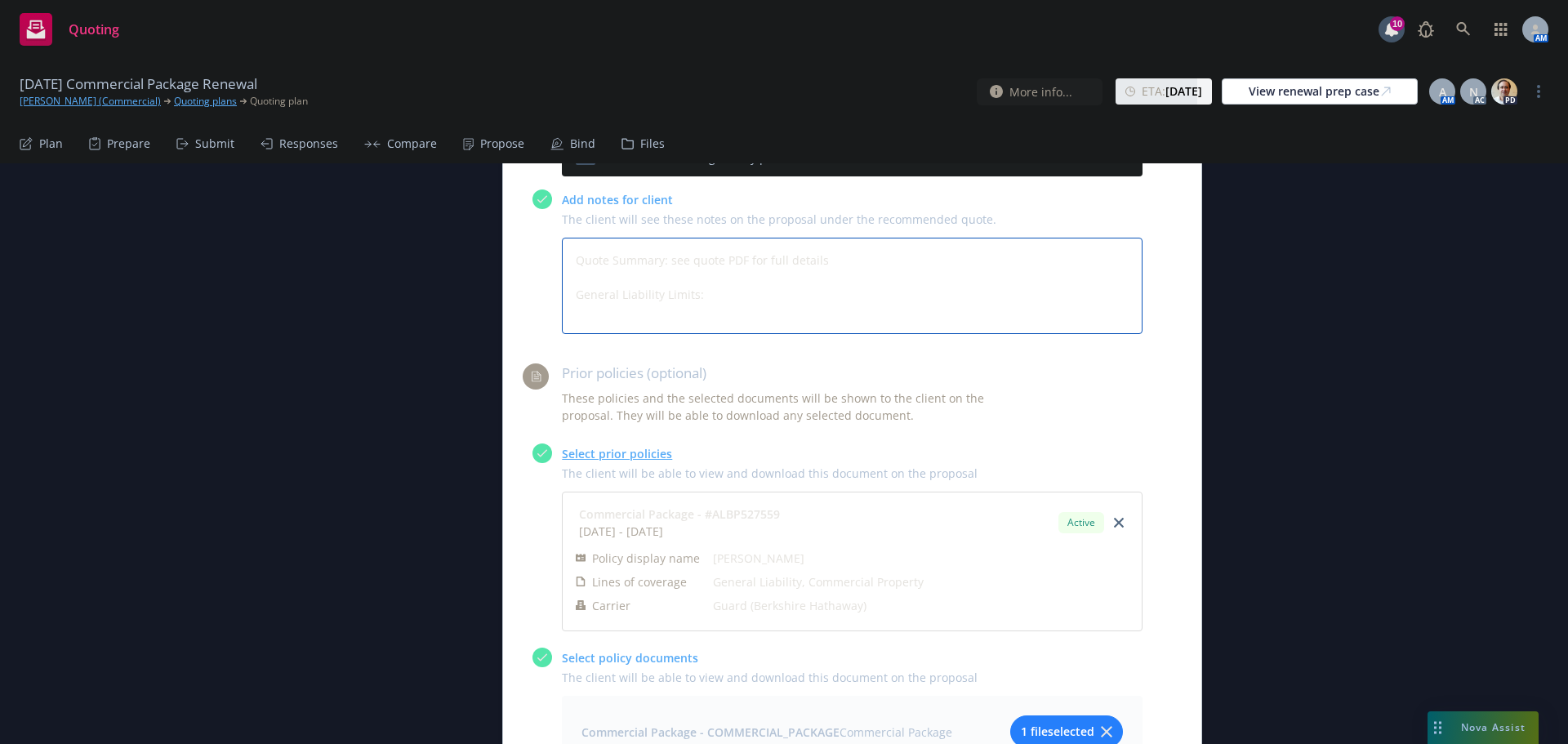
type textarea "x"
type textarea "Quote Summary: see quote PDF for full details General Liability Limits:"
type textarea "x"
type textarea "Quote Summary: see quote PDF for full details General Liability Limits:"
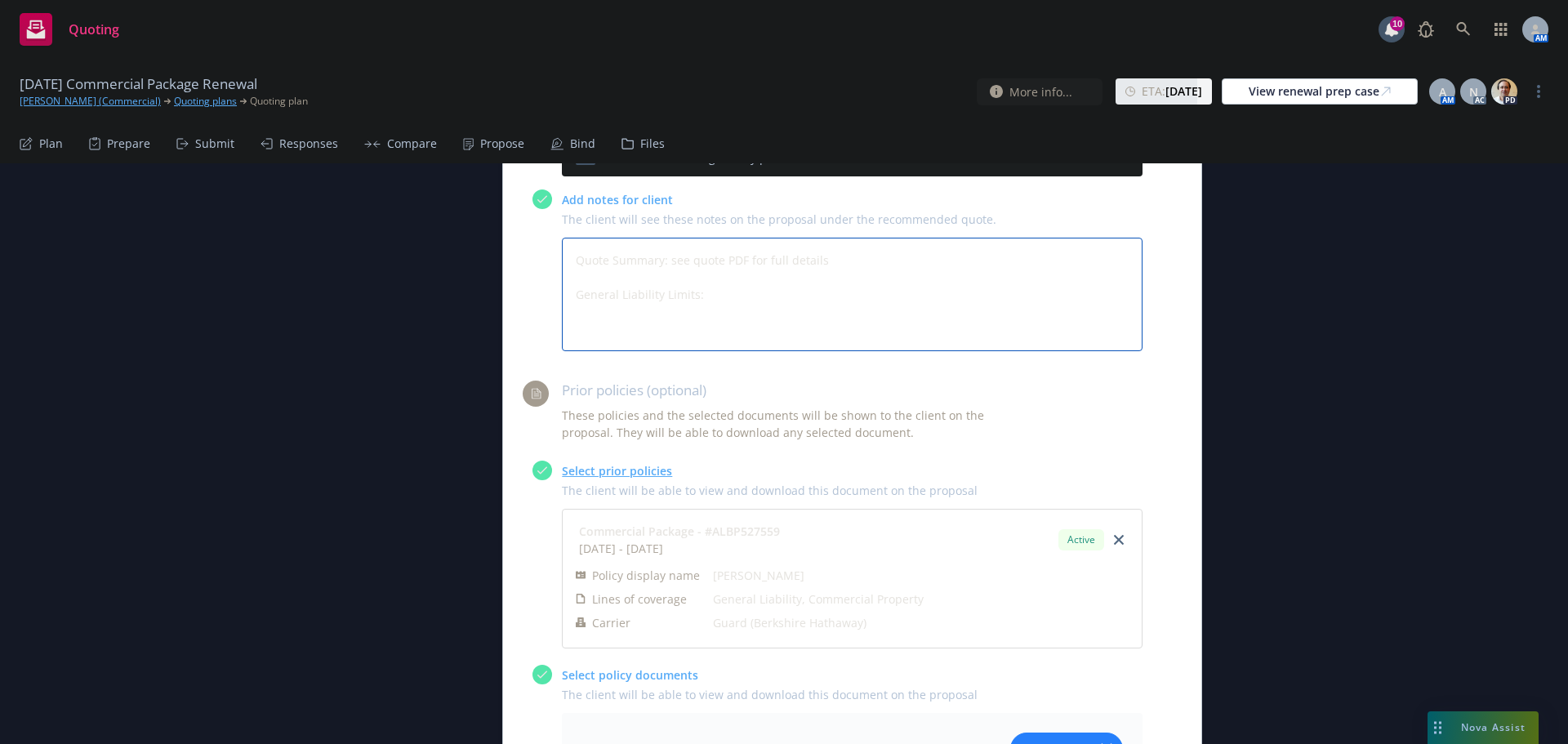
type textarea "x"
type textarea "Quote Summary: see quote PDF for full details General Liability Limits: P"
type textarea "x"
type textarea "Quote Summary: see quote PDF for full details General Liability Limits: Pr"
type textarea "x"
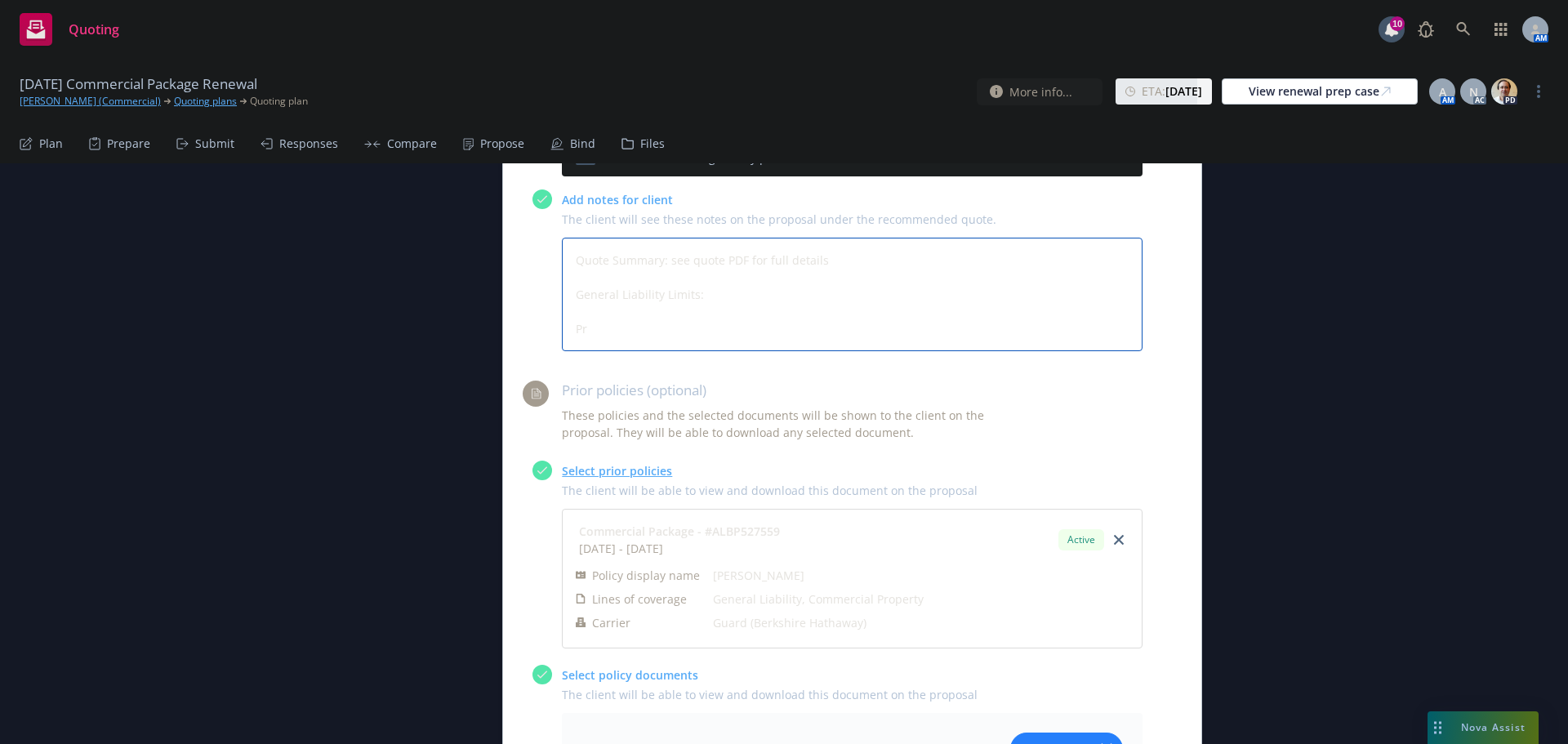
type textarea "Quote Summary: see quote PDF for full details General Liability Limits: Pro"
type textarea "x"
type textarea "Quote Summary: see quote PDF for full details General Liability Limits: Prop"
type textarea "x"
type textarea "Quote Summary: see quote PDF for full details General Liability Limits: Prope"
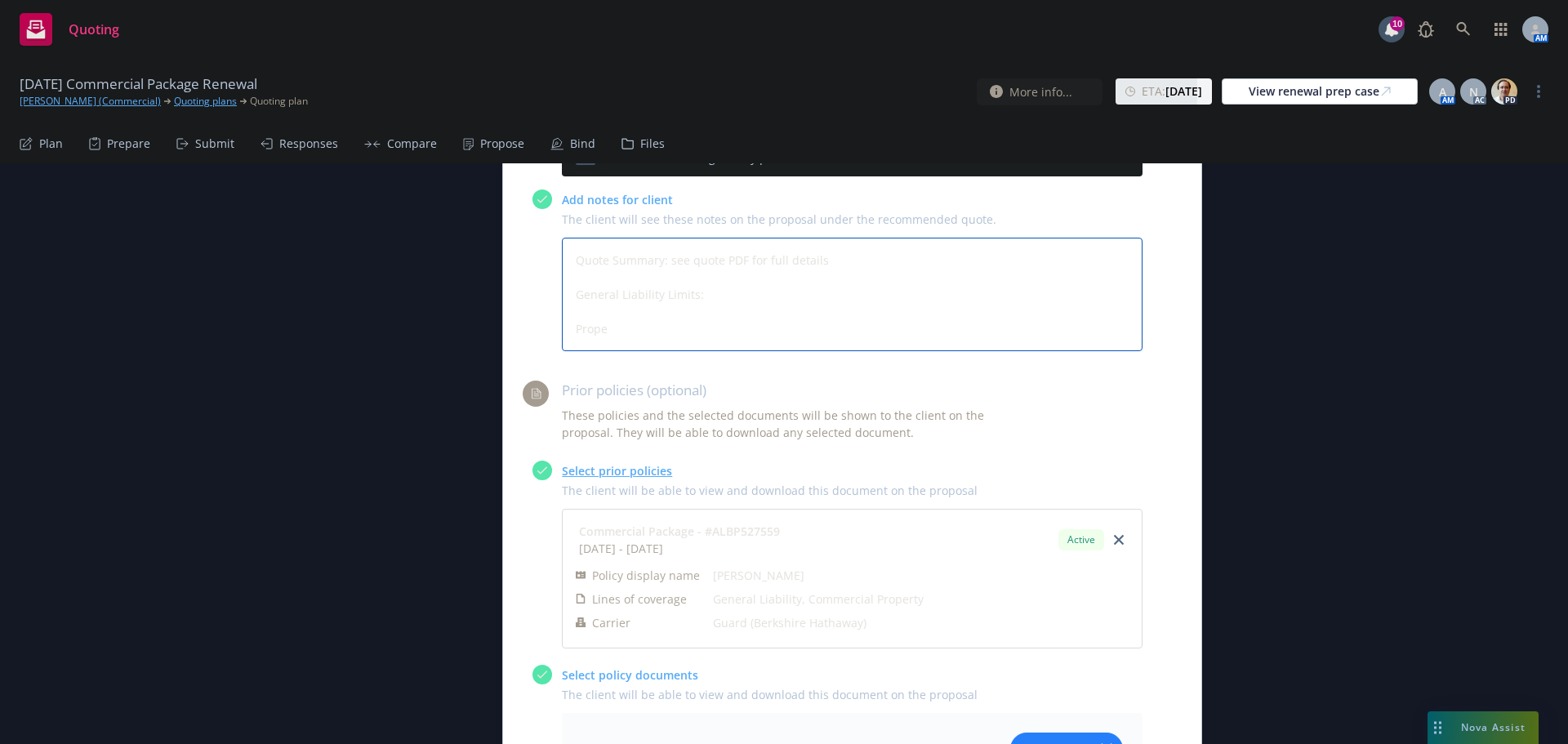
type textarea "x"
type textarea "Quote Summary: see quote PDF for full details General Liability Limits: Proper"
type textarea "x"
type textarea "Quote Summary: see quote PDF for full details General Liability Limits: Propert"
type textarea "x"
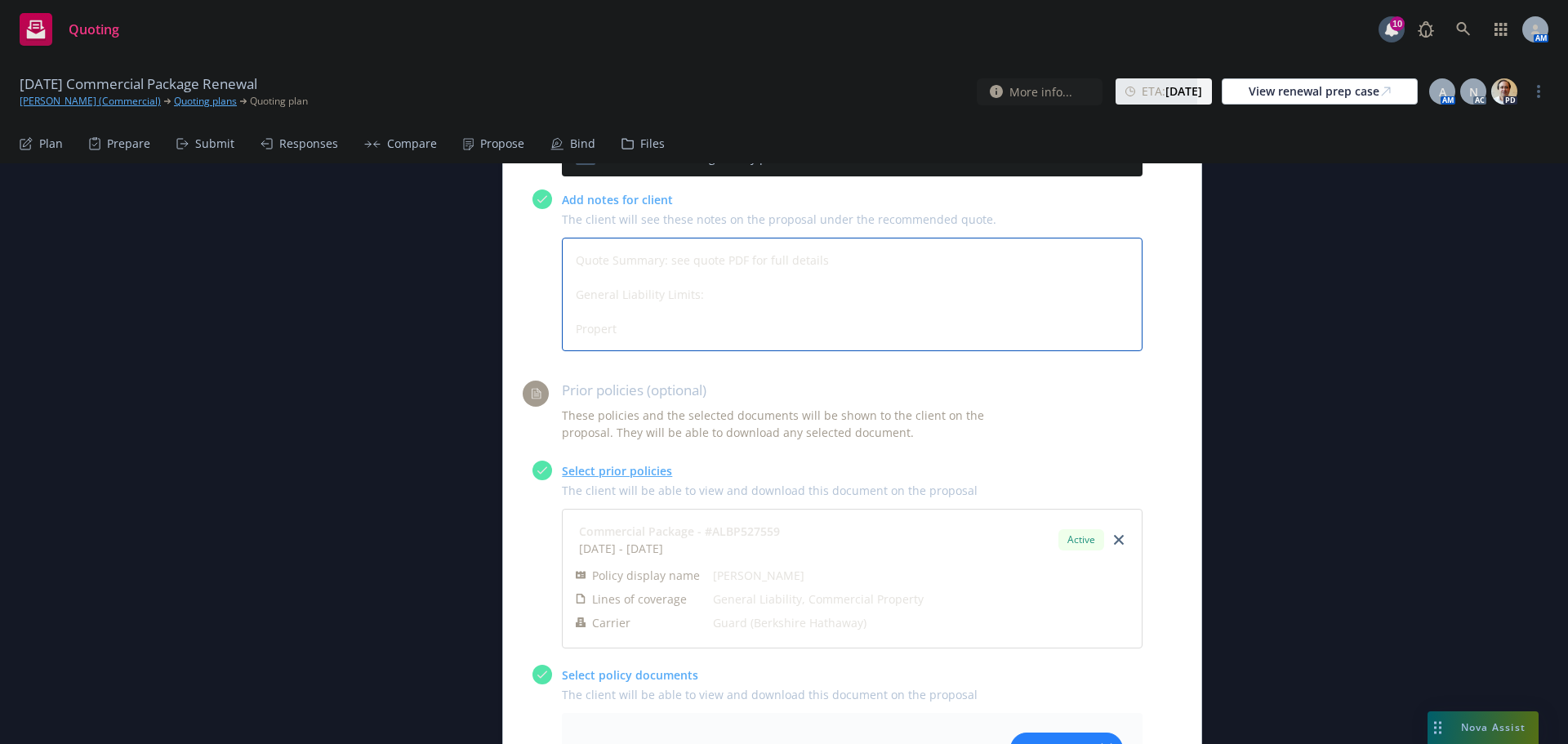
type textarea "Quote Summary: see quote PDF for full details General Liability Limits: Property"
type textarea "x"
type textarea "Quote Summary: see quote PDF for full details General Liability Limits: Property"
type textarea "x"
type textarea "Quote Summary: see quote PDF for full details General Liability Limits: Propert…"
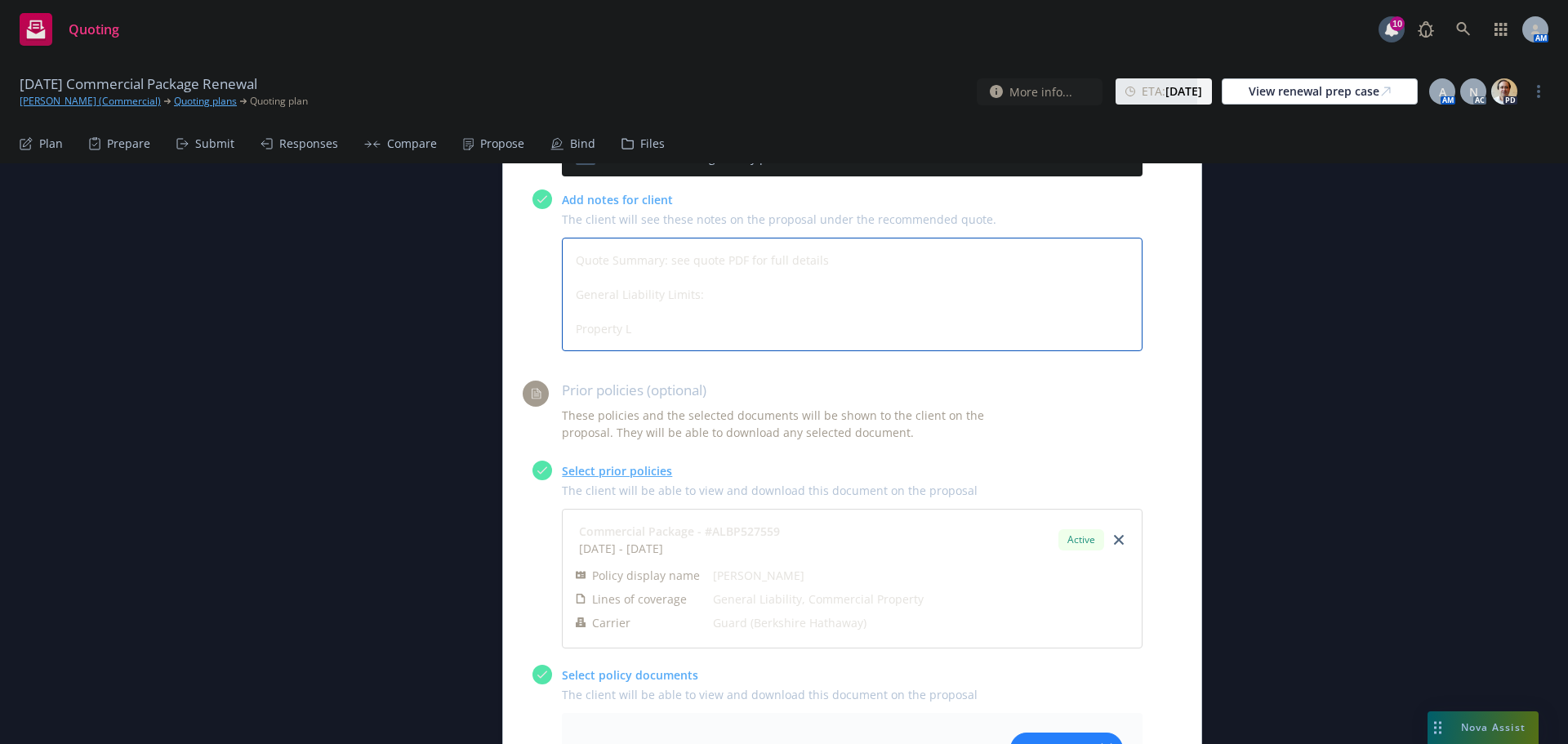
type textarea "x"
type textarea "Quote Summary: see quote PDF for full details General Liability Limits: Propert…"
type textarea "x"
type textarea "Quote Summary: see quote PDF for full details General Liability Limits: Propert…"
type textarea "x"
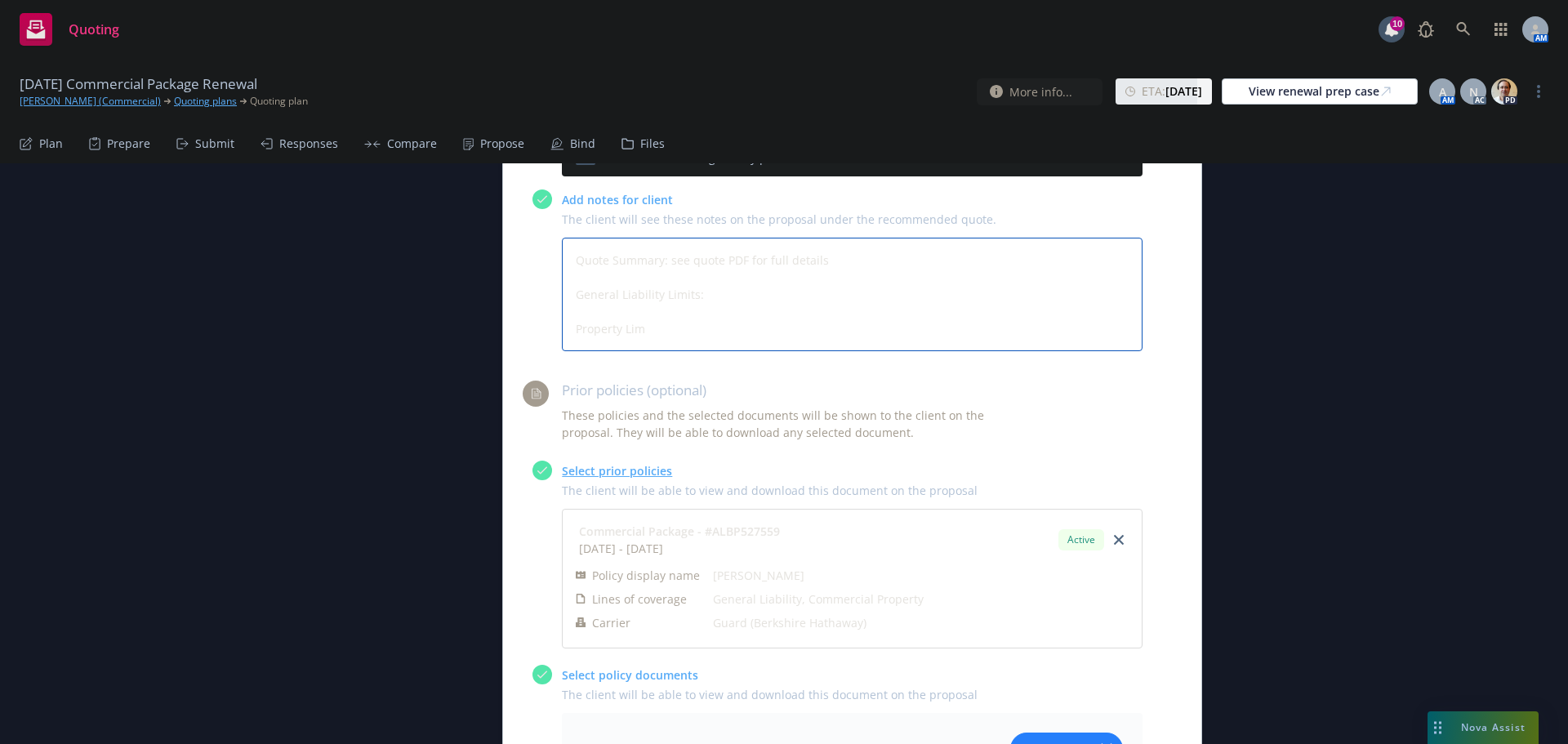
type textarea "Quote Summary: see quote PDF for full details General Liability Limits: Propert…"
type textarea "x"
type textarea "Quote Summary: see quote PDF for full details General Liability Limits: Propert…"
type textarea "x"
type textarea "Quote Summary: see quote PDF for full details General Liability Limits: Propert…"
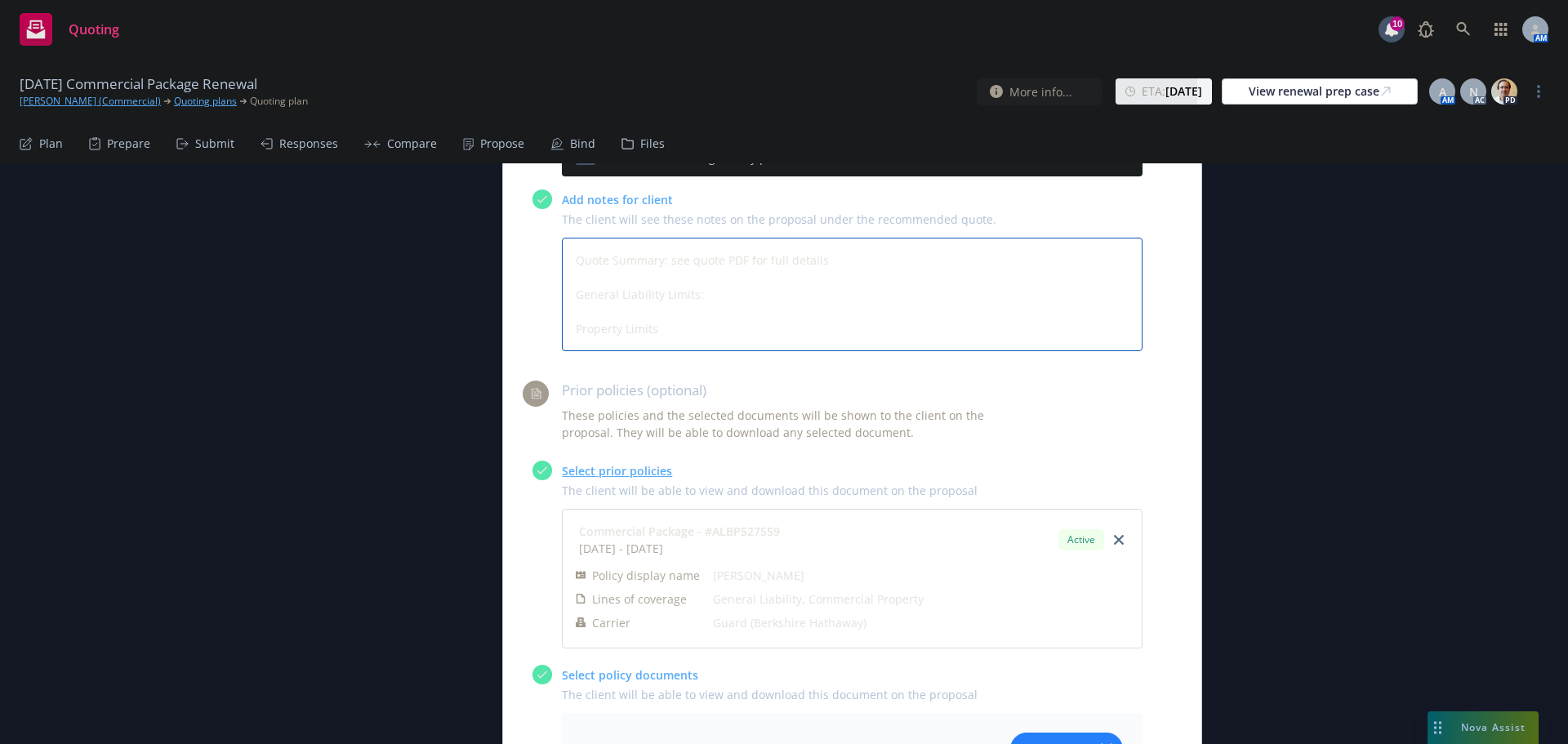
type textarea "x"
type textarea "Quote Summary: see quote PDF for full details General Liability Limits: Propert…"
type textarea "x"
type textarea "Quote Summary: see quote PDF for full details General Liability Limits: Propert…"
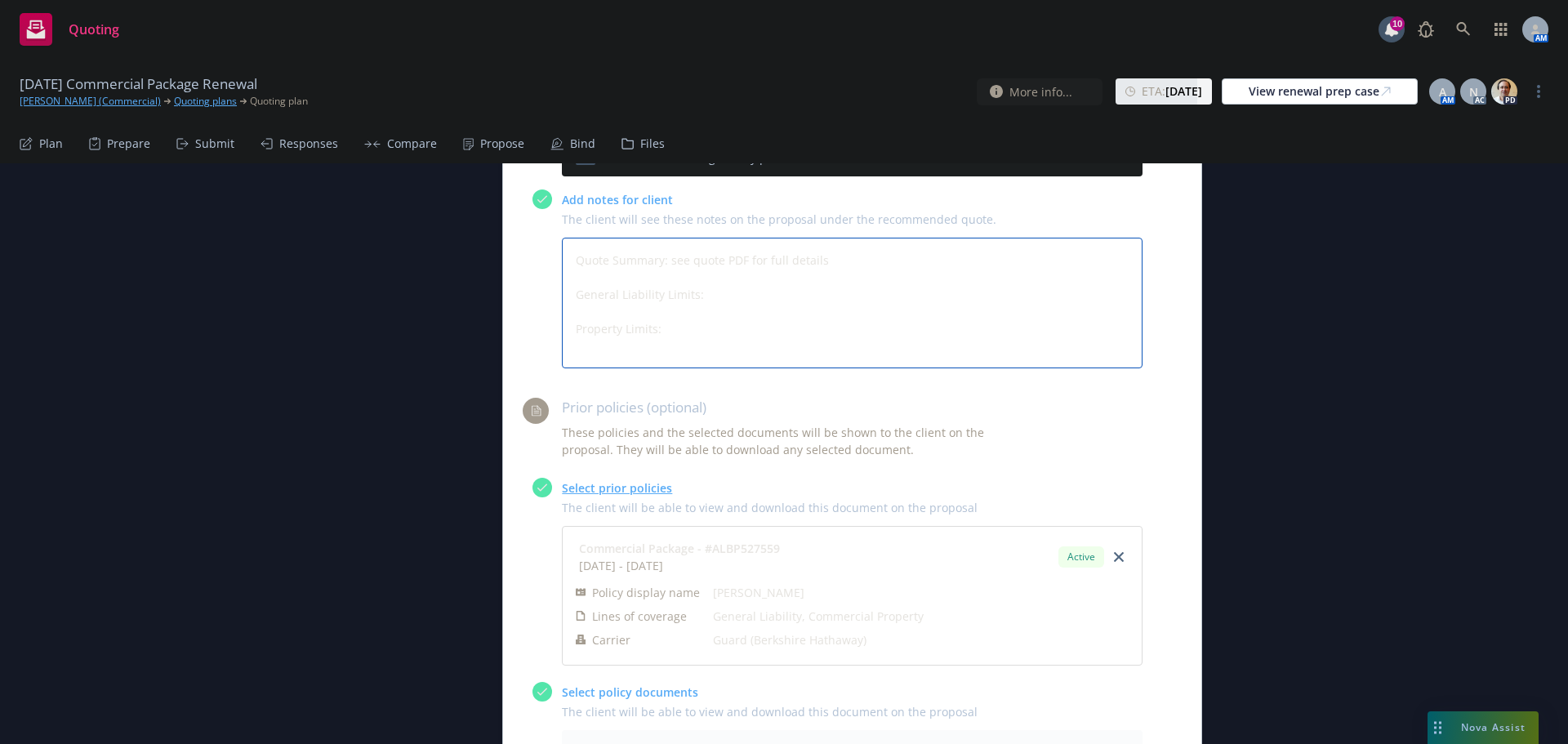
type textarea "x"
type textarea "Quote Summary: see quote PDF for full details General Liability Limits: Propert…"
type textarea "x"
type textarea "Quote Summary: see quote PDF for full details General Liability Limits: Propert…"
type textarea "x"
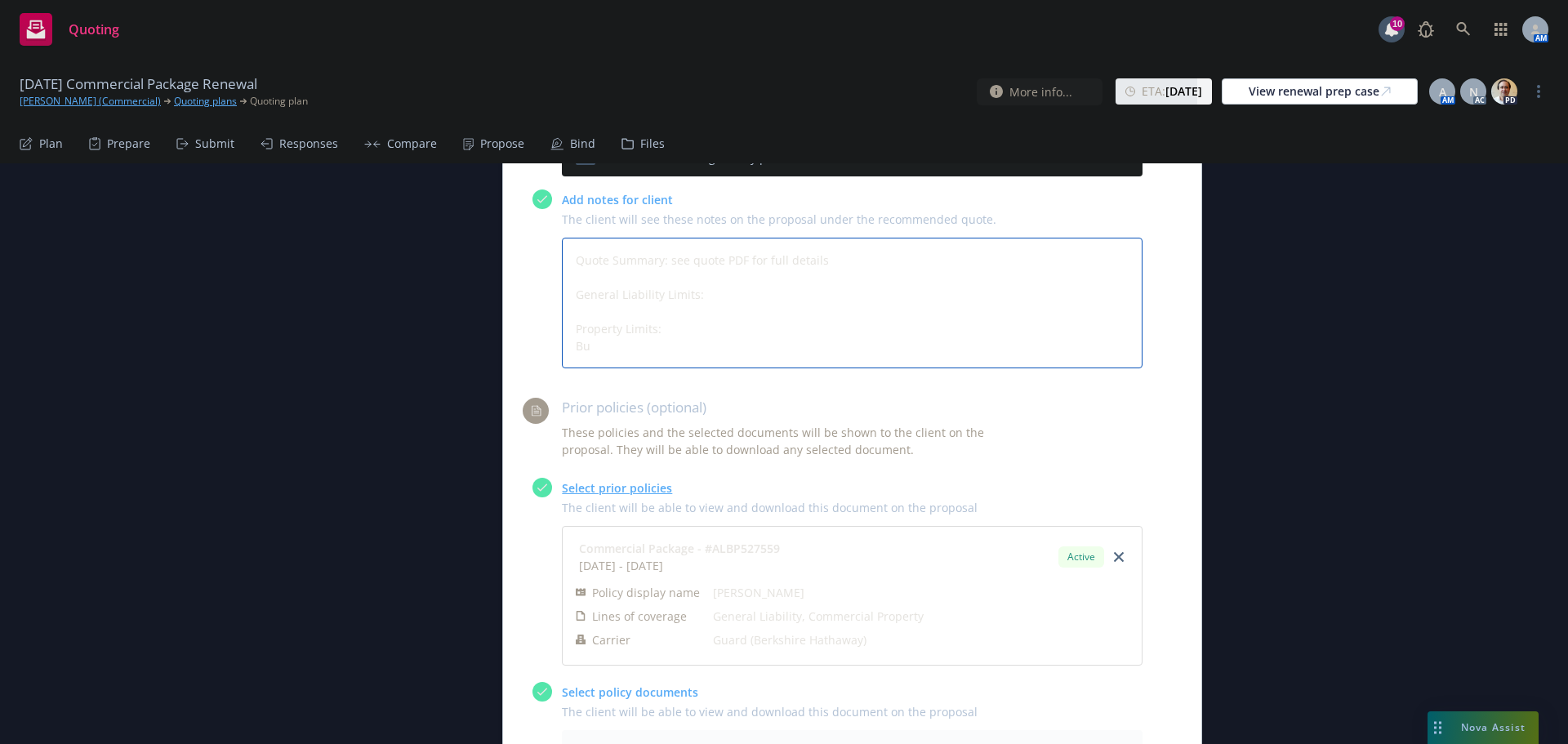
type textarea "Quote Summary: see quote PDF for full details General Liability Limits: Propert…"
type textarea "x"
type textarea "Quote Summary: see quote PDF for full details General Liability Limits: Propert…"
type textarea "x"
type textarea "Quote Summary: see quote PDF for full details General Liability Limits: Propert…"
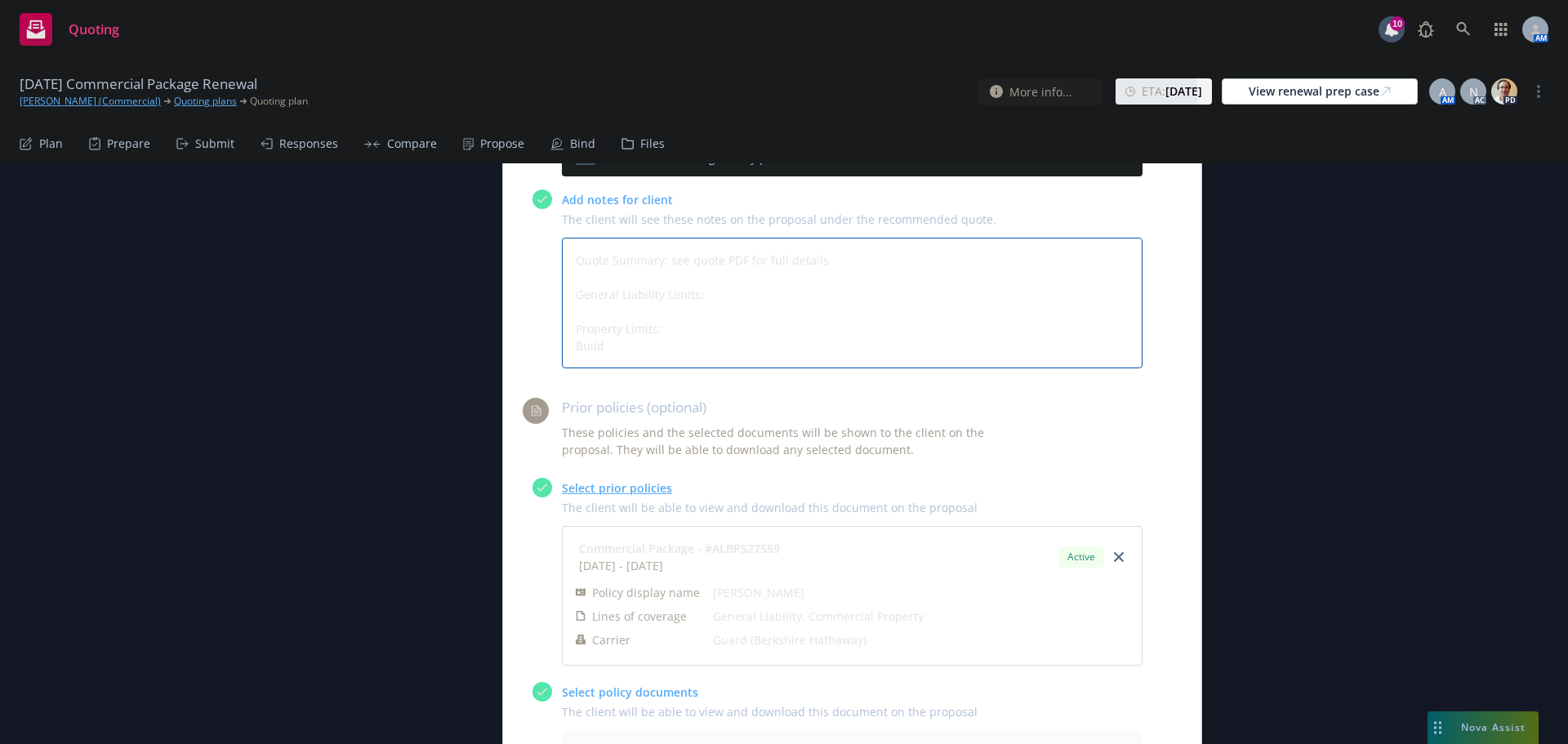
type textarea "x"
type textarea "Quote Summary: see quote PDF for full details General Liability Limits: Propert…"
type textarea "x"
type textarea "Quote Summary: see quote PDF for full details General Liability Limits: Propert…"
type textarea "x"
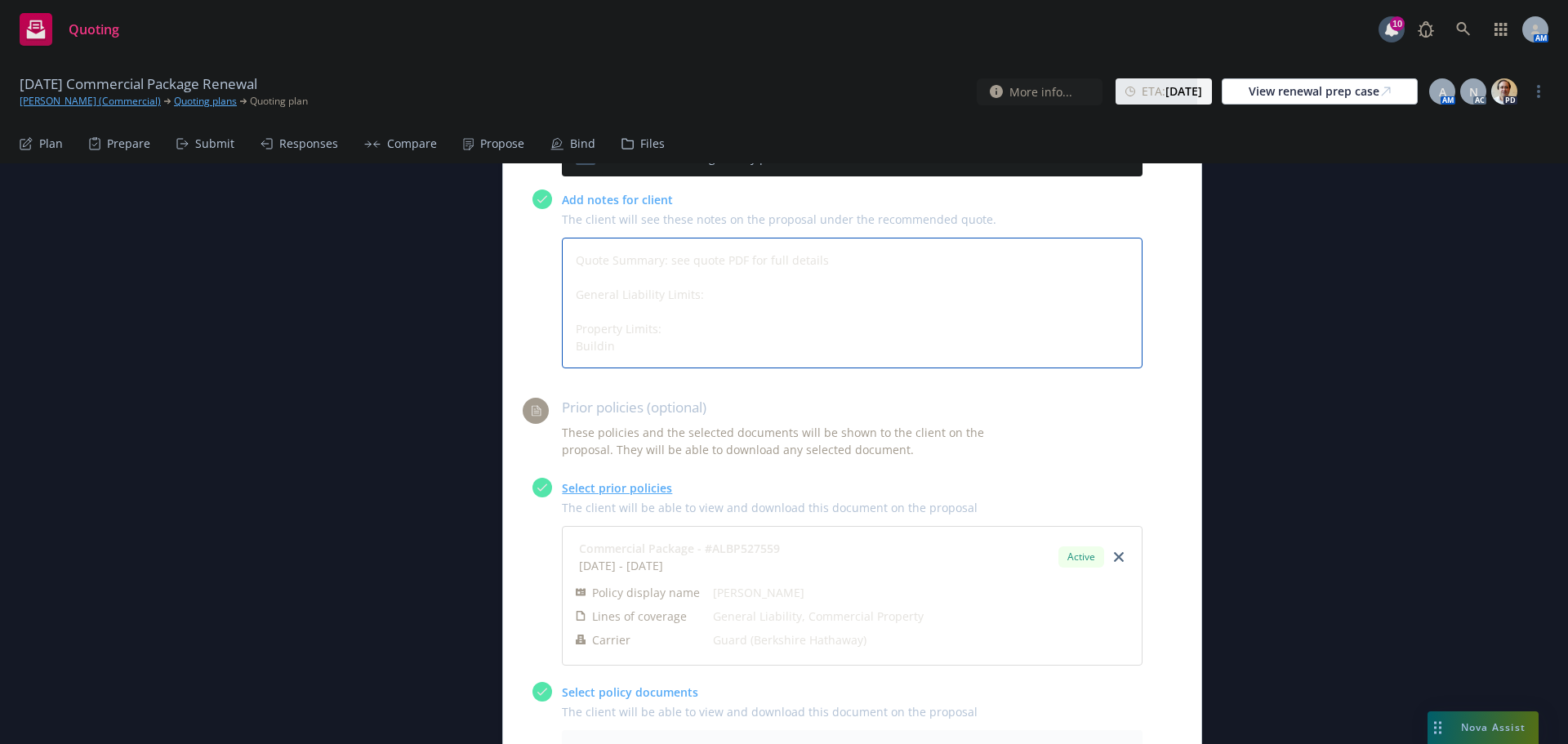
type textarea "Quote Summary: see quote PDF for full details General Liability Limits: Propert…"
type textarea "x"
type textarea "Quote Summary: see quote PDF for full details General Liability Limits: Propert…"
type textarea "x"
type textarea "Quote Summary: see quote PDF for full details General Liability Limits: Propert…"
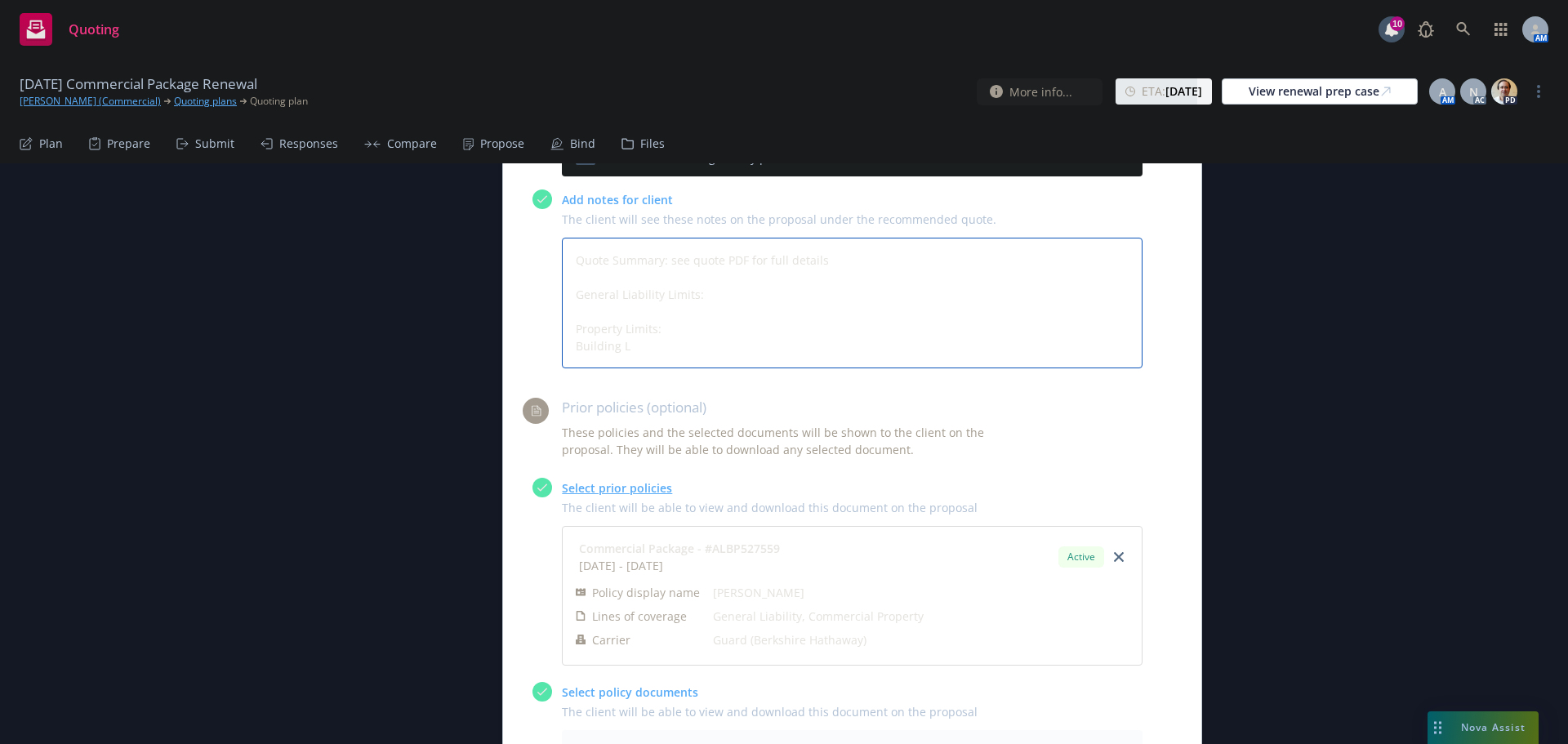
type textarea "x"
type textarea "Quote Summary: see quote PDF for full details General Liability Limits: Propert…"
type textarea "x"
type textarea "Quote Summary: see quote PDF for full details General Liability Limits: Propert…"
type textarea "x"
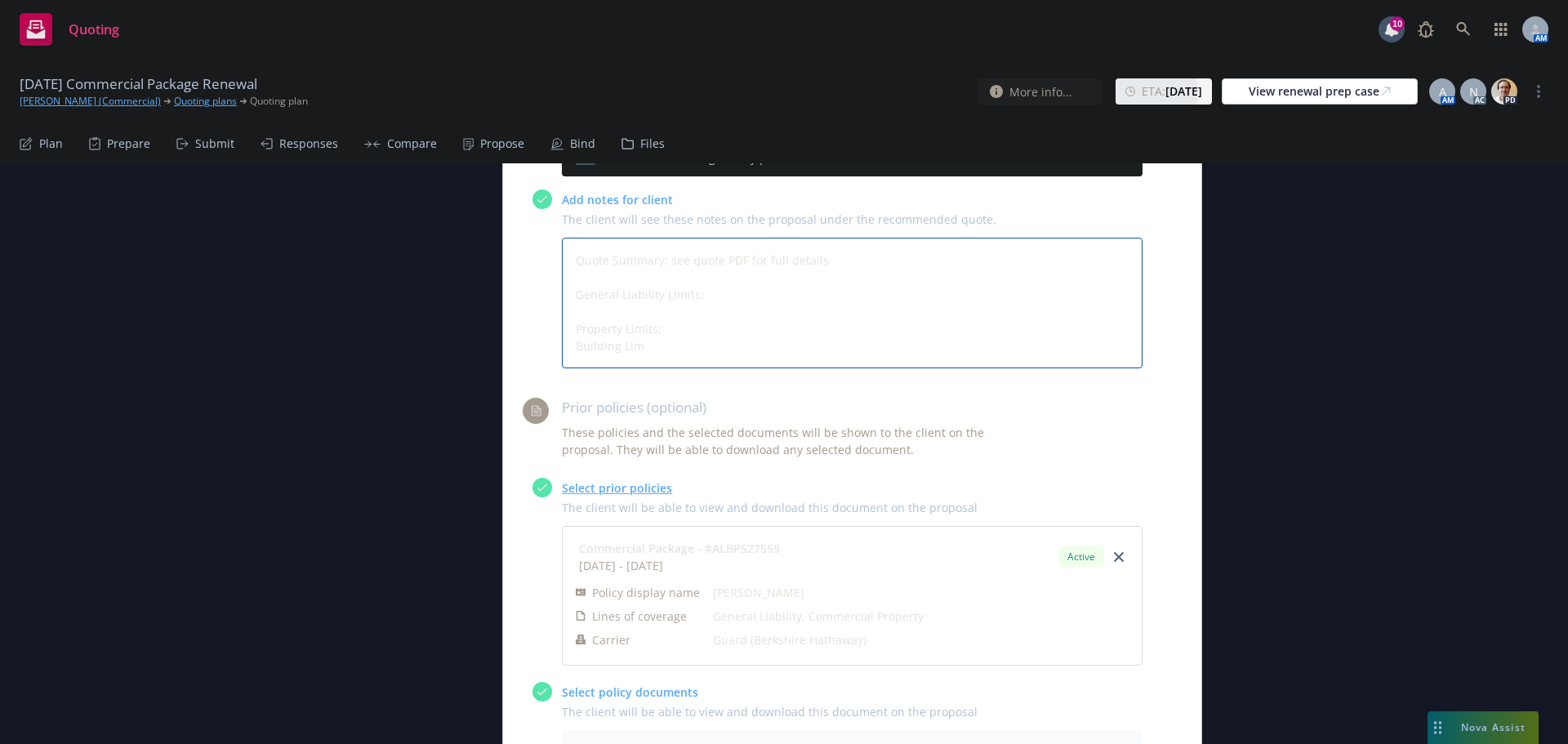
type textarea "Quote Summary: see quote PDF for full details General Liability Limits: Propert…"
type textarea "x"
type textarea "Quote Summary: see quote PDF for full details General Liability Limits: Propert…"
type textarea "x"
type textarea "Quote Summary: see quote PDF for full details General Liability Limits: Propert…"
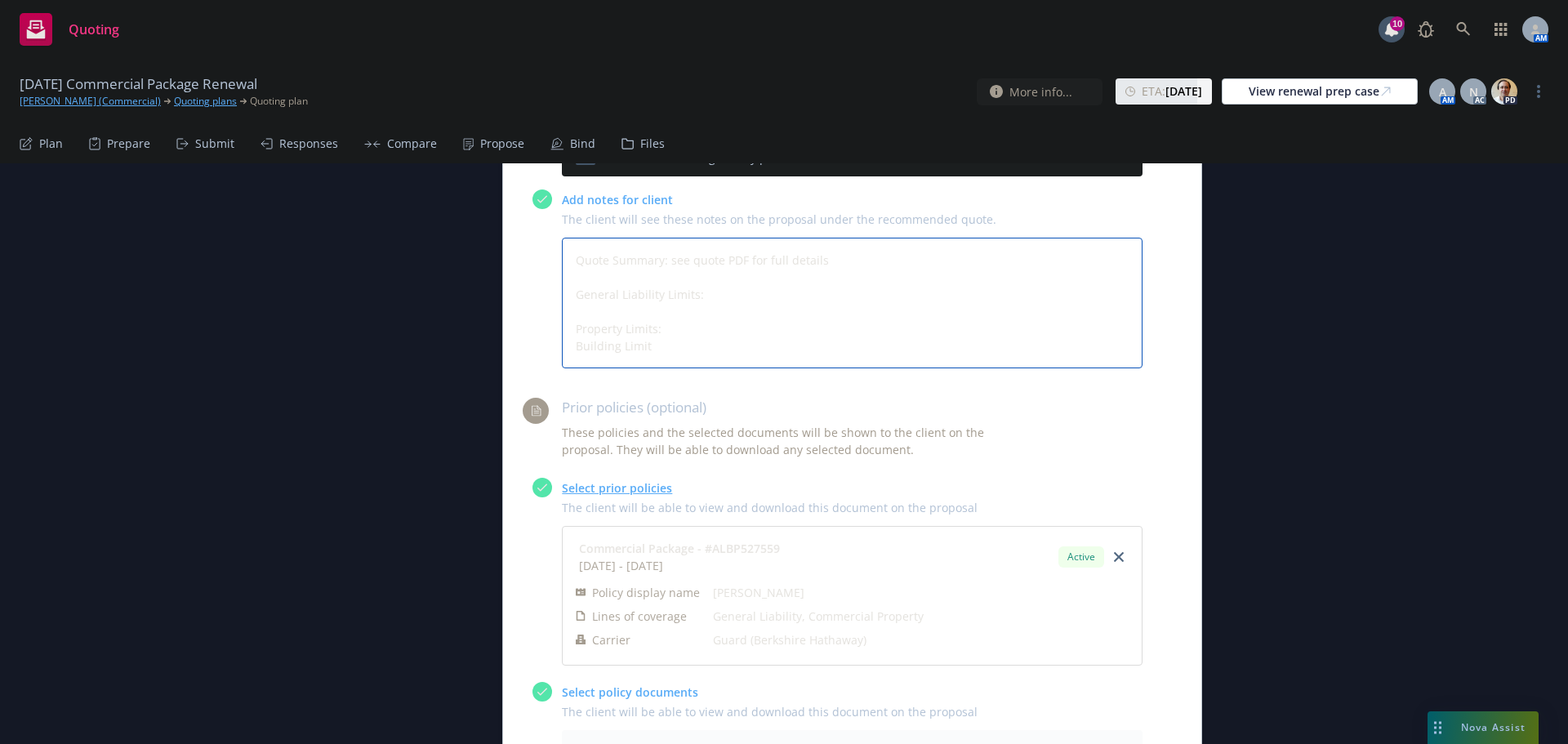
type textarea "x"
type textarea "Quote Summary: see quote PDF for full details General Liability Limits: Propert…"
type textarea "x"
type textarea "Quote Summary: see quote PDF for full details General Liability Limits: Propert…"
type textarea "x"
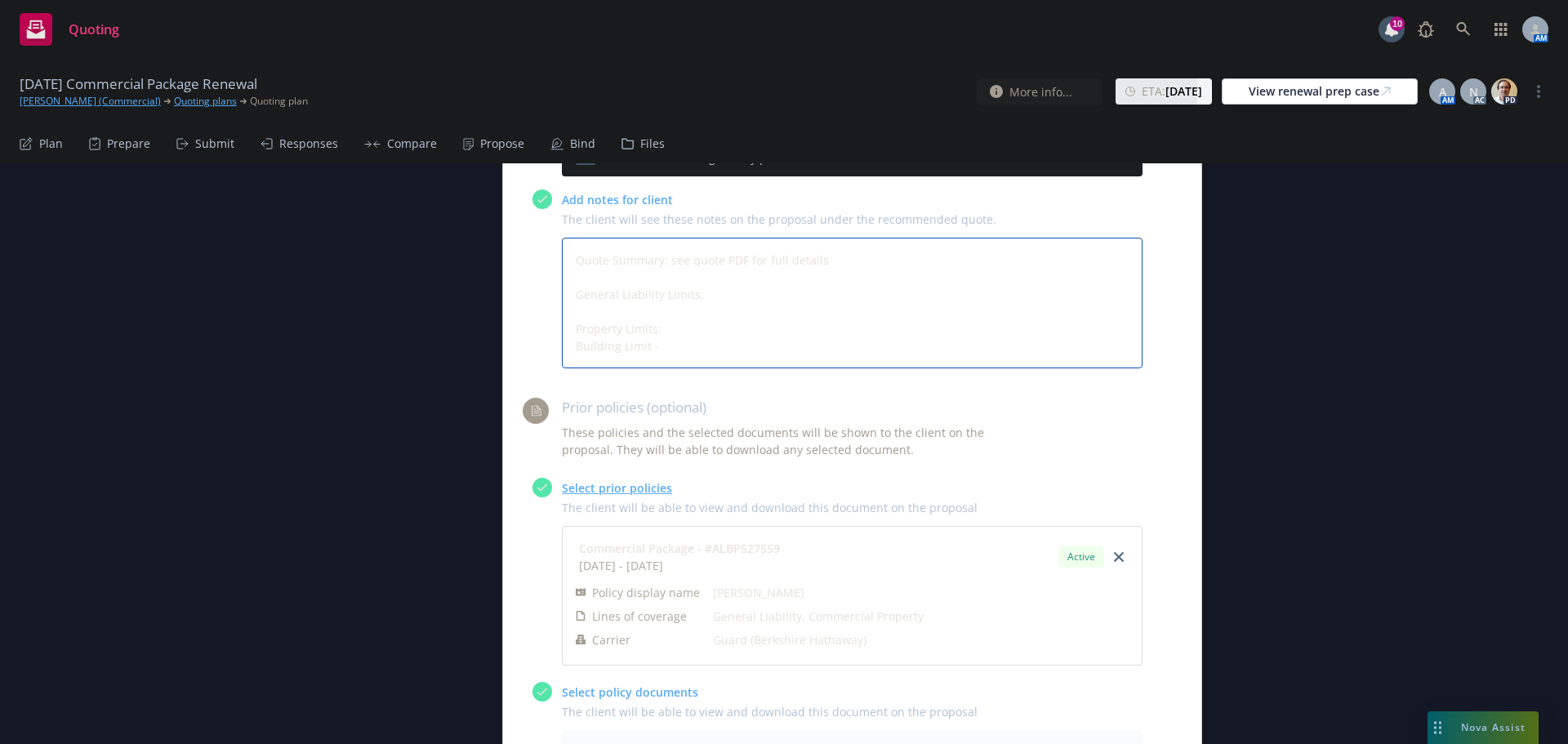
type textarea "Quote Summary: see quote PDF for full details General Liability Limits: Propert…"
type textarea "x"
type textarea "Quote Summary: see quote PDF for full details General Liability Limits: Propert…"
type textarea "x"
type textarea "Quote Summary: see quote PDF for full details General Liability Limits: Propert…"
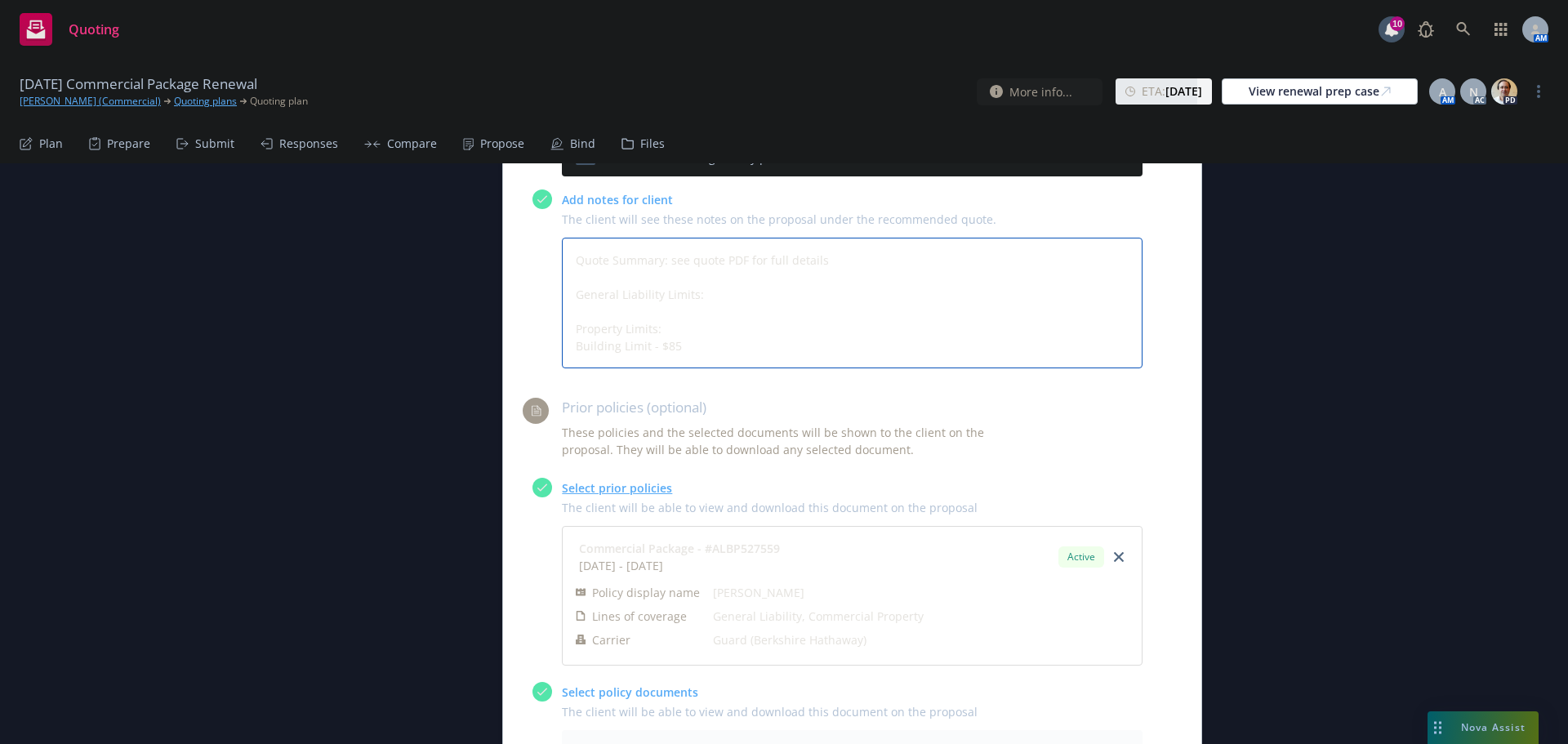
type textarea "x"
type textarea "Quote Summary: see quote PDF for full details General Liability Limits: Propert…"
type textarea "x"
type textarea "Quote Summary: see quote PDF for full details General Liability Limits: Propert…"
type textarea "x"
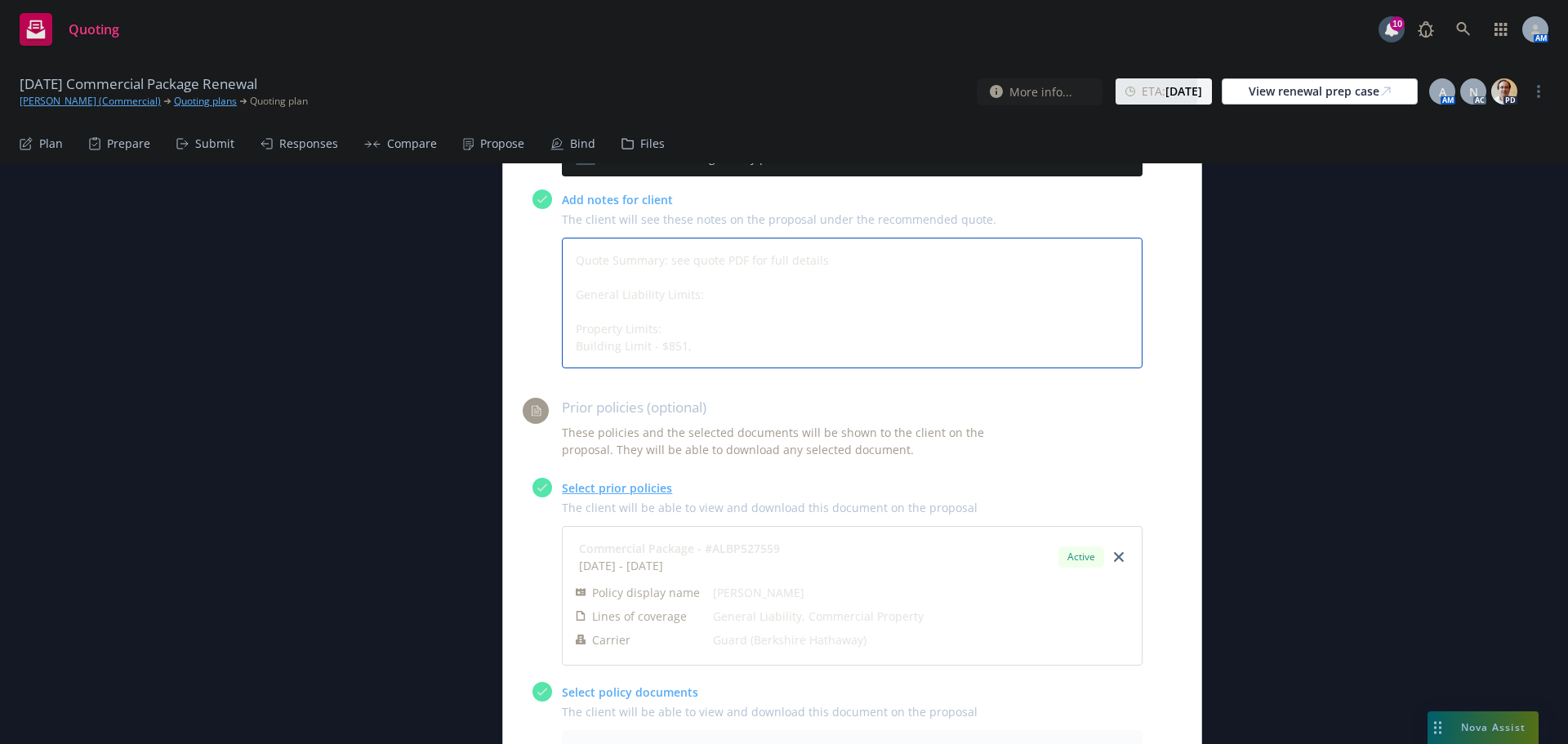
type textarea "Quote Summary: see quote PDF for full details General Liability Limits: Propert…"
type textarea "x"
type textarea "Quote Summary: see quote PDF for full details General Liability Limits: Propert…"
type textarea "x"
type textarea "Quote Summary: see quote PDF for full details General Liability Limits: Propert…"
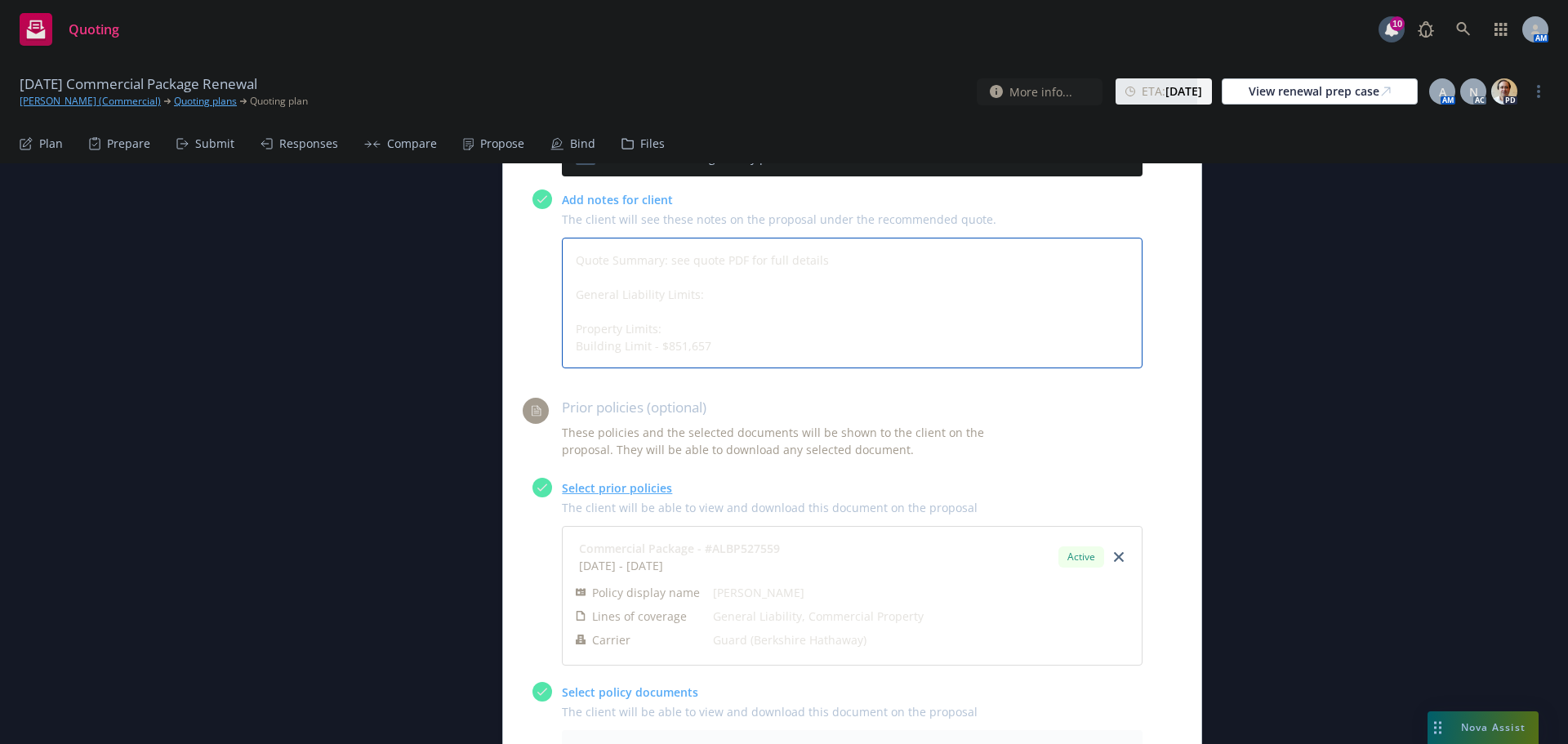
click at [675, 275] on textarea "Quote Summary: see quote PDF for full details General Liability Limits: Propert…" at bounding box center [852, 303] width 581 height 131
click at [738, 346] on textarea "Quote Summary: see quote PDF for full details General Liability Limits: Propert…" at bounding box center [852, 303] width 581 height 131
type textarea "x"
type textarea "Quote Summary: see quote PDF for full details General Liability Limits: Propert…"
type textarea "x"
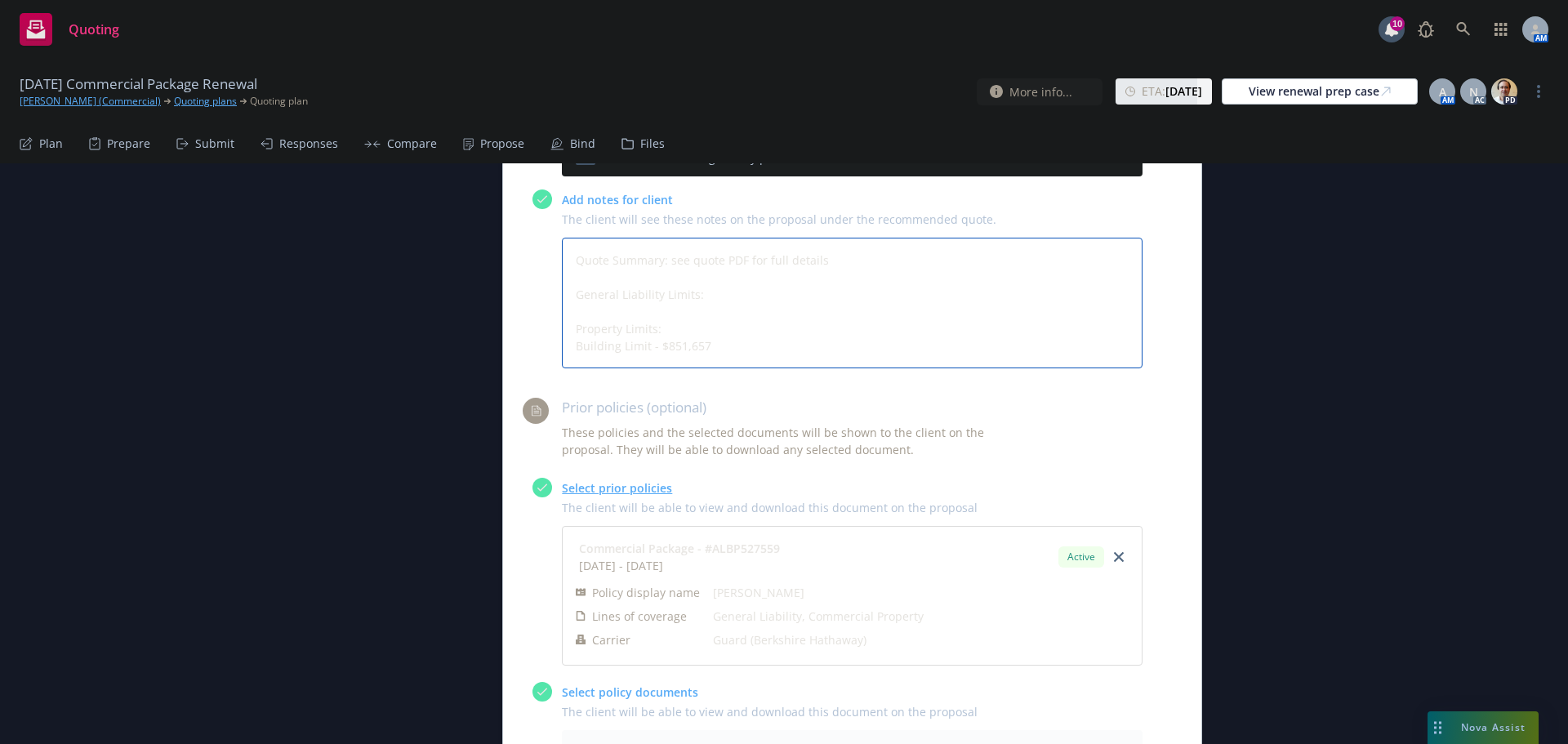
type textarea "Quote Summary: see quote PDF for full details General Liability Limits: Propert…"
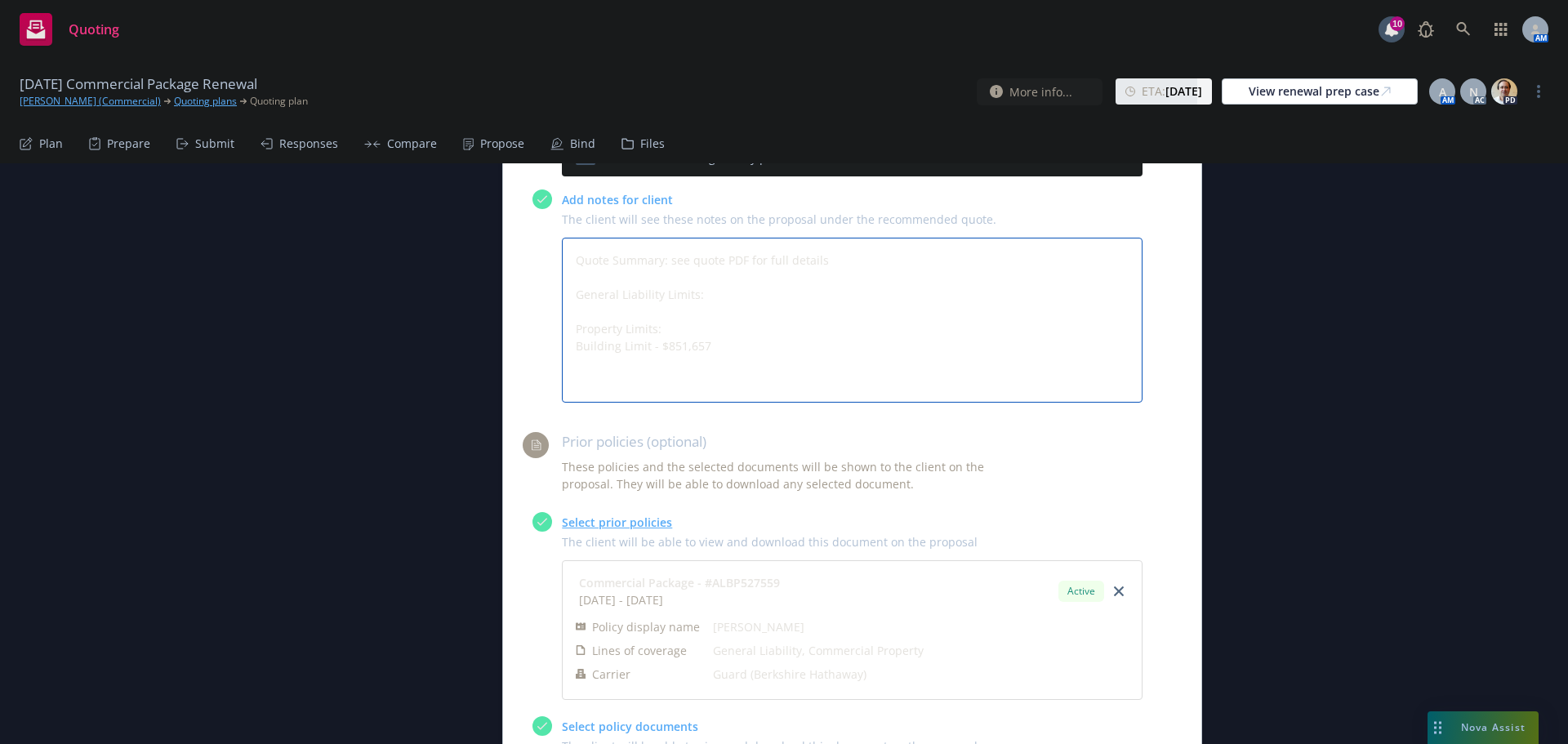
type textarea "x"
type textarea "Quote Summary: see quote PDF for full details General Liability Limits: Propert…"
type textarea "x"
type textarea "Quote Summary: see quote PDF for full details General Liability Limits: Propert…"
type textarea "x"
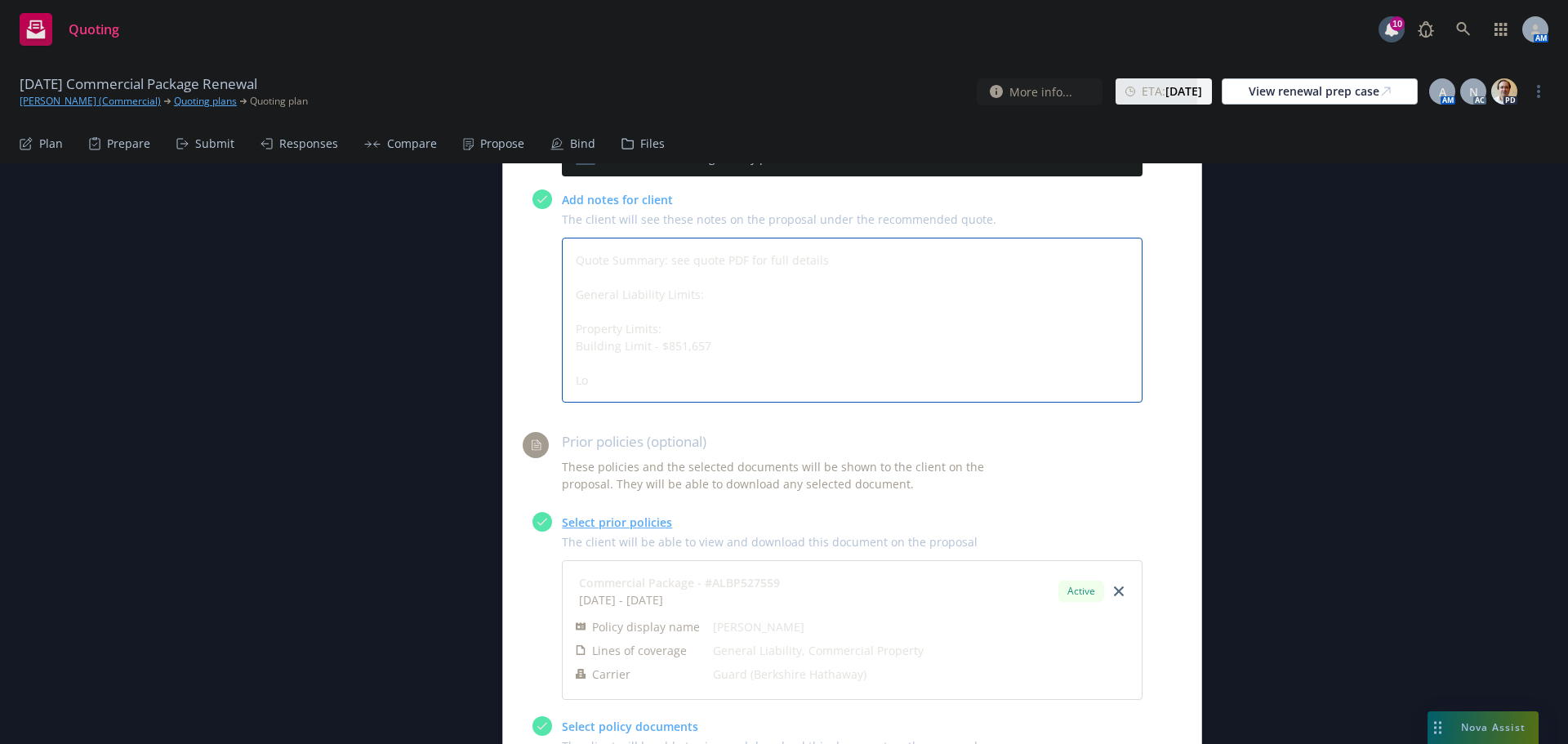
type textarea "Quote Summary: see quote PDF for full details General Liability Limits: Propert…"
type textarea "x"
type textarea "Quote Summary: see quote PDF for full details General Liability Limits: Propert…"
type textarea "x"
type textarea "Quote Summary: see quote PDF for full details General Liability Limits: Propert…"
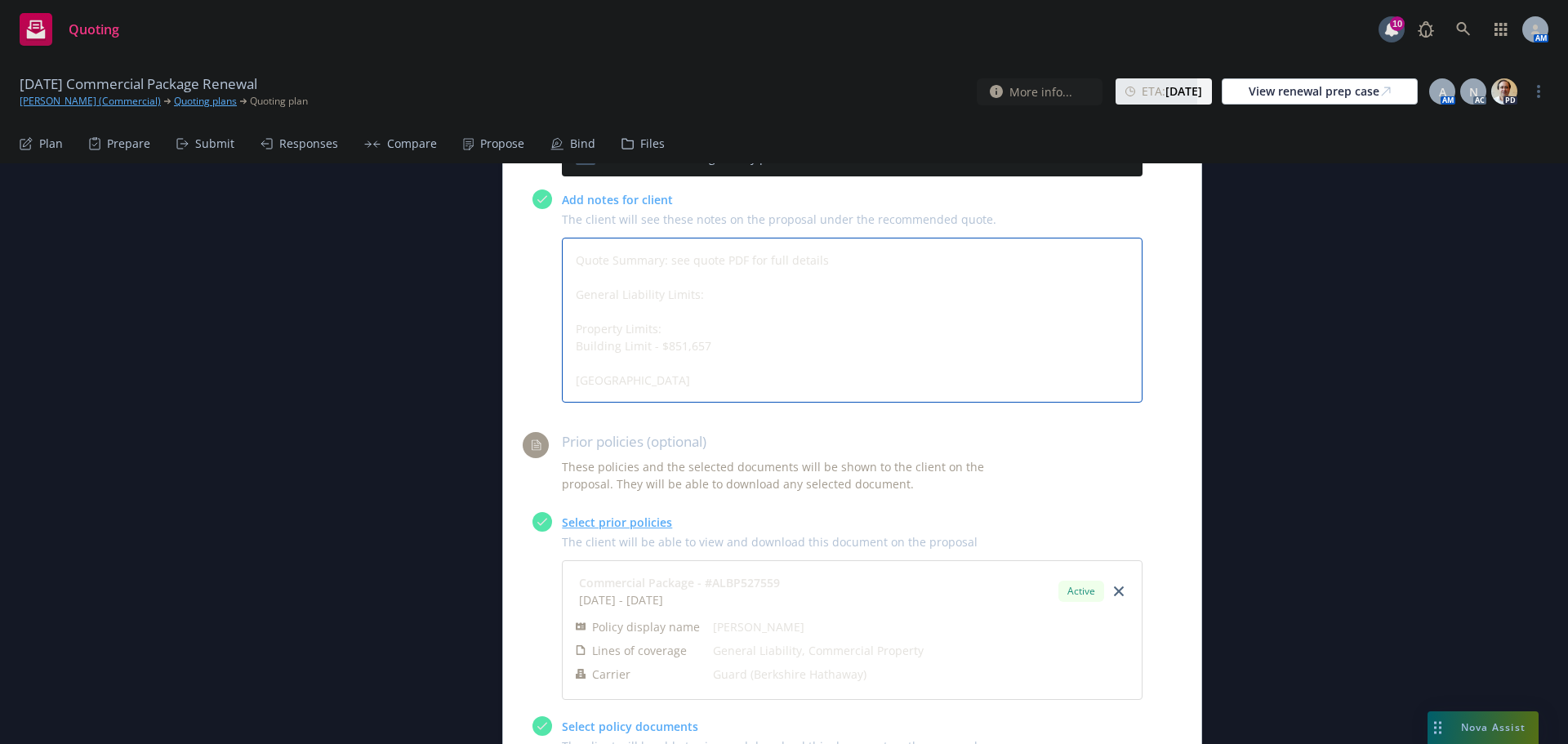
type textarea "x"
type textarea "Quote Summary: see quote PDF for full details General Liability Limits: Propert…"
type textarea "x"
type textarea "Quote Summary: see quote PDF for full details General Liability Limits: Propert…"
type textarea "x"
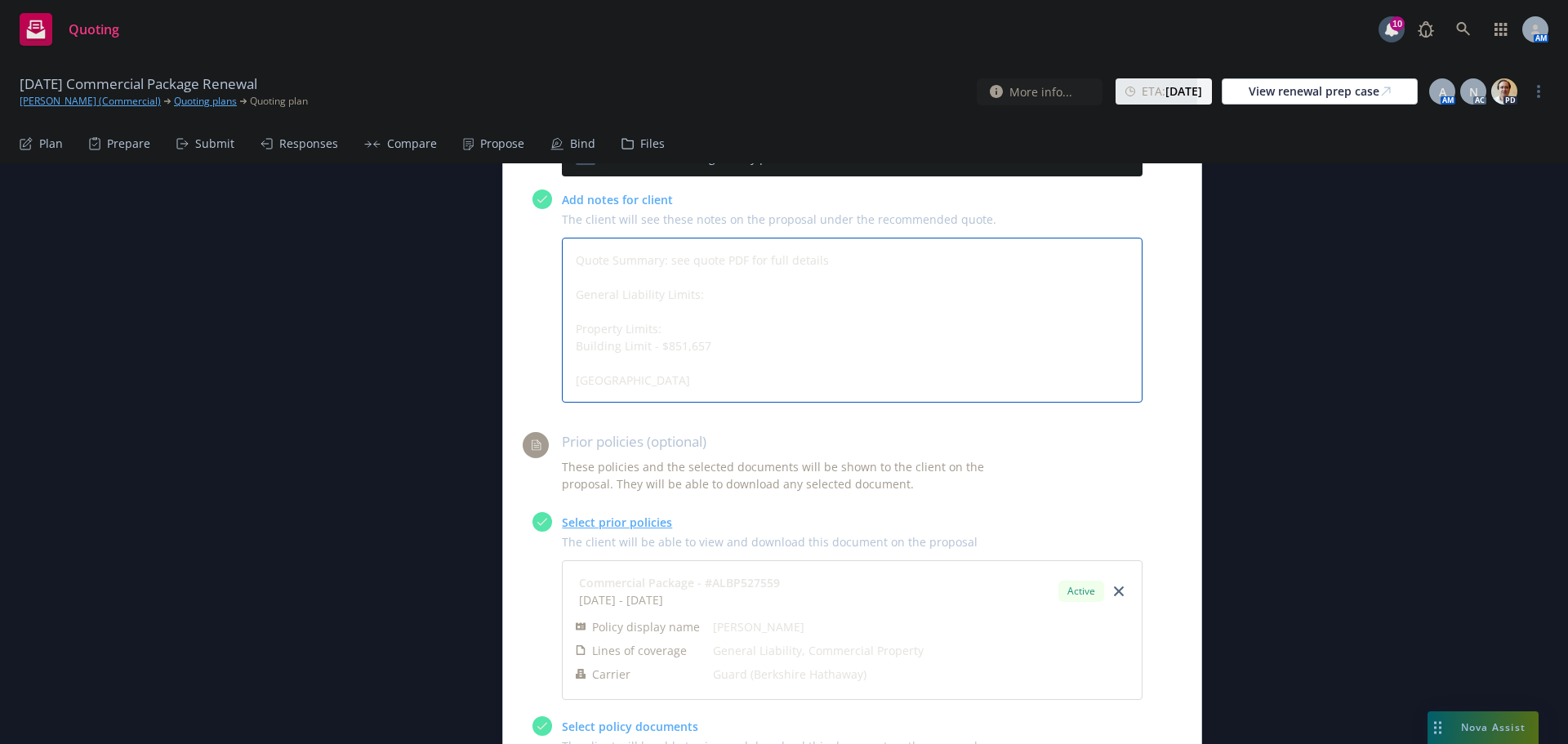
type textarea "Quote Summary: see quote PDF for full details General Liability Limits: Propert…"
type textarea "x"
type textarea "Quote Summary: see quote PDF for full details General Liability Limits: Propert…"
type textarea "x"
type textarea "Quote Summary: see quote PDF for full details General Liability Limits: Propert…"
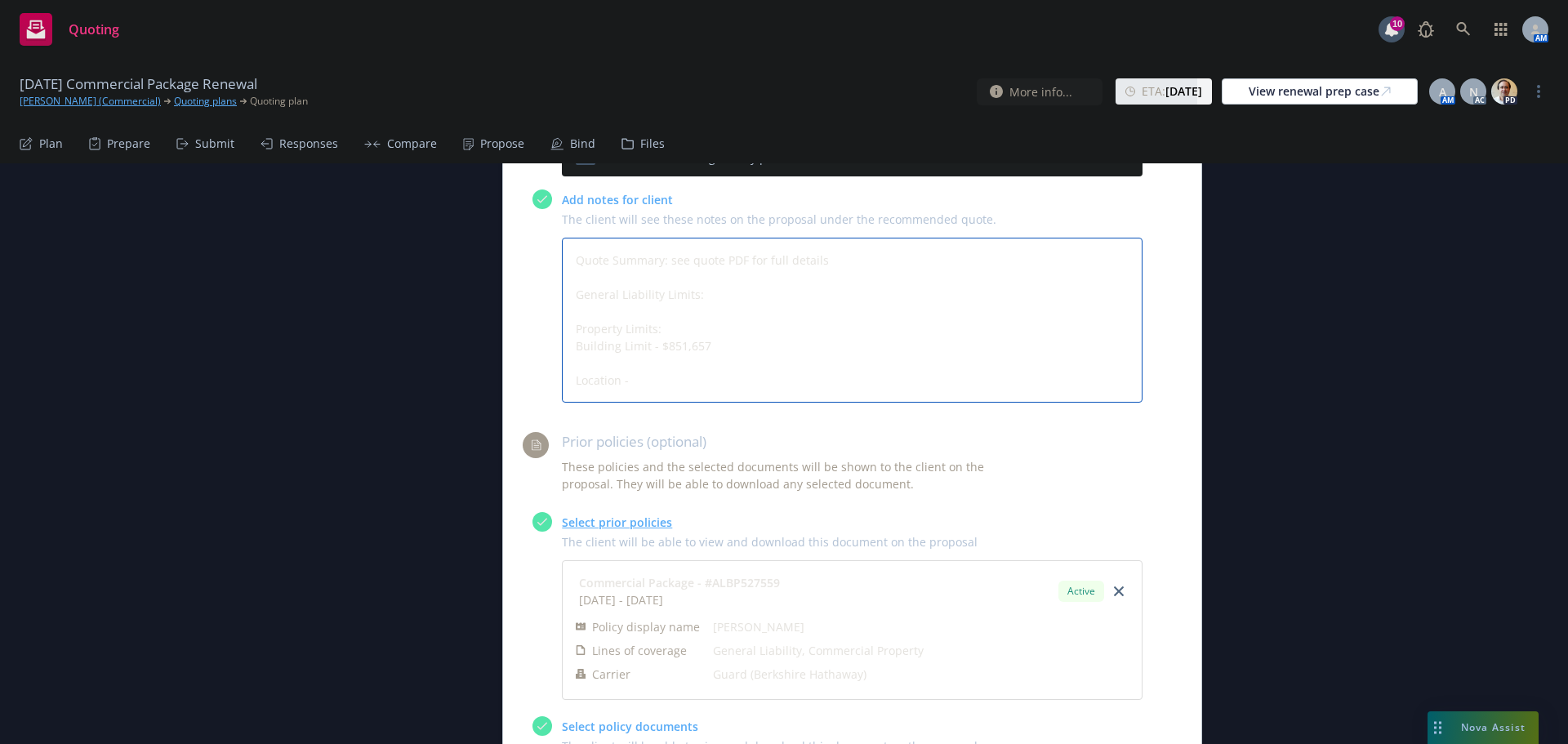
type textarea "x"
type textarea "Quote Summary: see quote PDF for full details General Liability Limits: Propert…"
type textarea "x"
type textarea "Quote Summary: see quote PDF for full details General Liability Limits: Propert…"
type textarea "x"
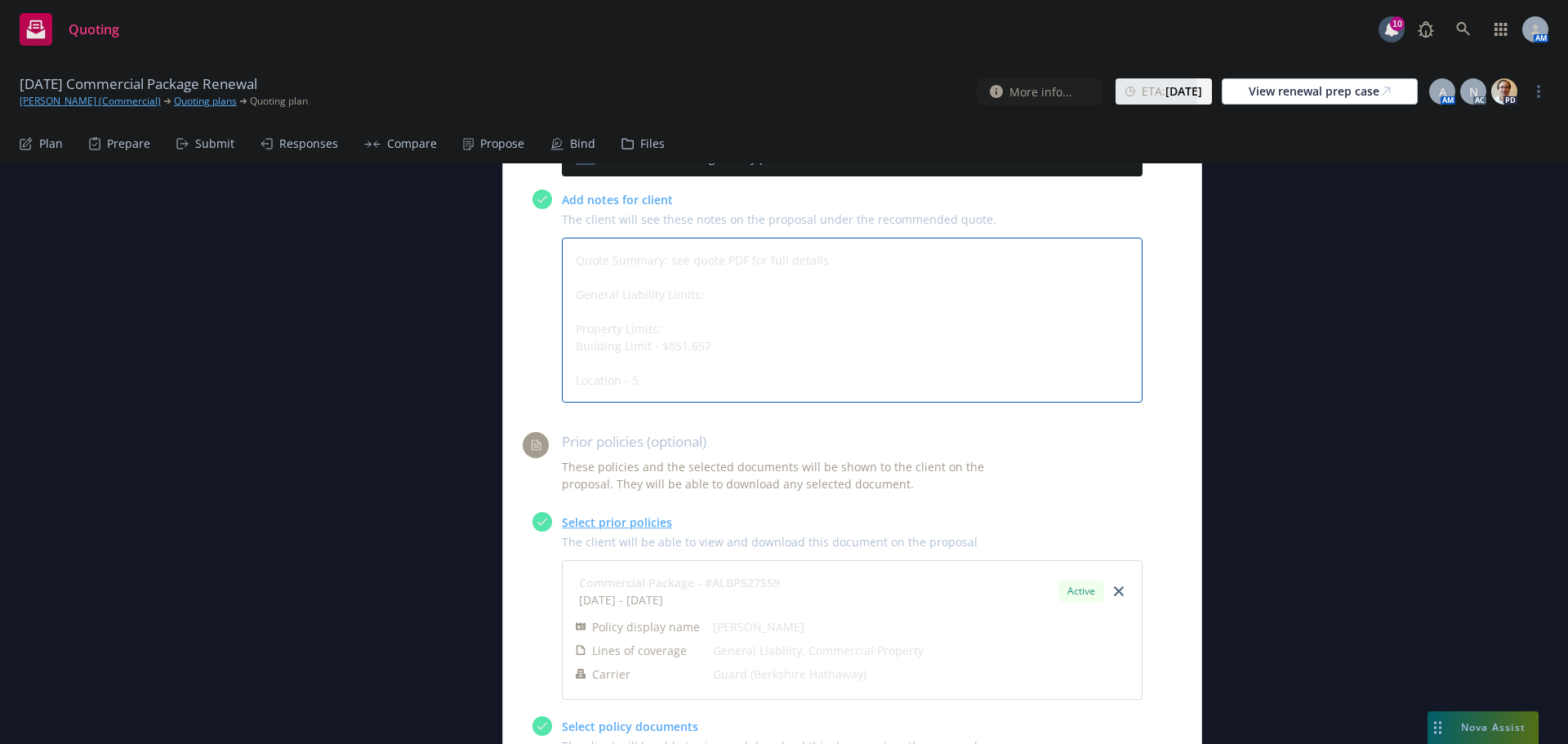
type textarea "Quote Summary: see quote PDF for full details General Liability Limits: Propert…"
type textarea "x"
type textarea "Quote Summary: see quote PDF for full details General Liability Limits: Propert…"
type textarea "x"
type textarea "Quote Summary: see quote PDF for full details General Liability Limits: Propert…"
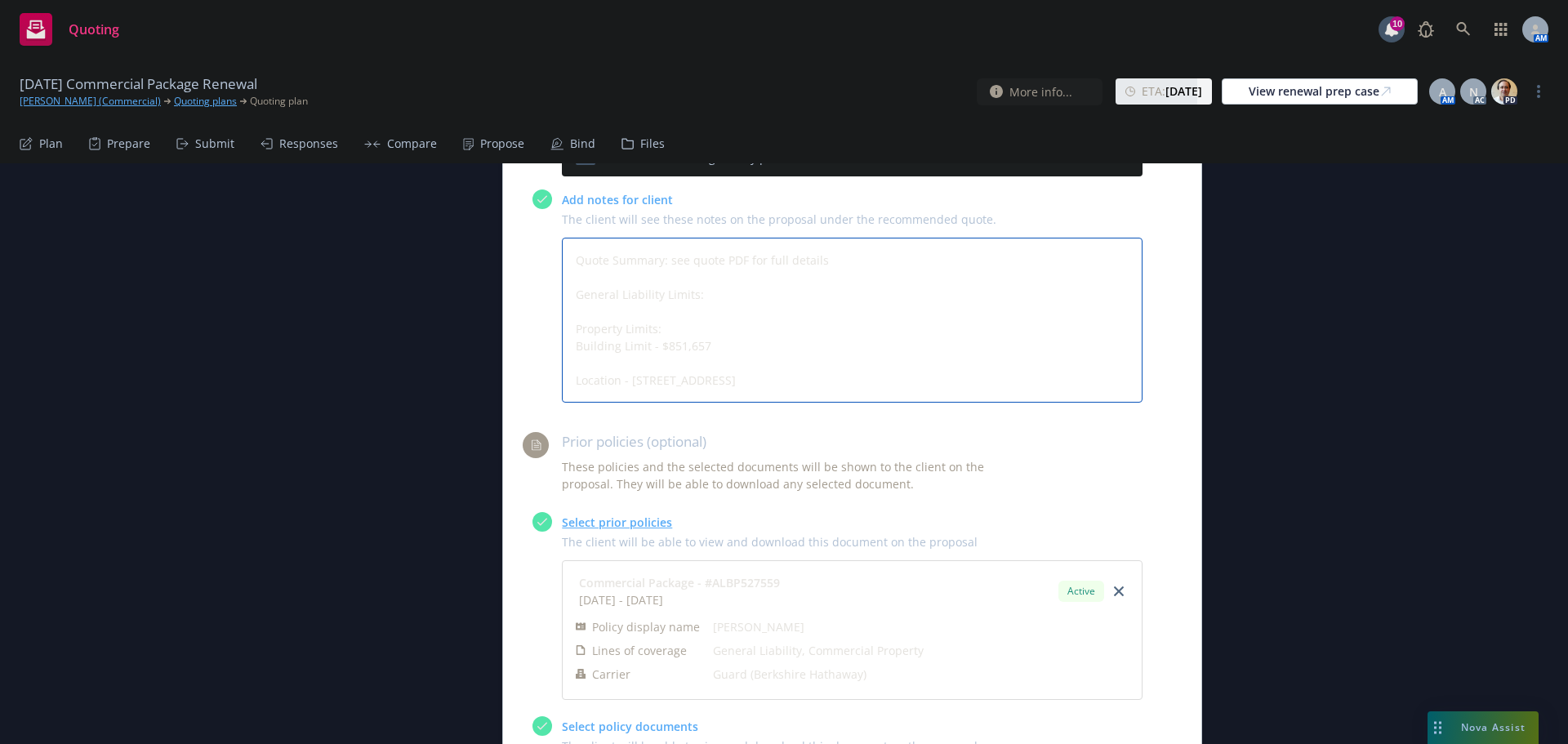
click at [726, 350] on textarea "Quote Summary: see quote PDF for full details General Liability Limits: Propert…" at bounding box center [852, 320] width 581 height 165
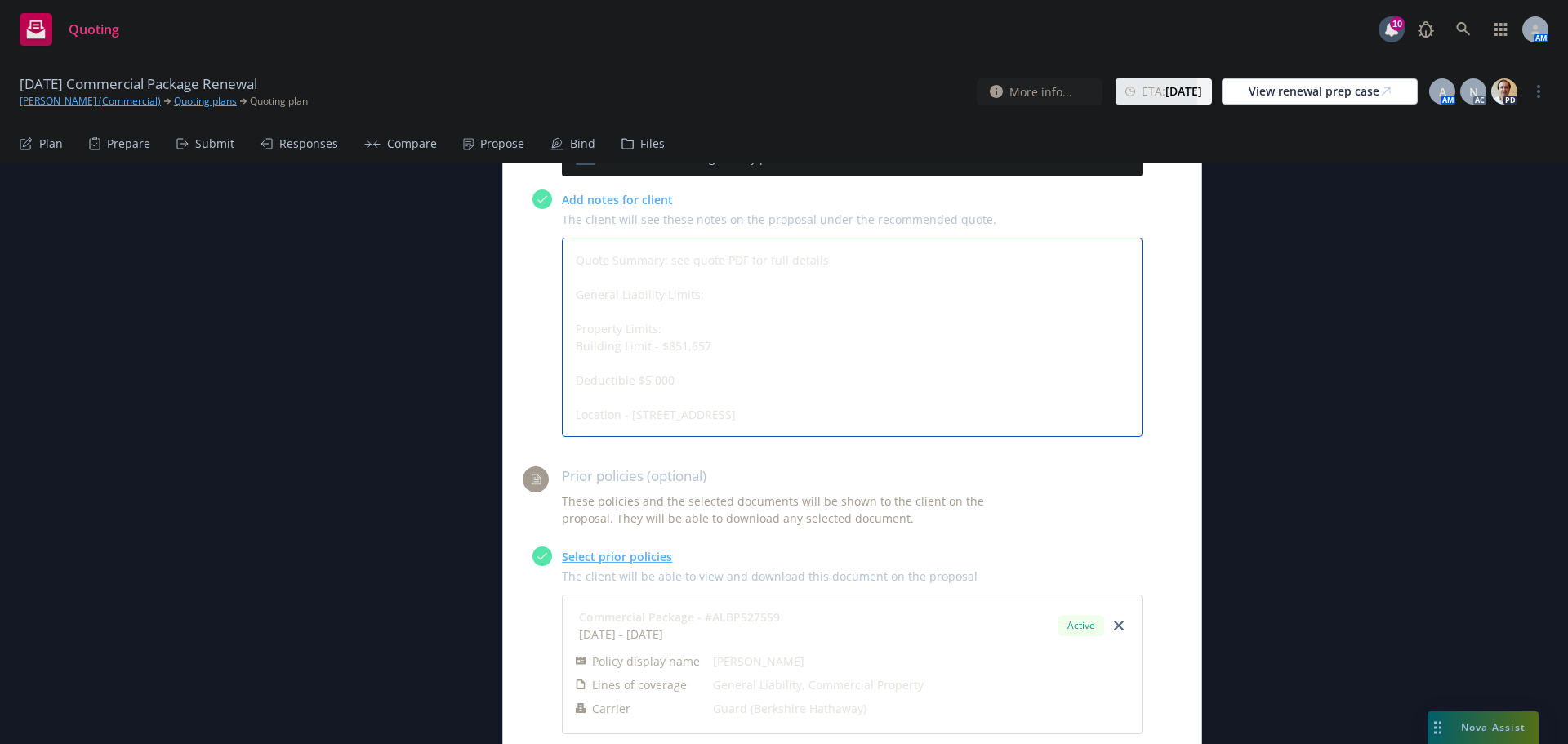
click at [633, 377] on textarea "Quote Summary: see quote PDF for full details General Liability Limits: Propert…" at bounding box center [852, 337] width 581 height 199
click at [716, 295] on textarea "Quote Summary: see quote PDF for full details General Liability Limits: Propert…" at bounding box center [852, 337] width 581 height 199
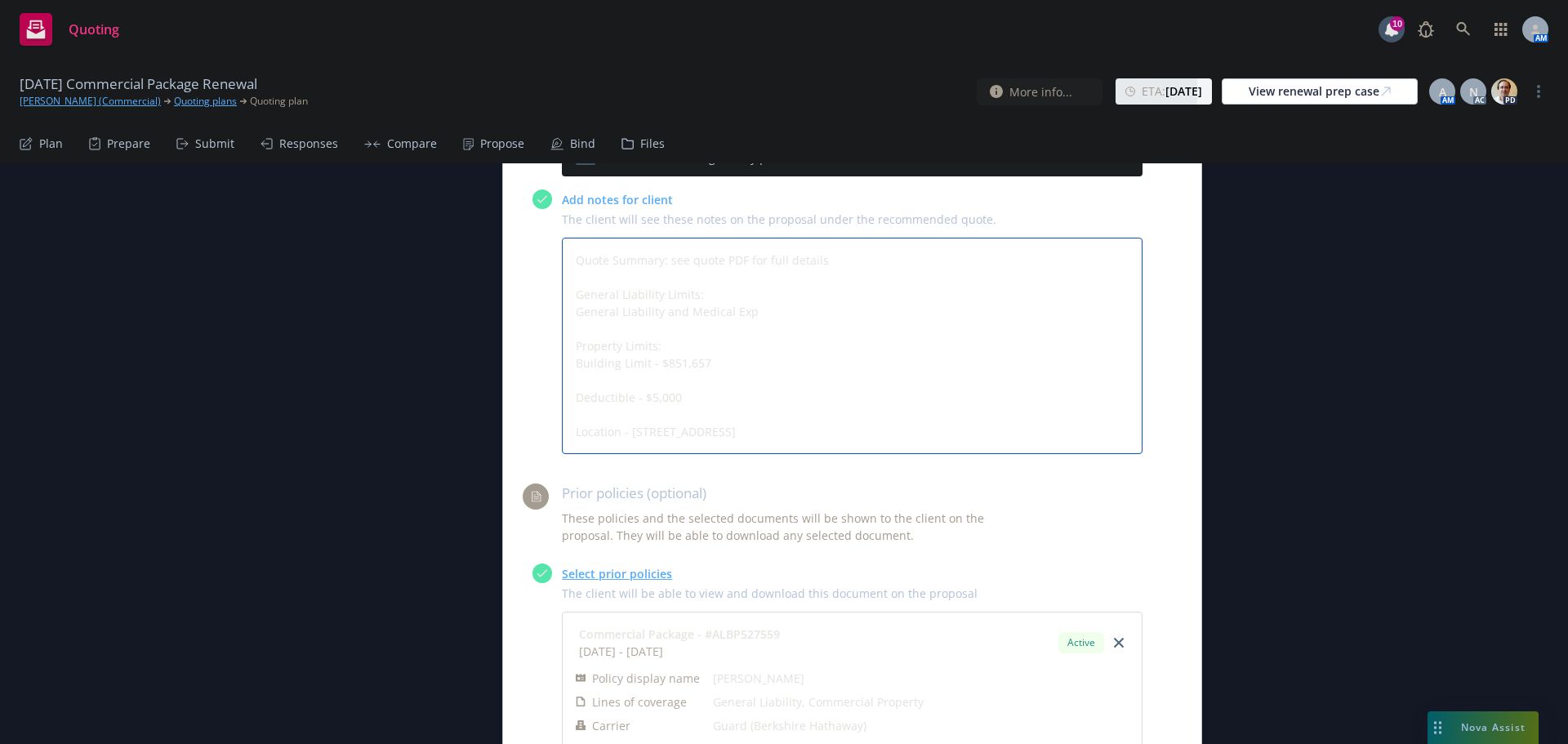
click at [593, 314] on textarea "Quote Summary: see quote PDF for full details General Liability Limits: General…" at bounding box center [852, 346] width 581 height 217
click at [719, 317] on textarea "Quote Summary: see quote PDF for full details General Liability Limits: Liabili…" at bounding box center [852, 346] width 581 height 217
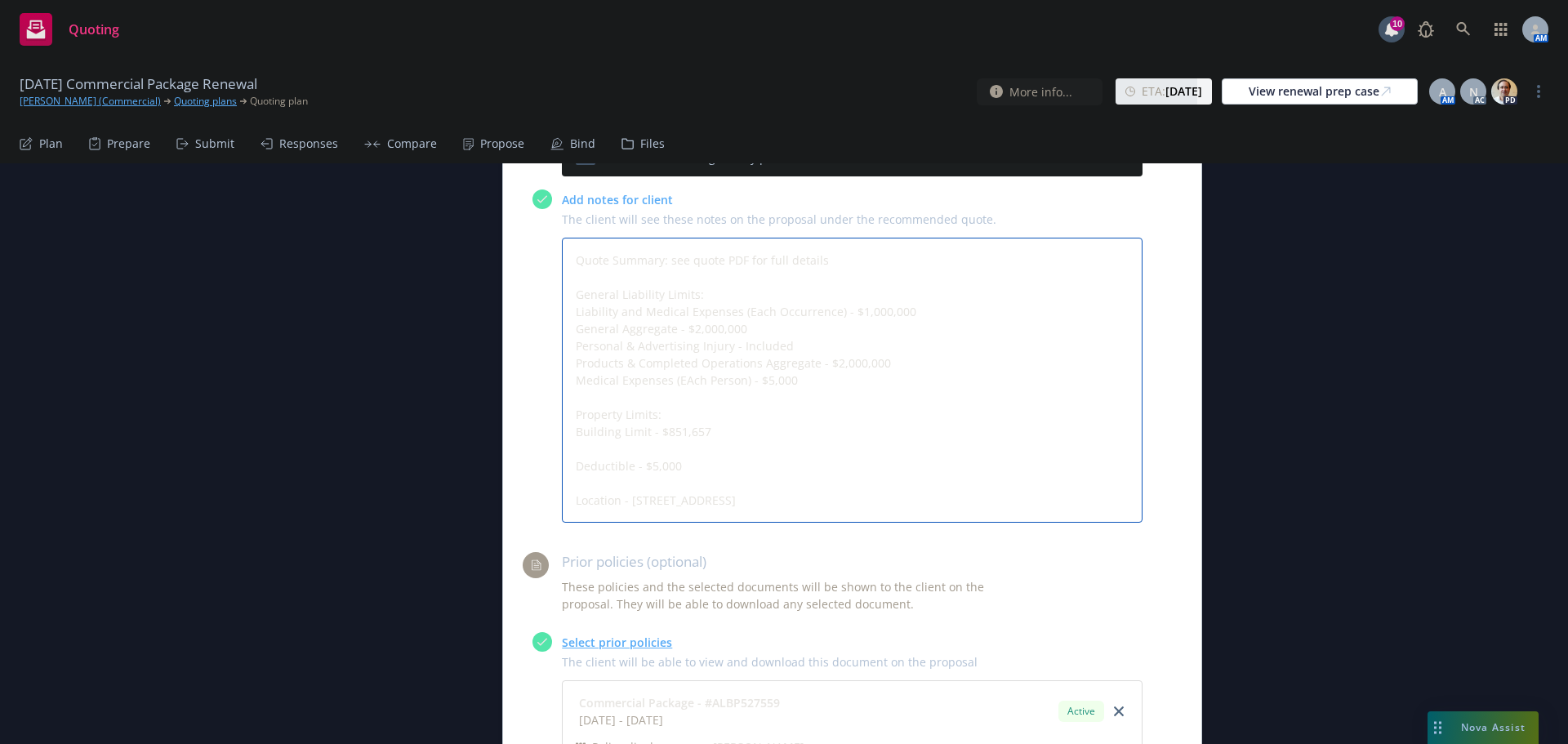
click at [684, 387] on textarea "Quote Summary: see quote PDF for full details General Liability Limits: Liabili…" at bounding box center [852, 380] width 581 height 285
click at [811, 389] on textarea "Quote Summary: see quote PDF for full details General Liability Limits: Liabili…" at bounding box center [852, 380] width 581 height 285
click at [811, 382] on textarea "Quote Summary: see quote PDF for full details General Liability Limits: Liabili…" at bounding box center [852, 380] width 581 height 285
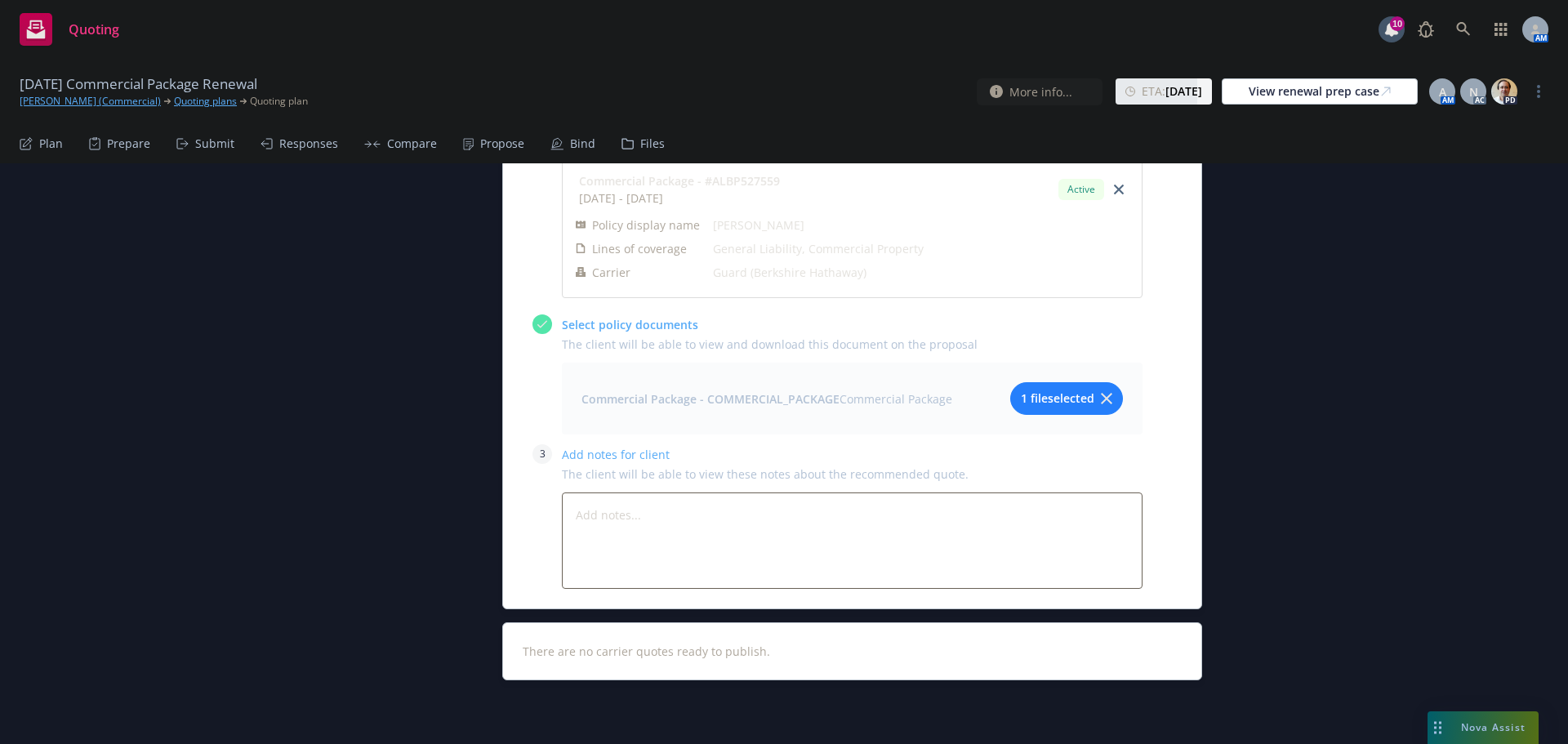
scroll to position [1536, 0]
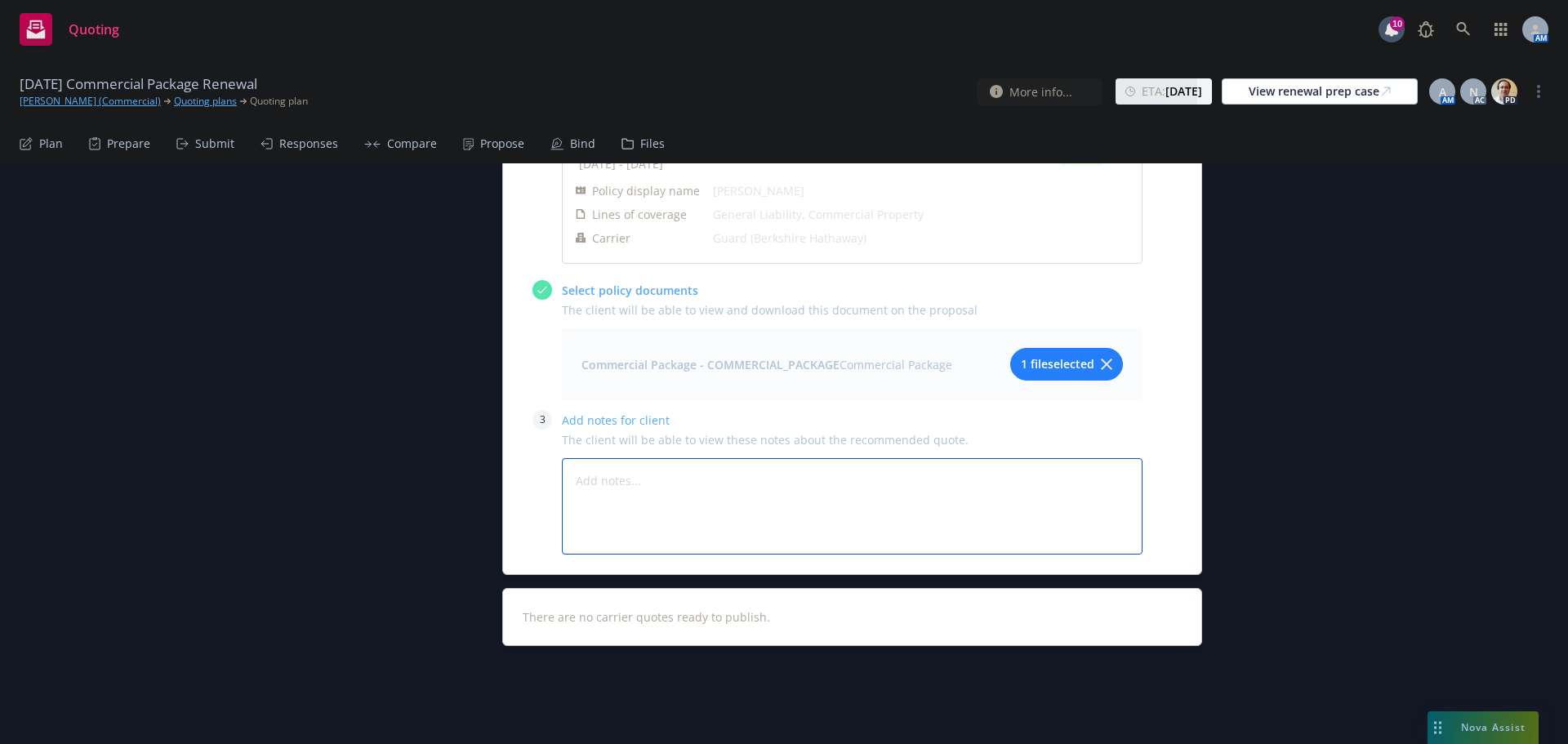
click at [788, 497] on textarea at bounding box center [852, 505] width 581 height 96
click at [1036, 358] on span "1 file selected" at bounding box center [1058, 363] width 74 height 17
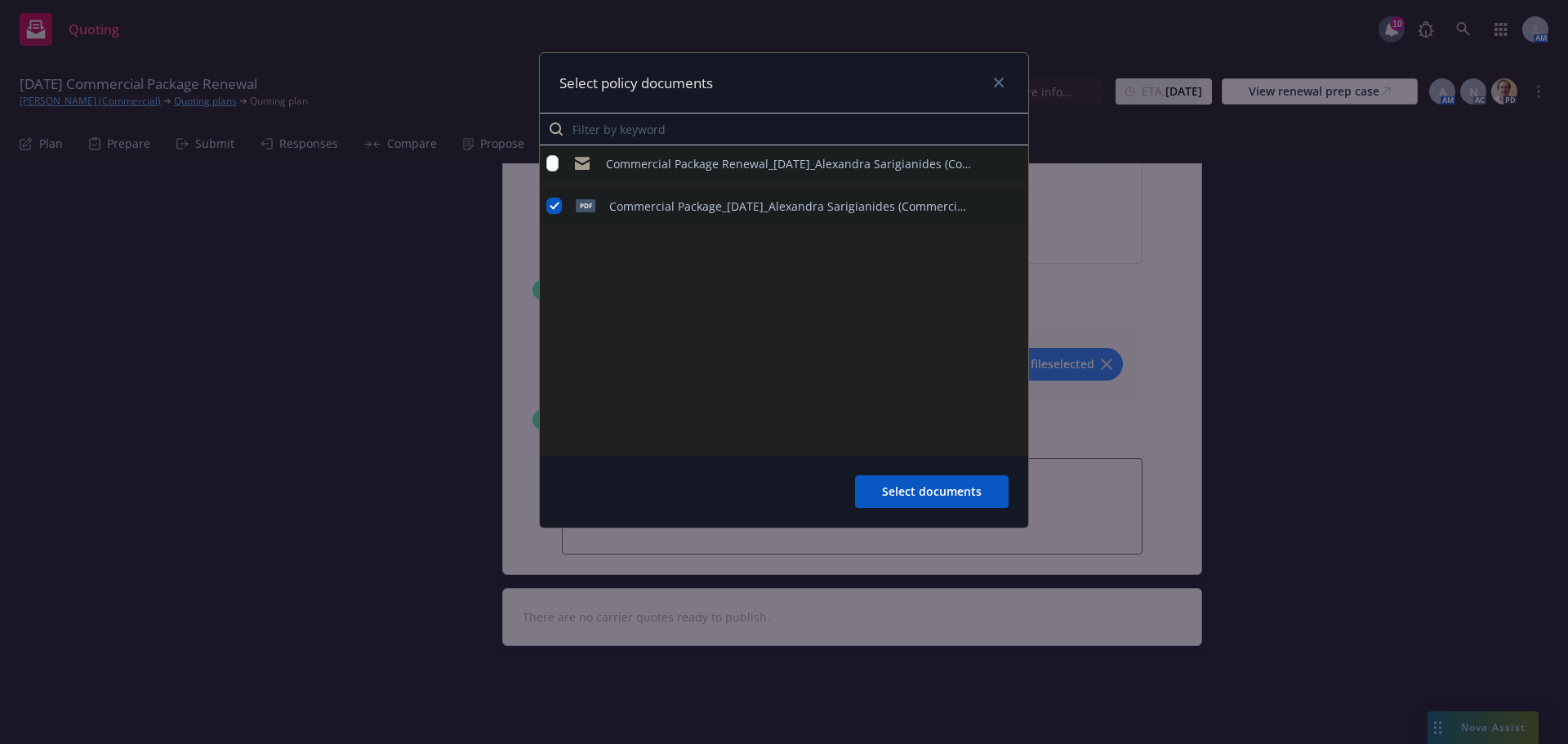
click at [1015, 208] on icon "preview file" at bounding box center [1013, 206] width 15 height 12
click at [998, 82] on icon "close" at bounding box center [999, 83] width 10 height 10
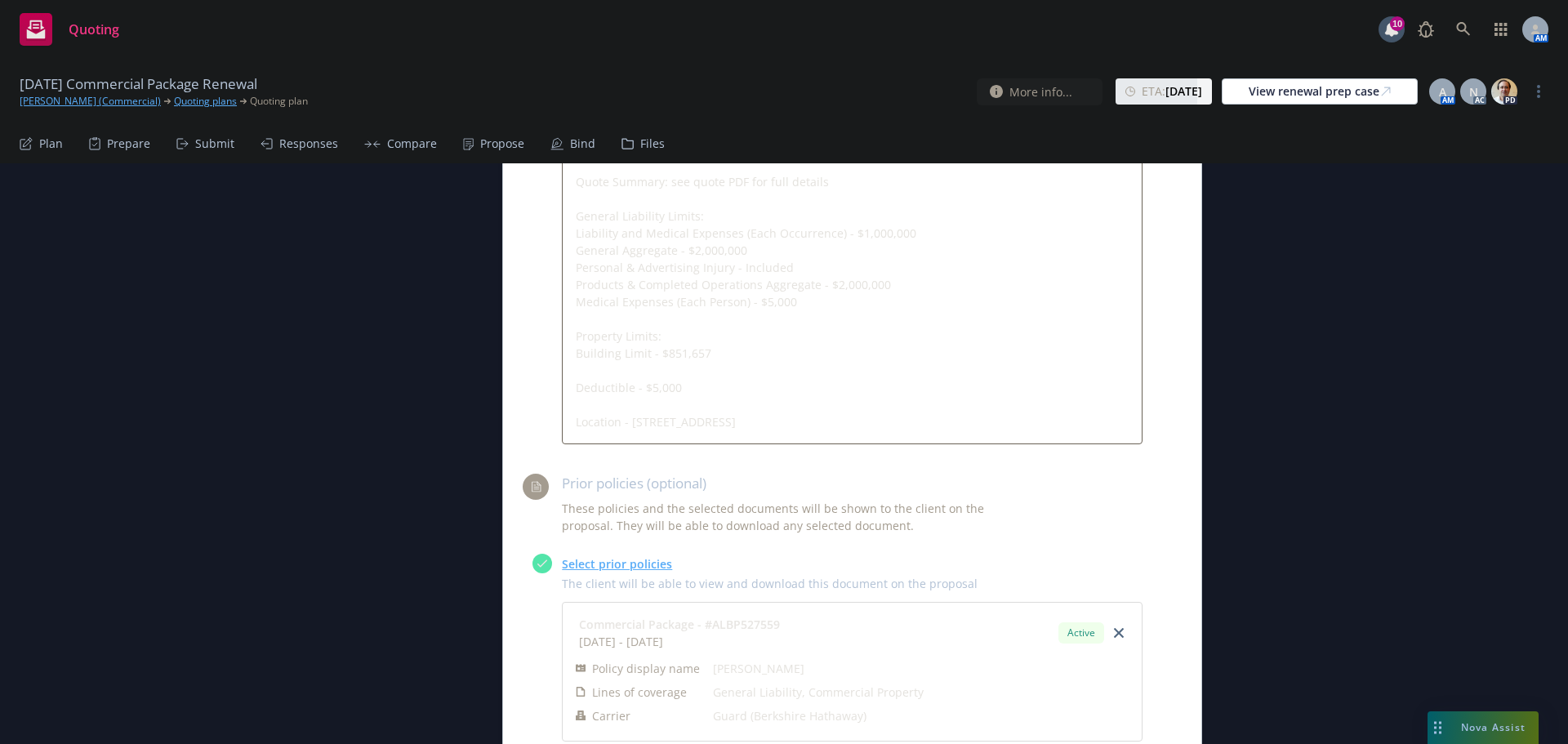
scroll to position [964, 0]
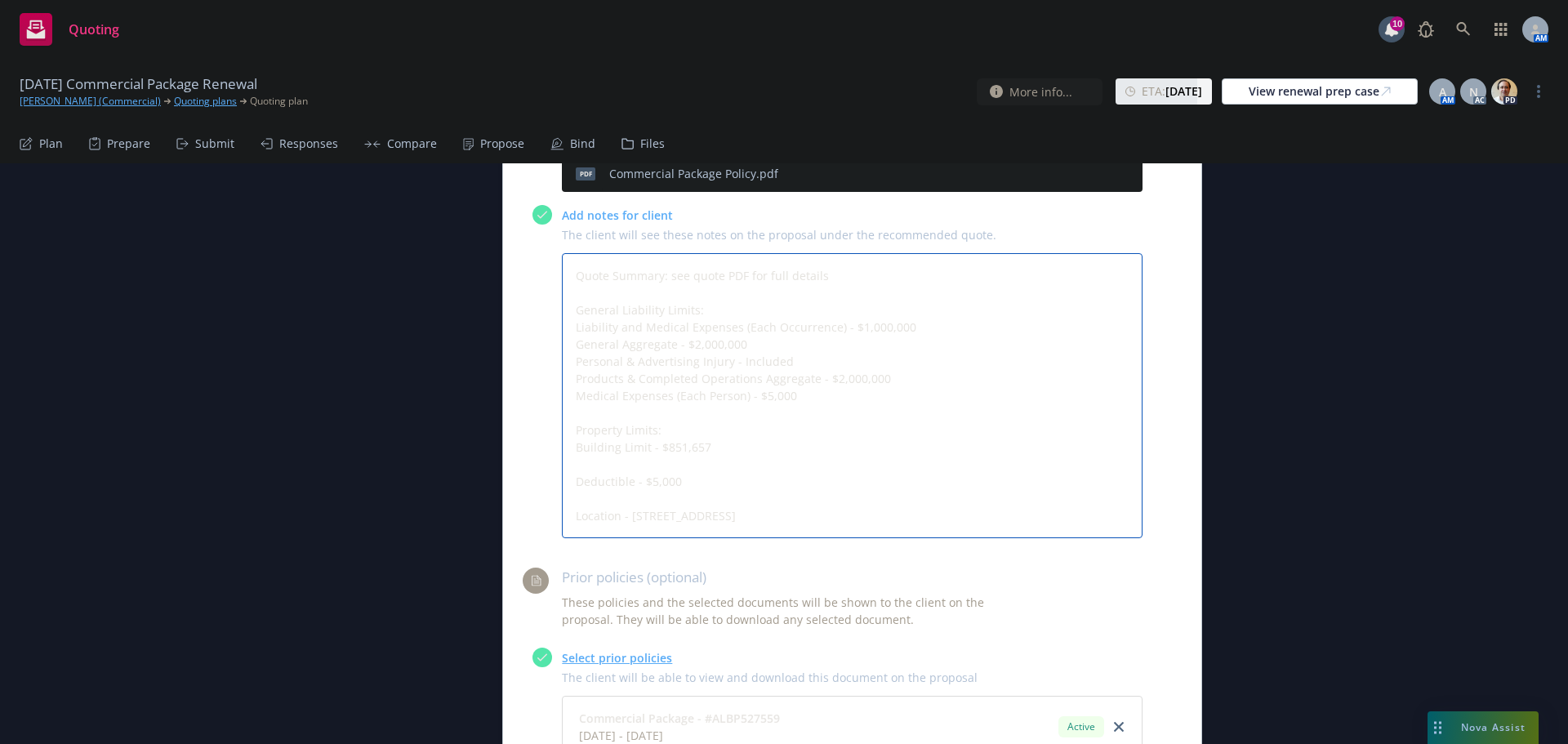
drag, startPoint x: 855, startPoint y: 516, endPoint x: 573, endPoint y: 313, distance: 347.5
click at [573, 313] on textarea "Quote Summary: see quote PDF for full details General Liability Limits: Liabili…" at bounding box center [852, 395] width 581 height 285
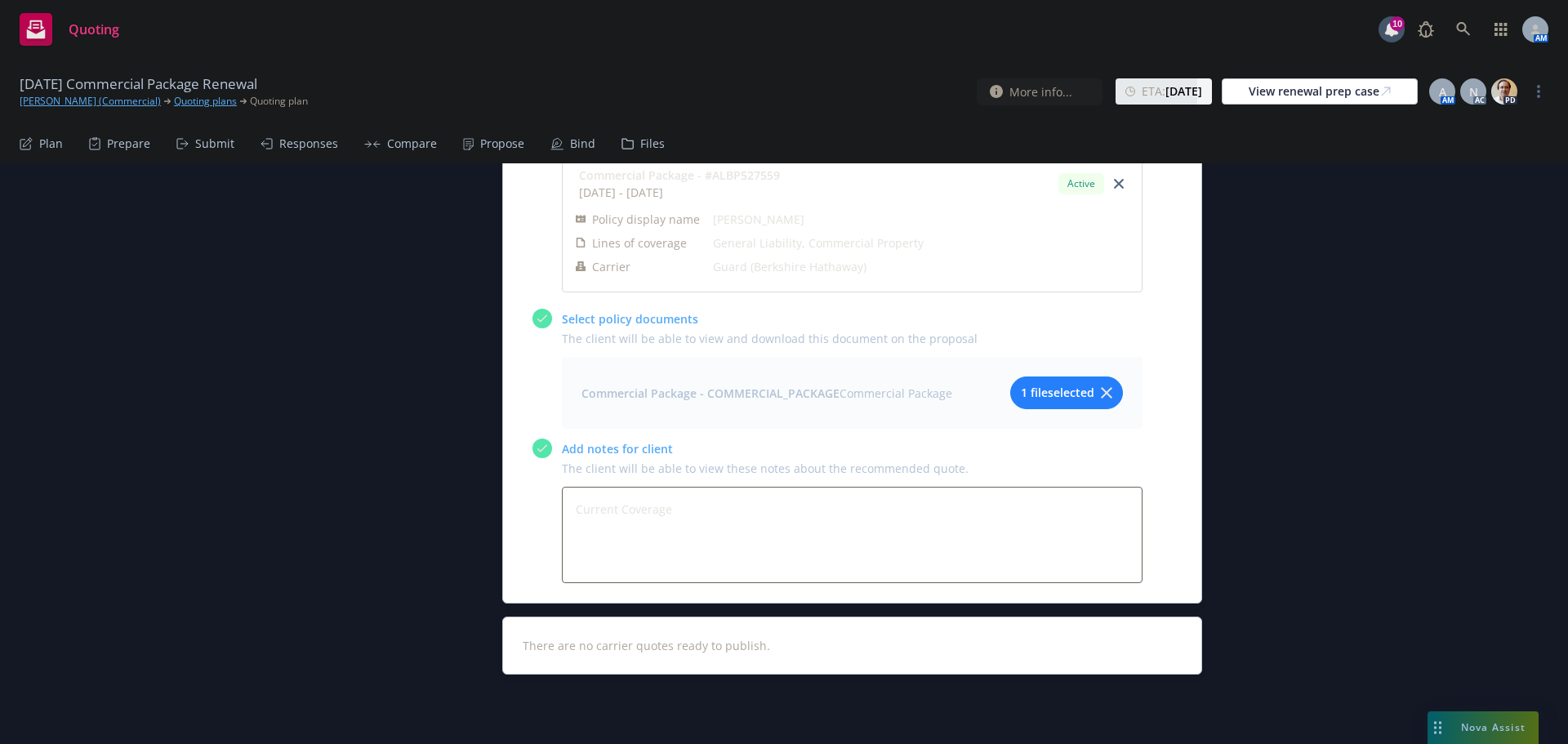
scroll to position [1536, 0]
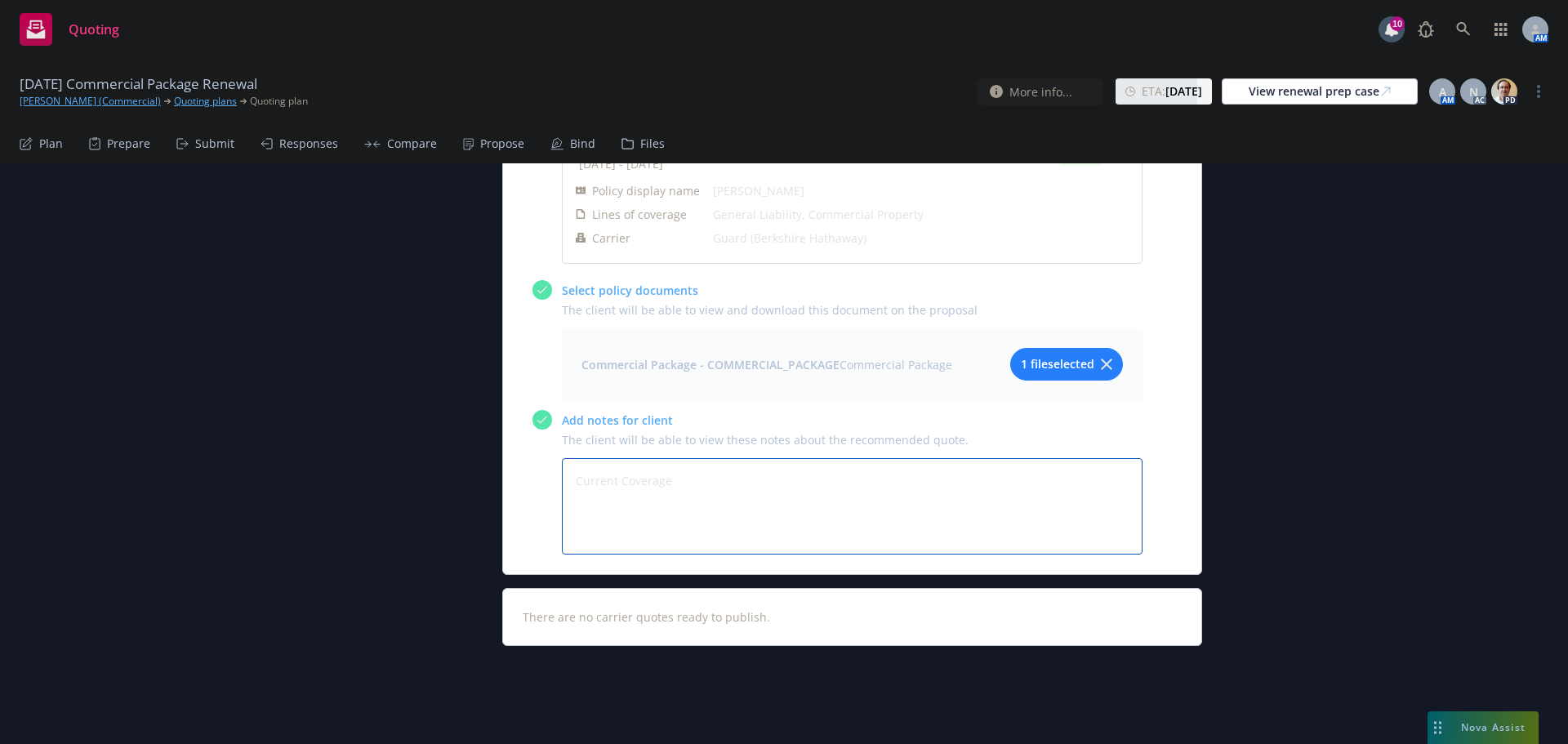
click at [605, 518] on textarea "Current Coverage" at bounding box center [852, 505] width 581 height 96
paste textarea "General Liability Limits: Liability and Medical Expenses (Each Occurrence) - $1…"
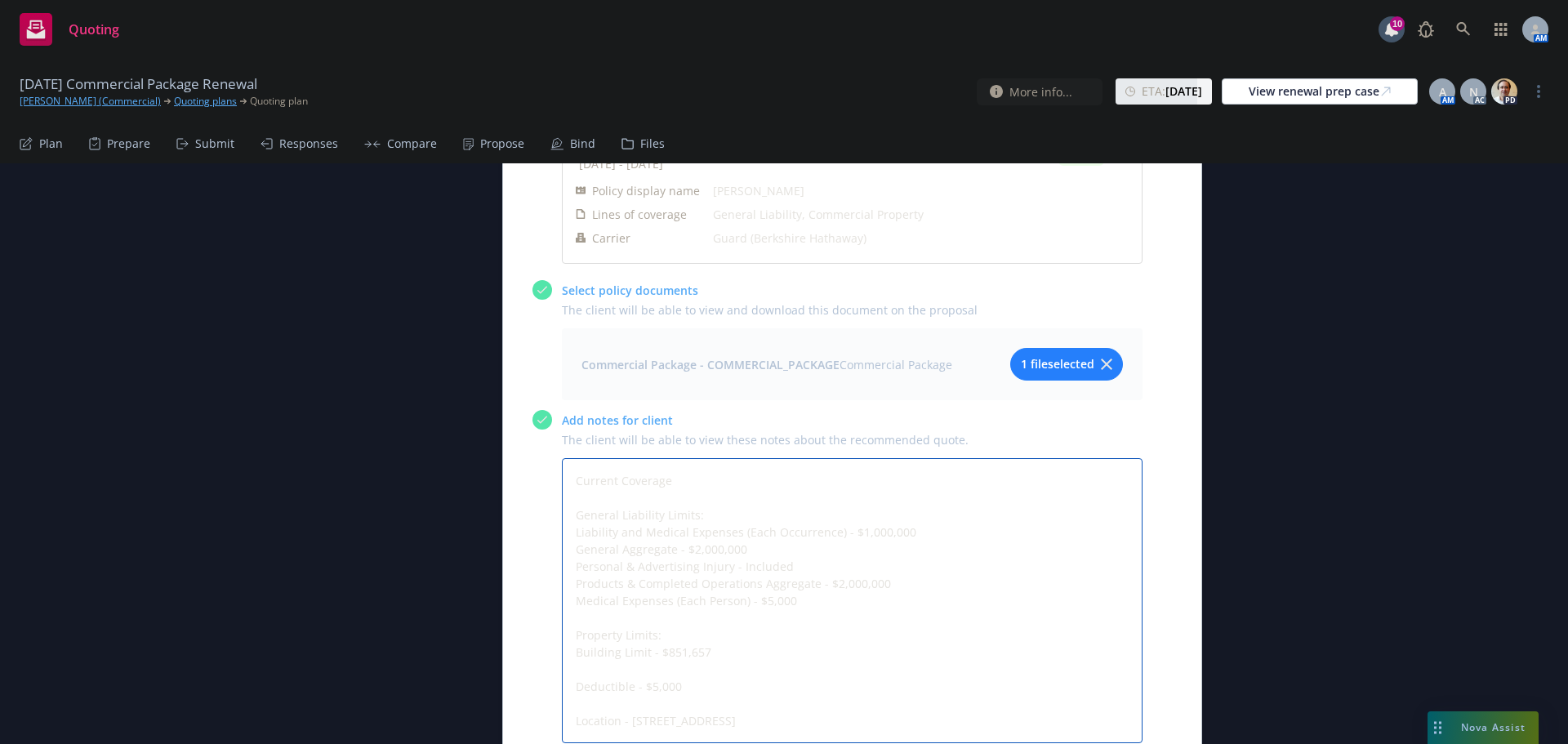
click at [673, 648] on textarea "Current Coverage General Liability Limits: Liability and Medical Expenses (Each…" at bounding box center [852, 600] width 581 height 285
click at [647, 694] on textarea "Current Coverage General Liability Limits: Liability and Medical Expenses (Each…" at bounding box center [852, 600] width 581 height 285
click at [922, 529] on textarea "Current Coverage General Liability Limits: Liability and Medical Expenses (Each…" at bounding box center [852, 600] width 581 height 285
click at [765, 560] on textarea "Current Coverage General Liability Limits: Liability and Medical Expenses (Each…" at bounding box center [852, 600] width 581 height 285
click at [762, 550] on textarea "Current Coverage General Liability Limits: Liability and Medical Expenses (Each…" at bounding box center [852, 600] width 581 height 285
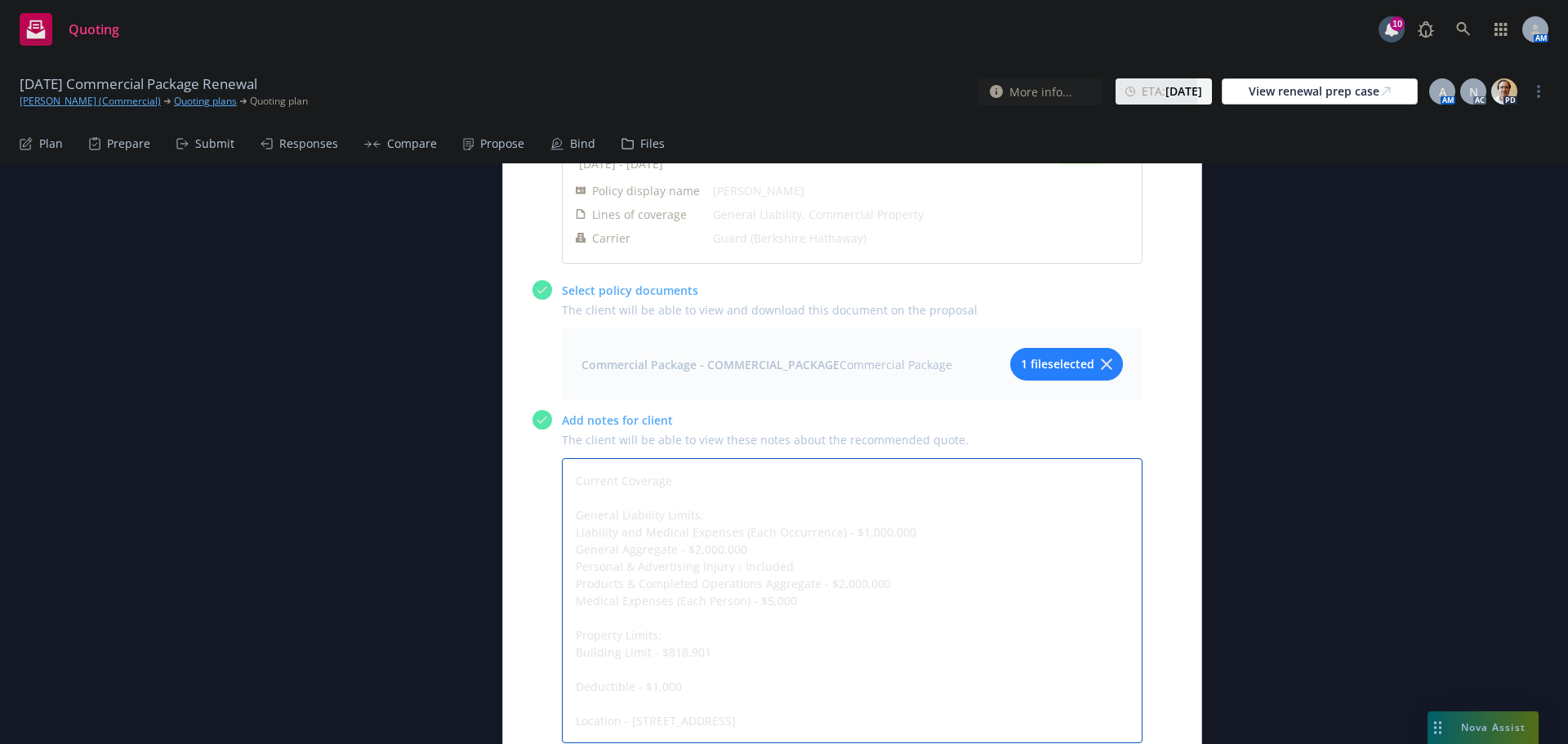
click at [791, 564] on textarea "Current Coverage General Liability Limits: Liability and Medical Expenses (Each…" at bounding box center [852, 600] width 581 height 285
click at [900, 582] on textarea "Current Coverage General Liability Limits: Liability and Medical Expenses (Each…" at bounding box center [852, 600] width 581 height 285
click at [832, 608] on textarea "Current Coverage General Liability Limits: Liability and Medical Expenses (Each…" at bounding box center [852, 600] width 581 height 285
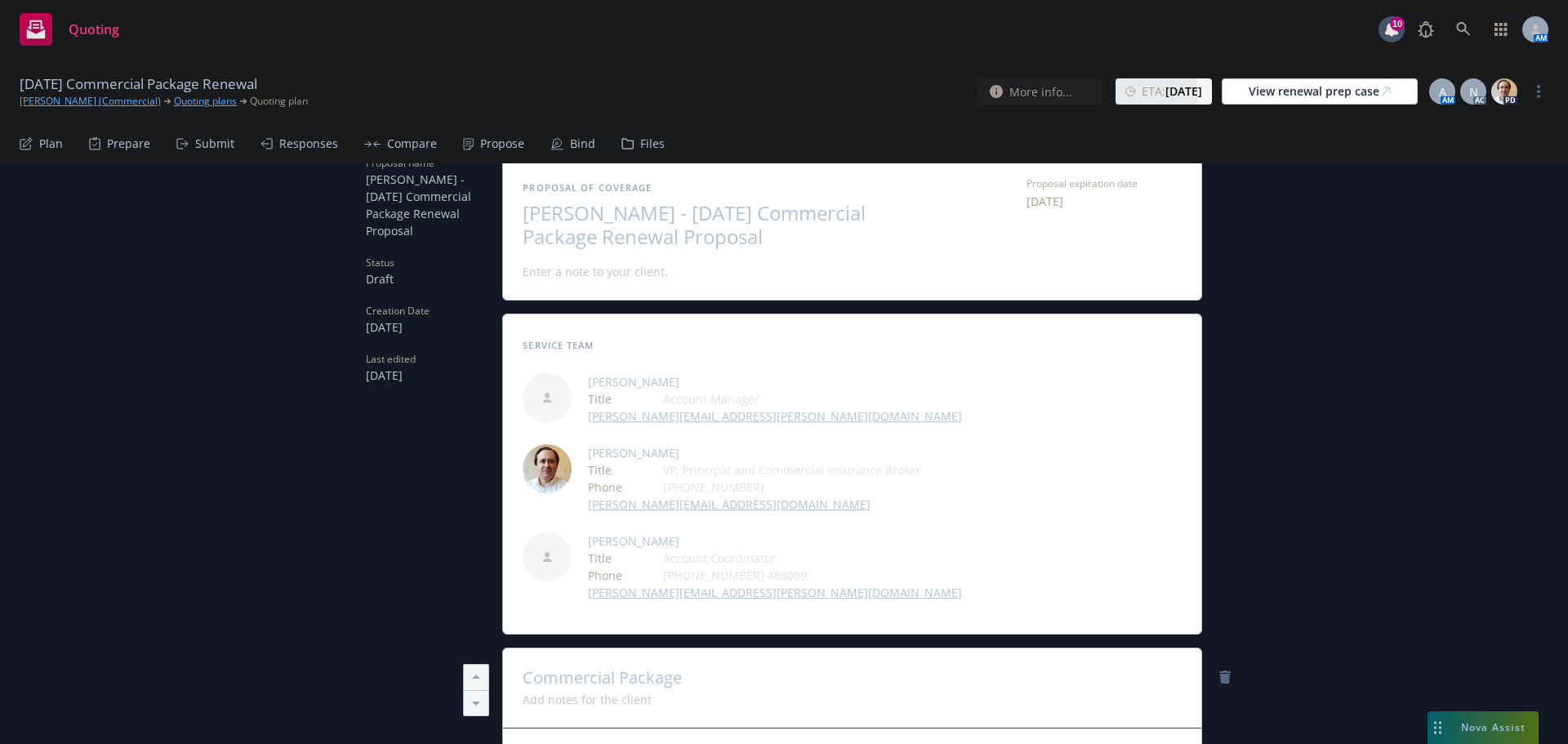
scroll to position [0, 0]
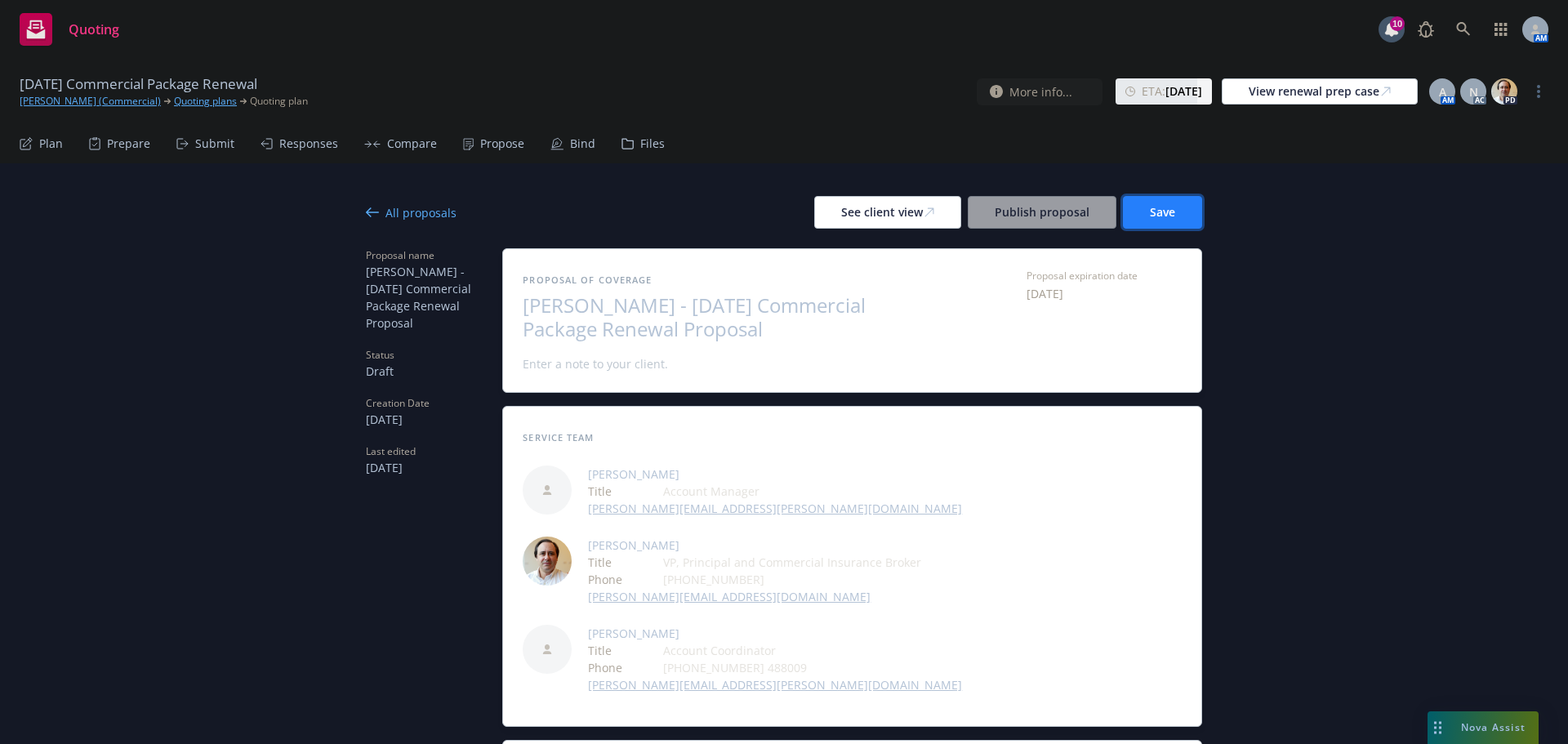
click at [1187, 224] on button "Save" at bounding box center [1162, 212] width 80 height 33
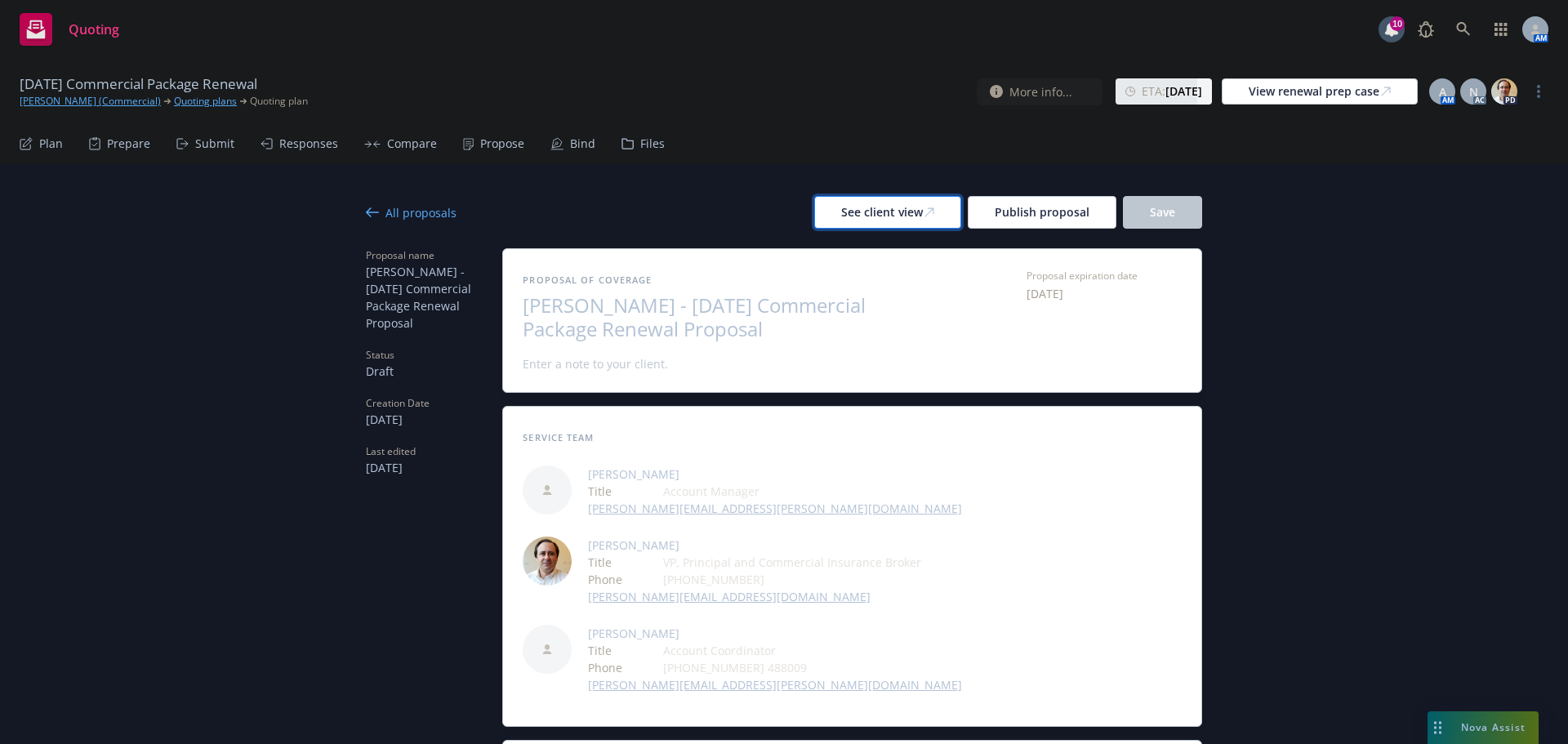
click at [874, 206] on div "See client view" at bounding box center [887, 212] width 93 height 31
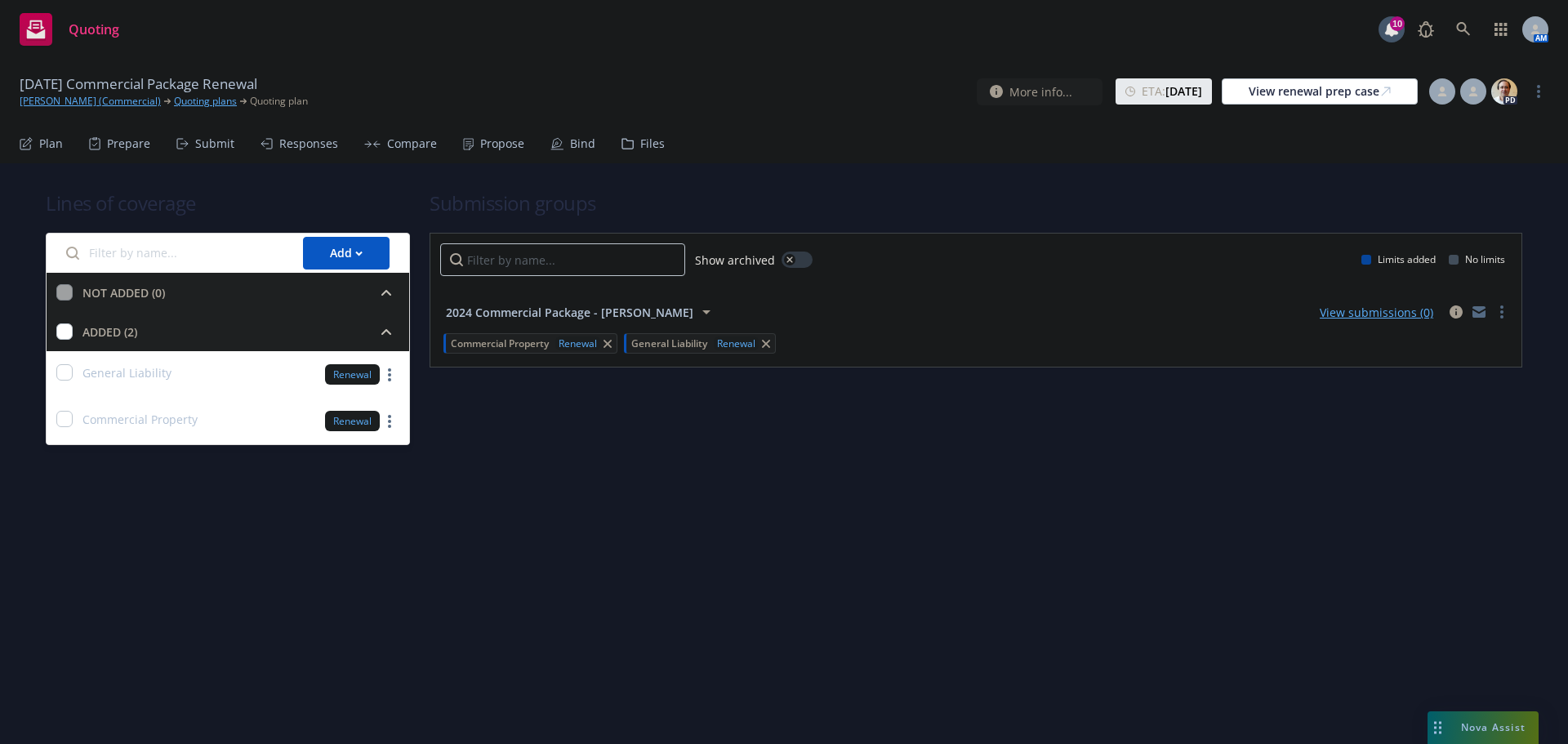
click at [570, 145] on div "Bind" at bounding box center [583, 144] width 25 height 13
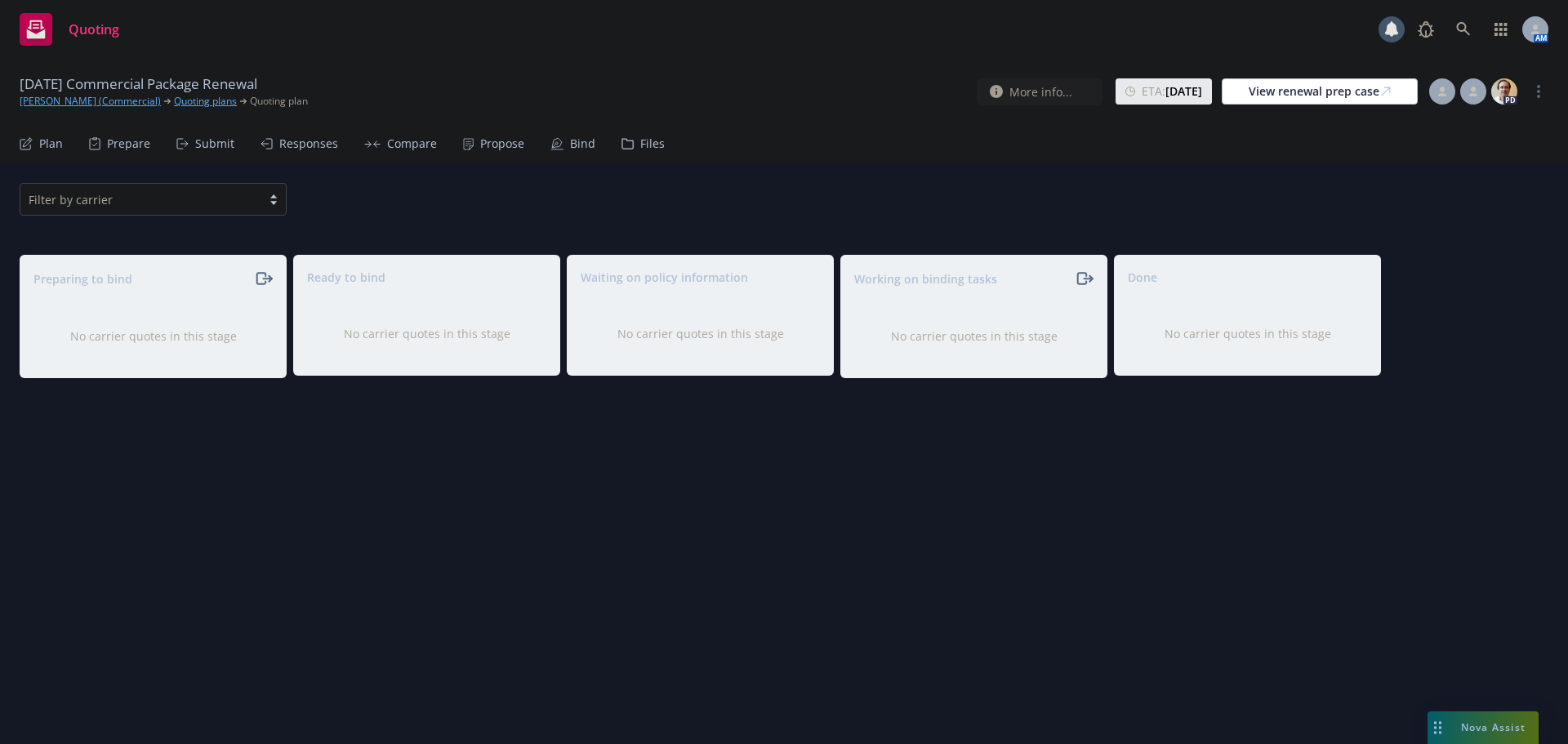
click at [508, 145] on div "Propose" at bounding box center [502, 144] width 44 height 13
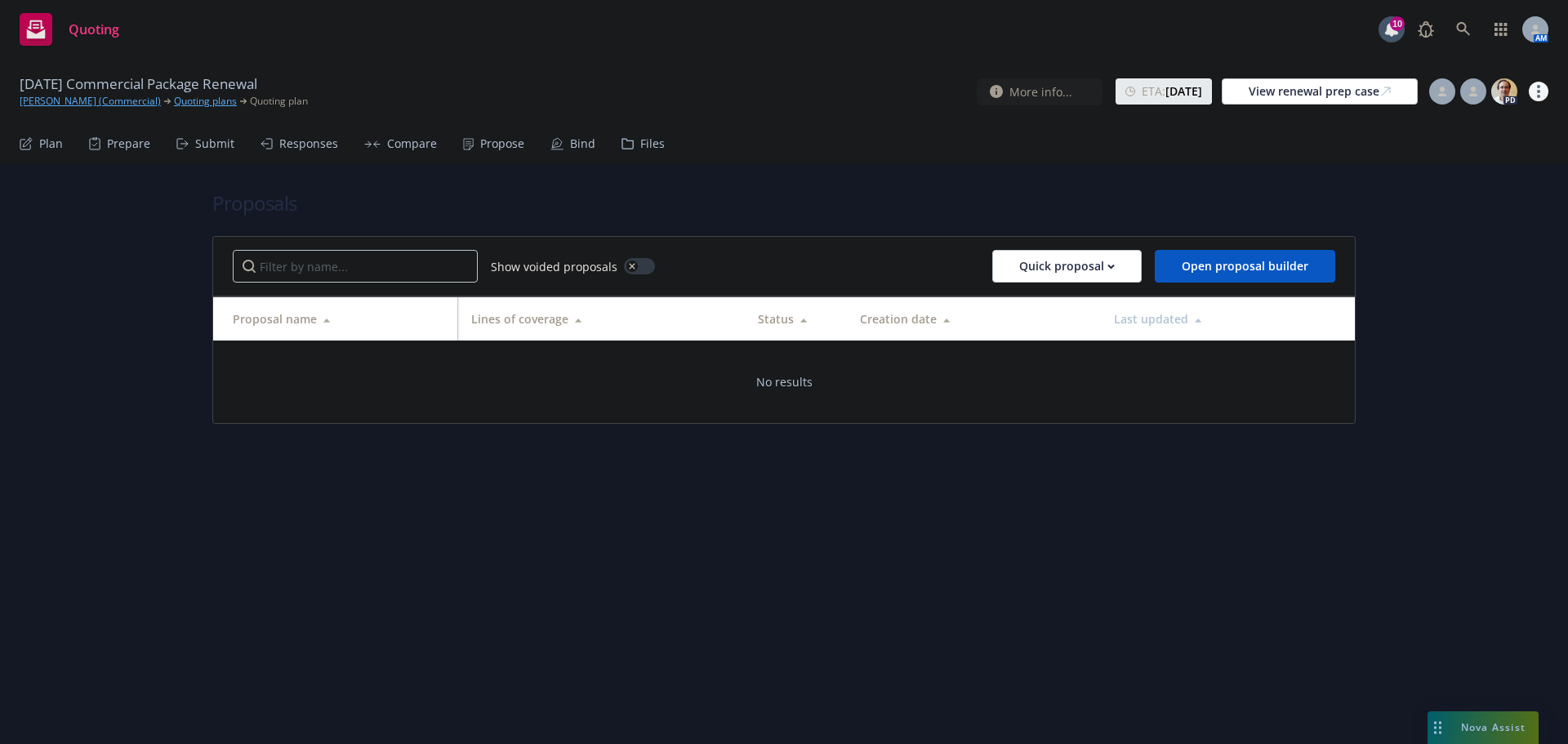
click at [1534, 96] on link "more" at bounding box center [1538, 91] width 19 height 19
click at [1426, 215] on link "Archive quoting plan" at bounding box center [1457, 223] width 183 height 33
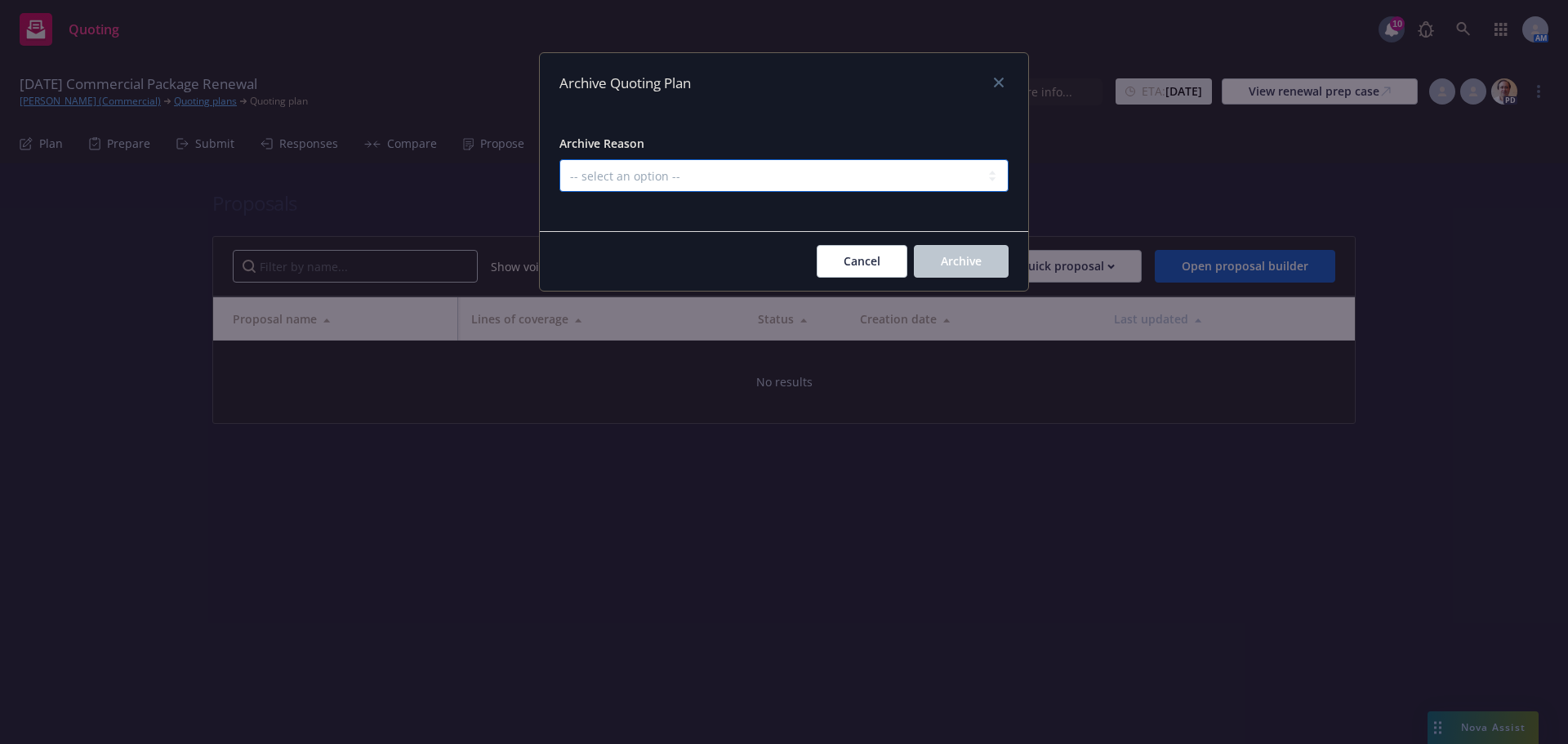
click at [737, 167] on select "-- select an option -- All policies in this renewal plan are auto-renewed Creat…" at bounding box center [784, 175] width 450 height 33
select select "ARCHIVED_RENEWAL_POLICY_AUTO_RENEWED"
click at [559, 159] on select "-- select an option -- All policies in this renewal plan are auto-renewed Creat…" at bounding box center [784, 175] width 450 height 33
click at [960, 251] on button "Archive" at bounding box center [961, 261] width 95 height 33
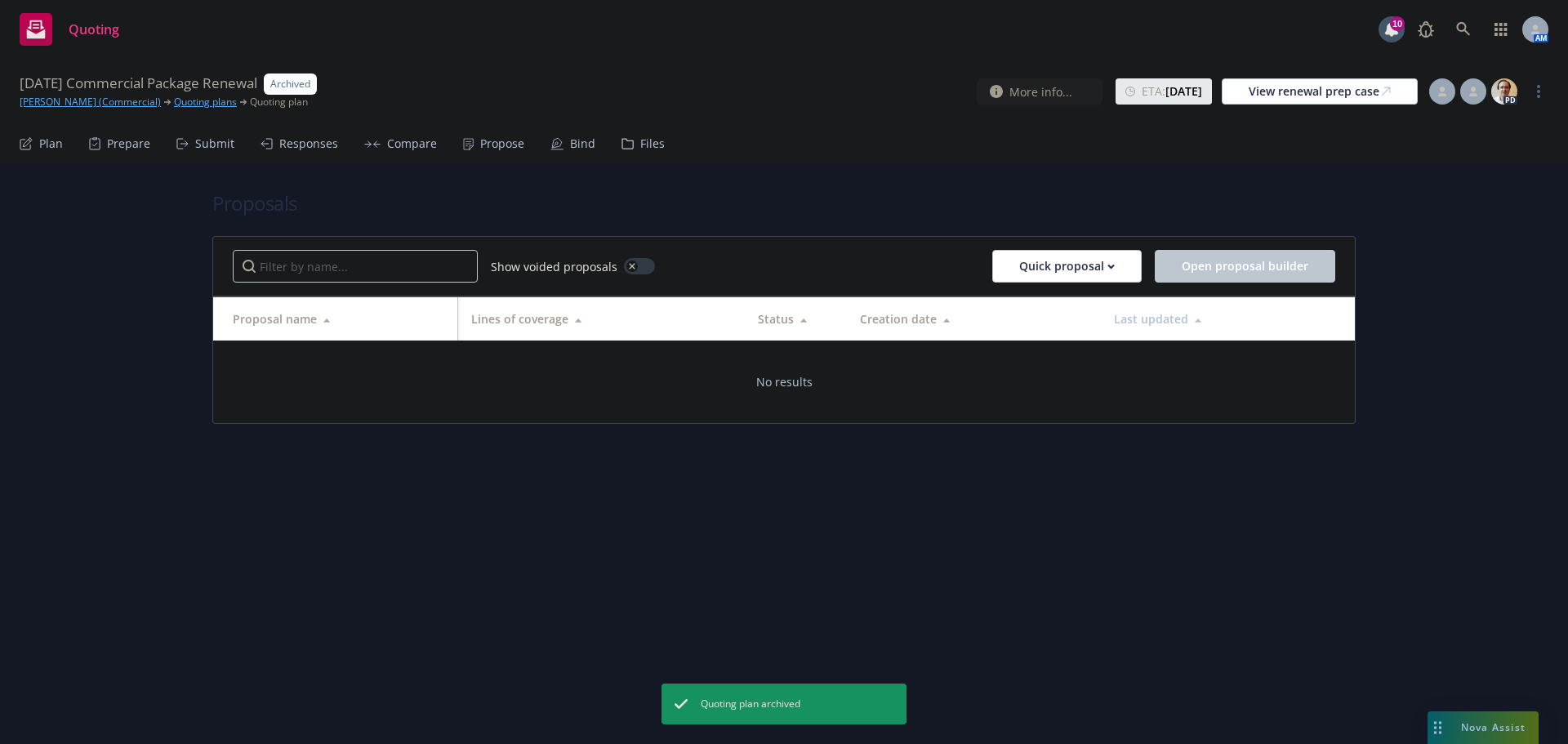
click at [229, 102] on link "Quoting plans" at bounding box center [205, 102] width 63 height 15
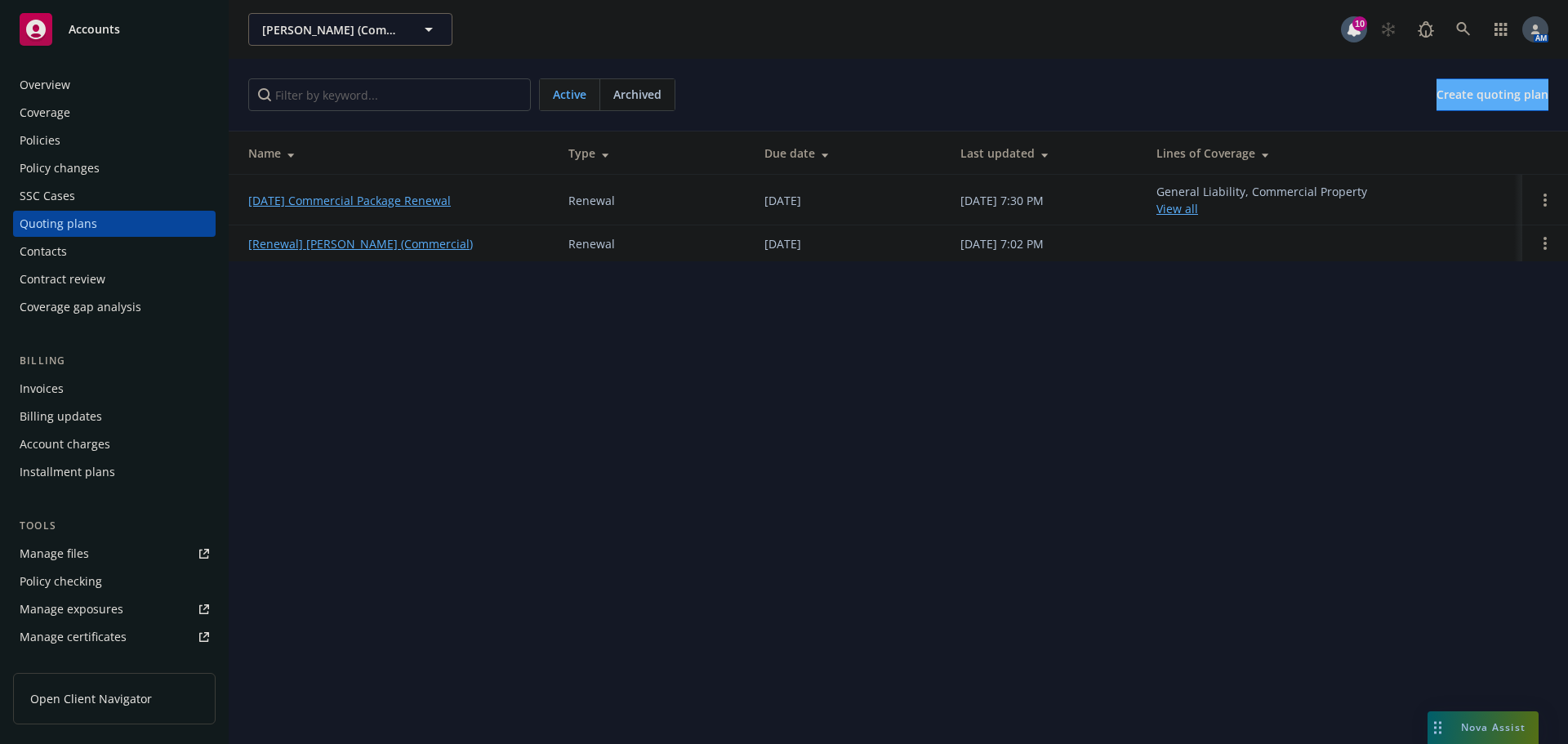
click at [65, 141] on div "Policies" at bounding box center [114, 140] width 189 height 26
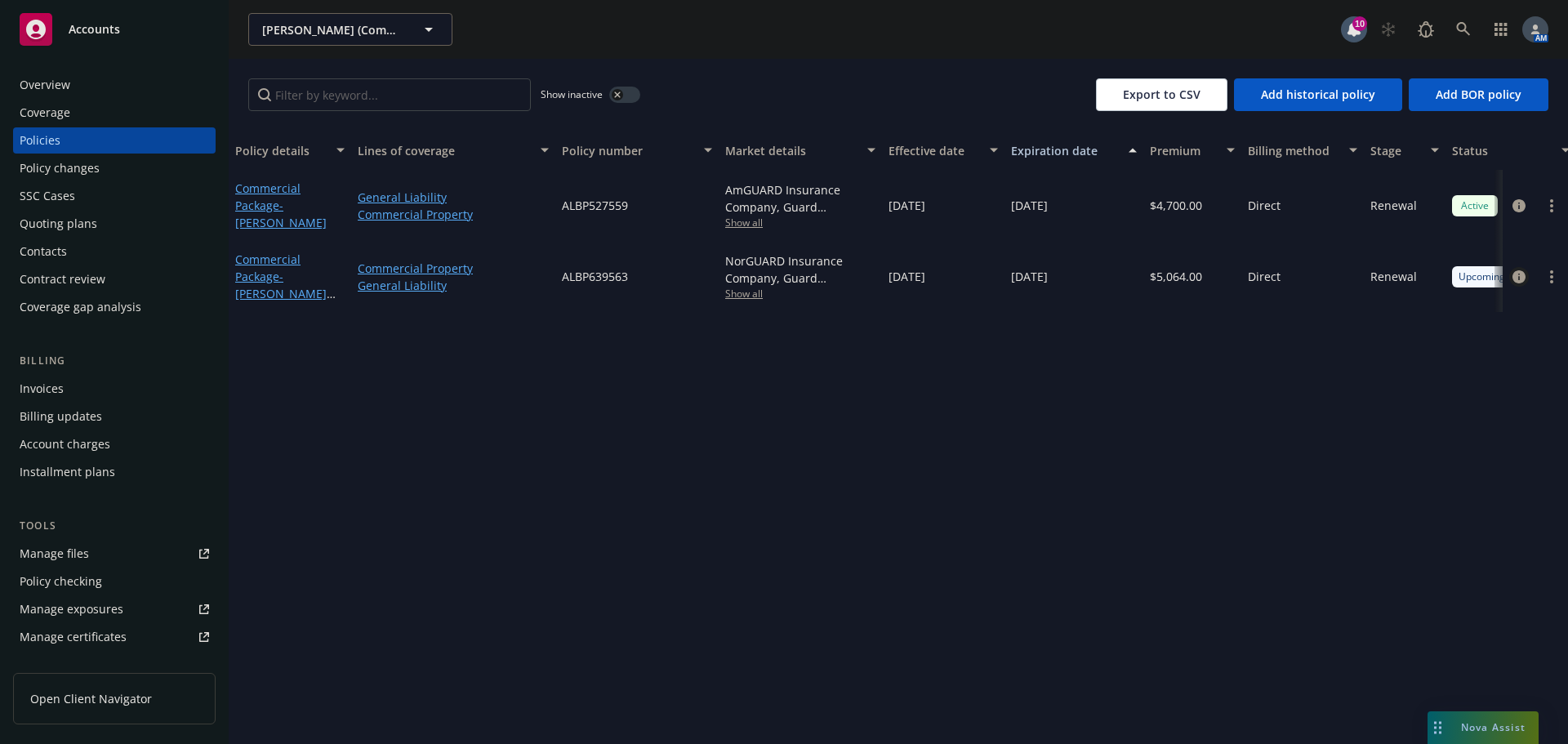
click at [1516, 277] on icon "circleInformation" at bounding box center [1519, 277] width 13 height 13
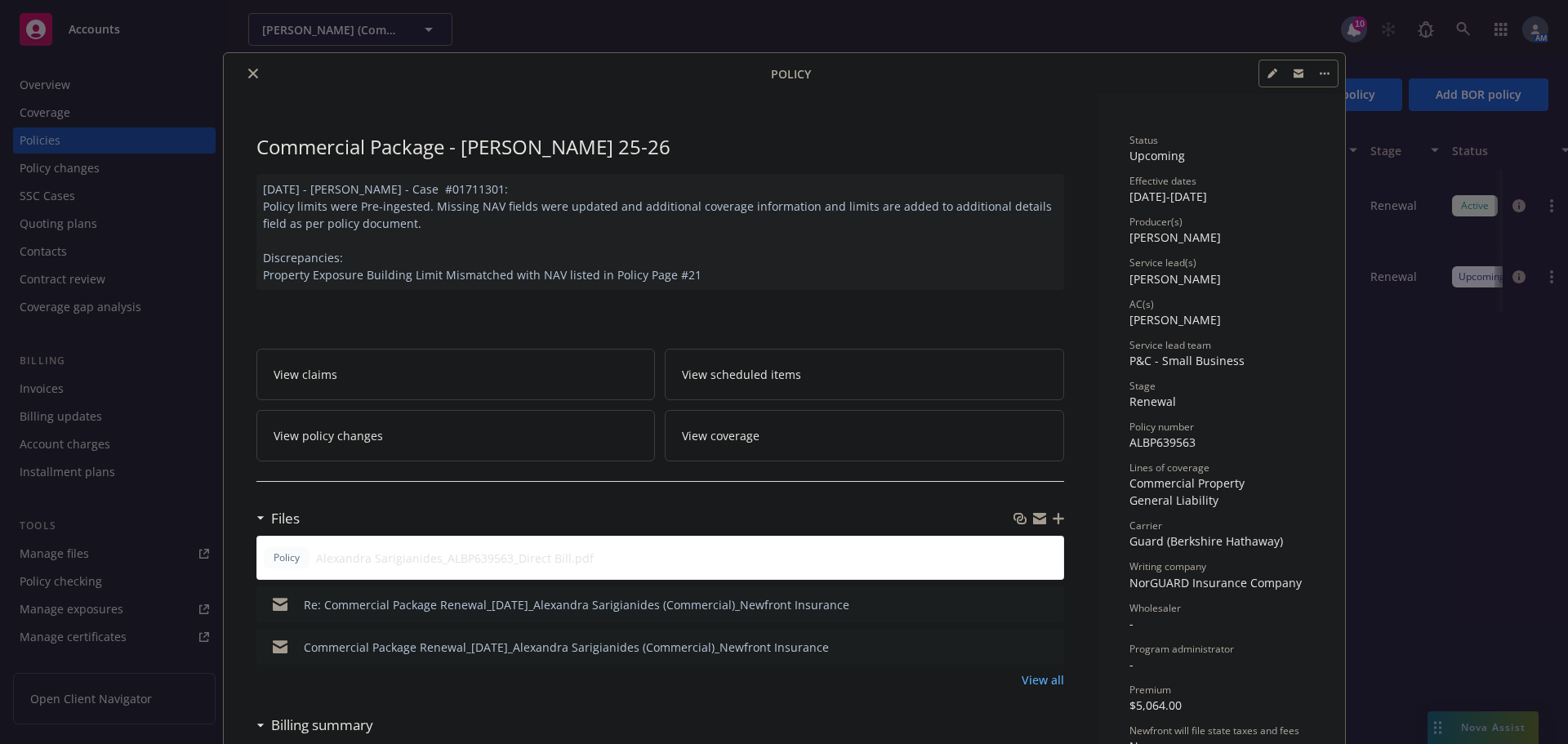
click at [249, 73] on icon "close" at bounding box center [254, 74] width 10 height 10
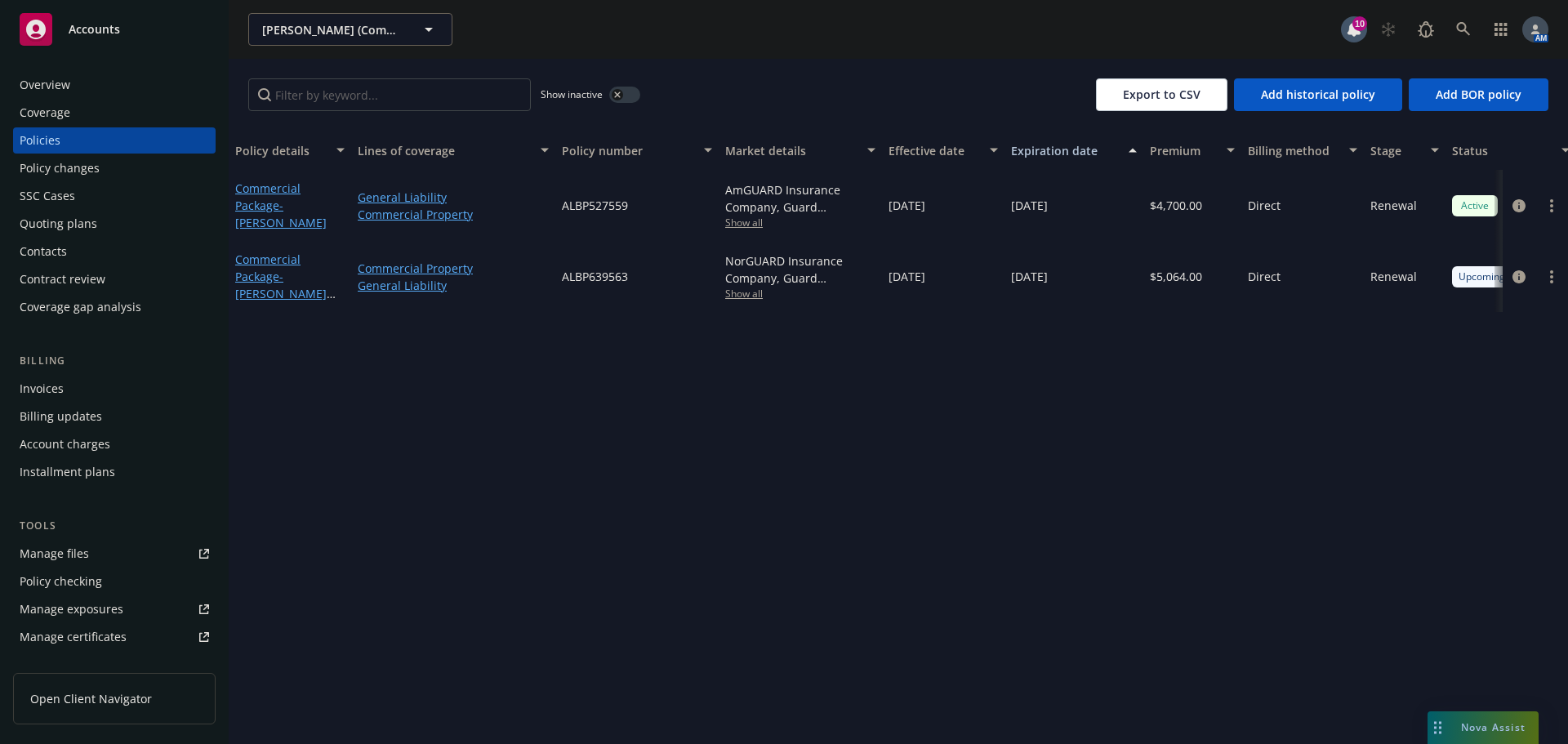
click at [69, 73] on div "Overview" at bounding box center [114, 85] width 189 height 26
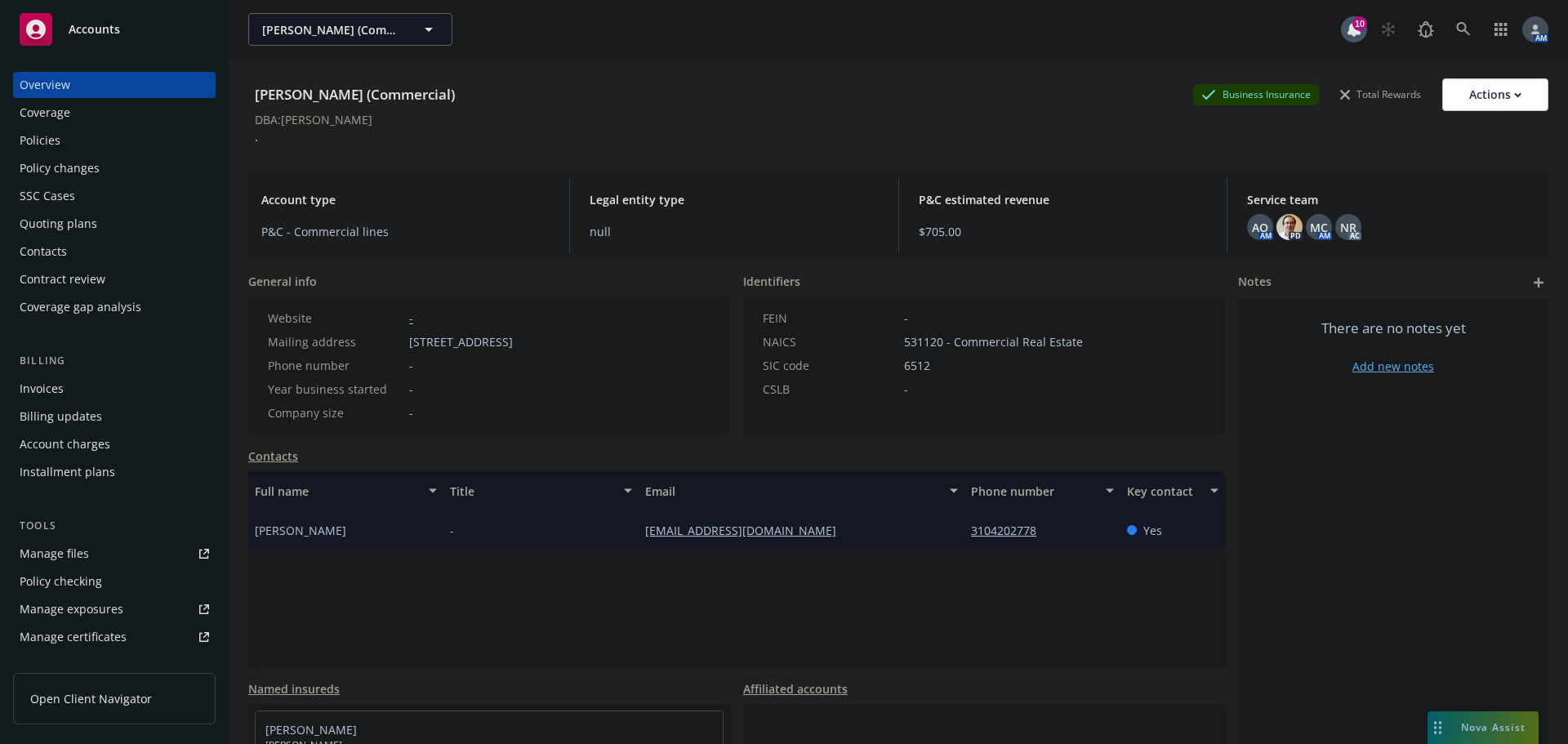
click at [81, 140] on div "Policies" at bounding box center [114, 140] width 189 height 26
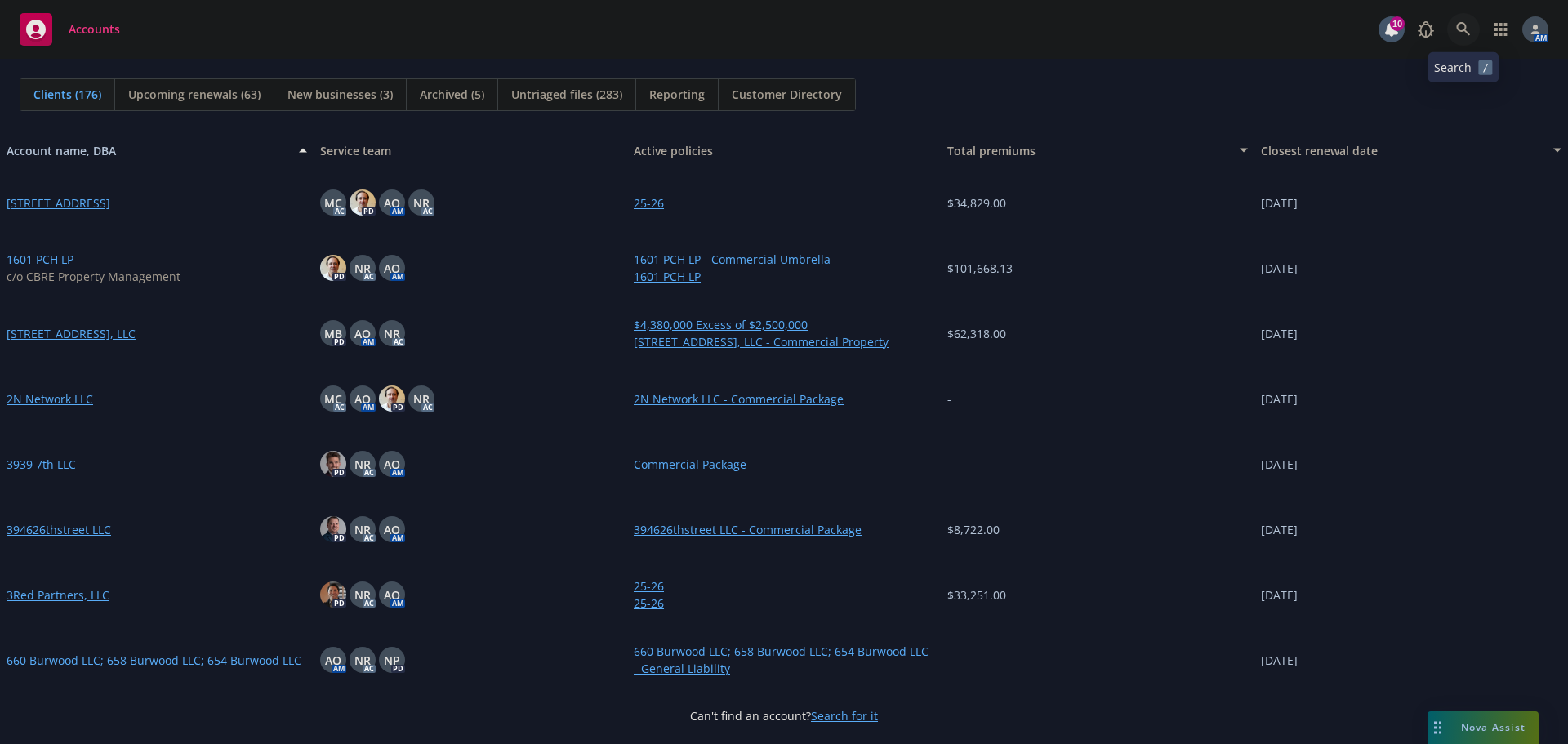
click at [1466, 32] on icon at bounding box center [1463, 28] width 14 height 14
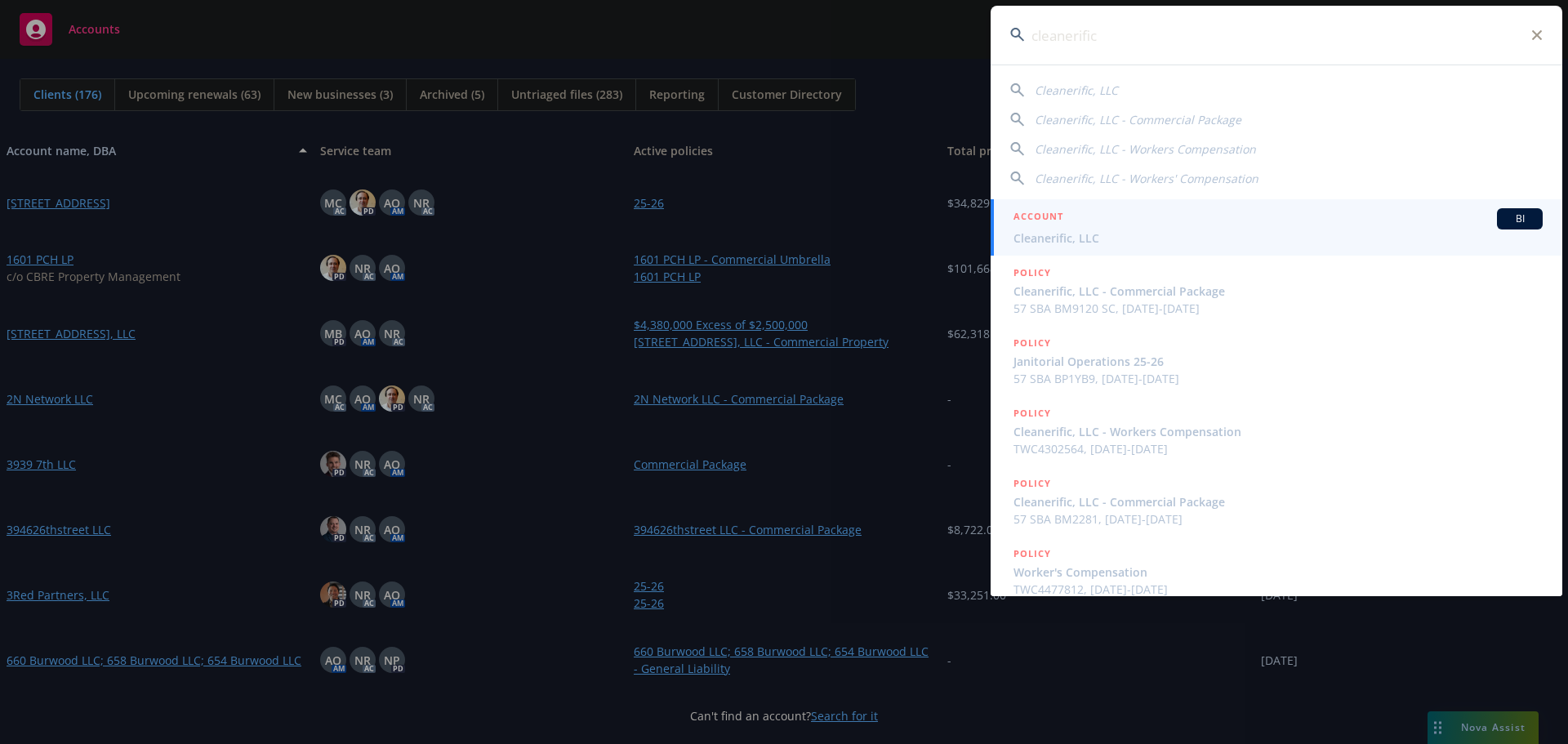
type input "cleanerific"
click at [1127, 233] on span "Cleanerific, LLC" at bounding box center [1278, 238] width 529 height 17
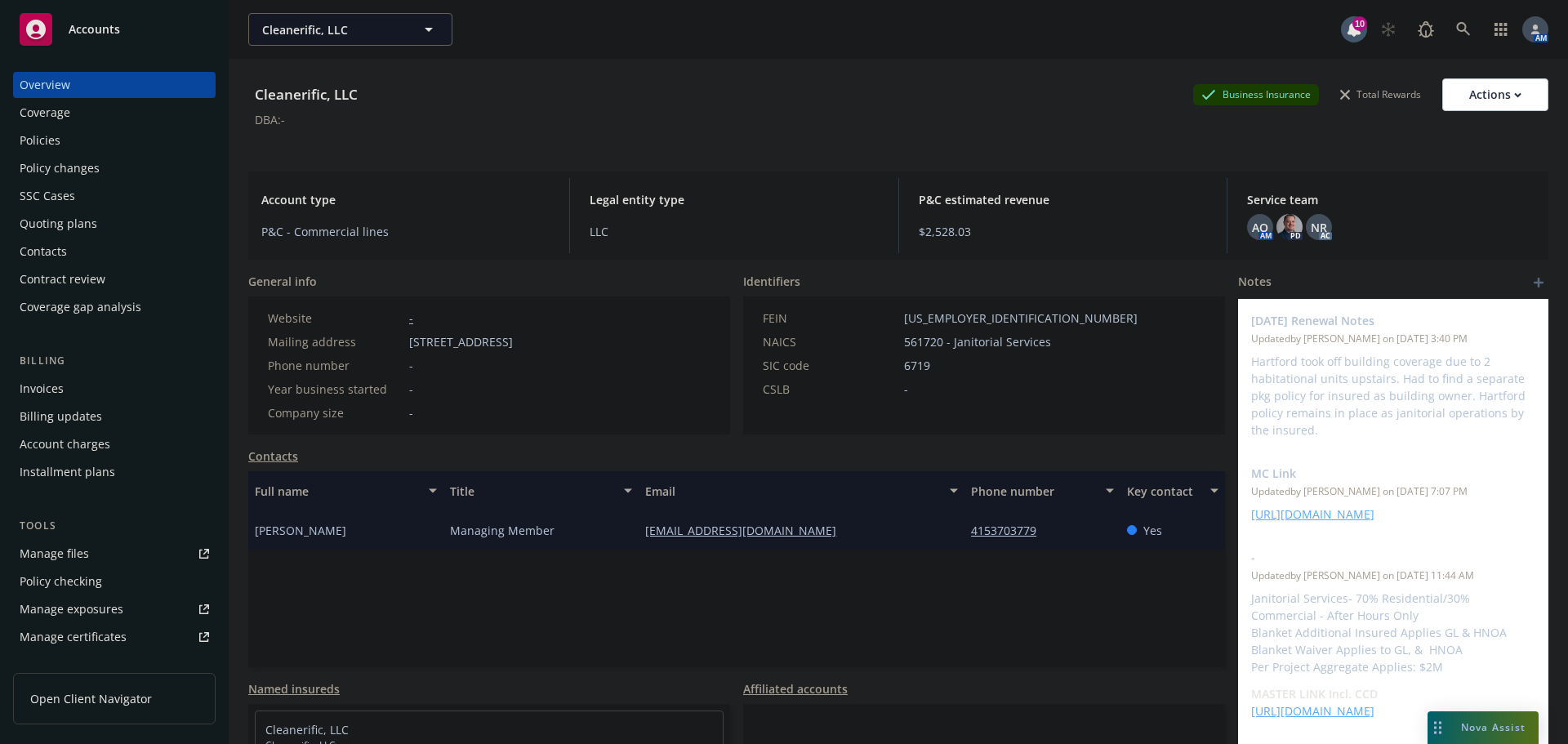
click at [75, 143] on div "Policies" at bounding box center [114, 140] width 189 height 26
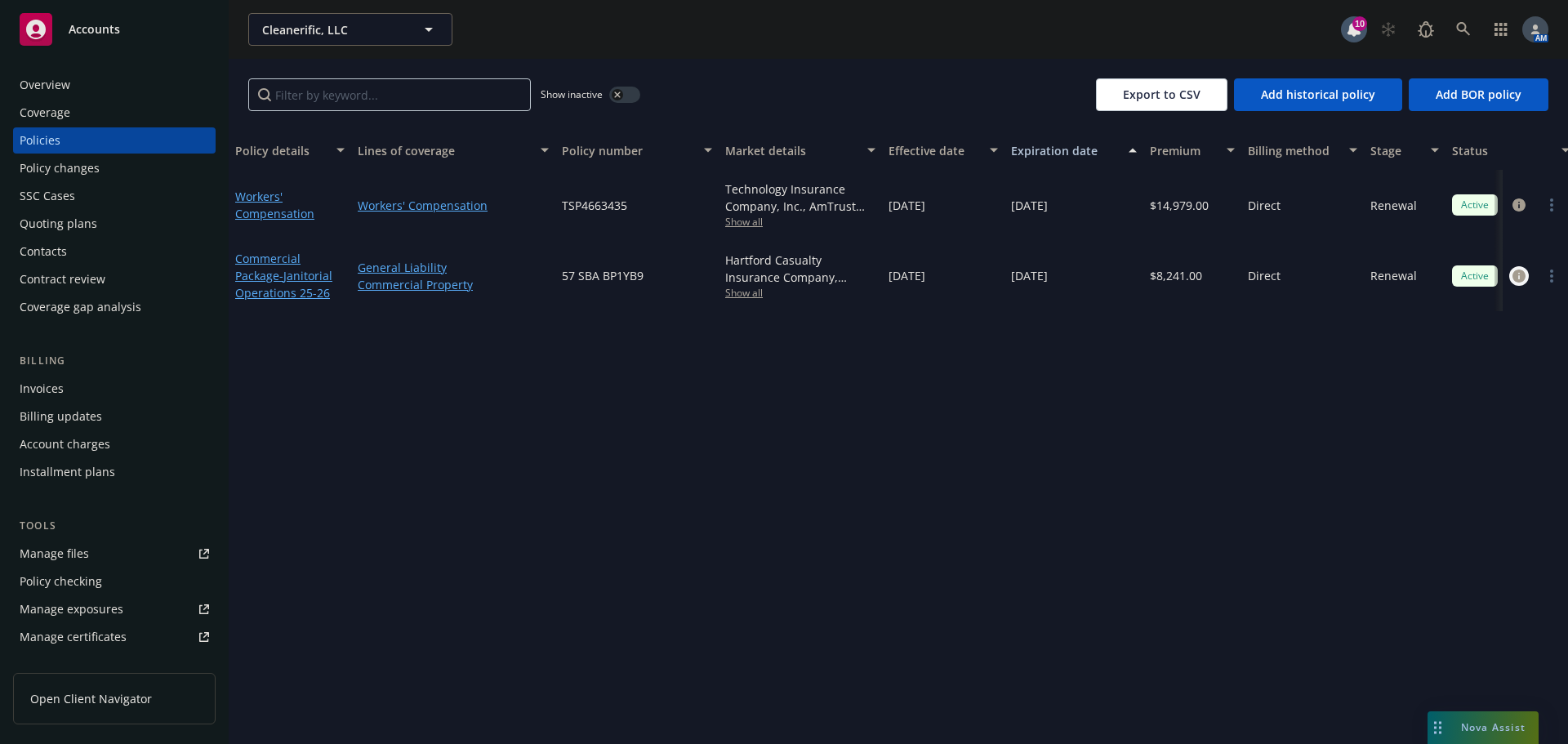
click at [1525, 274] on icon "circleInformation" at bounding box center [1519, 276] width 13 height 13
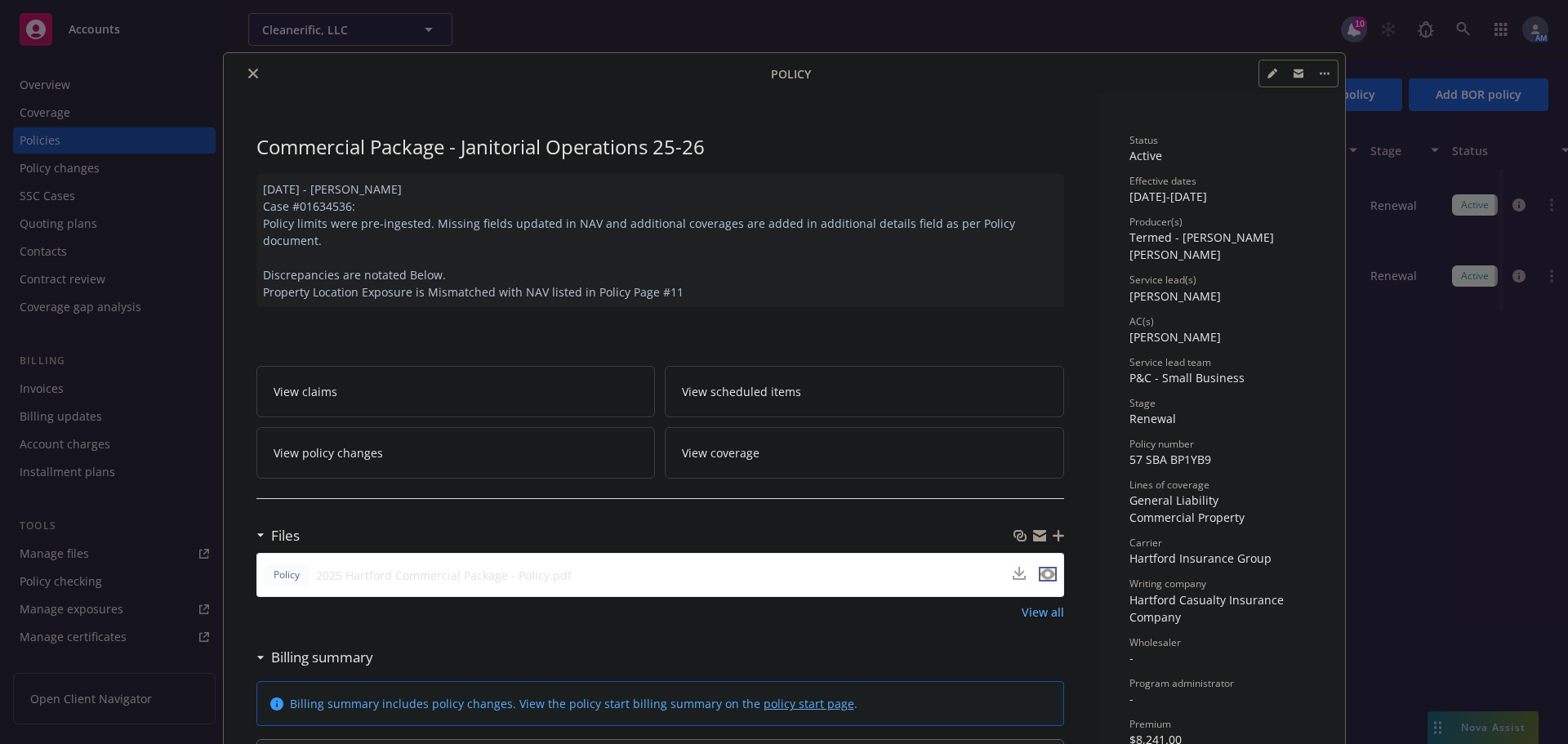
click at [1043, 568] on icon "preview file" at bounding box center [1048, 574] width 15 height 12
drag, startPoint x: 246, startPoint y: 72, endPoint x: 350, endPoint y: 87, distance: 105.1
click at [249, 72] on icon "close" at bounding box center [254, 74] width 10 height 10
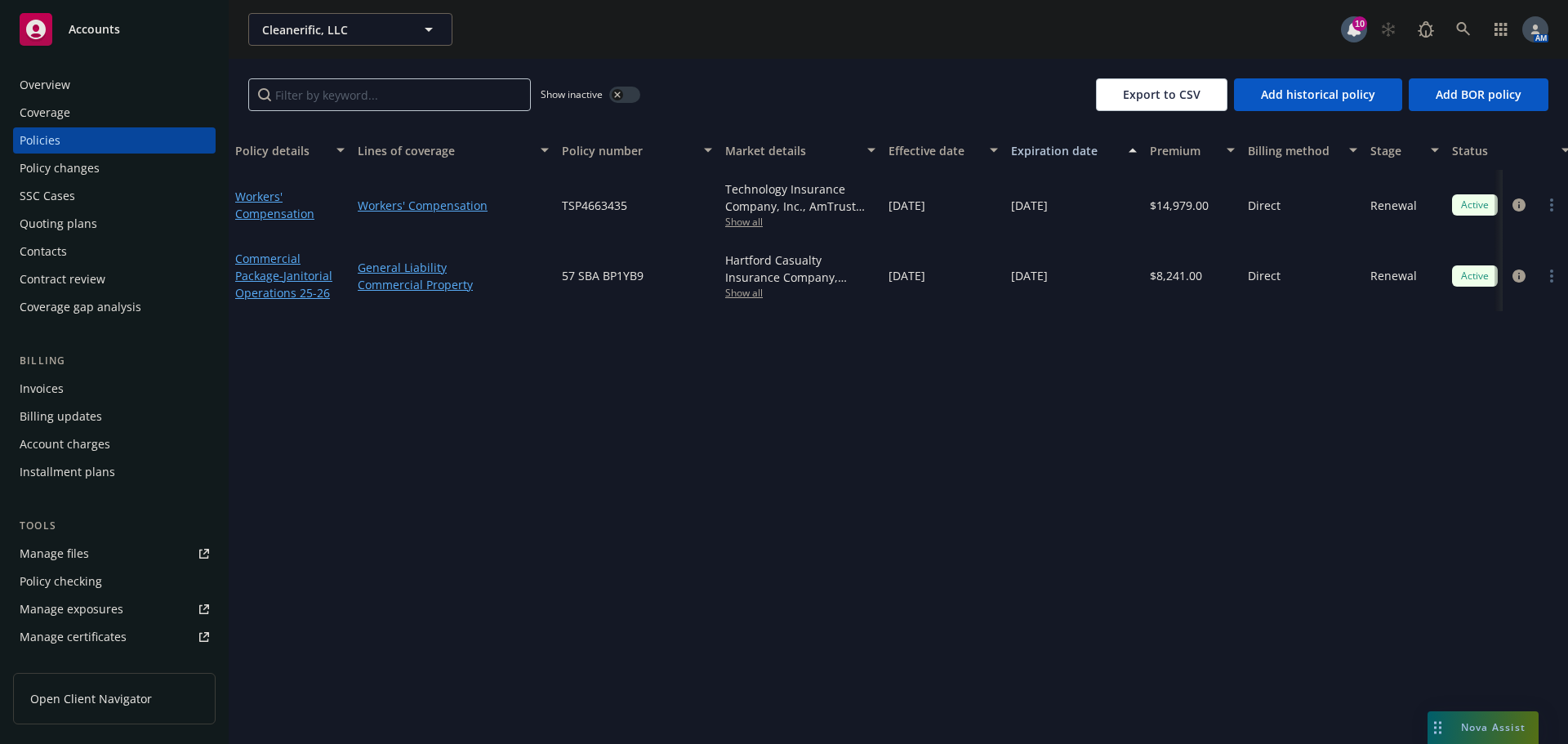
click at [73, 87] on div "Overview" at bounding box center [114, 85] width 189 height 26
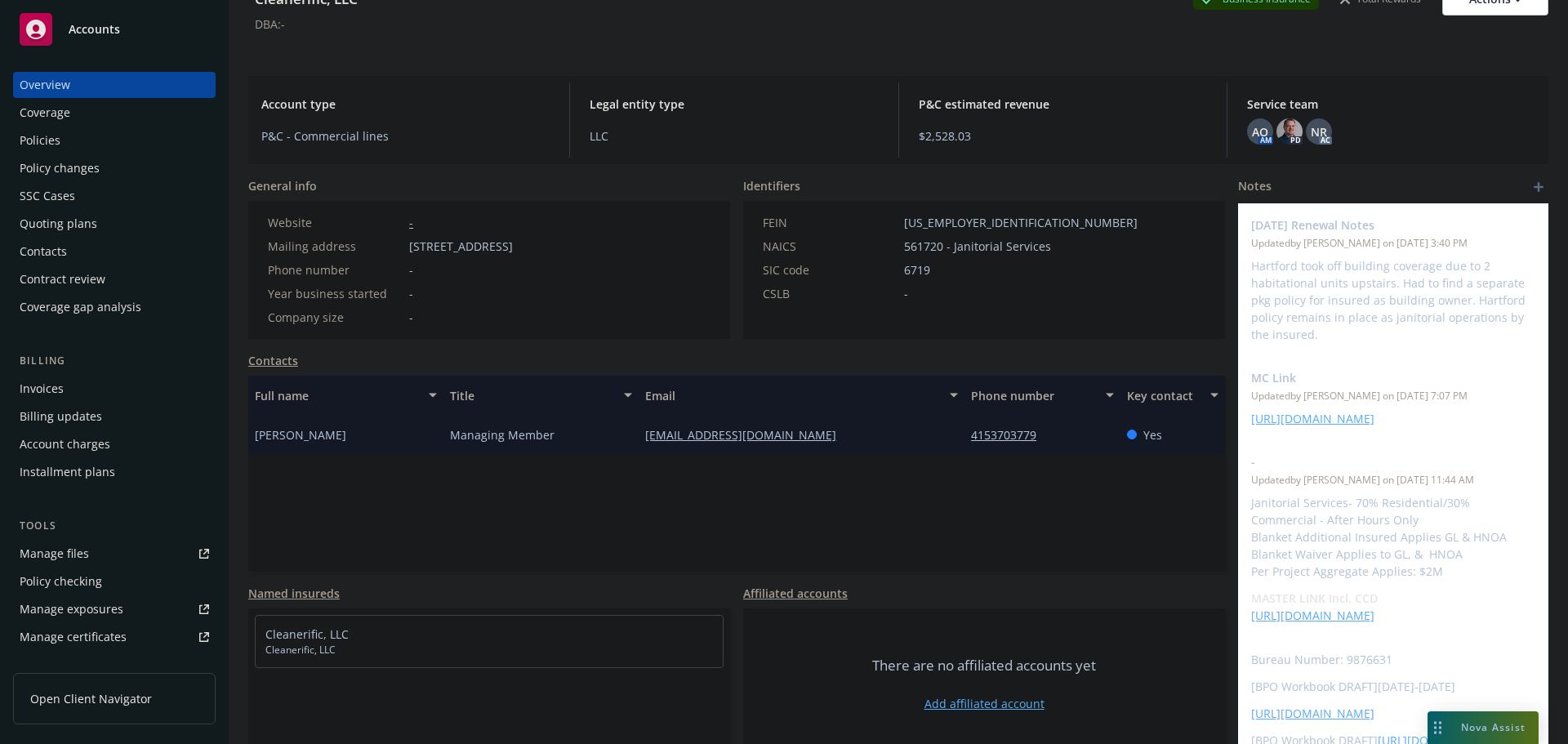
scroll to position [111, 0]
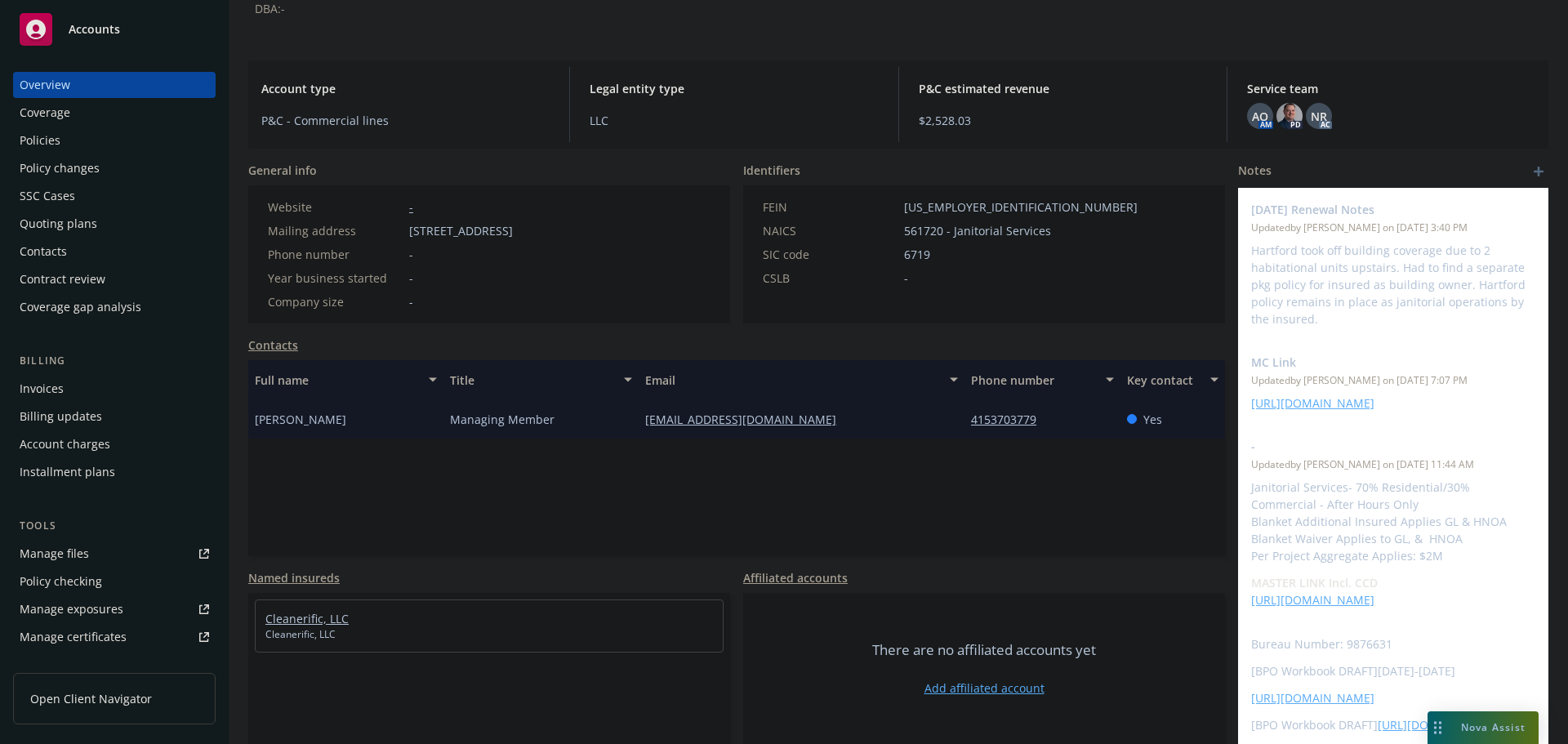
click at [339, 620] on link "Cleanerific, LLC" at bounding box center [307, 618] width 84 height 16
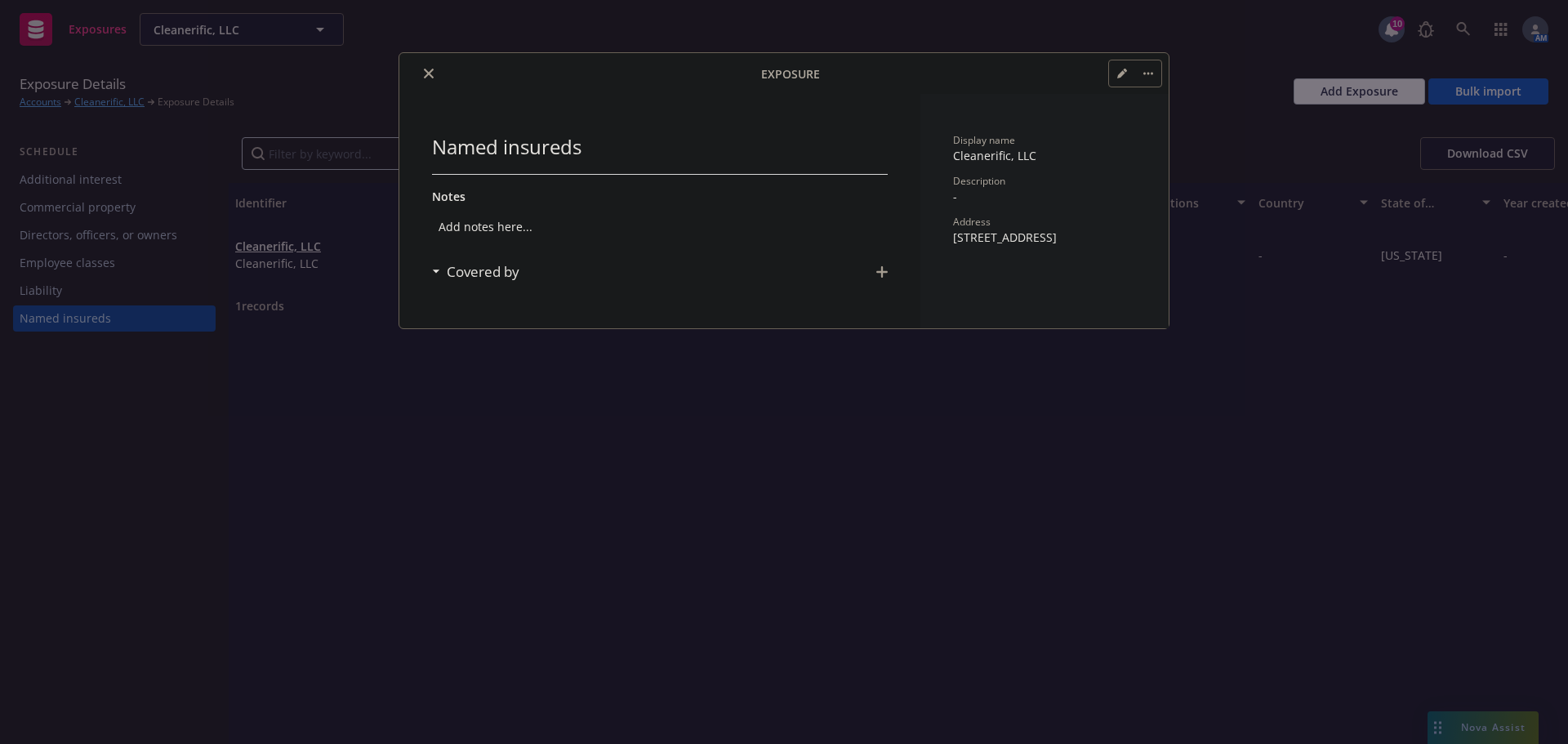
click at [434, 70] on button "close" at bounding box center [428, 73] width 19 height 19
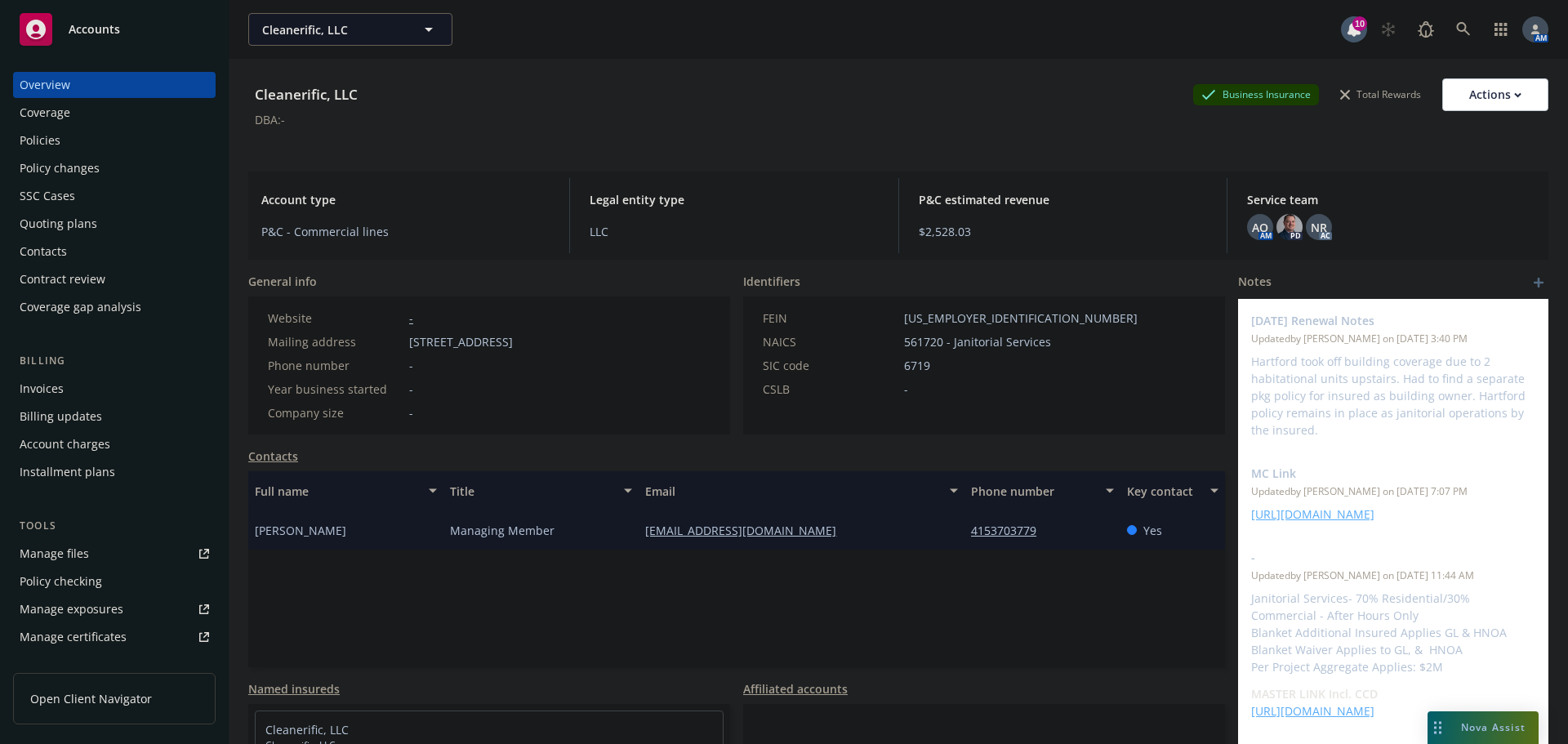
click at [81, 230] on div "Quoting plans" at bounding box center [58, 223] width 78 height 26
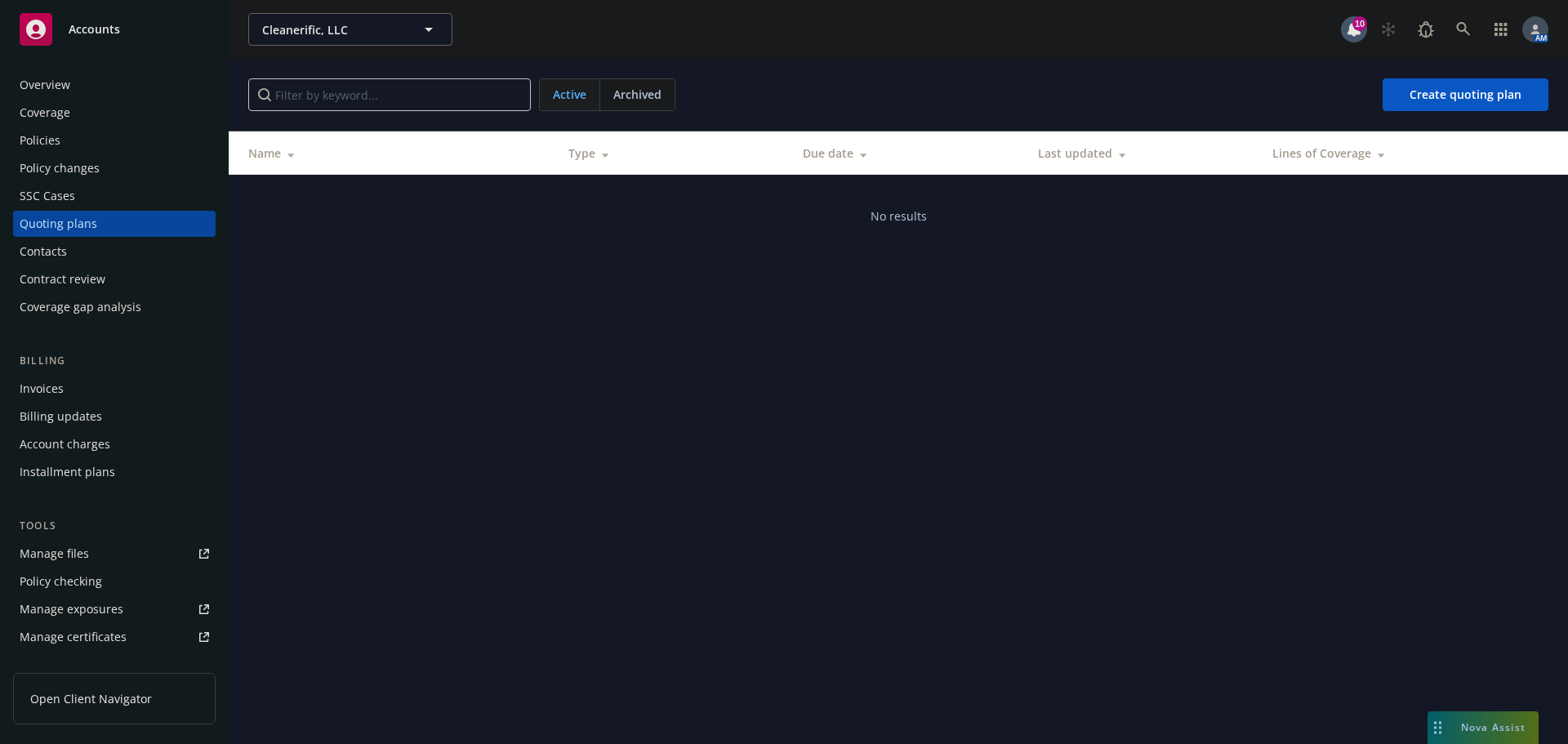
click at [633, 97] on span "Archived" at bounding box center [638, 94] width 49 height 17
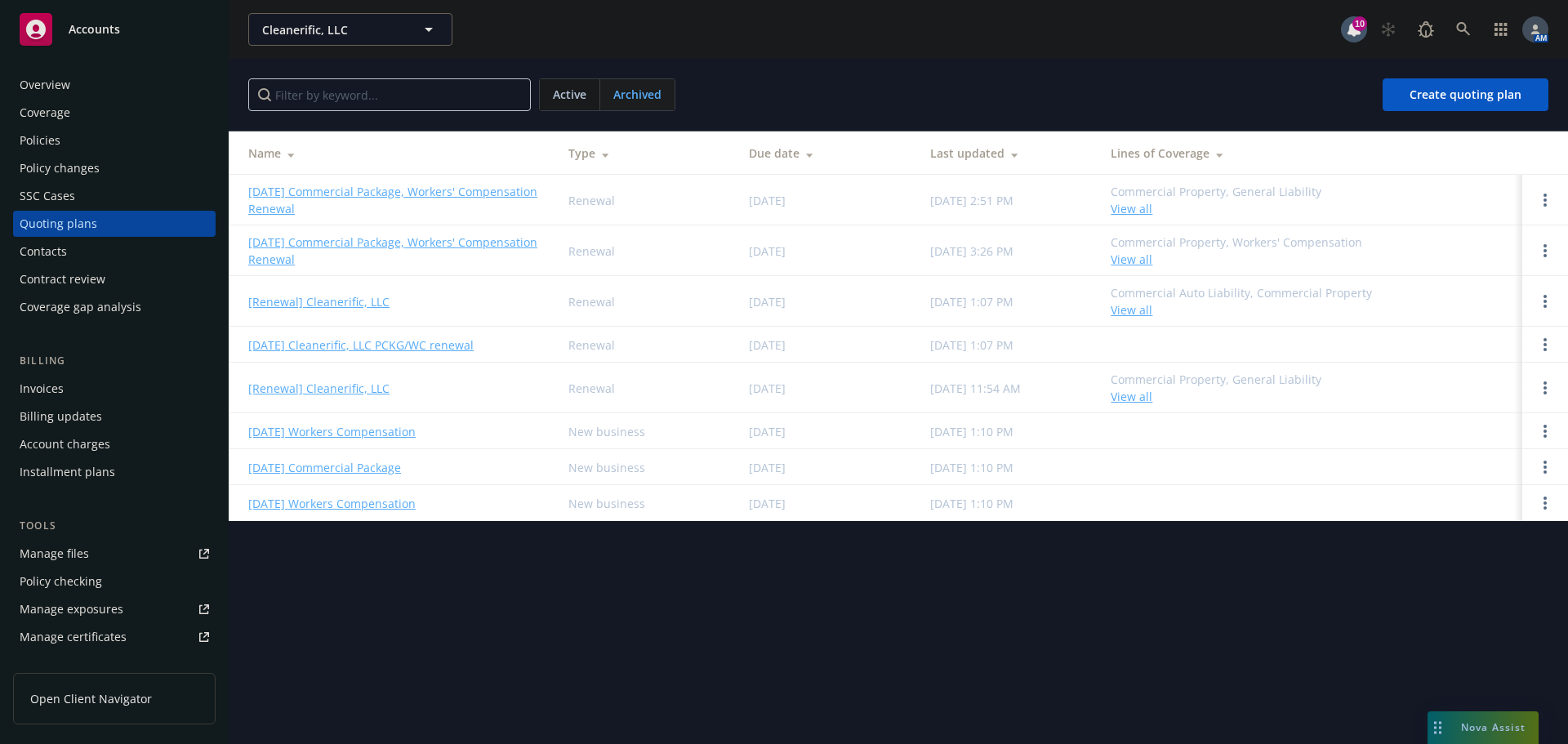
click at [551, 92] on div "Active" at bounding box center [570, 95] width 60 height 31
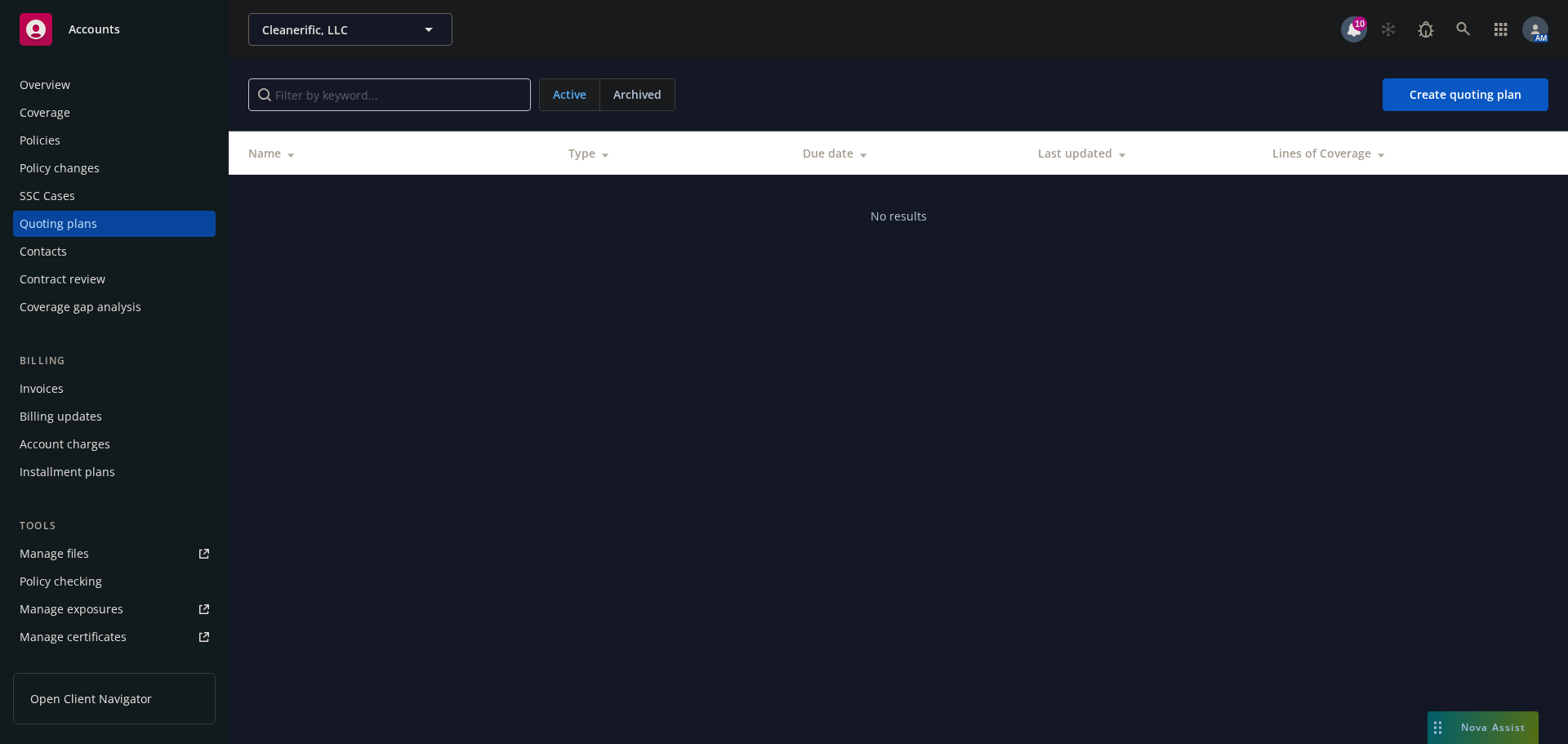
click at [54, 75] on div "Overview" at bounding box center [44, 85] width 50 height 26
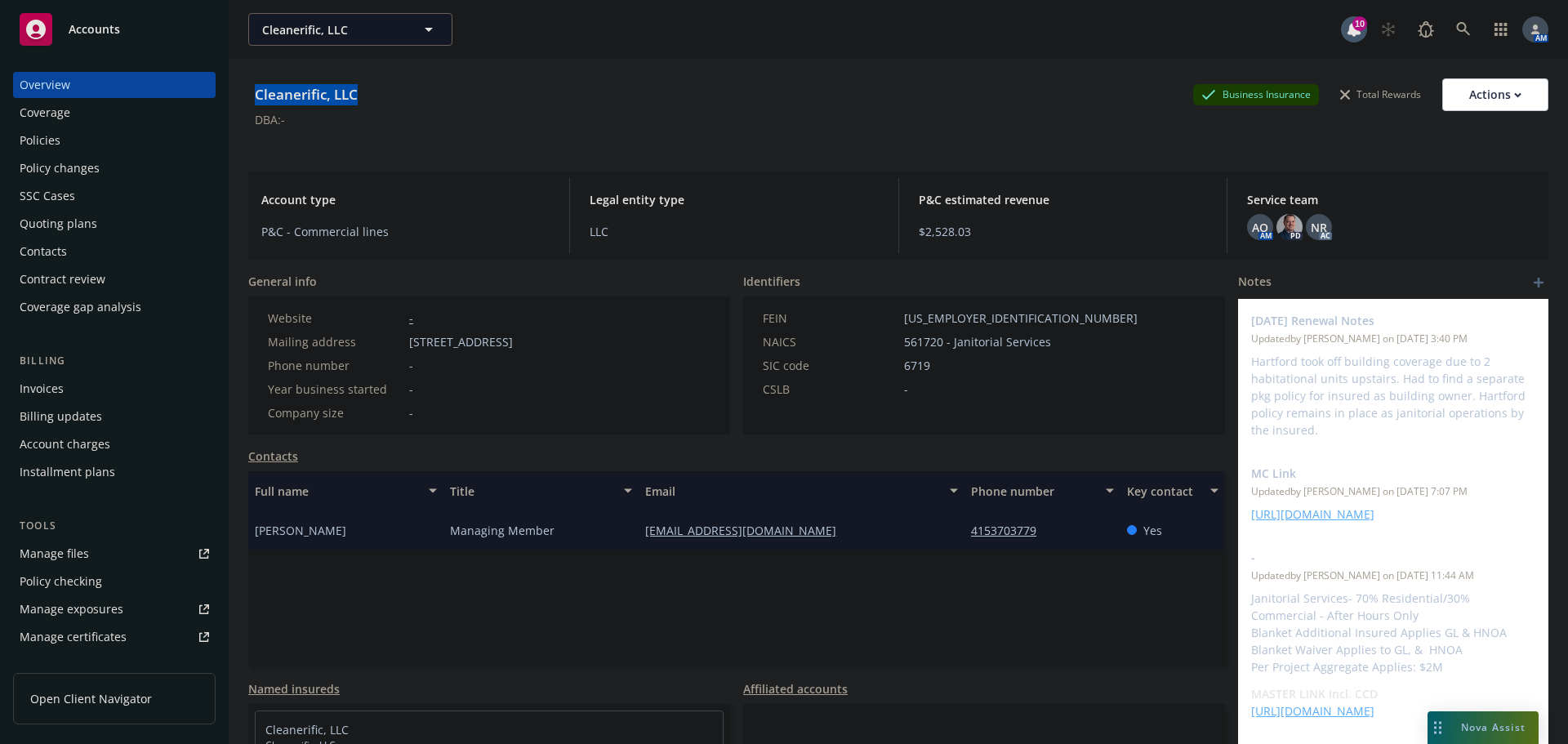
drag, startPoint x: 356, startPoint y: 94, endPoint x: 252, endPoint y: 92, distance: 104.0
click at [252, 92] on div "Cleanerific, LLC Business Insurance Total Rewards Actions" at bounding box center [898, 95] width 1300 height 33
copy div "Cleanerific, LLC"
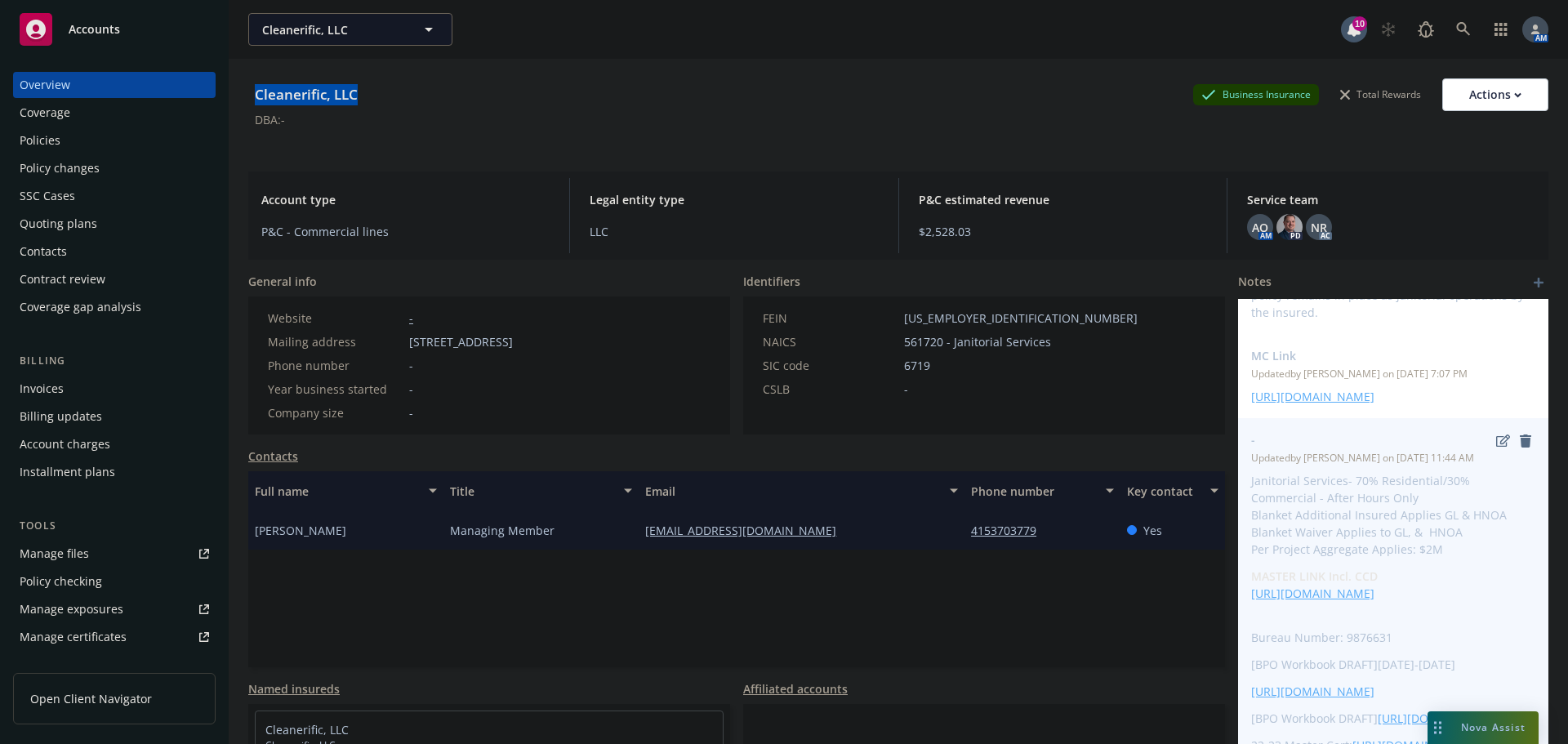
scroll to position [163, 0]
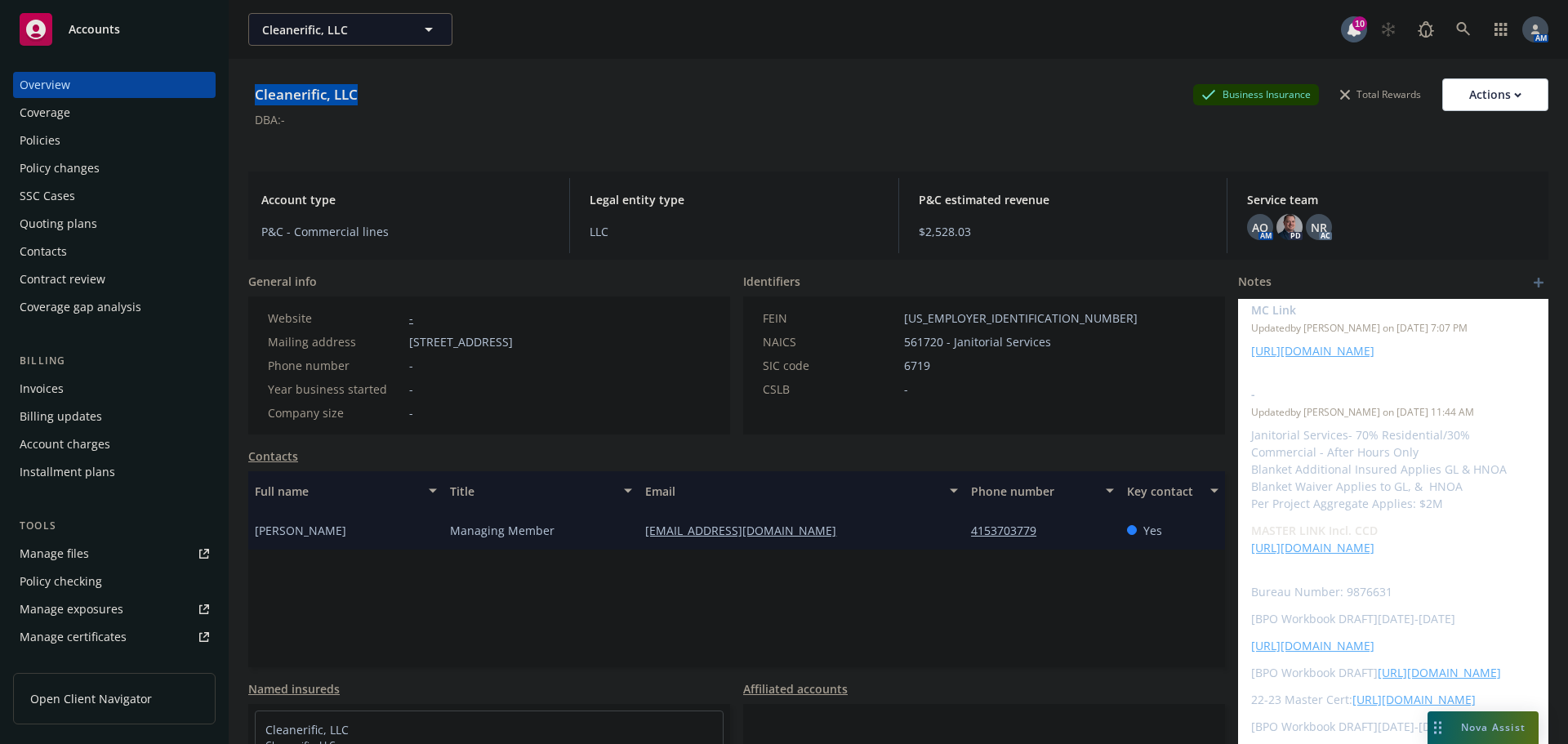
click at [83, 149] on div "Policies" at bounding box center [114, 140] width 189 height 26
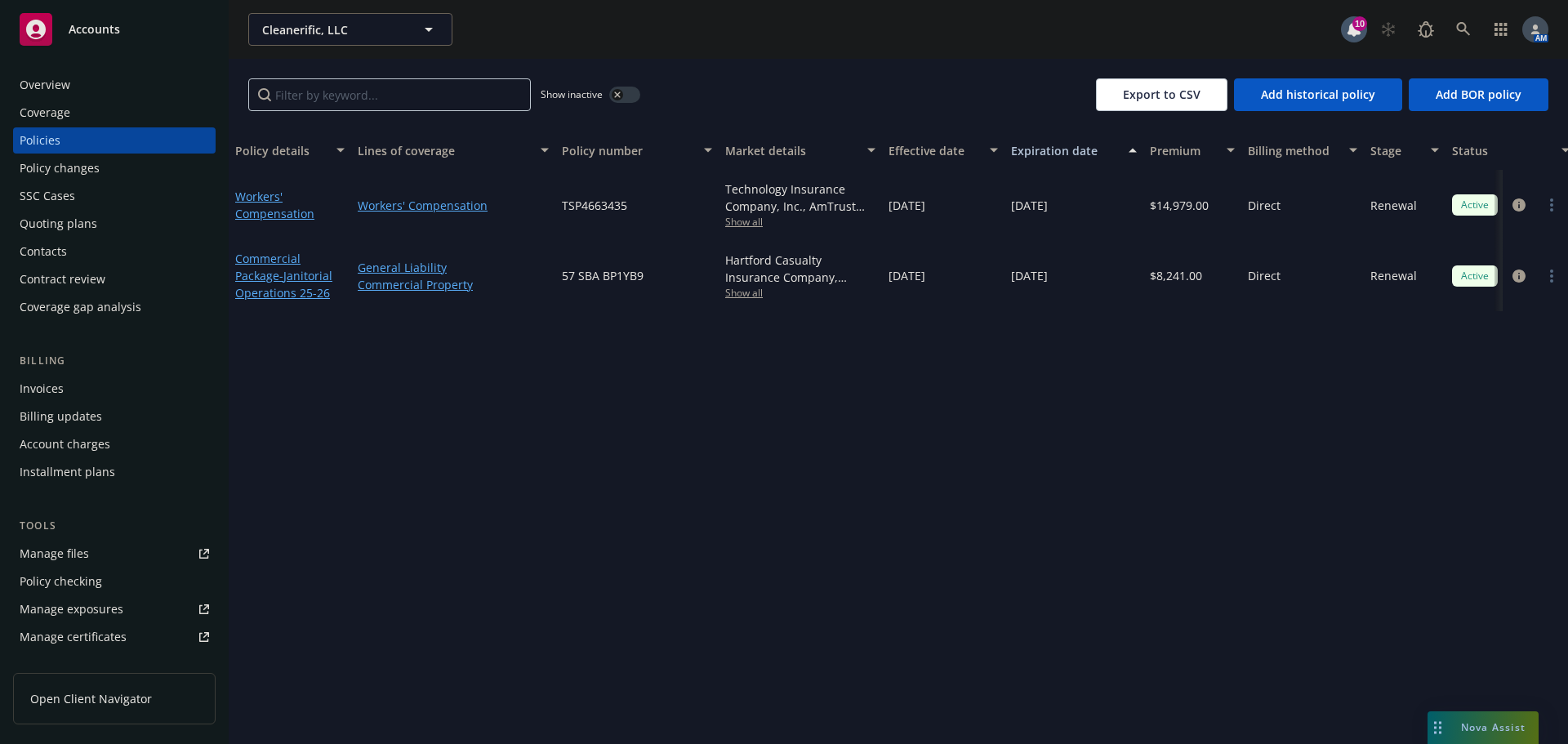
click at [628, 95] on button "button" at bounding box center [625, 95] width 31 height 17
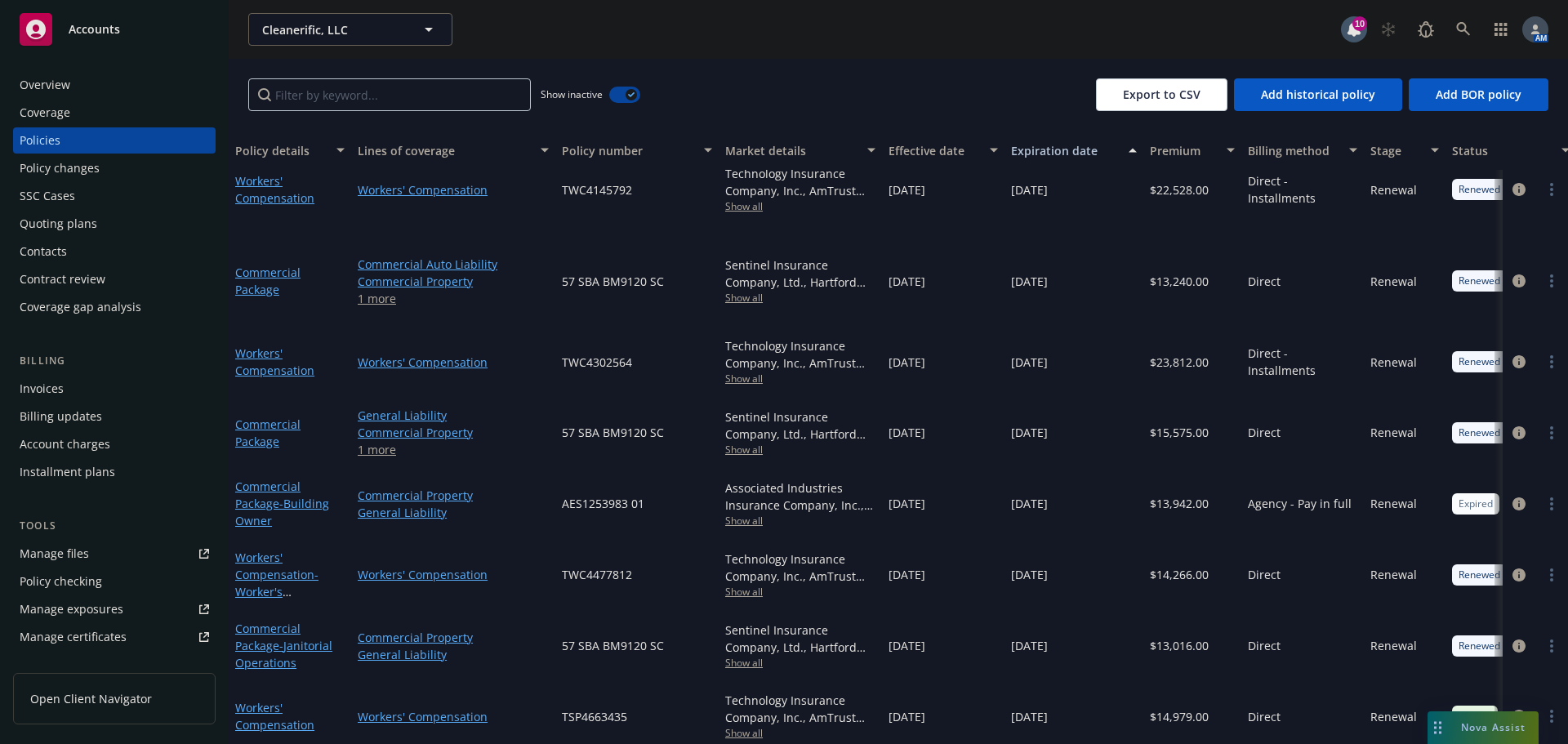
scroll to position [660, 0]
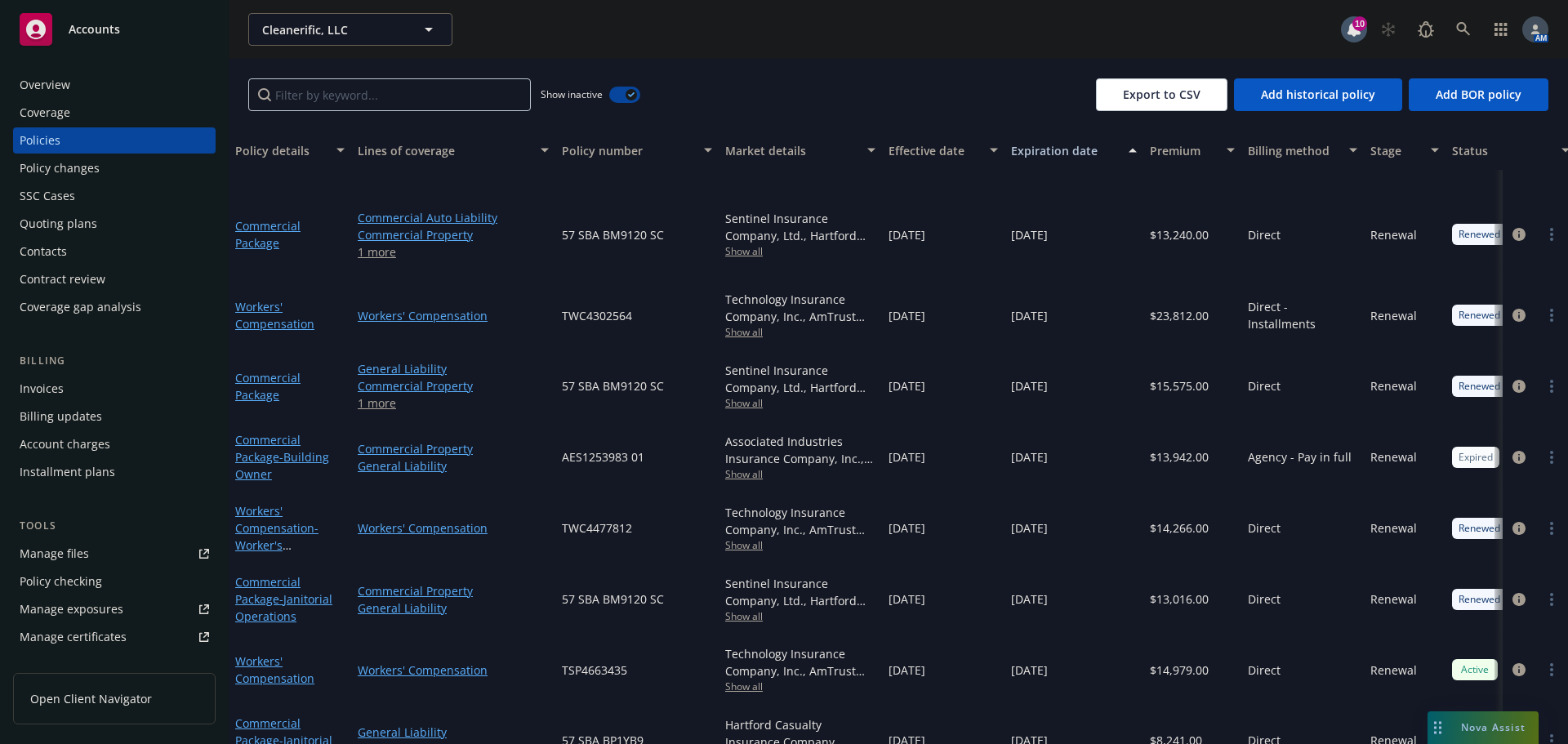
click at [1513, 734] on icon "circleInformation" at bounding box center [1519, 741] width 13 height 13
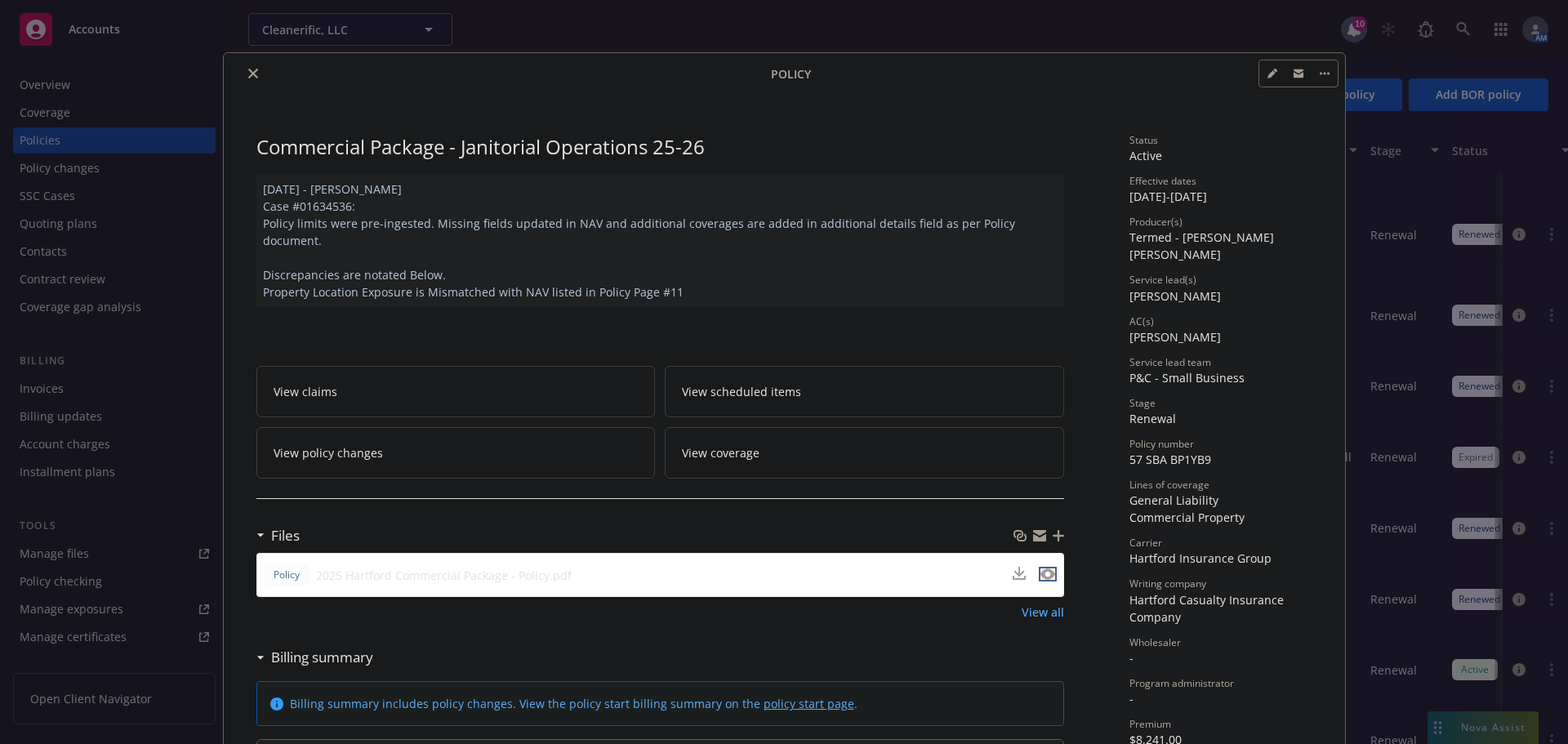
click at [1043, 568] on icon "preview file" at bounding box center [1048, 574] width 15 height 12
click at [254, 69] on button "close" at bounding box center [253, 73] width 19 height 19
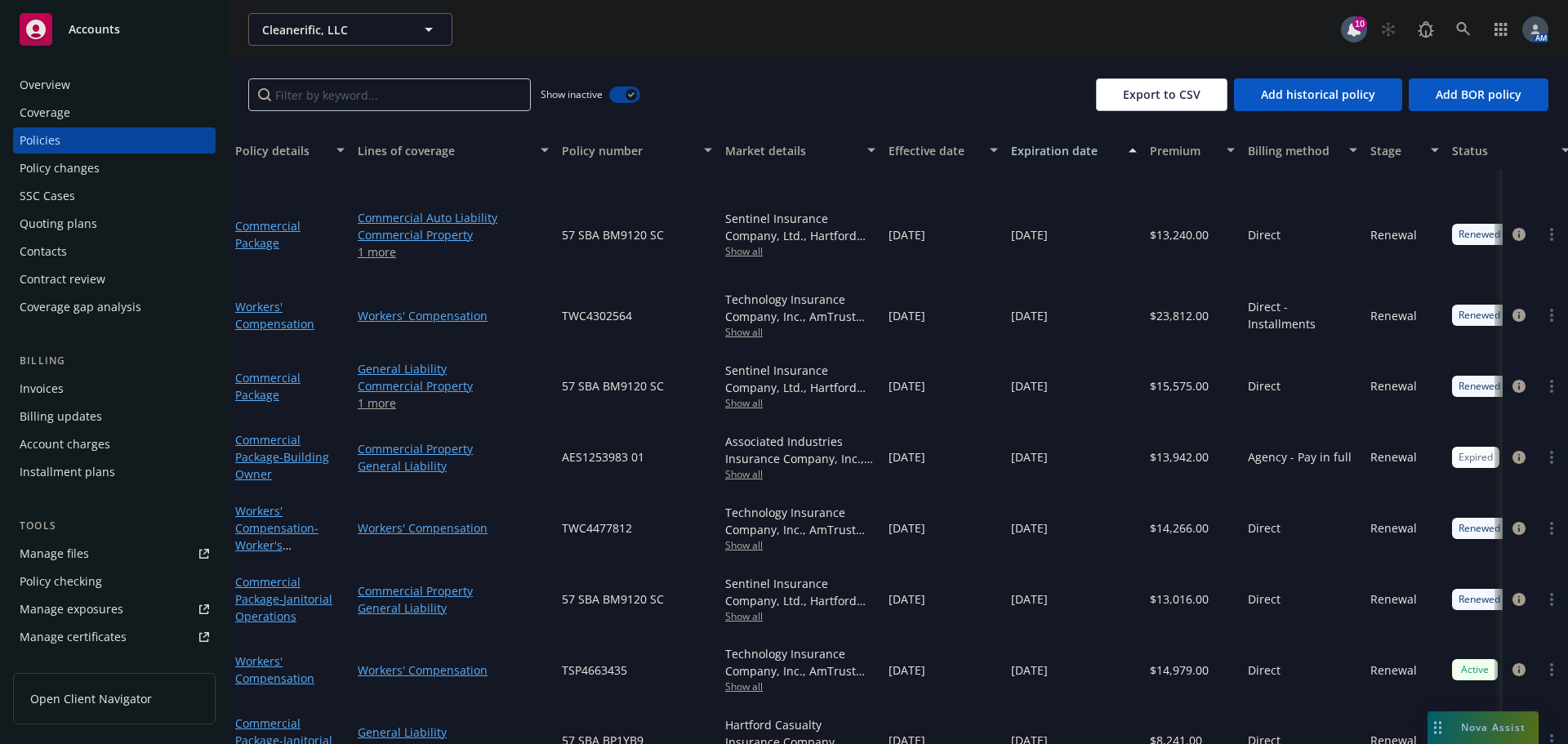
click at [1513, 734] on icon "circleInformation" at bounding box center [1519, 741] width 13 height 13
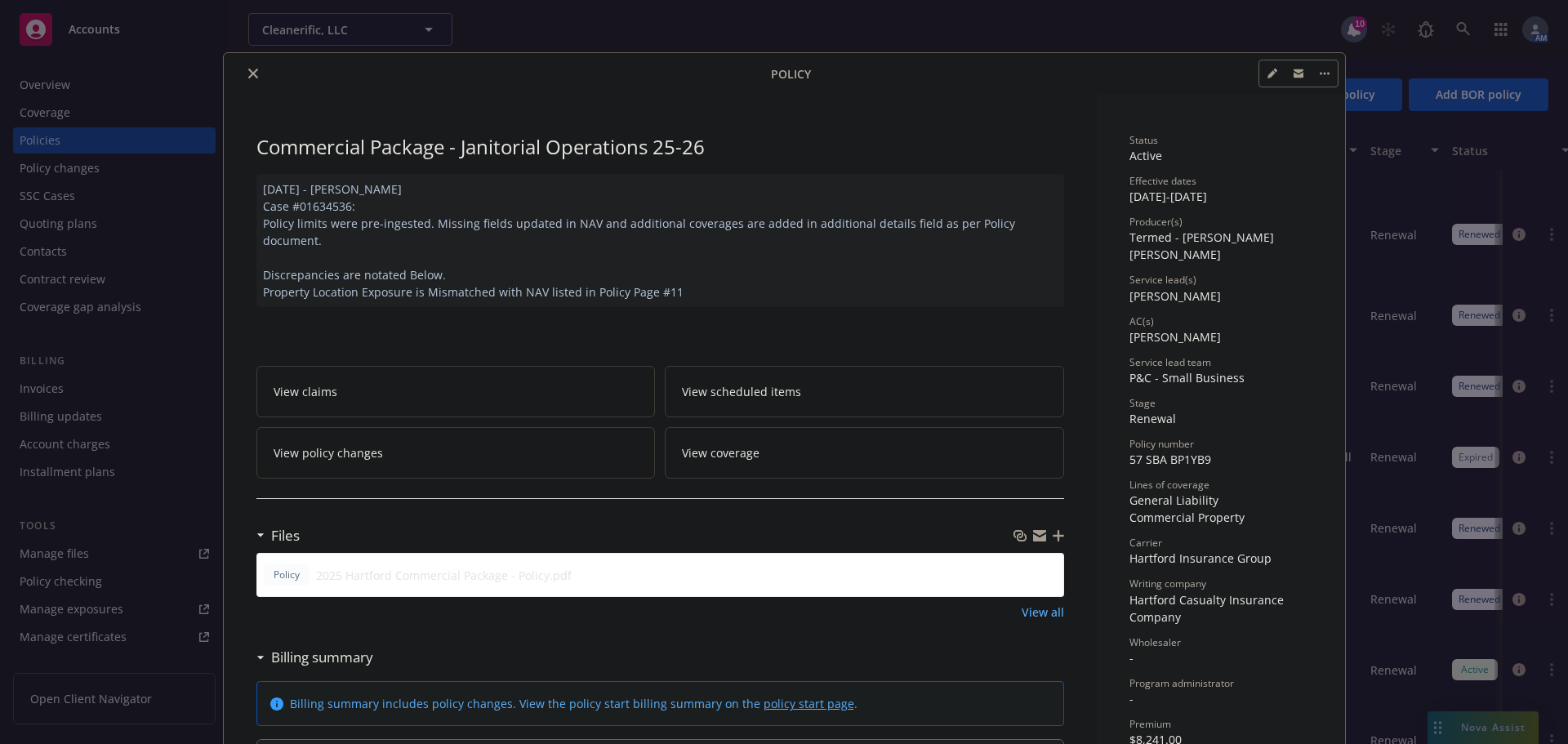
scroll to position [49, 0]
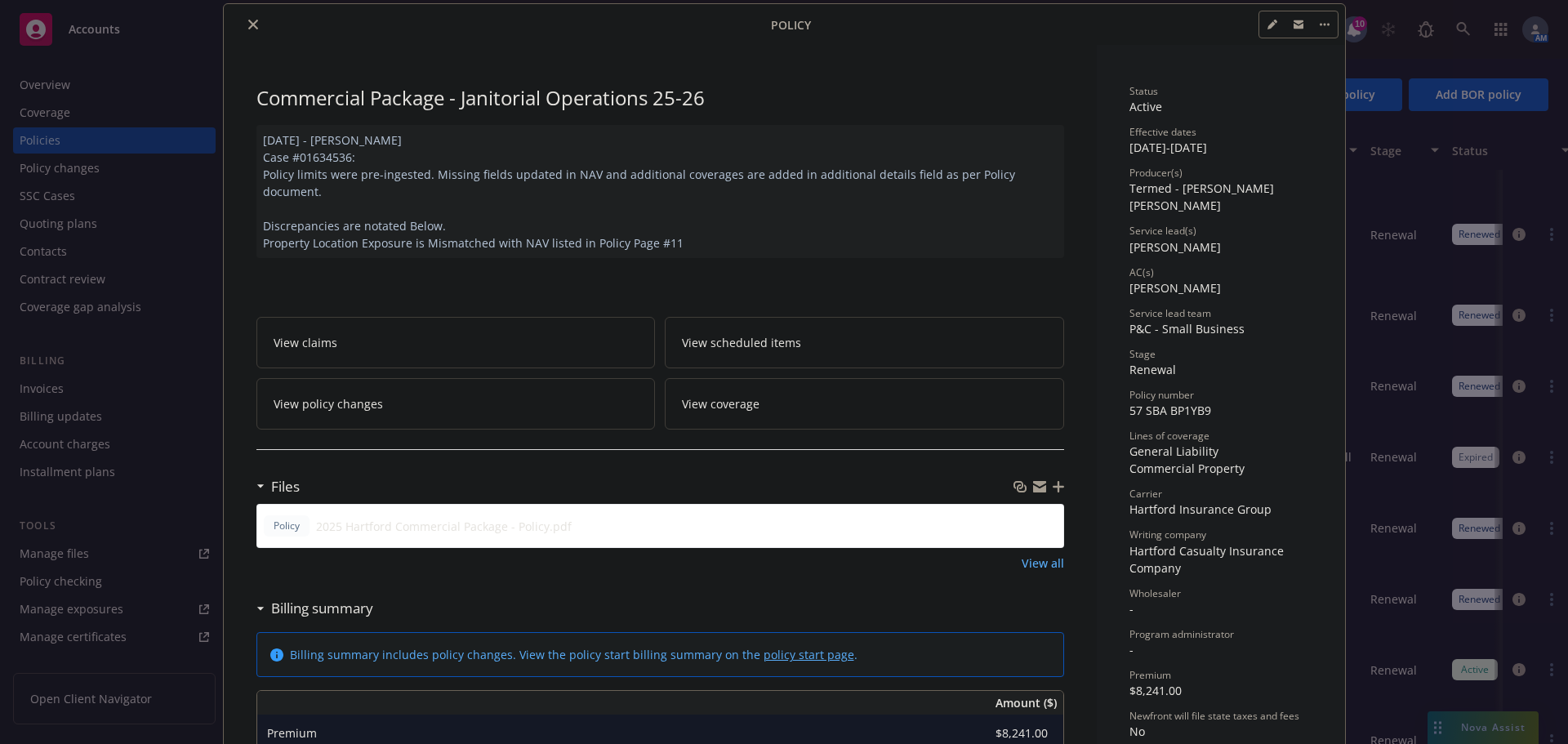
click at [1267, 25] on icon "button" at bounding box center [1272, 24] width 10 height 10
select select "RENEWAL"
select select "12"
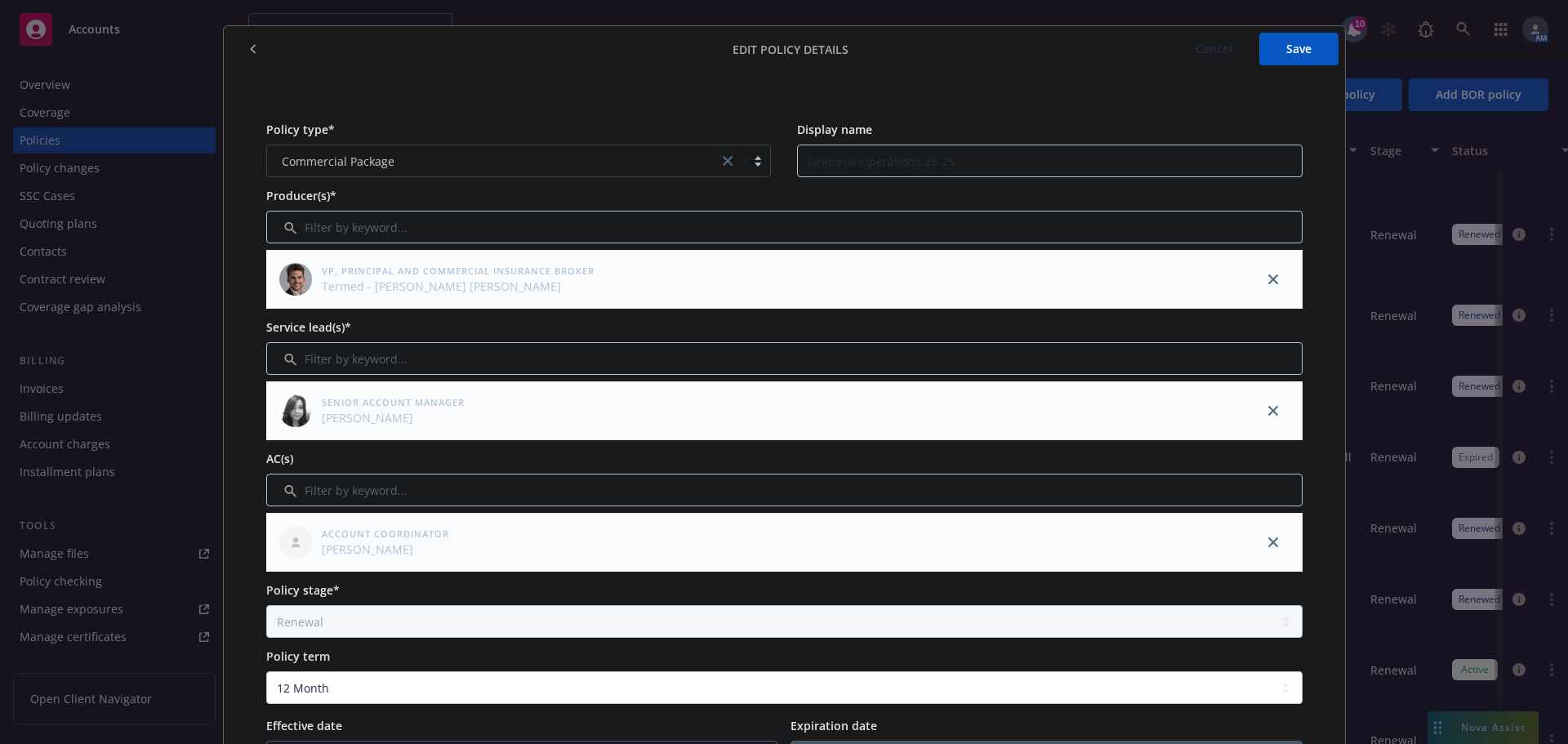
scroll to position [0, 0]
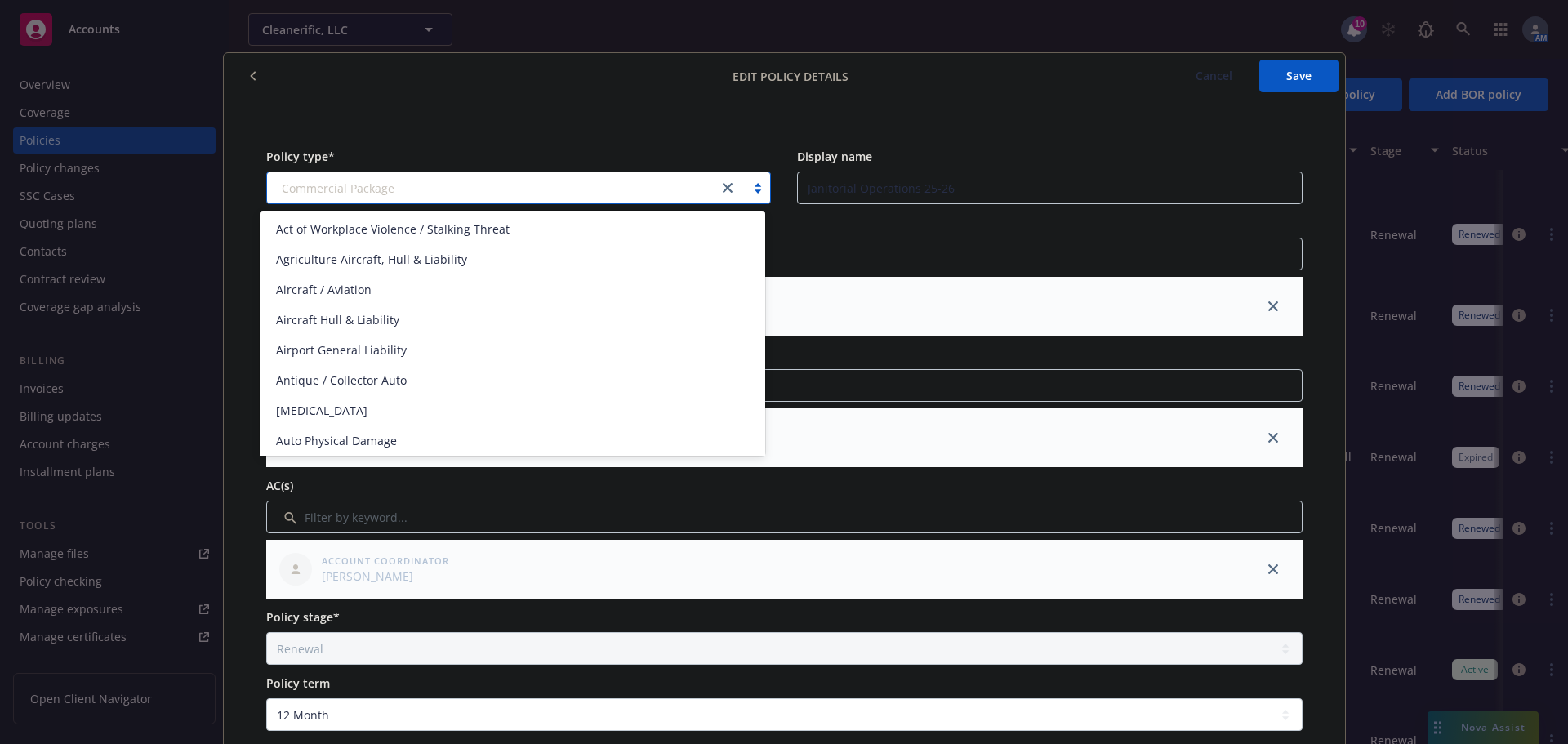
click at [596, 197] on div at bounding box center [493, 187] width 435 height 19
click at [604, 111] on div "Policy type* option Commercial Package selected, 25 of 145. 145 results availab…" at bounding box center [784, 724] width 1122 height 1250
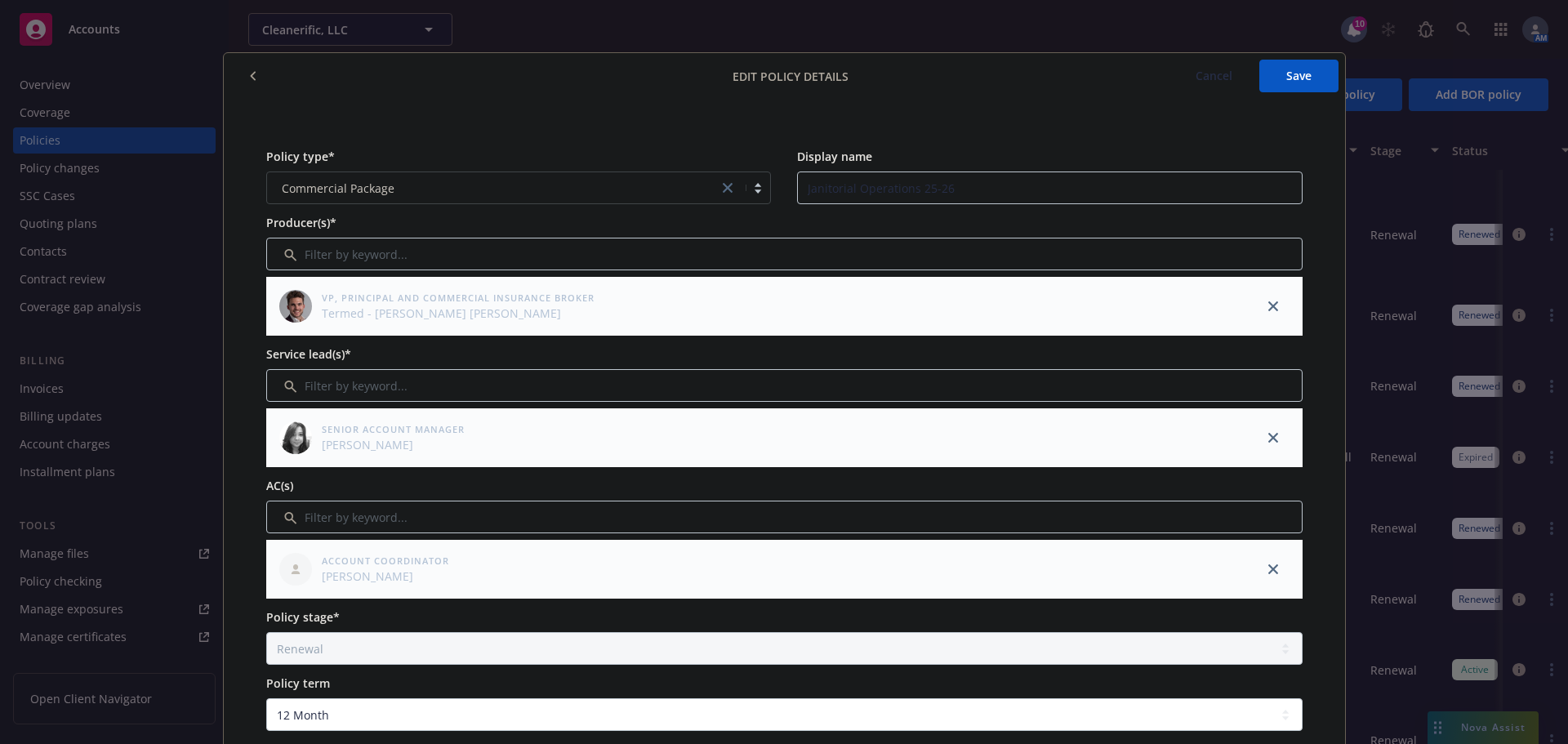
click at [250, 74] on icon "button" at bounding box center [253, 76] width 5 height 9
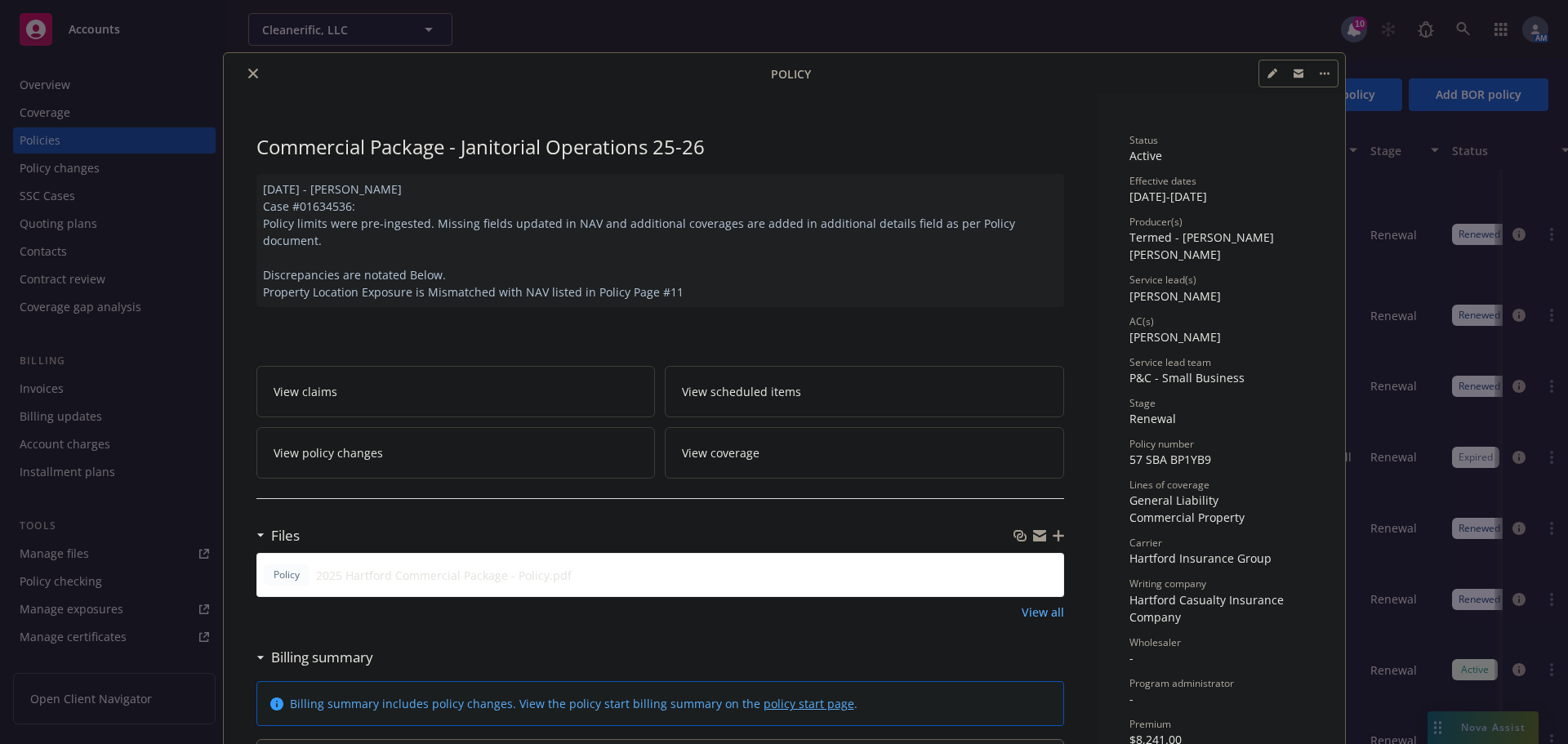
click at [1319, 75] on button "button" at bounding box center [1324, 73] width 26 height 26
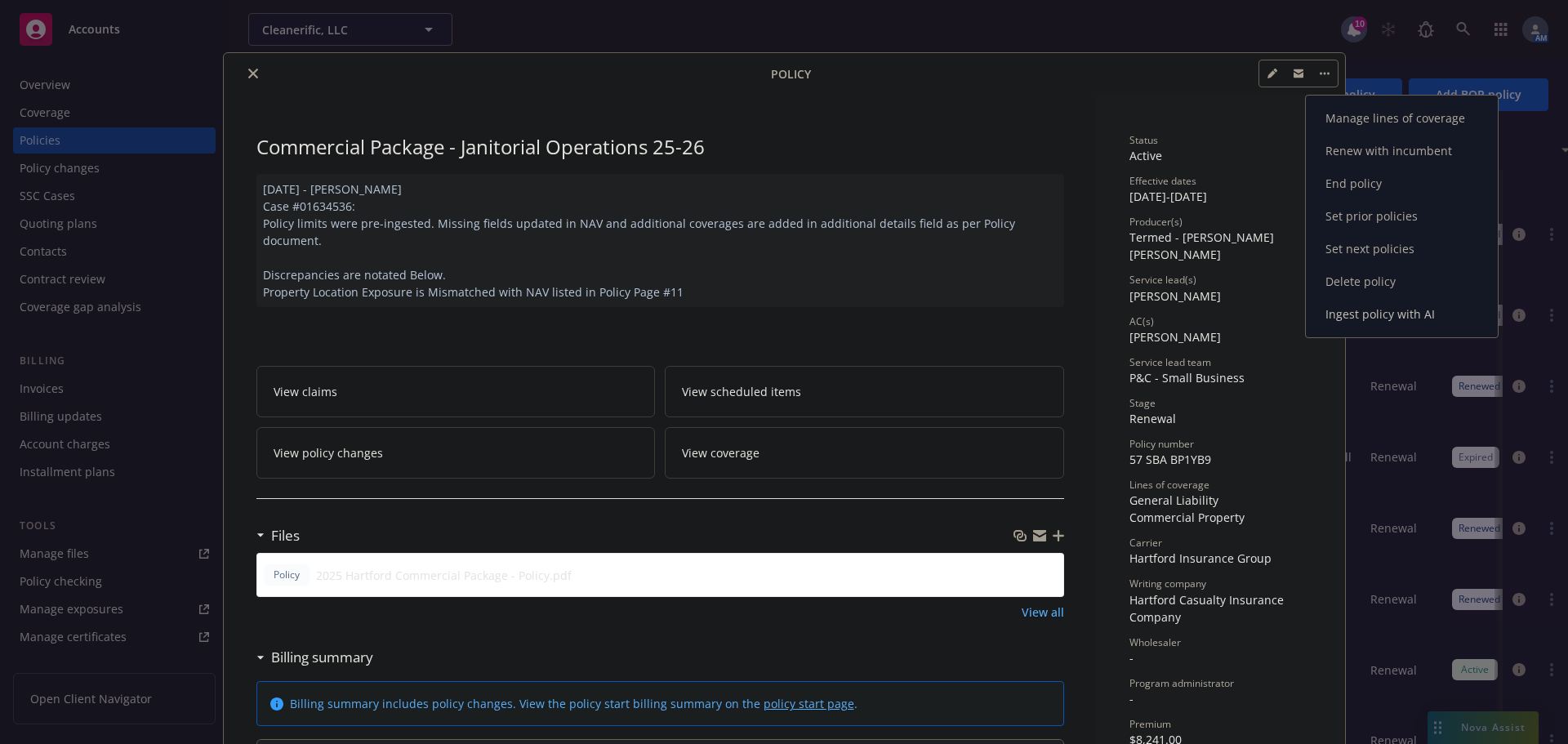
click at [1355, 112] on link "Manage lines of coverage" at bounding box center [1401, 118] width 192 height 33
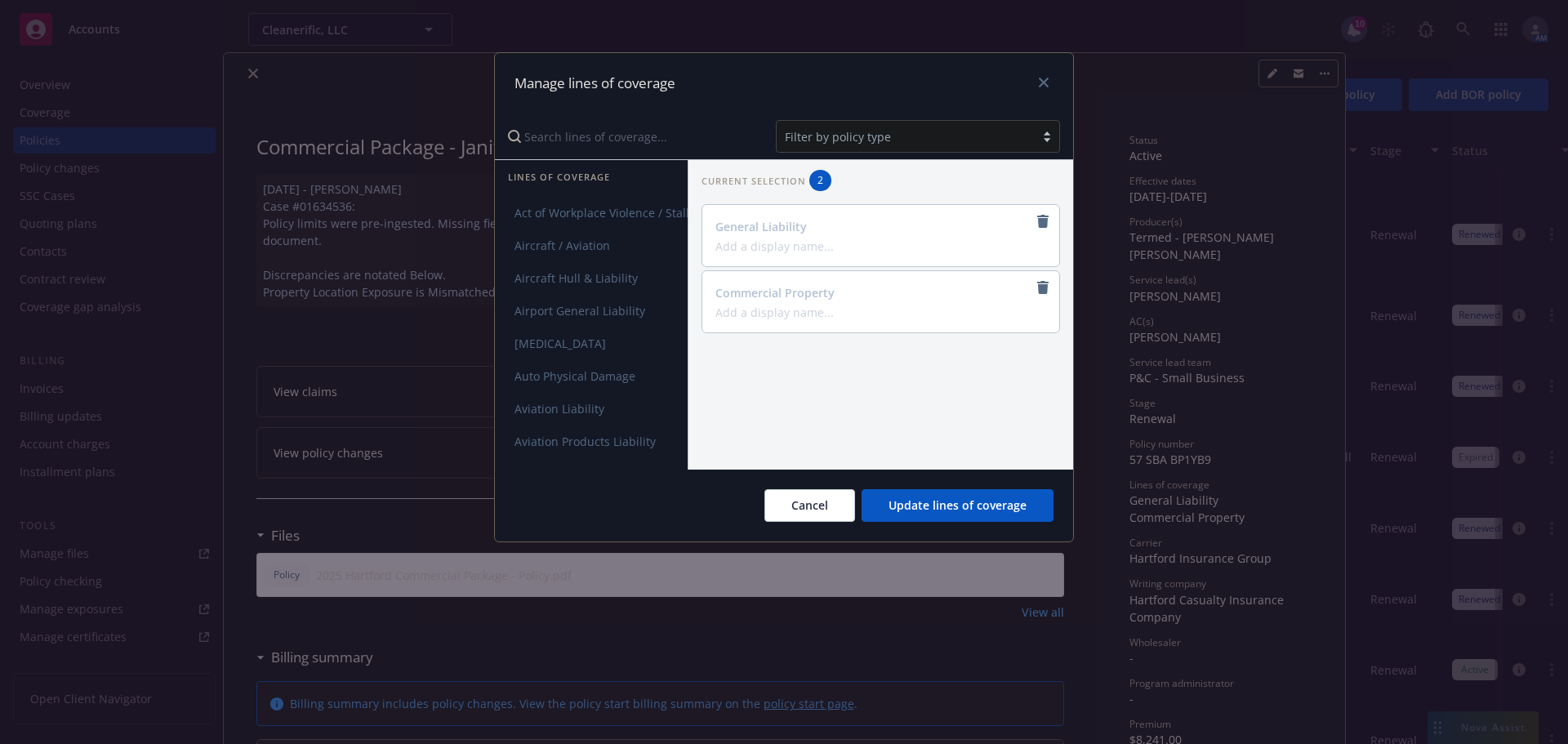
click at [643, 127] on input "Search lines of coverage..." at bounding box center [630, 136] width 265 height 33
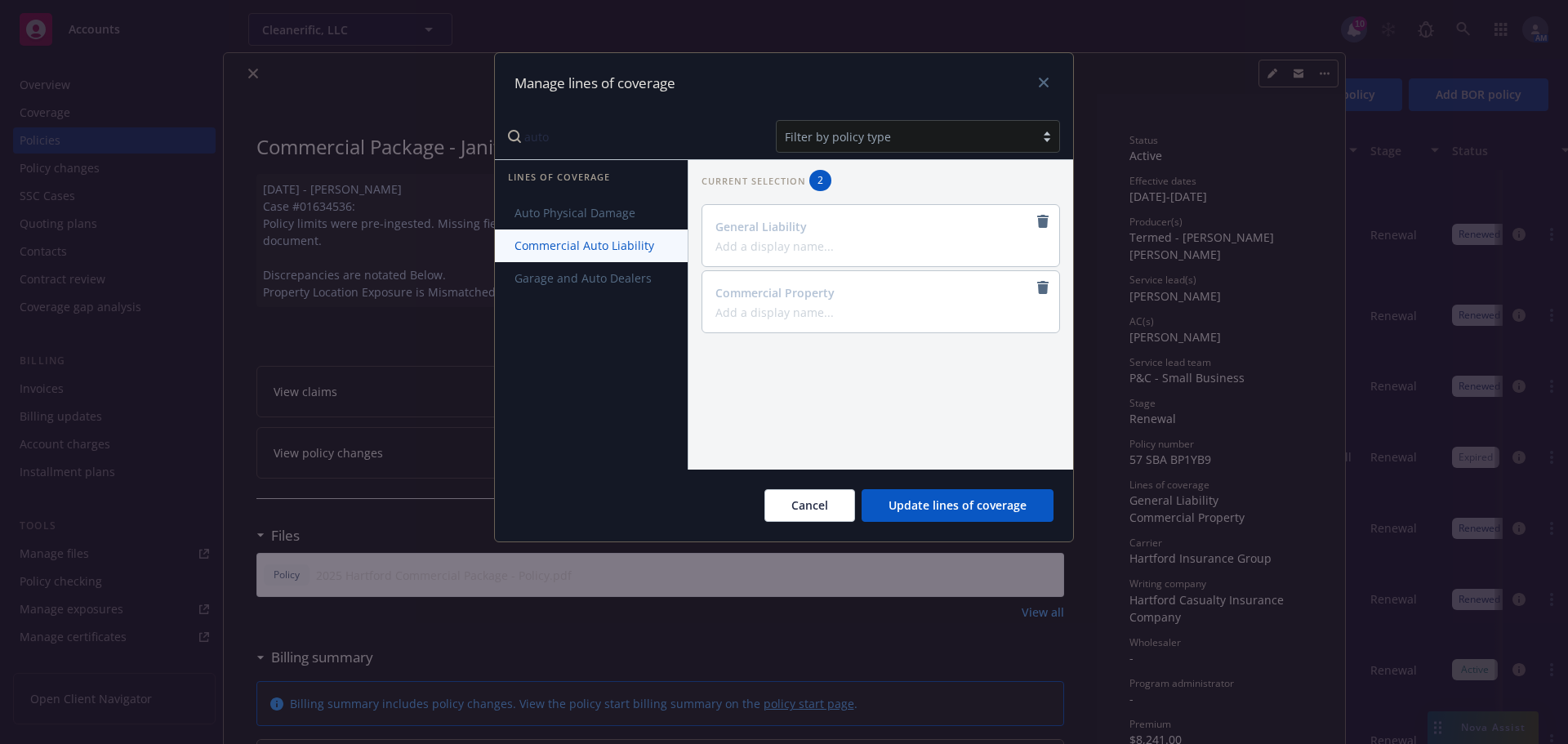
type input "auto"
click at [572, 239] on span "Commercial Auto Liability" at bounding box center [584, 245] width 179 height 16
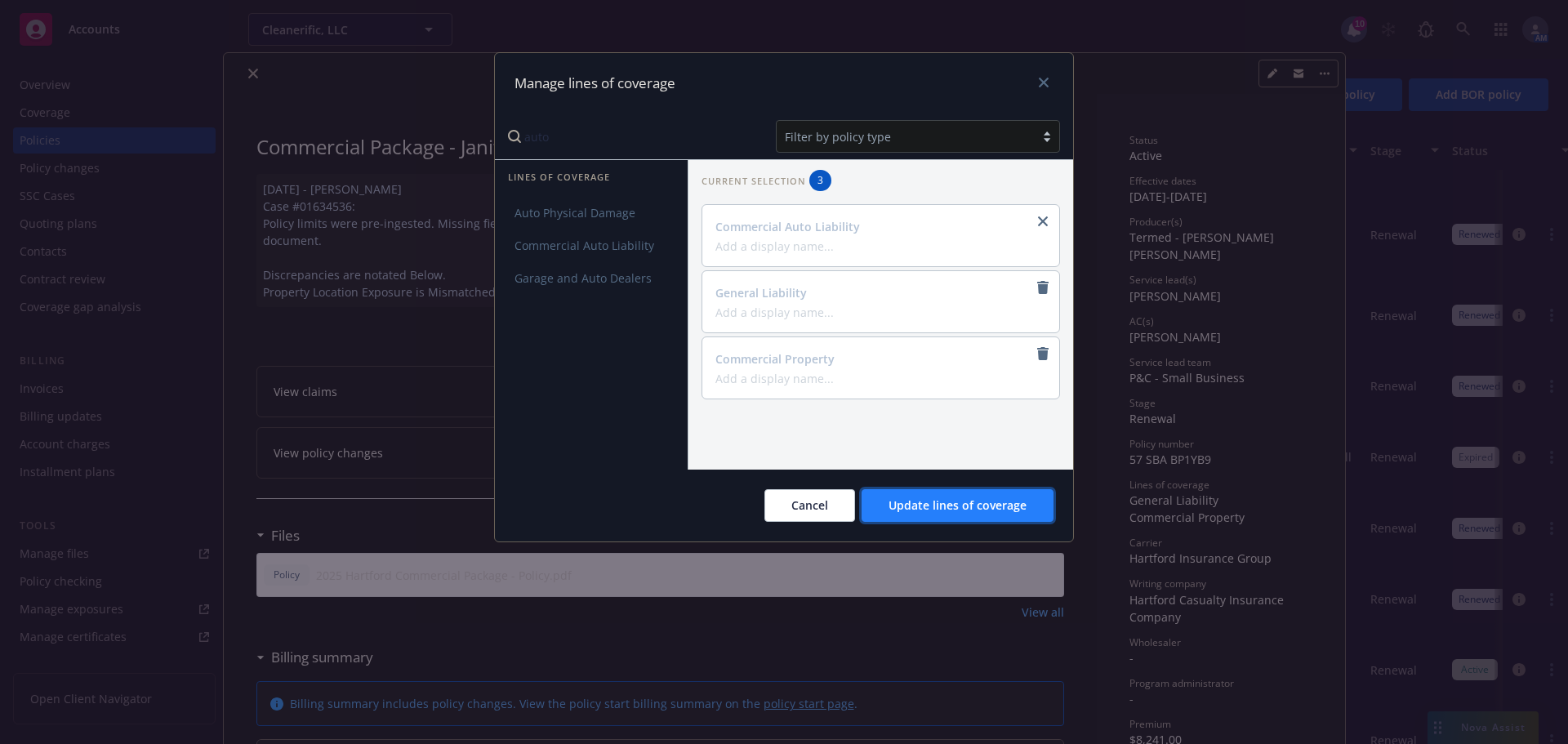
click at [918, 501] on span "Update lines of coverage" at bounding box center [957, 505] width 138 height 16
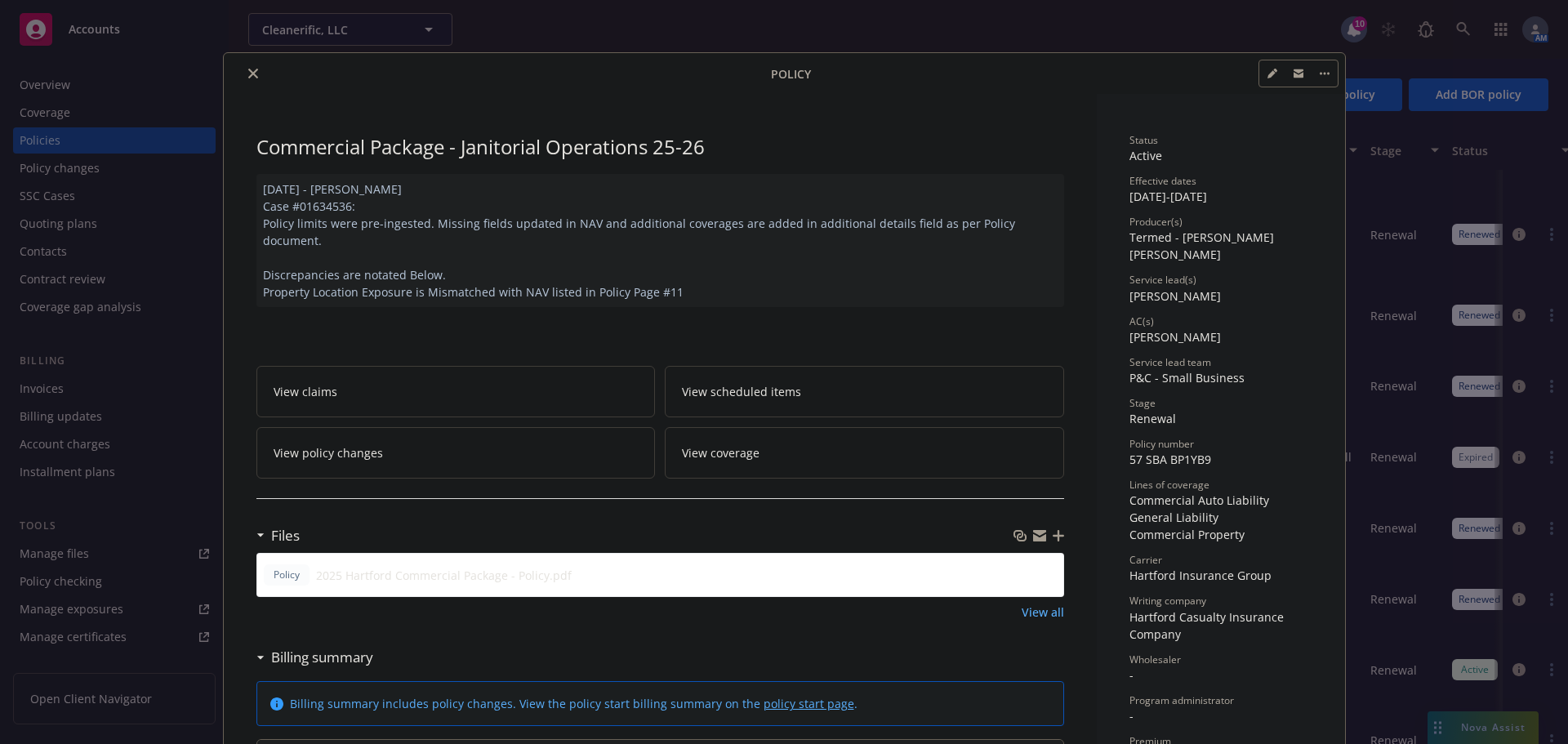
click at [249, 71] on icon "close" at bounding box center [254, 74] width 10 height 10
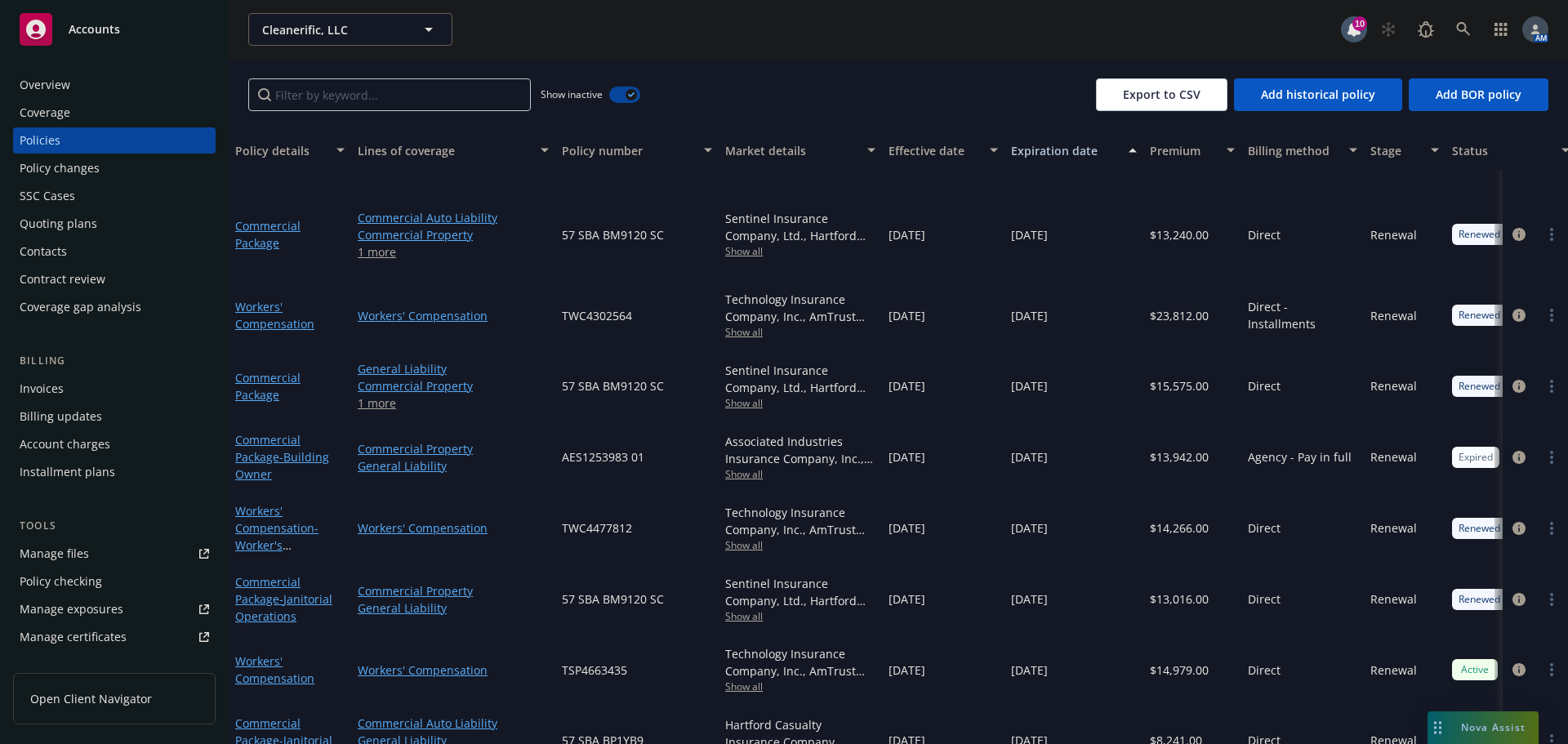
click at [379, 743] on link "1 more" at bounding box center [453, 757] width 191 height 17
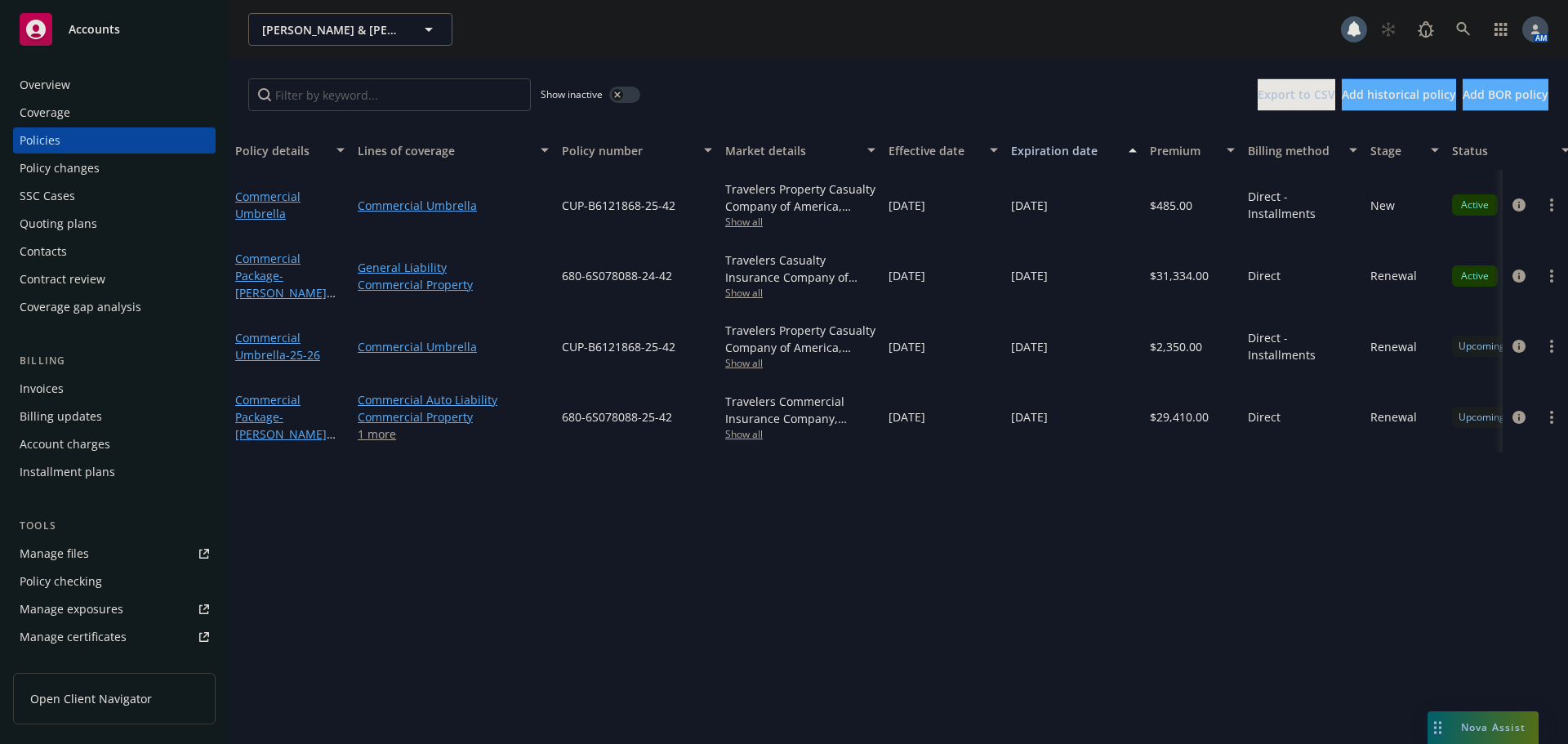
drag, startPoint x: 0, startPoint y: 0, endPoint x: 86, endPoint y: 84, distance: 120.2
click at [86, 84] on div "Overview" at bounding box center [114, 85] width 189 height 26
